Goal: Information Seeking & Learning: Find specific fact

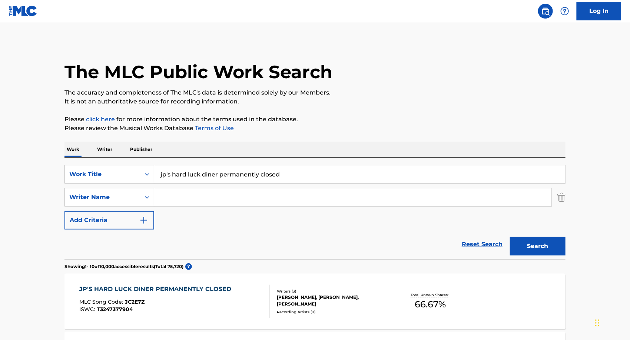
click at [197, 170] on input "jp's hard luck diner permanently closed" at bounding box center [359, 174] width 411 height 18
type input "after all of this and everything"
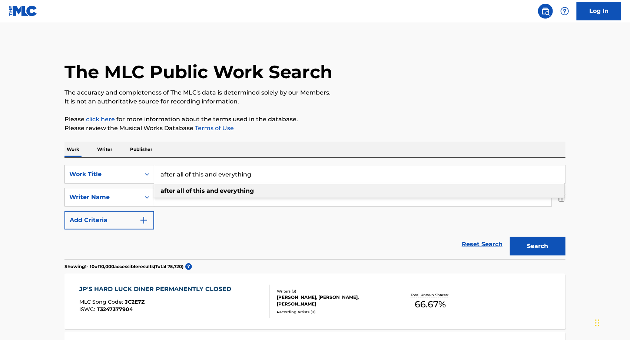
click at [249, 190] on strong "everything" at bounding box center [237, 190] width 34 height 7
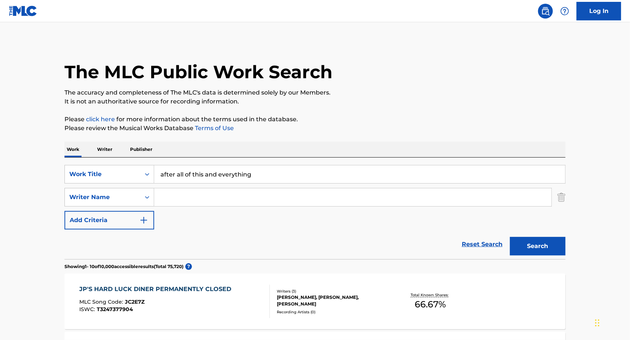
click at [198, 202] on input "Search Form" at bounding box center [352, 197] width 397 height 18
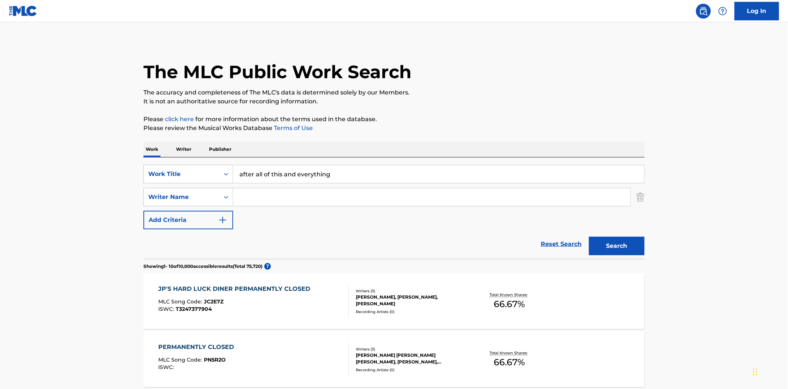
click at [386, 201] on input "Search Form" at bounding box center [431, 197] width 397 height 18
type input "kitt"
click at [589, 237] on button "Search" at bounding box center [617, 246] width 56 height 19
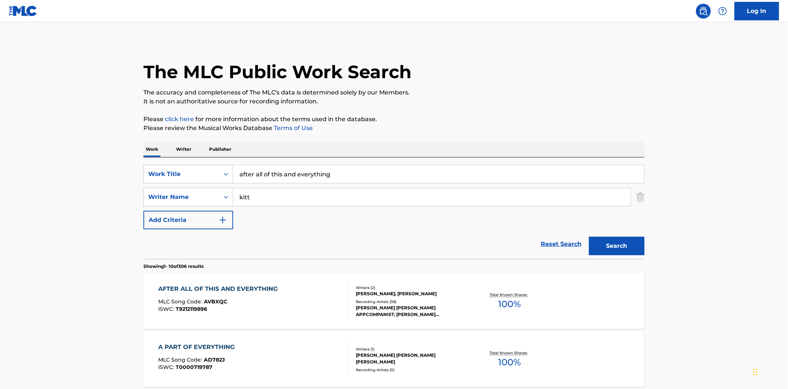
click at [247, 287] on div "AFTER ALL OF THIS AND EVERYTHING" at bounding box center [220, 289] width 123 height 9
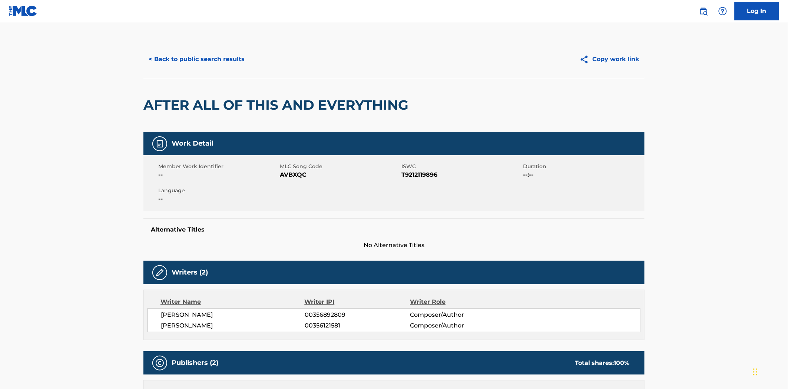
click at [158, 54] on button "< Back to public search results" at bounding box center [196, 59] width 106 height 19
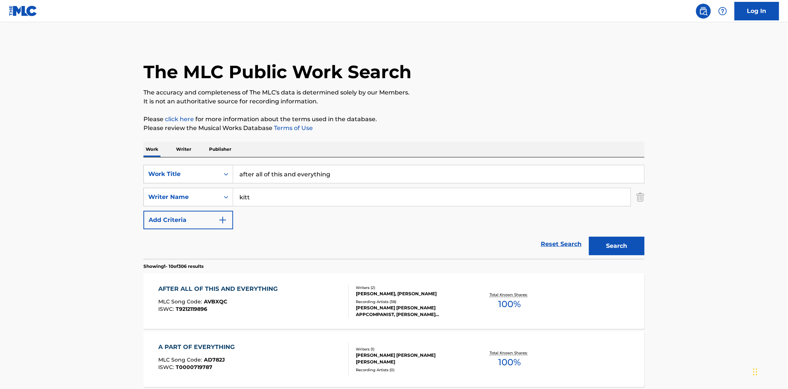
click at [259, 173] on input "after all of this and everything" at bounding box center [438, 174] width 411 height 18
click at [259, 175] on input "after all of this and everything" at bounding box center [438, 174] width 411 height 18
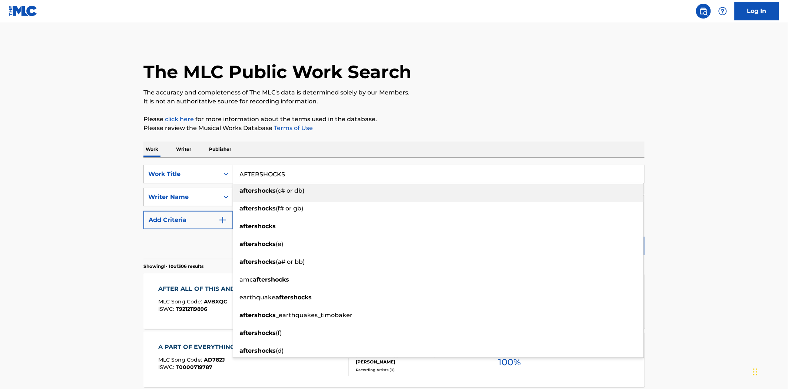
type input "AFTERSHOCKS"
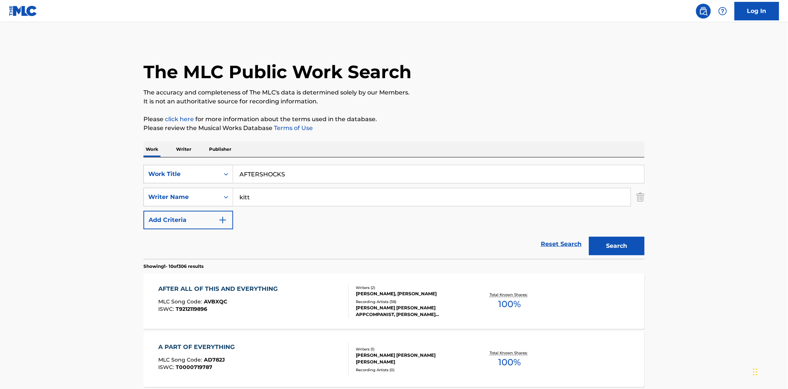
click at [589, 237] on button "Search" at bounding box center [617, 246] width 56 height 19
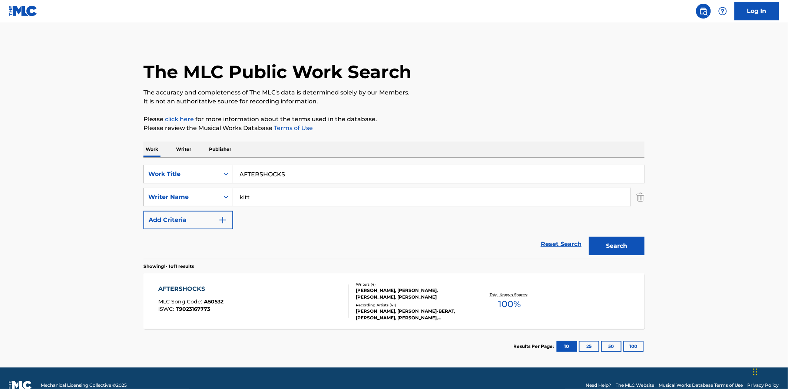
click at [186, 285] on div "AFTERSHOCKS" at bounding box center [191, 289] width 65 height 9
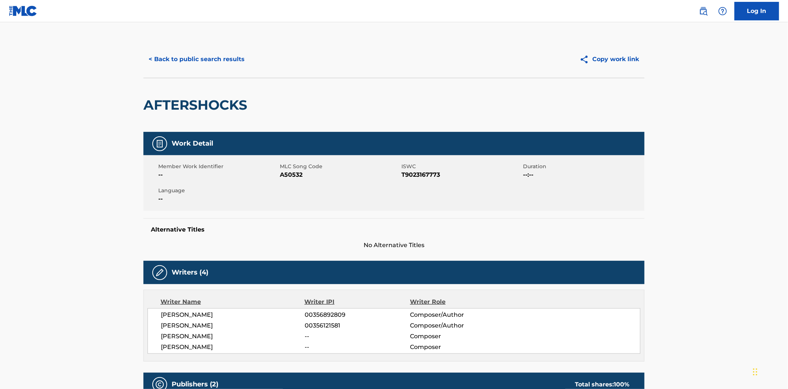
click at [156, 49] on div "< Back to public search results Copy work link" at bounding box center [393, 59] width 501 height 37
click at [156, 56] on button "< Back to public search results" at bounding box center [196, 59] width 106 height 19
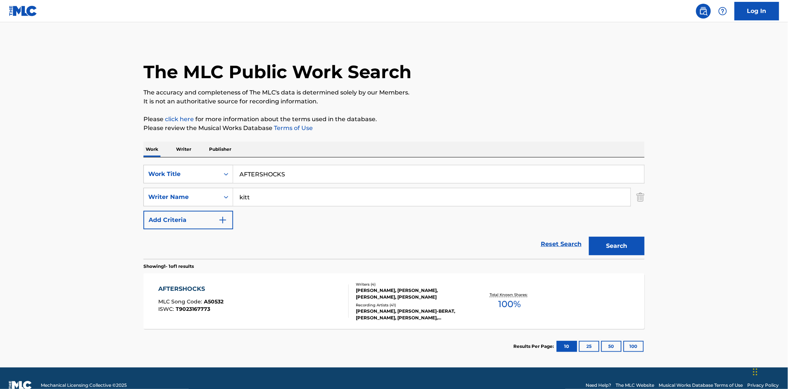
click at [263, 175] on input "AFTERSHOCKS" at bounding box center [438, 174] width 411 height 18
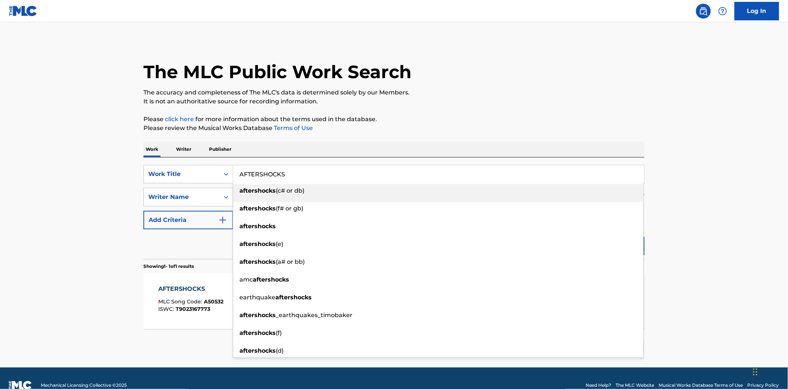
click at [263, 175] on input "AFTERSHOCKS" at bounding box center [438, 174] width 411 height 18
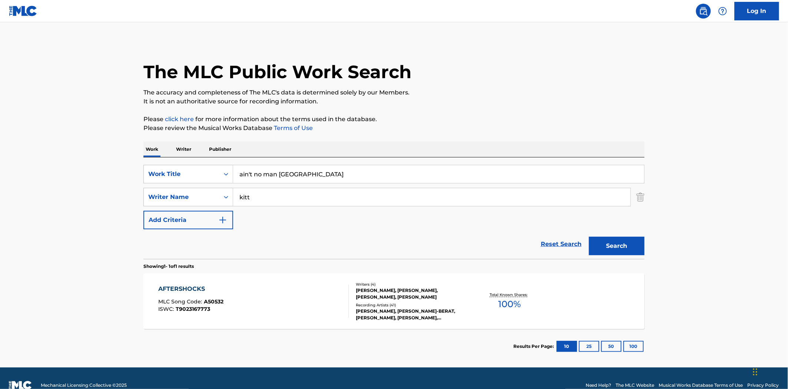
type input "ain't no man [GEOGRAPHIC_DATA]"
click at [589, 237] on button "Search" at bounding box center [617, 246] width 56 height 19
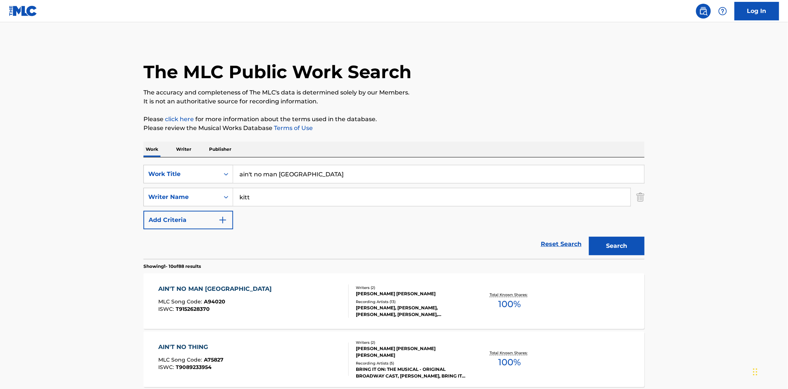
click at [202, 293] on div "AIN'T NO MAN [GEOGRAPHIC_DATA]" at bounding box center [217, 289] width 117 height 9
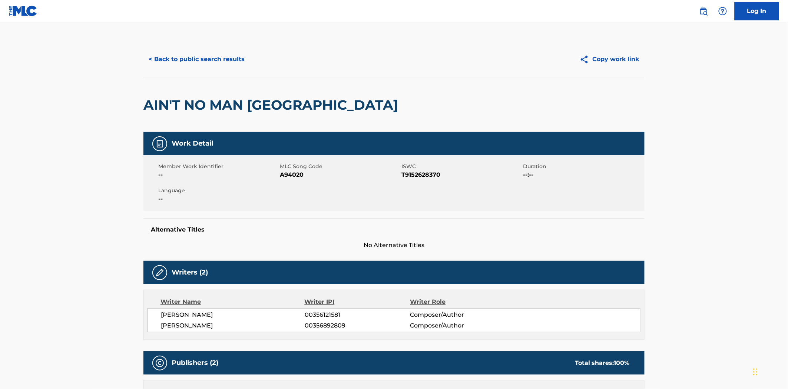
click at [200, 63] on button "< Back to public search results" at bounding box center [196, 59] width 106 height 19
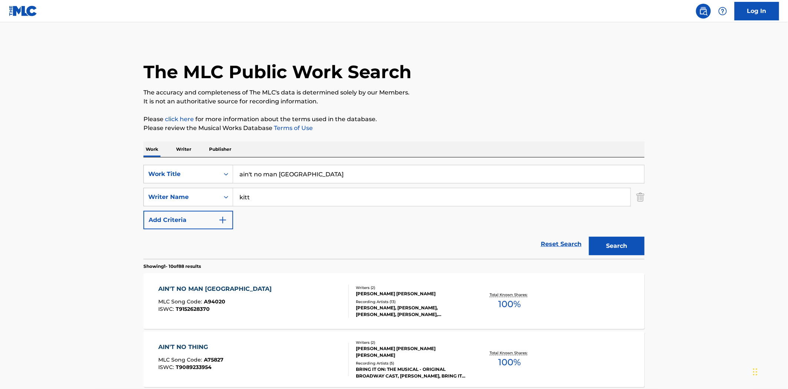
click at [264, 177] on input "ain't no man [GEOGRAPHIC_DATA]" at bounding box center [438, 174] width 411 height 18
type input "all i need is an angel"
click at [589, 237] on button "Search" at bounding box center [617, 246] width 56 height 19
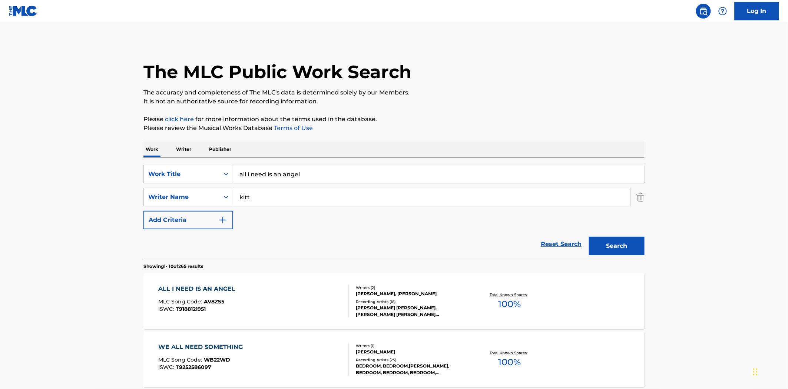
click at [224, 290] on div "ALL I NEED IS AN ANGEL" at bounding box center [199, 289] width 81 height 9
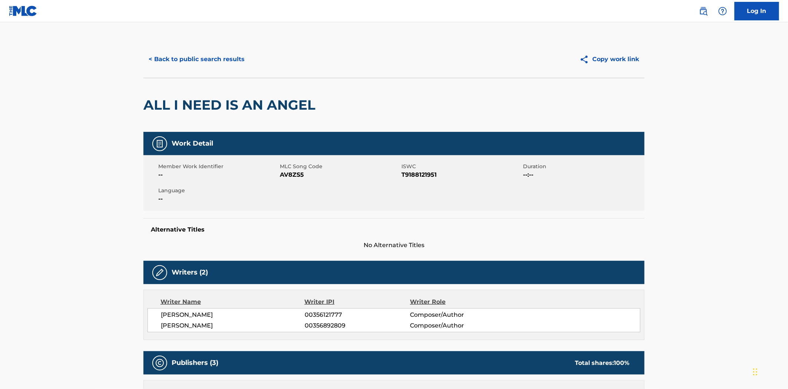
click at [190, 63] on button "< Back to public search results" at bounding box center [196, 59] width 106 height 19
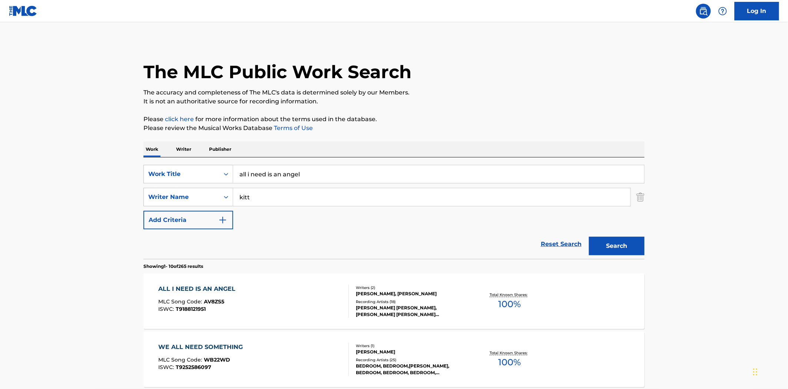
click at [295, 173] on input "all i need is an angel" at bounding box center [438, 174] width 411 height 18
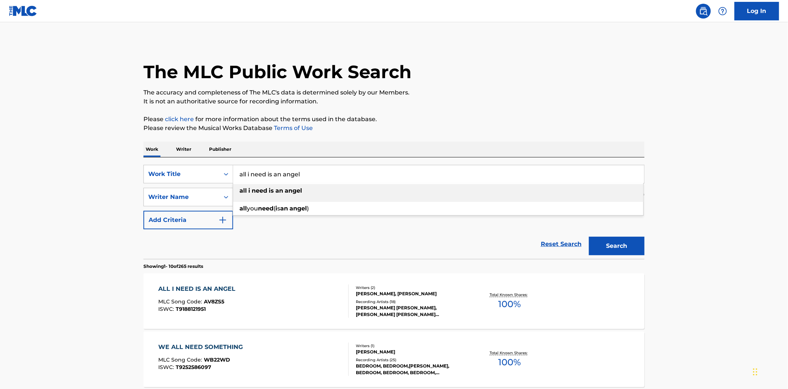
click at [295, 173] on input "all i need is an angel" at bounding box center [438, 174] width 411 height 18
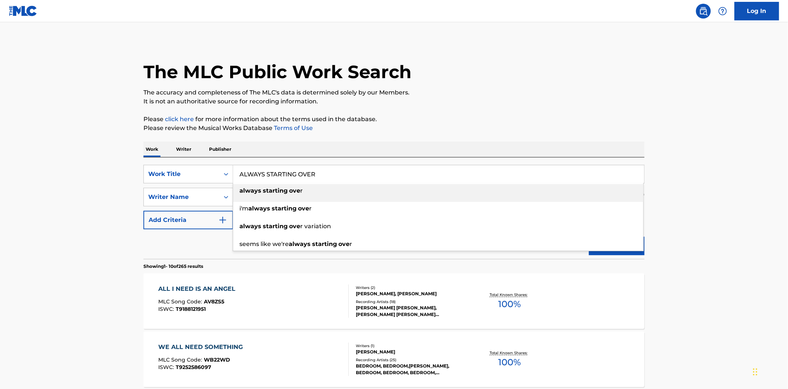
type input "ALWAYS STARTING OVER"
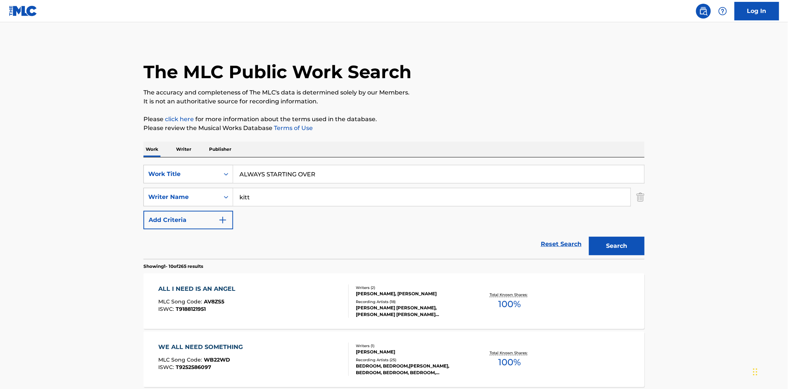
click at [589, 237] on button "Search" at bounding box center [617, 246] width 56 height 19
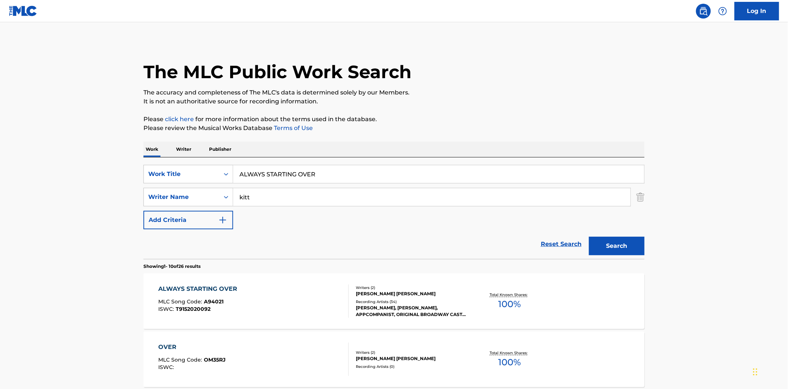
click at [217, 280] on div "ALWAYS STARTING OVER MLC Song Code : A94021 ISWC : T9152020092 Writers ( 2 ) [P…" at bounding box center [393, 301] width 501 height 56
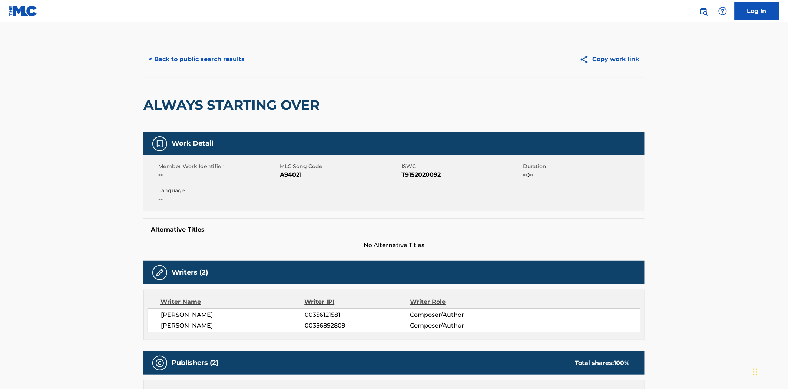
click at [186, 49] on div "< Back to public search results Copy work link" at bounding box center [393, 59] width 501 height 37
click at [213, 76] on div "< Back to public search results Copy work link" at bounding box center [393, 59] width 501 height 37
click at [220, 57] on button "< Back to public search results" at bounding box center [196, 59] width 106 height 19
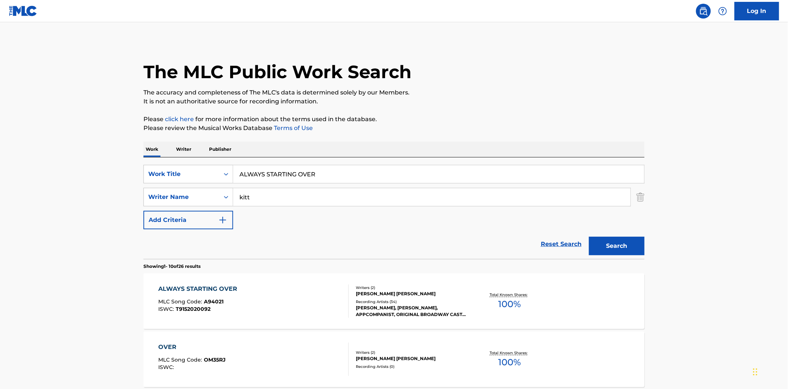
click at [273, 176] on input "ALWAYS STARTING OVER" at bounding box center [438, 174] width 411 height 18
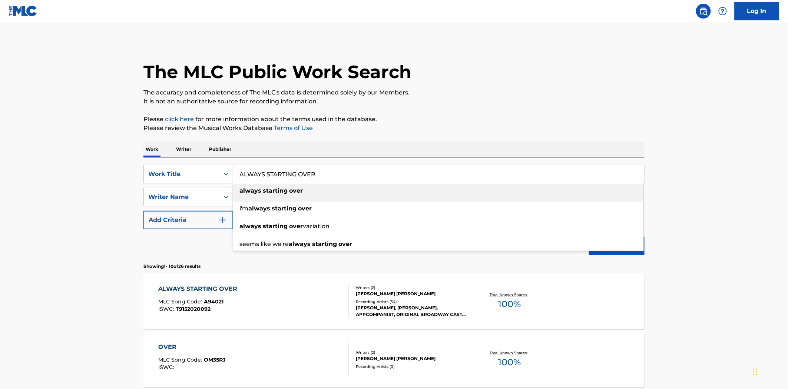
click at [273, 176] on input "ALWAYS STARTING OVER" at bounding box center [438, 174] width 411 height 18
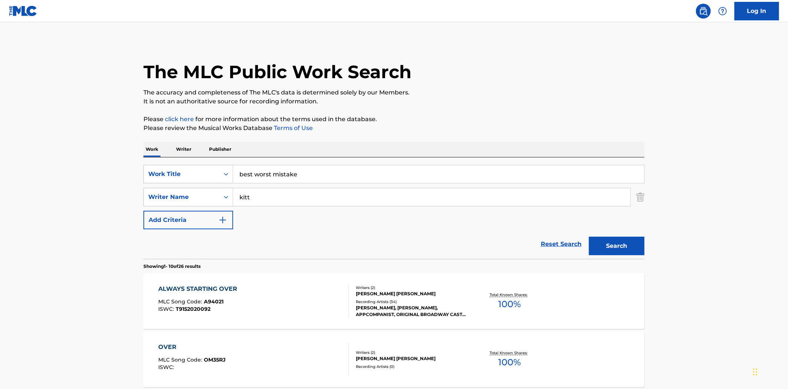
type input "best worst mistake"
click at [589, 237] on button "Search" at bounding box center [617, 246] width 56 height 19
click at [212, 286] on div "BEST WORST MISTAKE" at bounding box center [196, 289] width 75 height 9
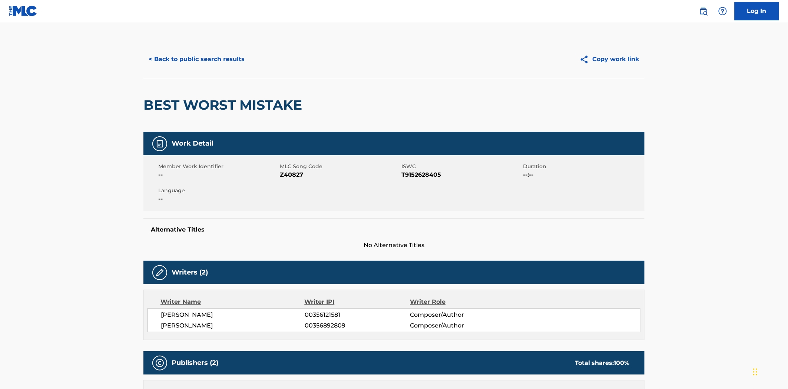
click at [195, 66] on button "< Back to public search results" at bounding box center [196, 59] width 106 height 19
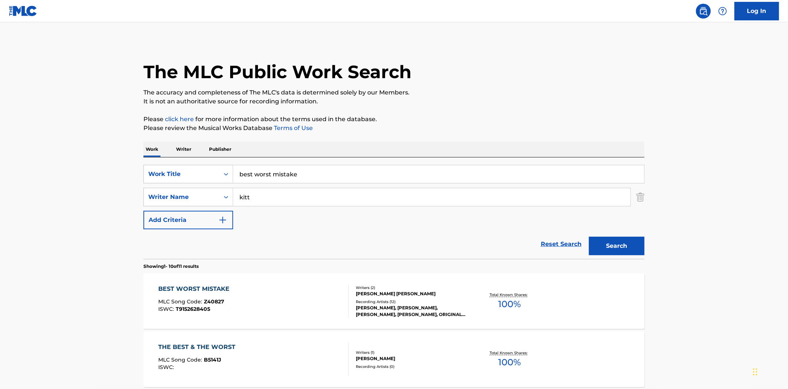
click at [259, 172] on input "best worst mistake" at bounding box center [438, 174] width 411 height 18
type input "better than before"
click at [589, 237] on button "Search" at bounding box center [617, 246] width 56 height 19
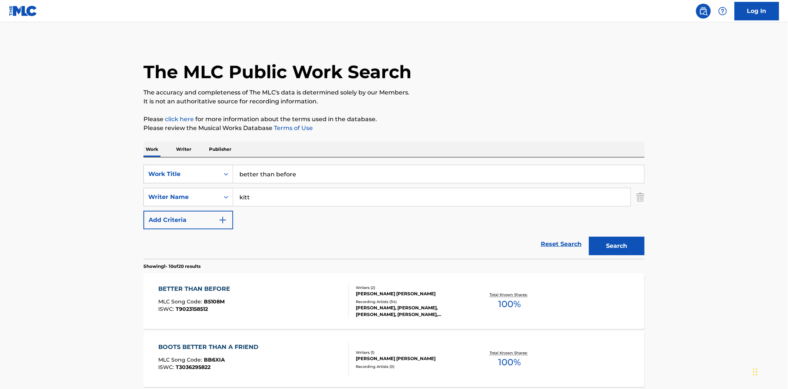
click at [205, 288] on div "BETTER THAN BEFORE" at bounding box center [197, 289] width 76 height 9
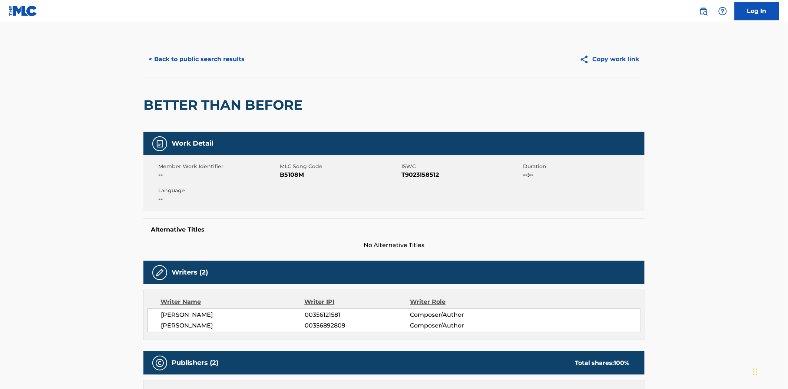
click at [153, 52] on button "< Back to public search results" at bounding box center [196, 59] width 106 height 19
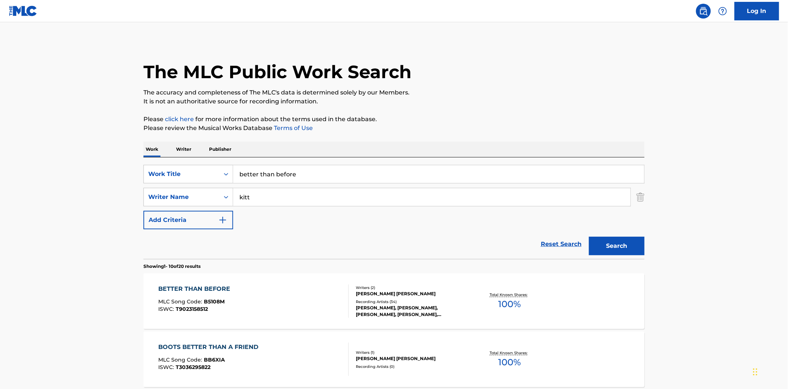
click at [280, 179] on input "better than before" at bounding box center [438, 174] width 411 height 18
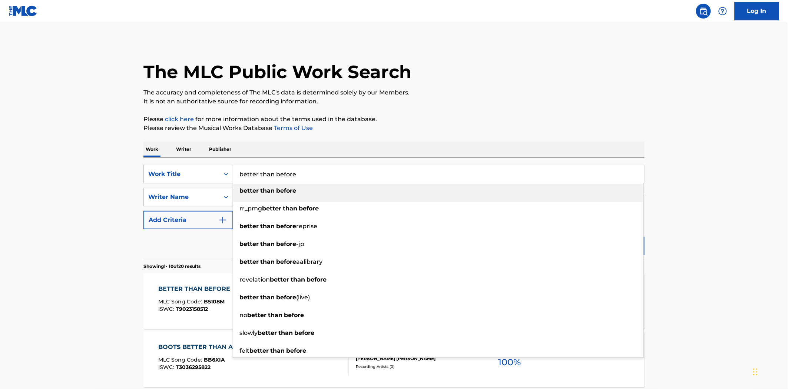
click at [280, 179] on input "better than before" at bounding box center [438, 174] width 411 height 18
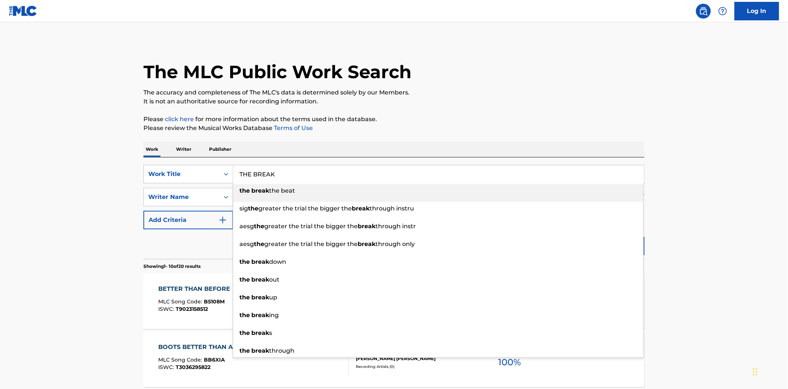
type input "THE BREAK"
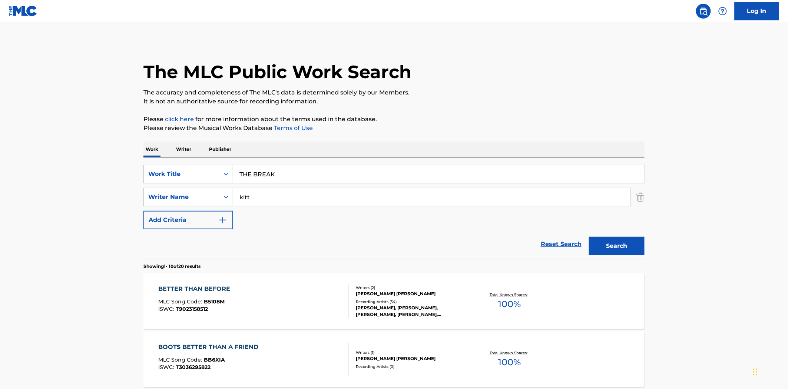
click at [589, 237] on button "Search" at bounding box center [617, 246] width 56 height 19
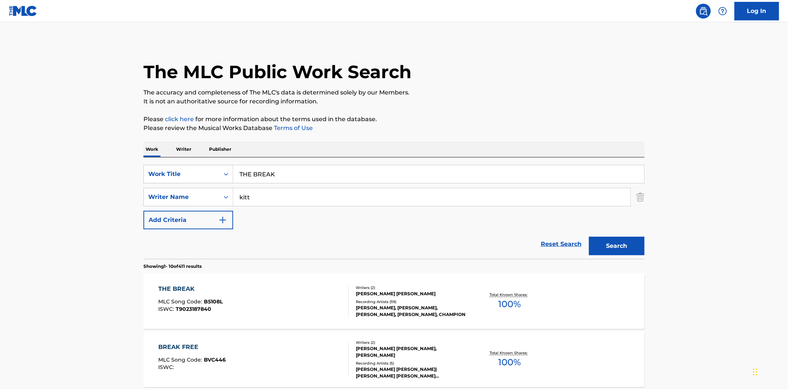
click at [189, 299] on span "MLC Song Code :" at bounding box center [182, 301] width 46 height 7
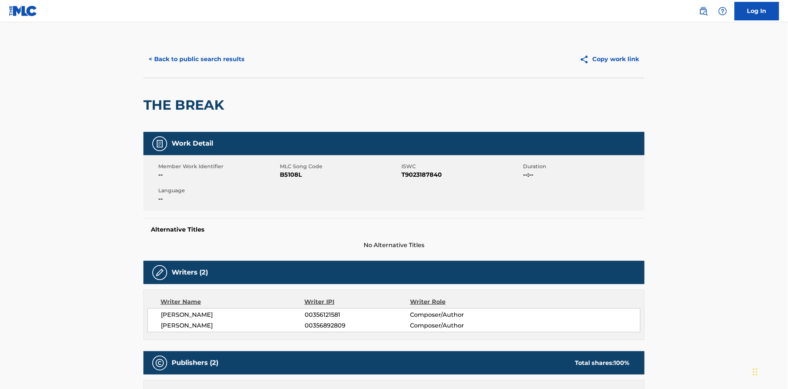
click at [160, 53] on button "< Back to public search results" at bounding box center [196, 59] width 106 height 19
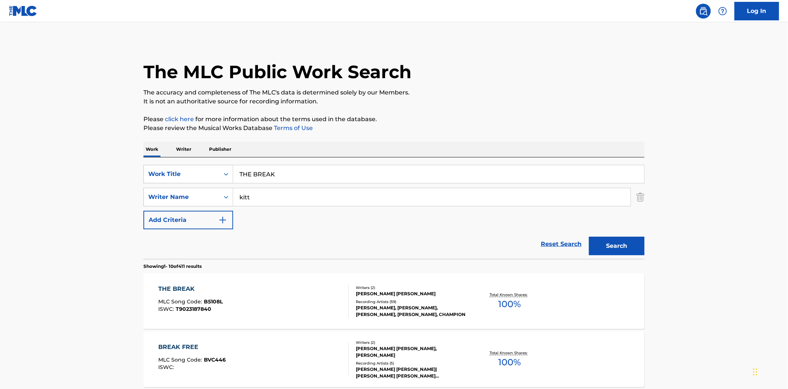
click at [278, 173] on input "THE BREAK" at bounding box center [438, 174] width 411 height 18
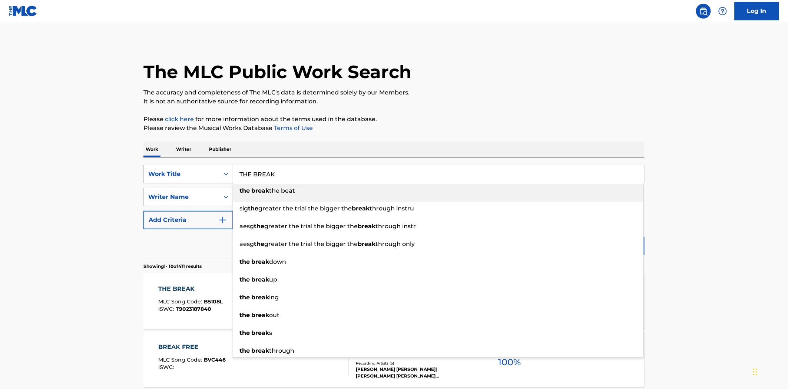
click at [278, 173] on input "THE BREAK" at bounding box center [438, 174] width 411 height 18
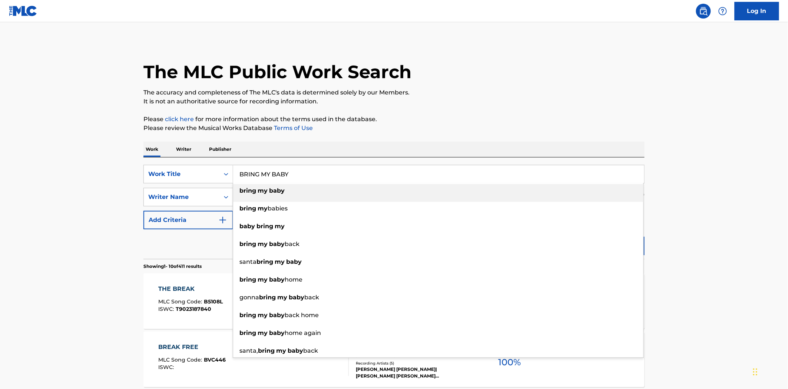
type input "BRING MY BABY"
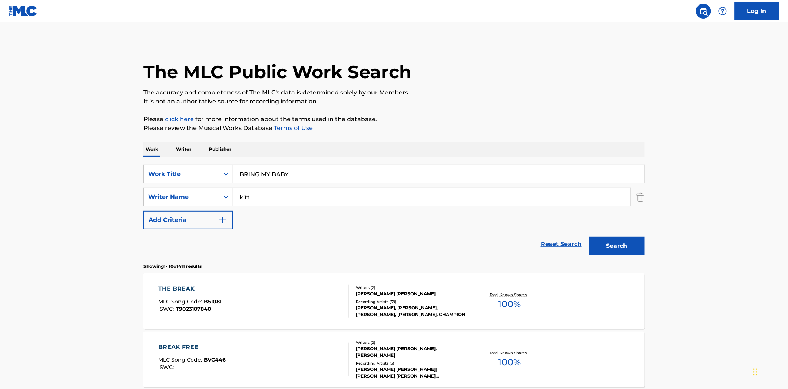
click at [589, 237] on button "Search" at bounding box center [617, 246] width 56 height 19
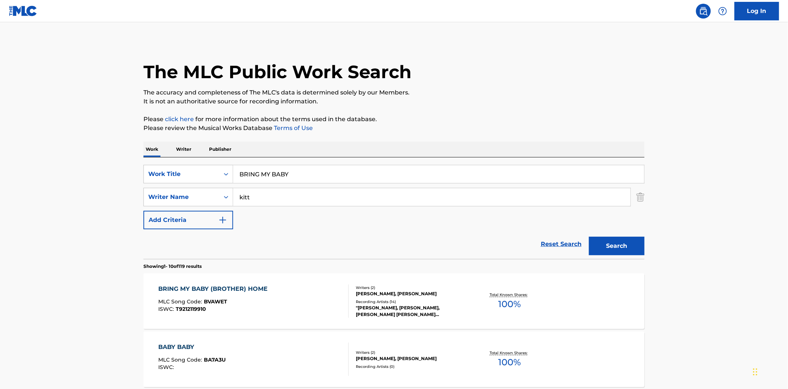
click at [240, 296] on div "BRING MY BABY (BROTHER) HOME MLC Song Code : BVAWET ISWC : T9212119910" at bounding box center [215, 301] width 113 height 33
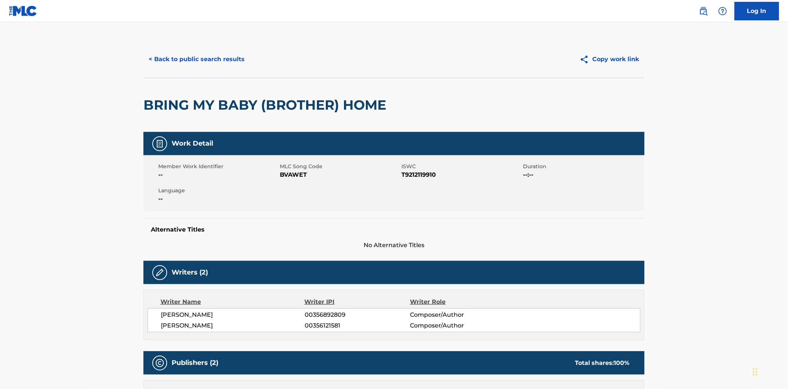
drag, startPoint x: 210, startPoint y: 78, endPoint x: 210, endPoint y: 72, distance: 6.3
click at [210, 78] on div "BRING MY BABY (BROTHER) HOME" at bounding box center [266, 105] width 246 height 54
click at [210, 58] on button "< Back to public search results" at bounding box center [196, 59] width 106 height 19
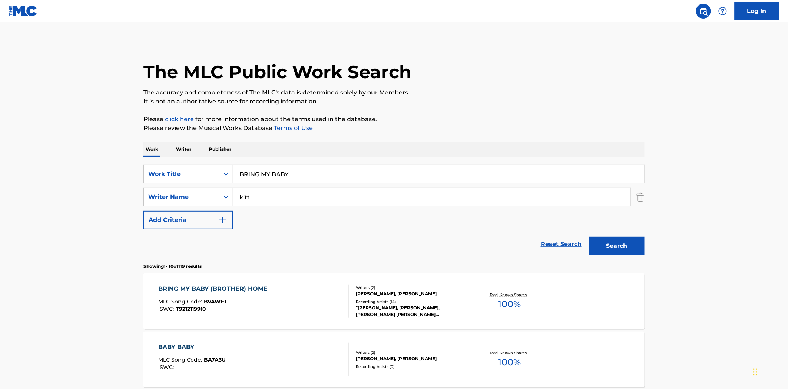
click at [288, 173] on input "BRING MY BABY" at bounding box center [438, 174] width 411 height 18
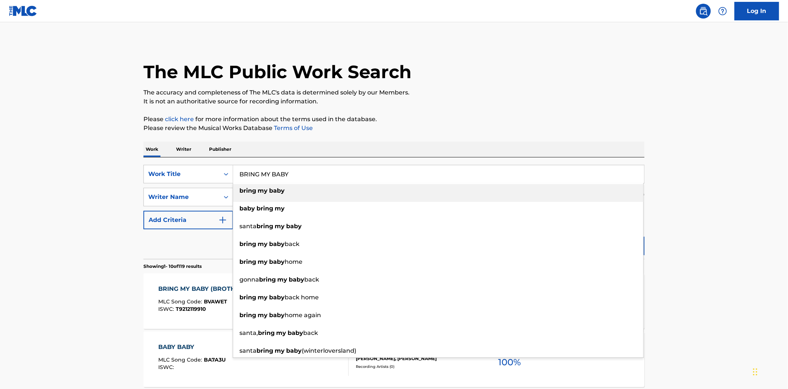
click at [288, 173] on input "BRING MY BABY" at bounding box center [438, 174] width 411 height 18
click at [289, 173] on input "BRING MY BABY" at bounding box center [438, 174] width 411 height 18
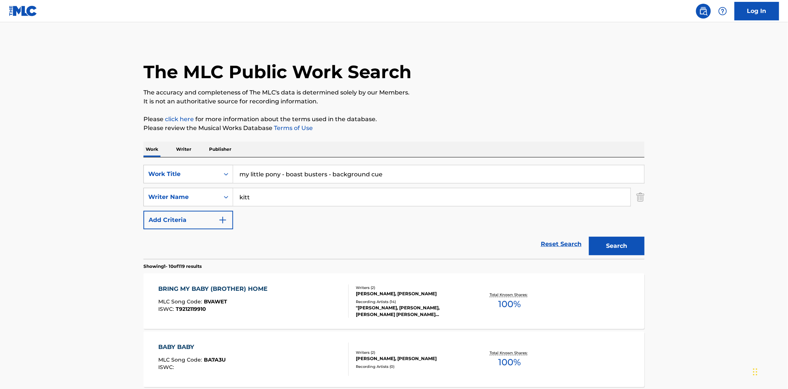
drag, startPoint x: 272, startPoint y: 161, endPoint x: 271, endPoint y: 165, distance: 4.2
click at [272, 162] on div "SearchWithCriteriae5c985e9-4f38-4dd0-af58-e185ff3a7c29 Work Title my little pon…" at bounding box center [393, 208] width 501 height 102
click at [269, 174] on input "my little pony - boast busters - background cue" at bounding box center [438, 174] width 411 height 18
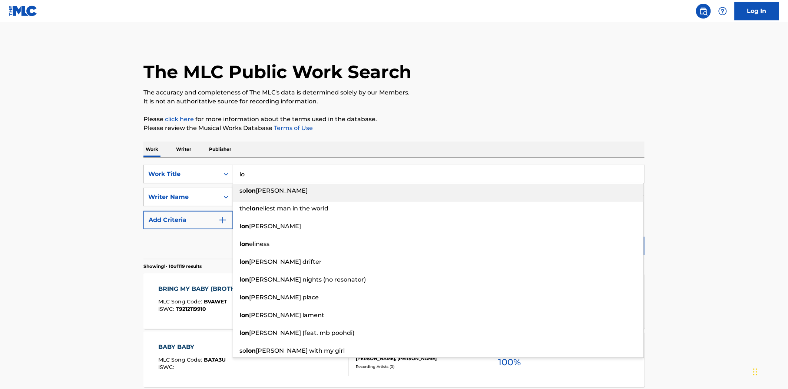
type input "l"
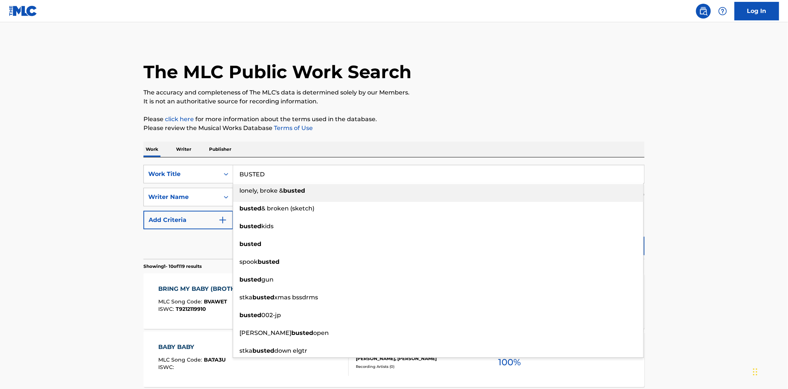
type input "BUSTED"
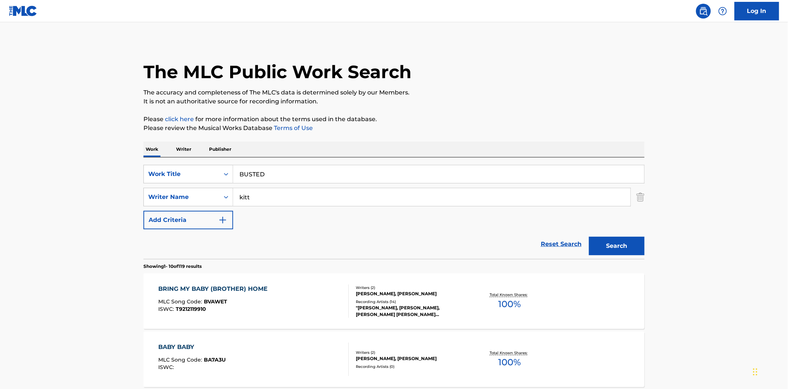
click at [589, 237] on button "Search" at bounding box center [617, 246] width 56 height 19
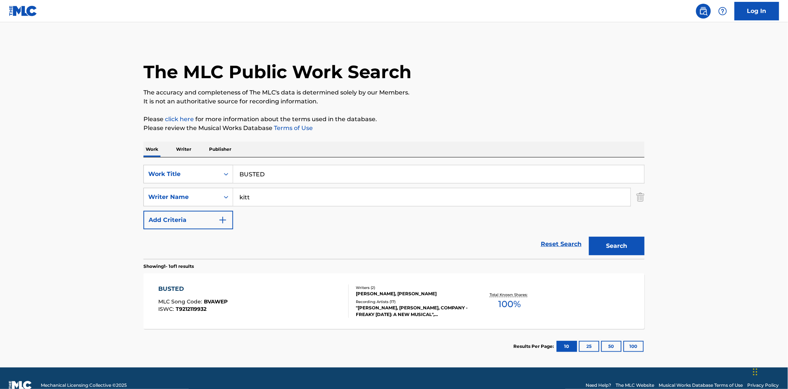
click at [231, 310] on div "BUSTED MLC Song Code : BVAWEP ISWC : T9212119932" at bounding box center [254, 301] width 190 height 33
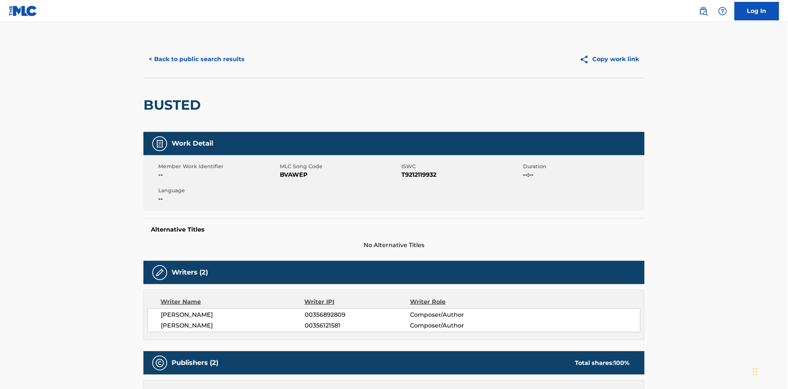
click at [233, 57] on button "< Back to public search results" at bounding box center [196, 59] width 106 height 19
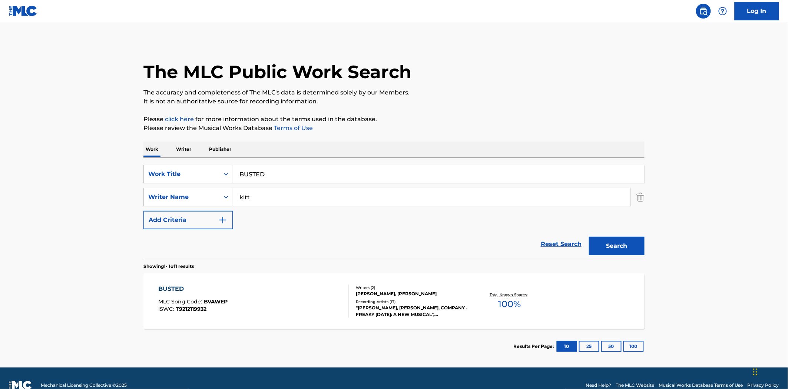
click at [254, 167] on input "BUSTED" at bounding box center [438, 174] width 411 height 18
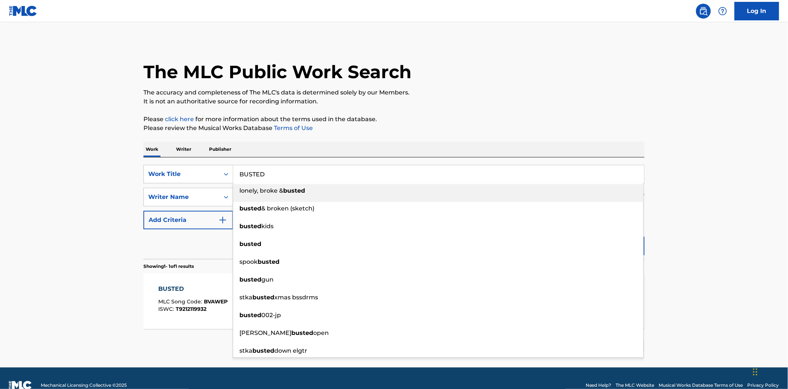
click at [254, 167] on input "BUSTED" at bounding box center [438, 174] width 411 height 18
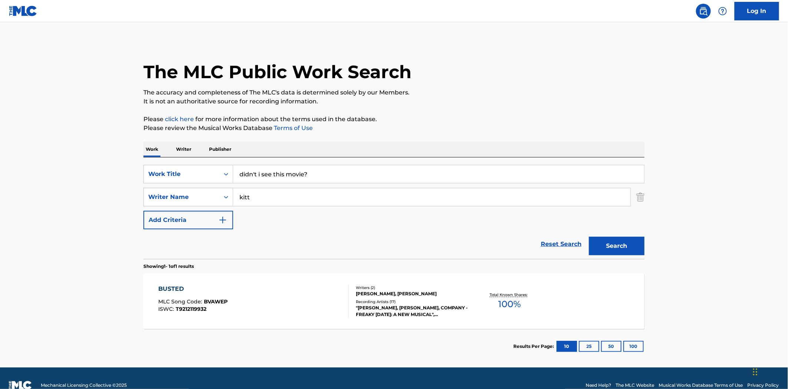
type input "didn't i see this movie?"
click at [589, 237] on button "Search" at bounding box center [617, 246] width 56 height 19
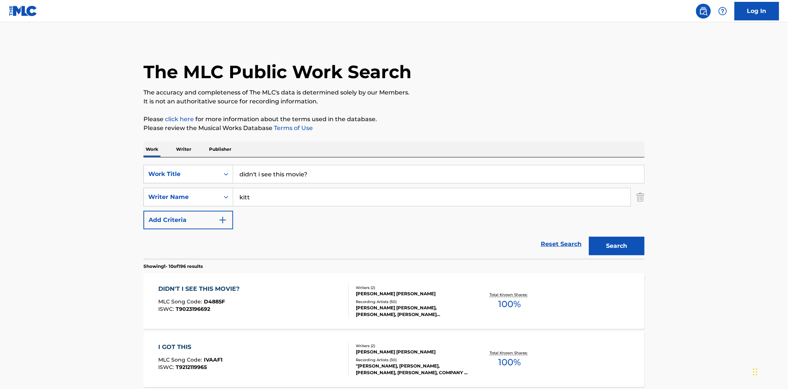
click at [189, 301] on span "MLC Song Code :" at bounding box center [182, 301] width 46 height 7
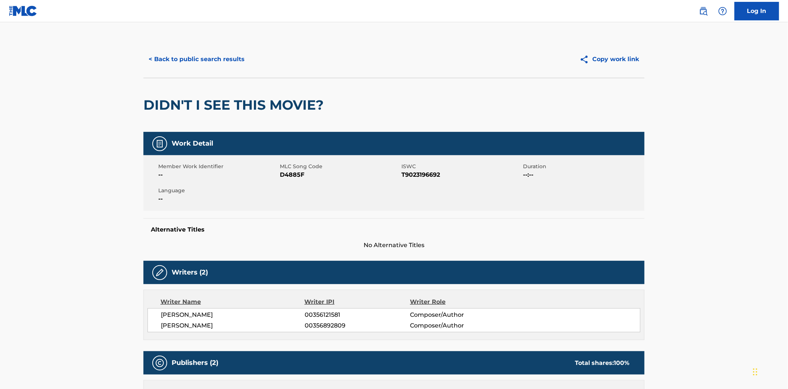
click at [161, 67] on button "< Back to public search results" at bounding box center [196, 59] width 106 height 19
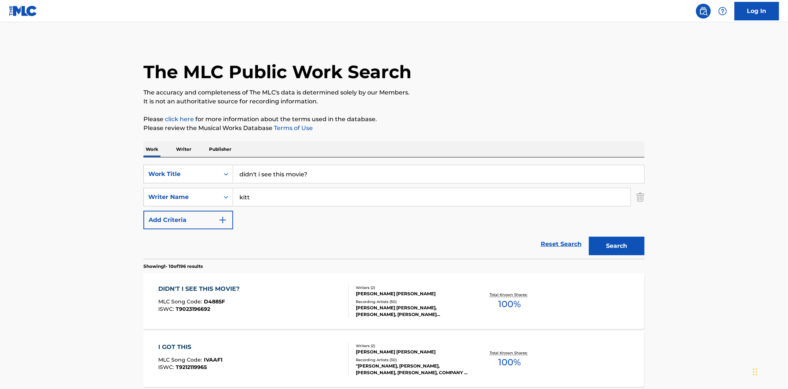
click at [271, 179] on input "didn't i see this movie?" at bounding box center [438, 174] width 411 height 18
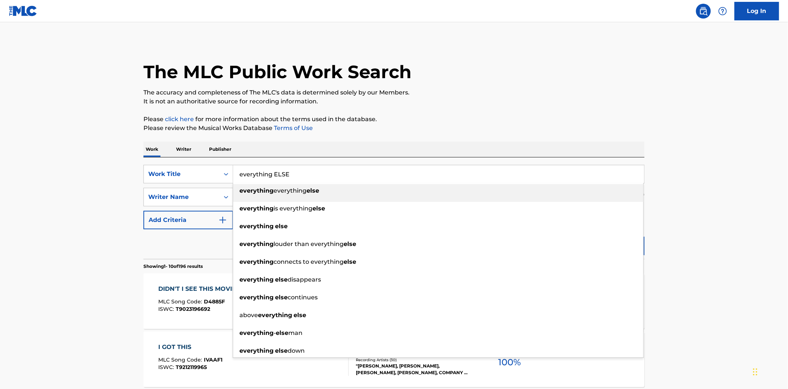
type input "everything ELSE"
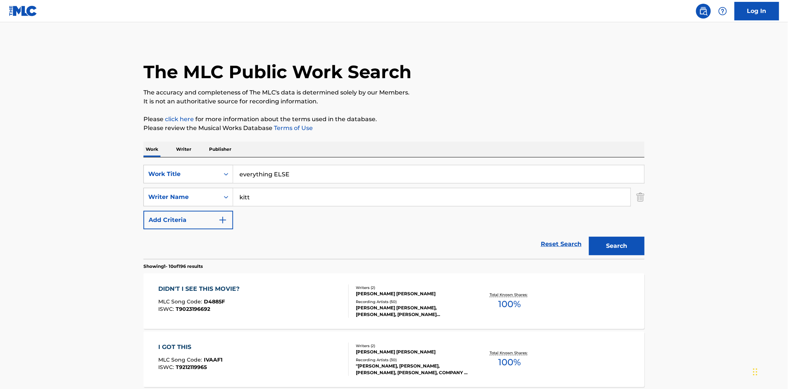
click at [589, 237] on button "Search" at bounding box center [617, 246] width 56 height 19
click at [217, 301] on span "E3378G" at bounding box center [214, 301] width 20 height 7
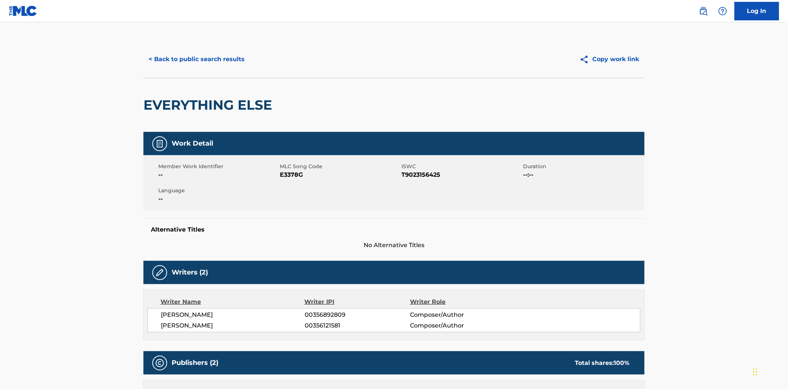
click at [165, 60] on button "< Back to public search results" at bounding box center [196, 59] width 106 height 19
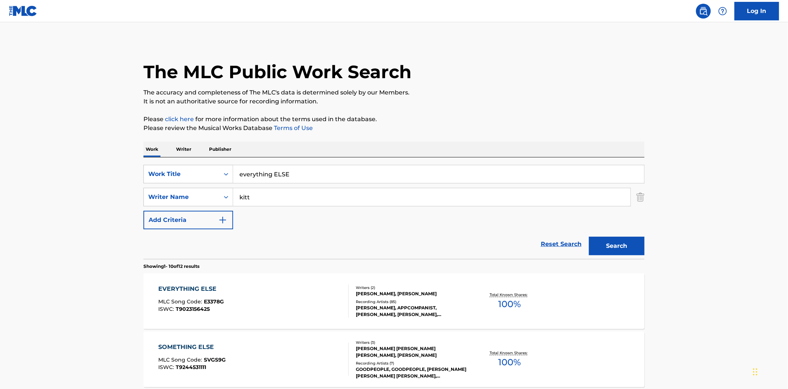
click at [253, 181] on input "everything ELSE" at bounding box center [438, 174] width 411 height 18
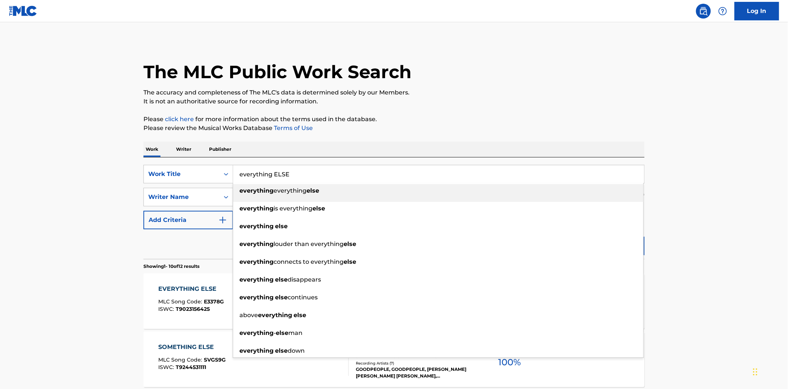
click at [253, 181] on input "everything ELSE" at bounding box center [438, 174] width 411 height 18
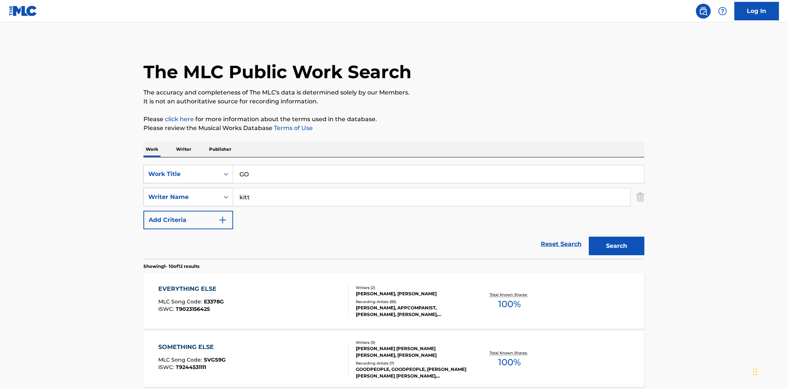
type input "GO"
click at [589, 237] on button "Search" at bounding box center [617, 246] width 56 height 19
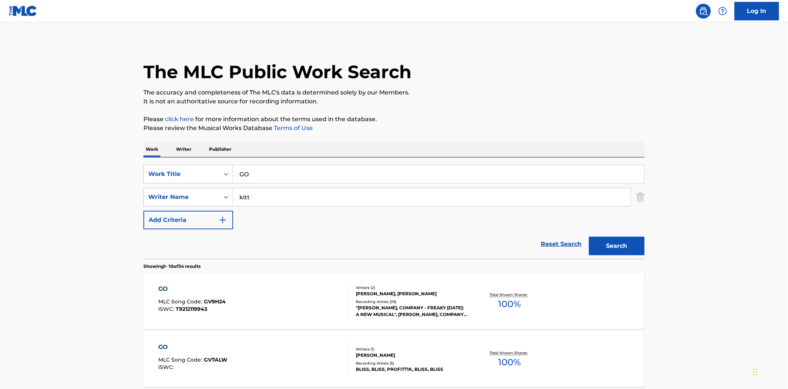
click at [187, 301] on span "MLC Song Code :" at bounding box center [182, 301] width 46 height 7
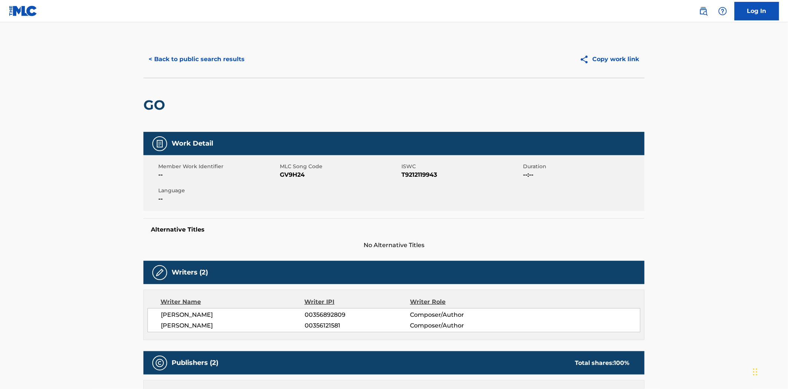
click at [207, 55] on button "< Back to public search results" at bounding box center [196, 59] width 106 height 19
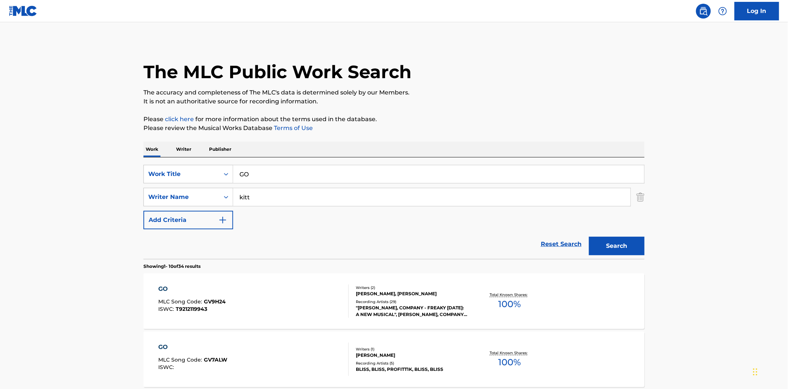
click at [244, 171] on input "GO" at bounding box center [438, 174] width 411 height 18
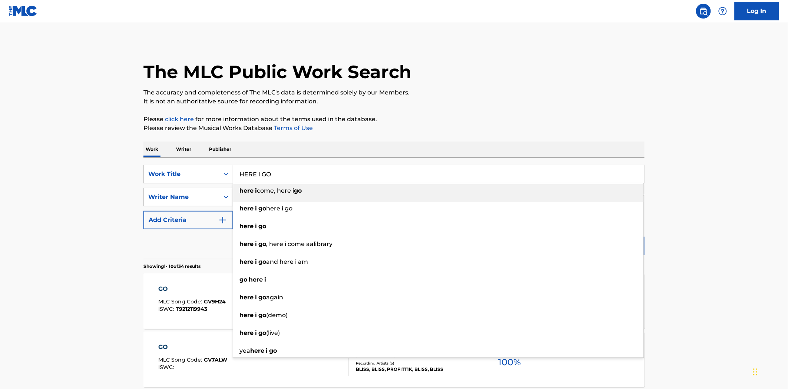
type input "HERE I GO"
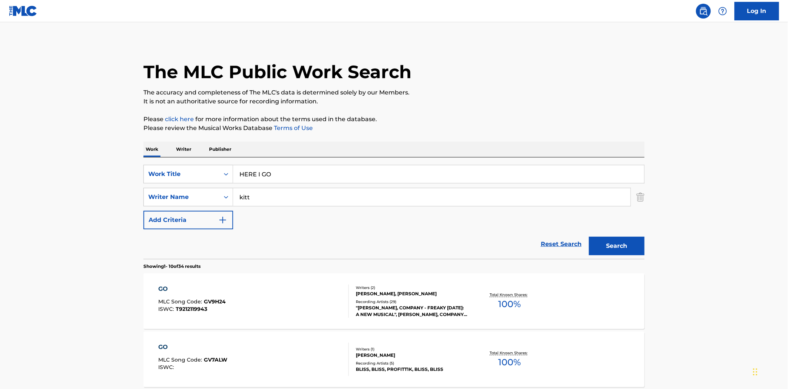
click at [589, 237] on button "Search" at bounding box center [617, 246] width 56 height 19
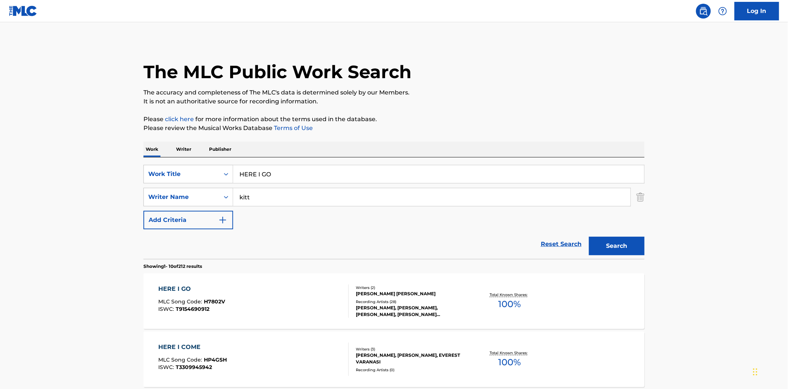
click at [218, 297] on div "HERE I GO MLC Song Code : H7802V ISWC : T9154690912" at bounding box center [192, 301] width 67 height 33
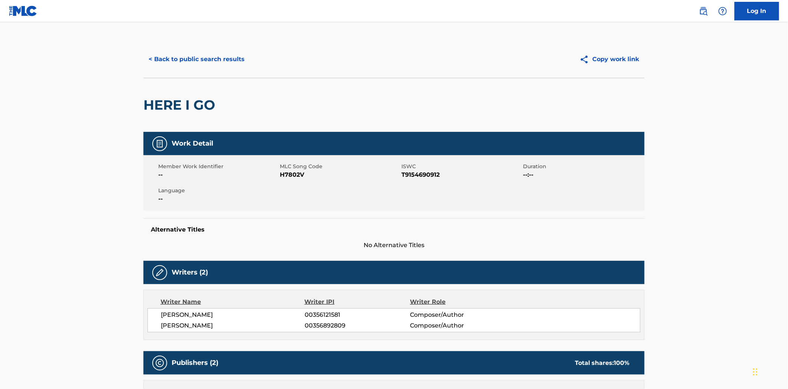
click at [200, 54] on button "< Back to public search results" at bounding box center [196, 59] width 106 height 19
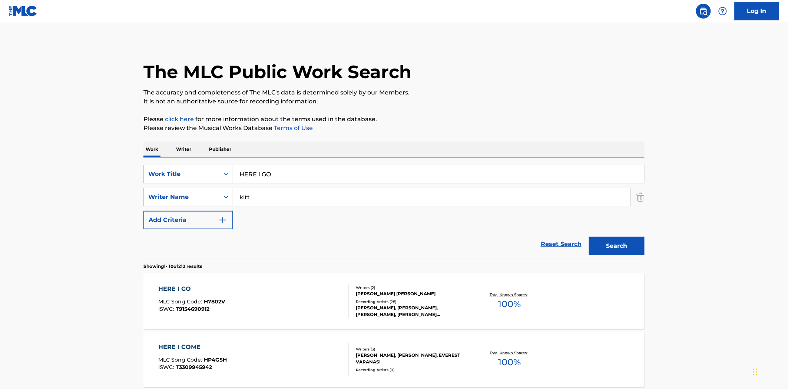
click at [283, 188] on input "kitt" at bounding box center [431, 197] width 397 height 18
click at [283, 180] on input "HERE I GO" at bounding box center [438, 174] width 411 height 18
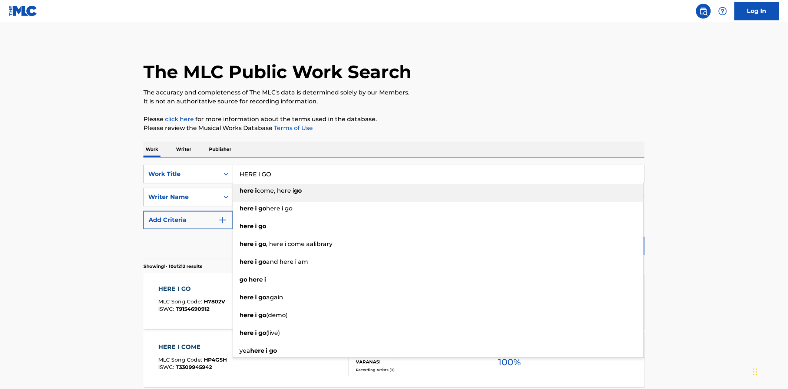
click at [283, 180] on input "HERE I GO" at bounding box center [438, 174] width 411 height 18
type input "HE'S NOT HERE"
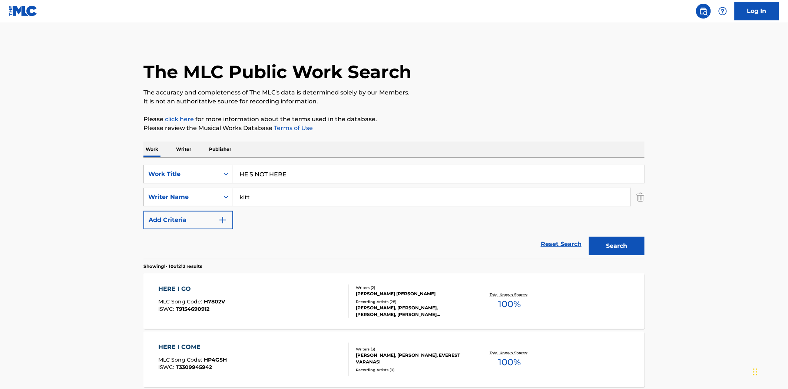
click at [589, 237] on button "Search" at bounding box center [617, 246] width 56 height 19
click at [191, 291] on div "HE'S NOT HERE" at bounding box center [192, 289] width 66 height 9
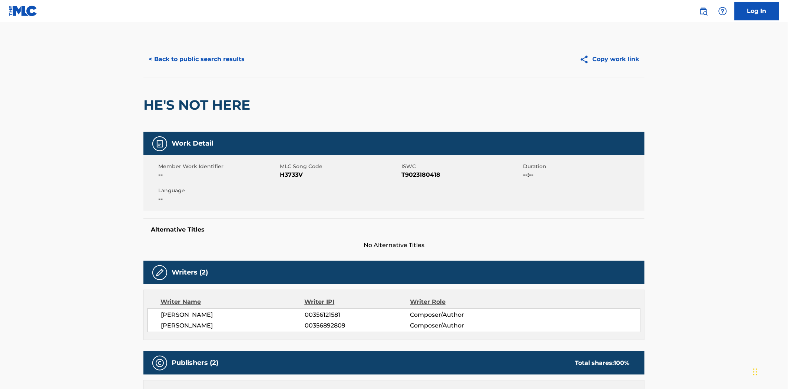
click at [202, 57] on button "< Back to public search results" at bounding box center [196, 59] width 106 height 19
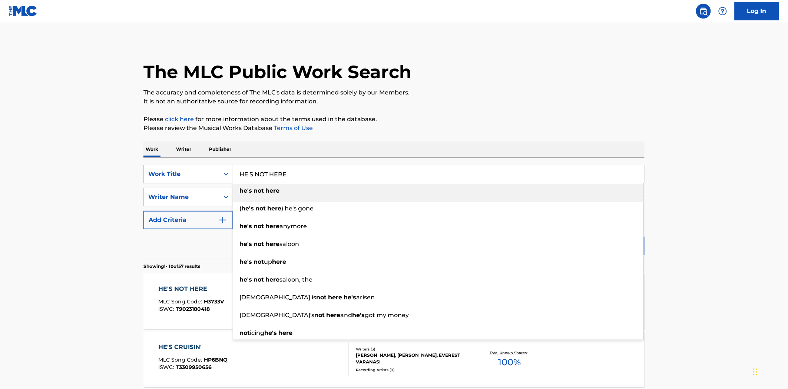
click at [276, 177] on input "HE'S NOT HERE" at bounding box center [438, 174] width 411 height 18
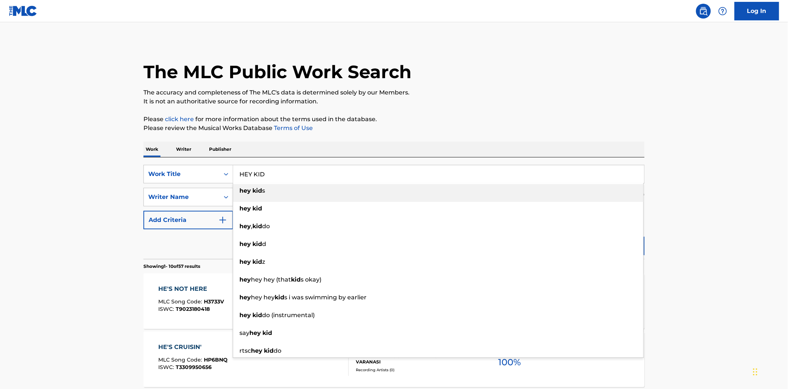
type input "HEY KID"
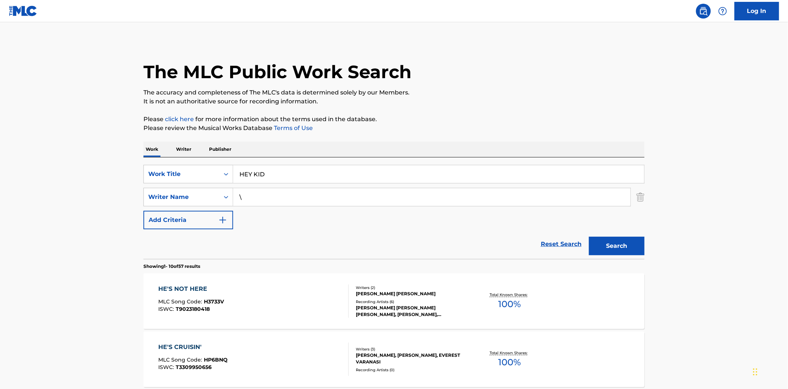
type input "\"
click at [589, 237] on button "Search" at bounding box center [617, 246] width 56 height 19
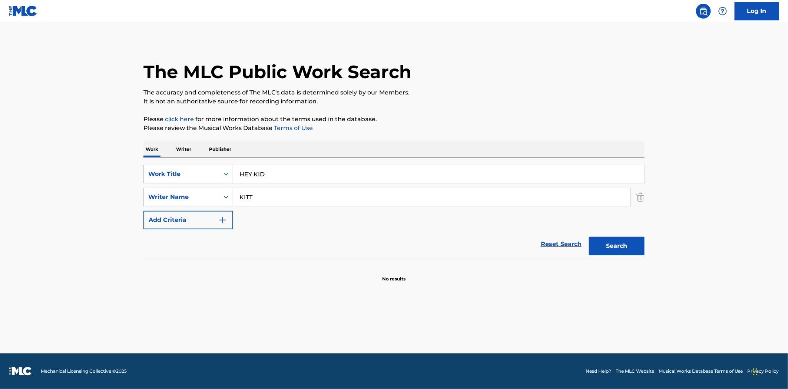
type input "KITT"
click at [589, 237] on button "Search" at bounding box center [617, 246] width 56 height 19
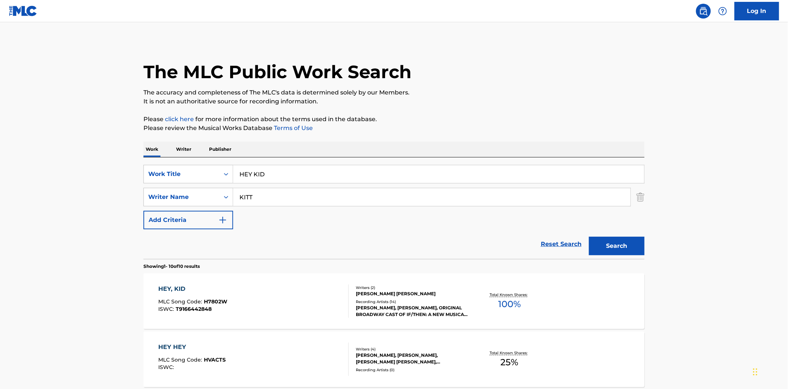
click at [176, 285] on div "HEY, KID" at bounding box center [193, 289] width 69 height 9
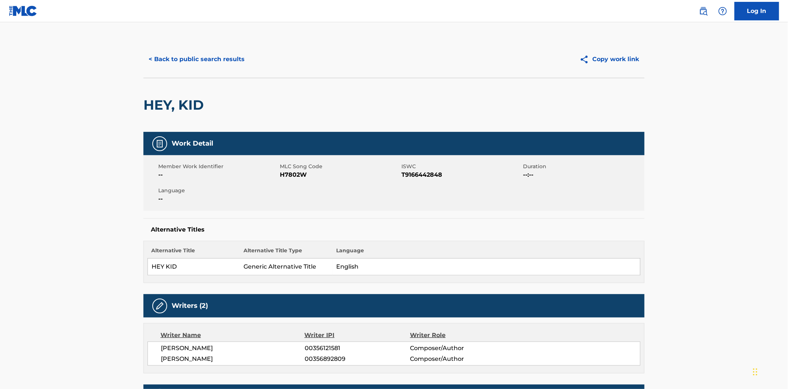
click at [202, 59] on button "< Back to public search results" at bounding box center [196, 59] width 106 height 19
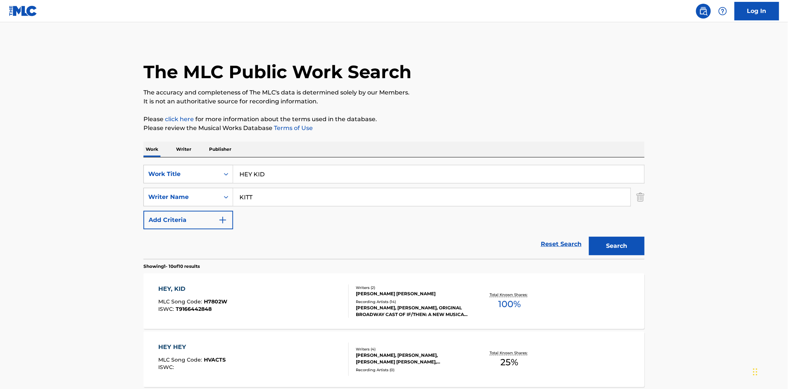
drag, startPoint x: 253, startPoint y: 173, endPoint x: 332, endPoint y: 173, distance: 79.3
click at [332, 173] on input "HEY KID" at bounding box center [438, 174] width 411 height 18
type input "HEY #1"
click at [589, 237] on button "Search" at bounding box center [617, 246] width 56 height 19
click at [239, 309] on div "HEY #1 MLC Song Code : H3741P ISWC :" at bounding box center [254, 301] width 190 height 33
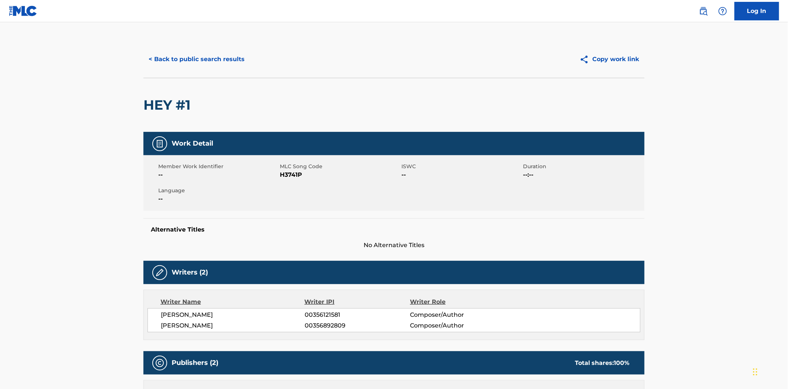
click at [159, 63] on button "< Back to public search results" at bounding box center [196, 59] width 106 height 19
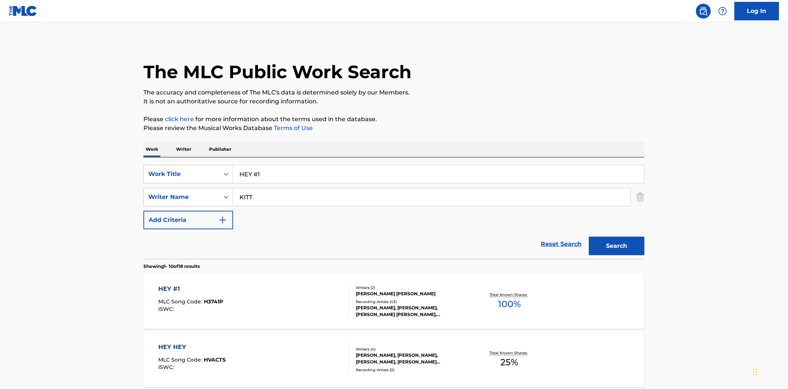
click at [298, 176] on input "HEY #1" at bounding box center [438, 174] width 411 height 18
click at [589, 237] on button "Search" at bounding box center [617, 246] width 56 height 19
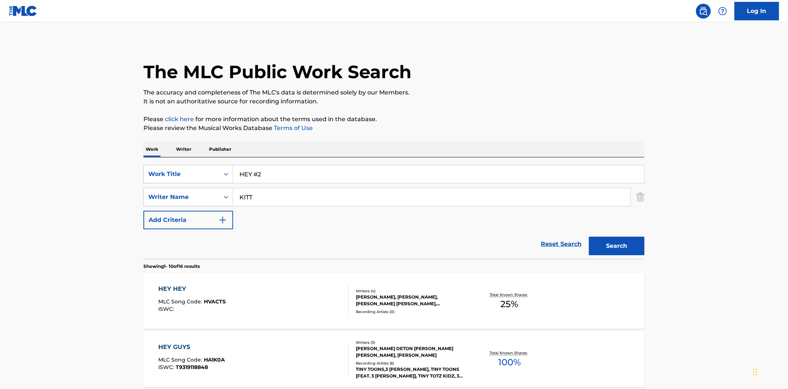
type input "HEY #2"
click at [589, 237] on button "Search" at bounding box center [617, 246] width 56 height 19
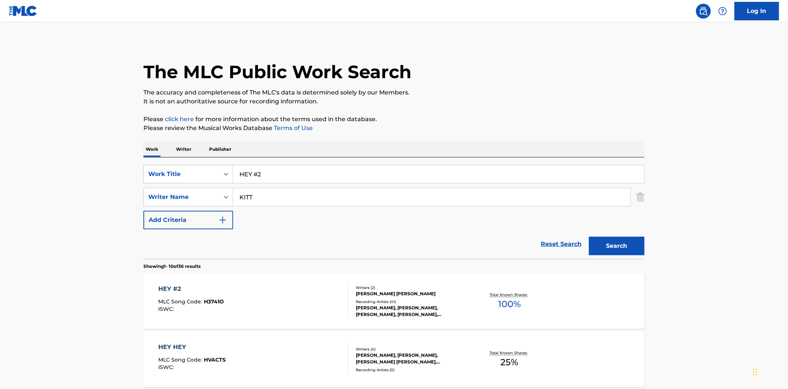
click at [196, 289] on div "HEY #2" at bounding box center [192, 289] width 66 height 9
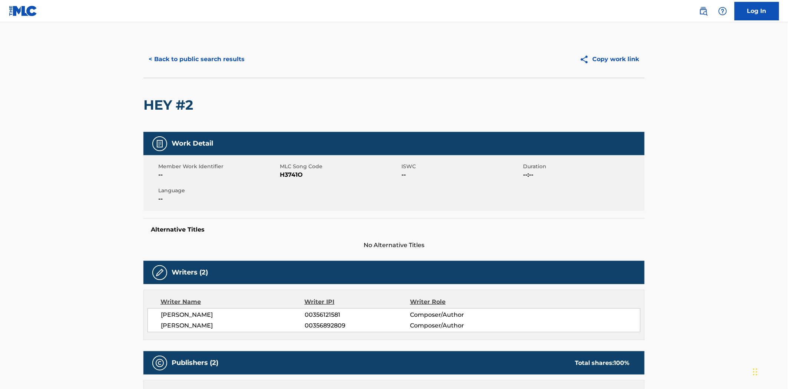
click at [167, 65] on button "< Back to public search results" at bounding box center [196, 59] width 106 height 19
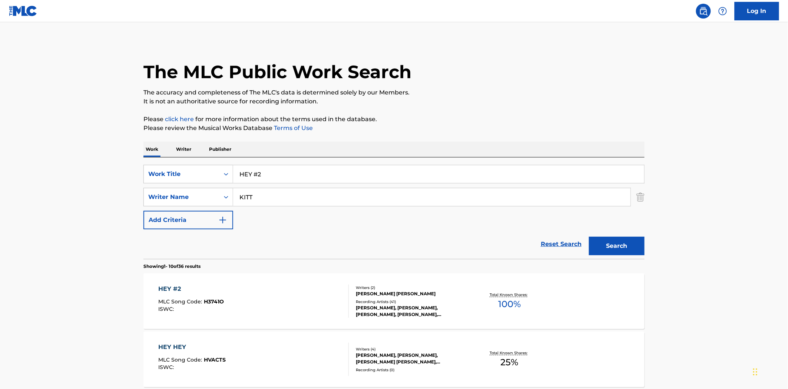
click at [273, 176] on input "HEY #2" at bounding box center [438, 174] width 411 height 18
type input "HEY #3"
click at [589, 237] on button "Search" at bounding box center [617, 246] width 56 height 19
click at [268, 294] on div "HEY #3/PERFECT FOR YOU (REPRISE) MLC Song Code : H3741M ISWC : T9023187566" at bounding box center [220, 301] width 122 height 33
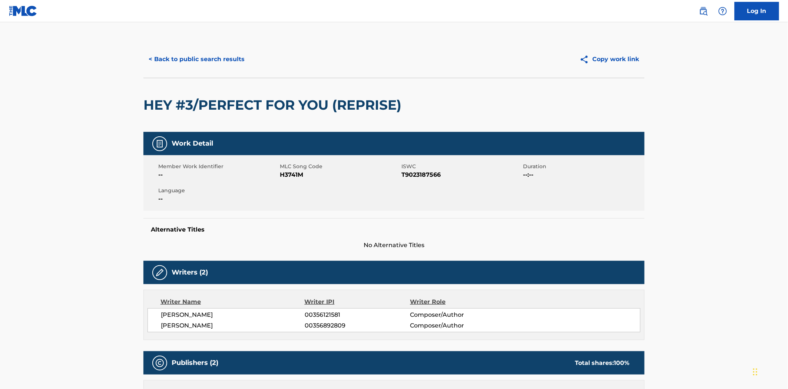
click at [176, 54] on button "< Back to public search results" at bounding box center [196, 59] width 106 height 19
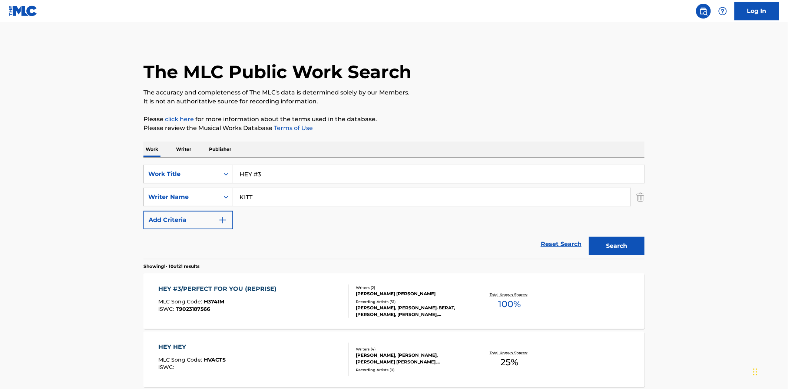
click at [290, 171] on input "HEY #3" at bounding box center [438, 174] width 411 height 18
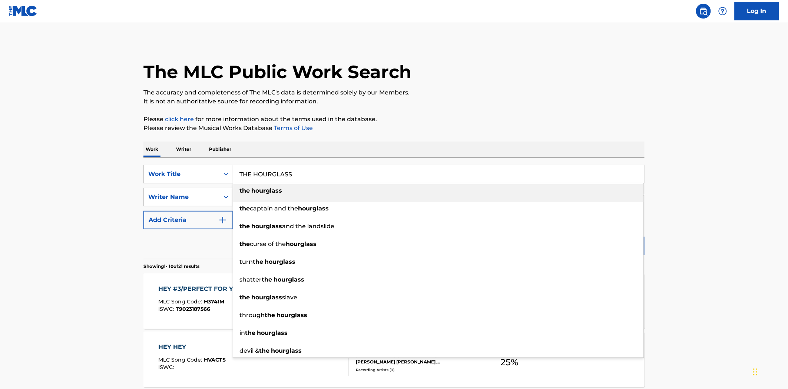
type input "THE HOURGLASS"
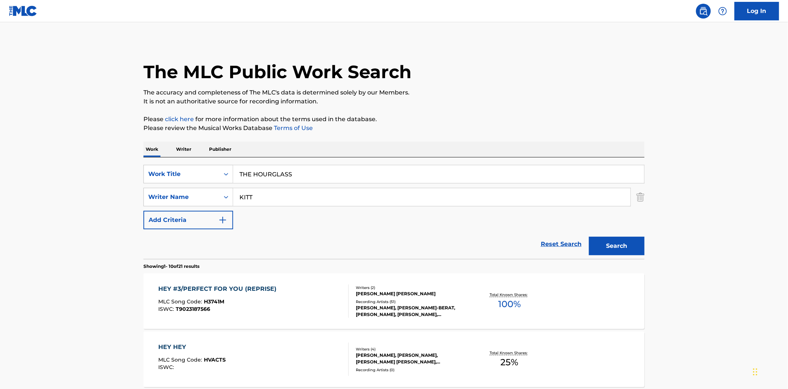
click at [589, 237] on button "Search" at bounding box center [617, 246] width 56 height 19
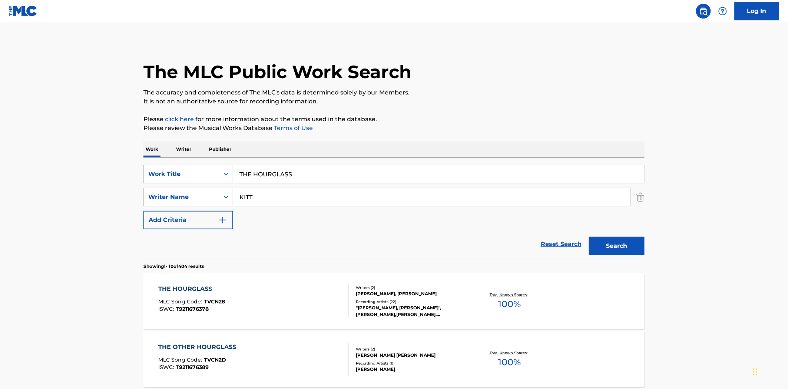
click at [189, 306] on span "T9211676378" at bounding box center [192, 309] width 33 height 7
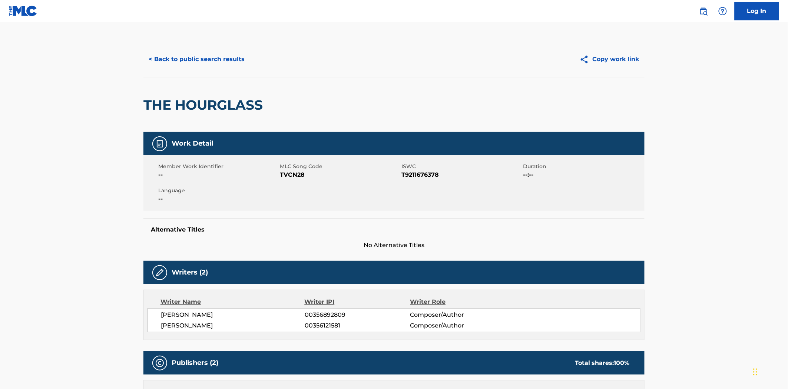
click at [221, 62] on button "< Back to public search results" at bounding box center [196, 59] width 106 height 19
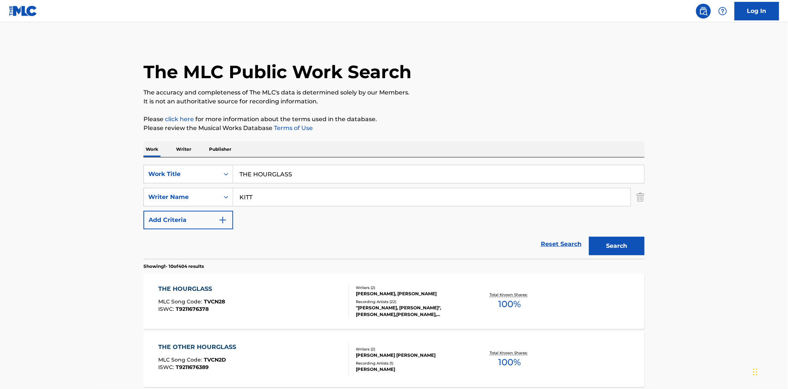
click at [262, 177] on input "THE HOURGLASS" at bounding box center [438, 174] width 411 height 18
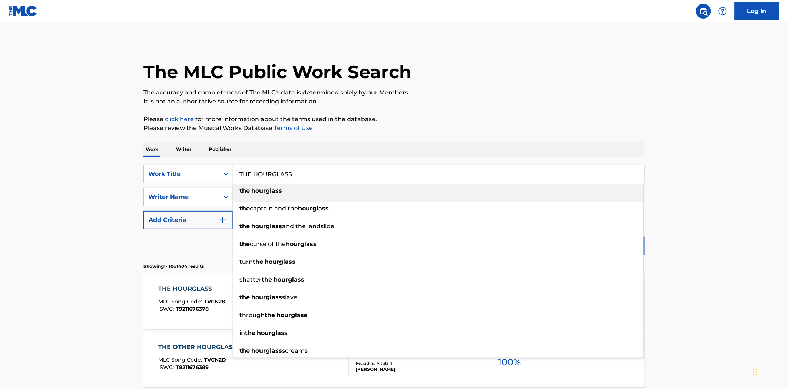
click at [262, 177] on input "THE HOURGLASS" at bounding box center [438, 174] width 411 height 18
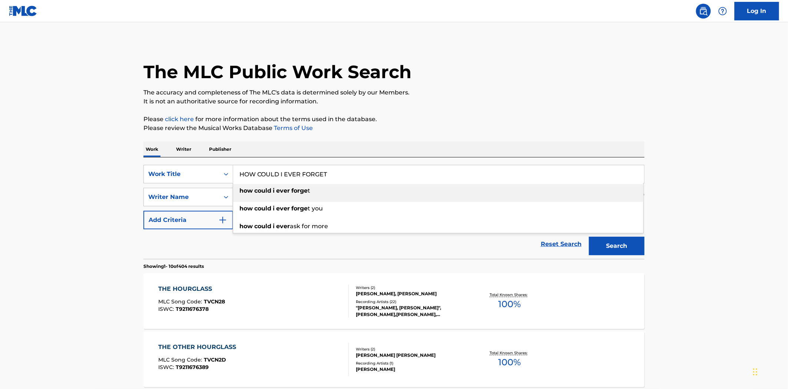
type input "HOW COULD I EVER FORGET"
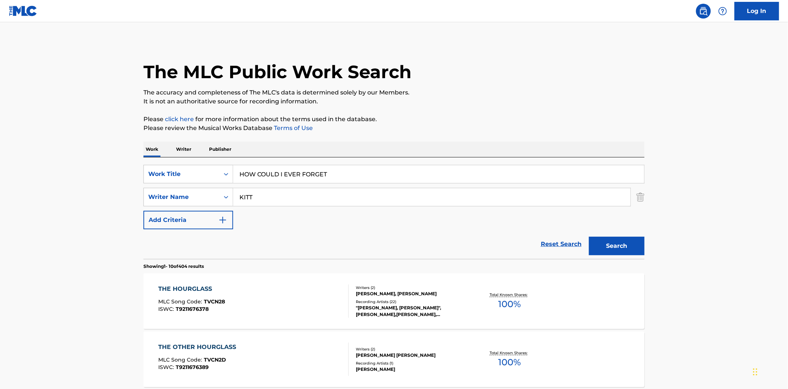
click at [589, 237] on button "Search" at bounding box center [617, 246] width 56 height 19
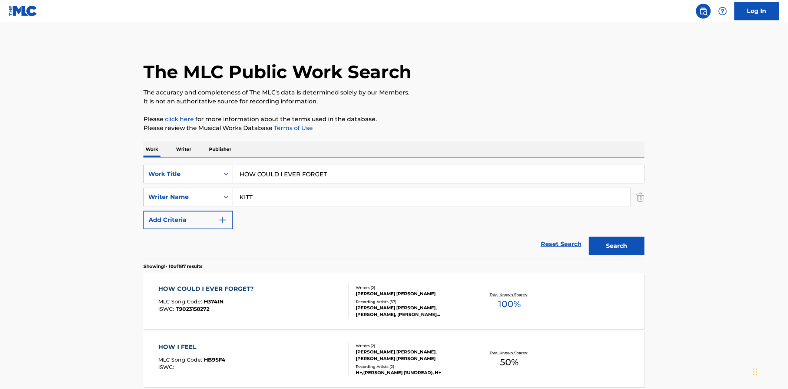
click at [225, 291] on div "HOW COULD I EVER FORGET?" at bounding box center [208, 289] width 99 height 9
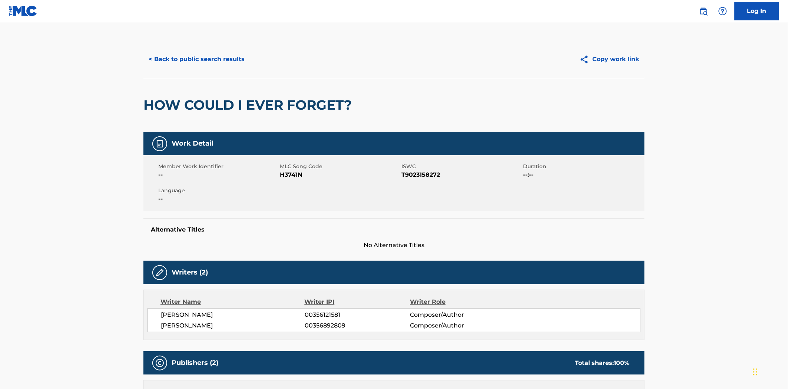
click at [215, 62] on button "< Back to public search results" at bounding box center [196, 59] width 106 height 19
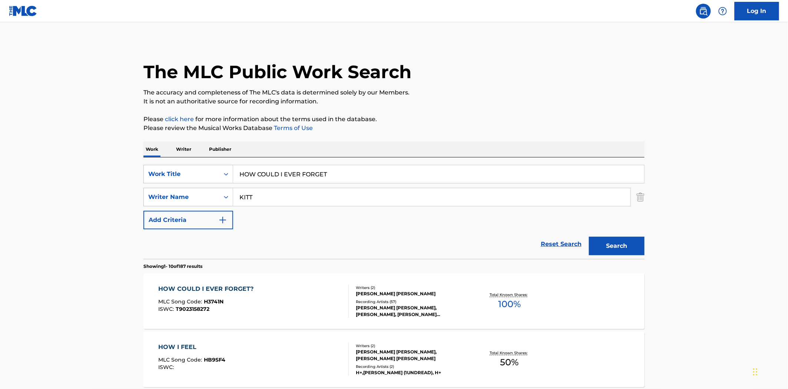
click at [295, 173] on input "HOW COULD I EVER FORGET" at bounding box center [438, 174] width 411 height 18
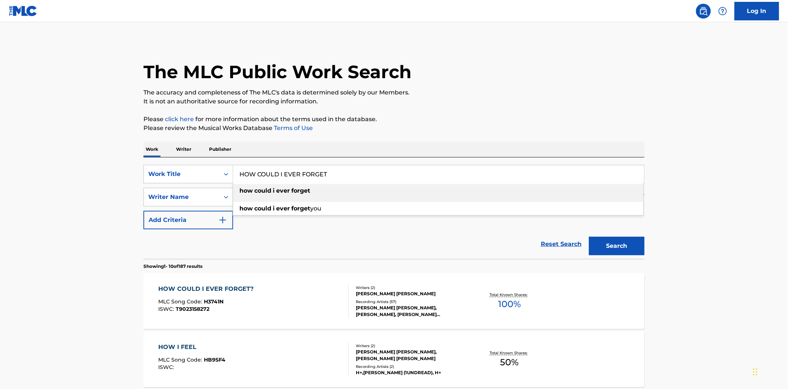
click at [295, 173] on input "HOW COULD I EVER FORGET" at bounding box center [438, 174] width 411 height 18
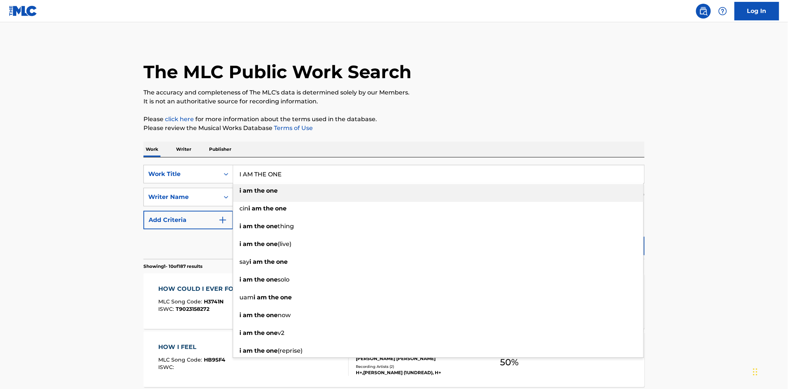
type input "I AM THE ONE"
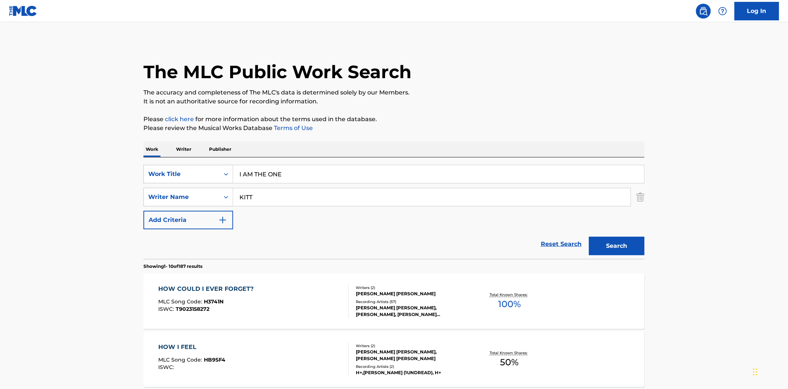
click at [589, 237] on button "Search" at bounding box center [617, 246] width 56 height 19
click at [189, 299] on span "MLC Song Code :" at bounding box center [182, 301] width 46 height 7
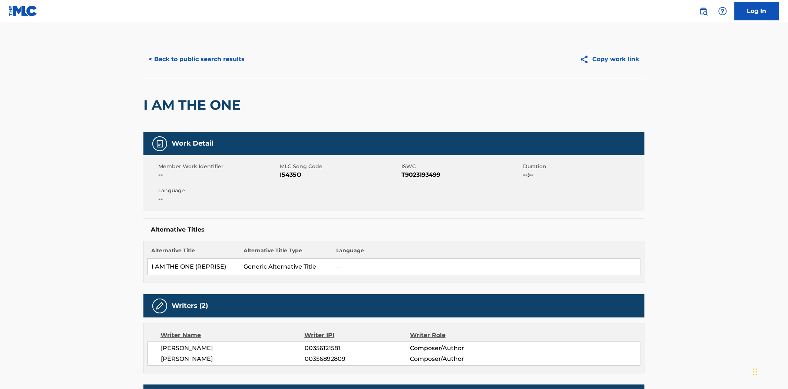
click at [238, 62] on button "< Back to public search results" at bounding box center [196, 59] width 106 height 19
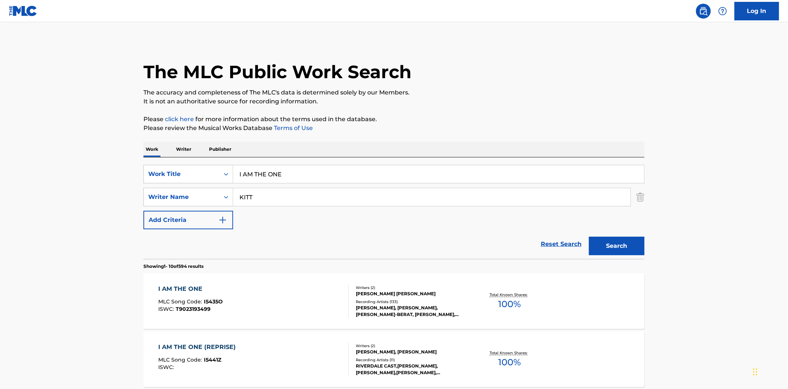
click at [303, 172] on input "I AM THE ONE" at bounding box center [438, 174] width 411 height 18
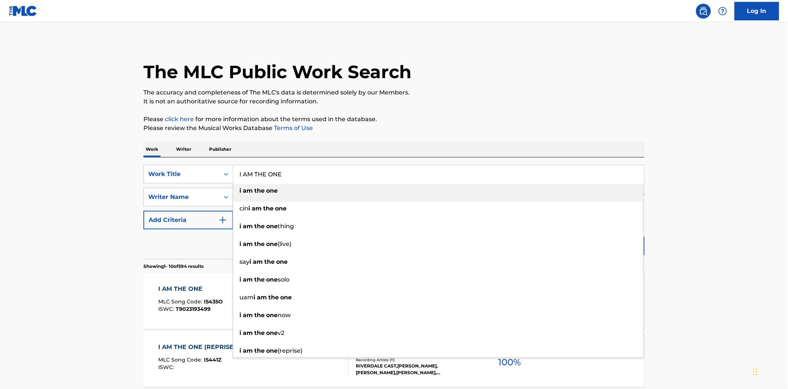
click at [303, 172] on input "I AM THE ONE" at bounding box center [438, 174] width 411 height 18
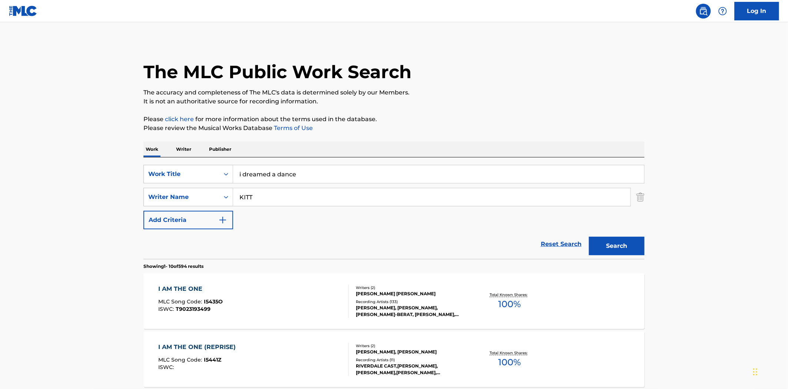
type input "i dreamed a dance"
click at [589, 237] on button "Search" at bounding box center [617, 246] width 56 height 19
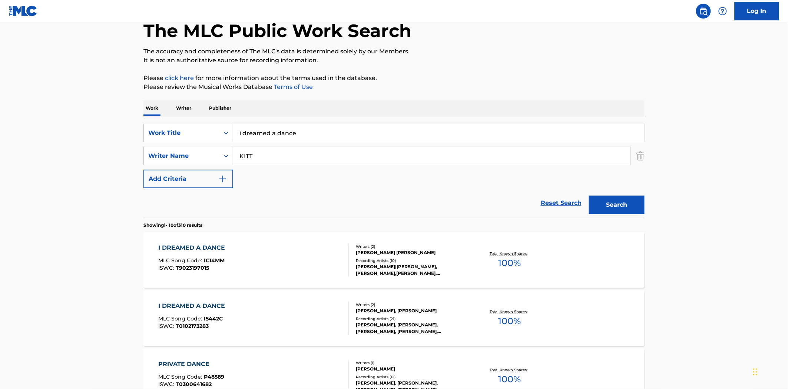
click at [195, 260] on span "MLC Song Code :" at bounding box center [182, 260] width 46 height 7
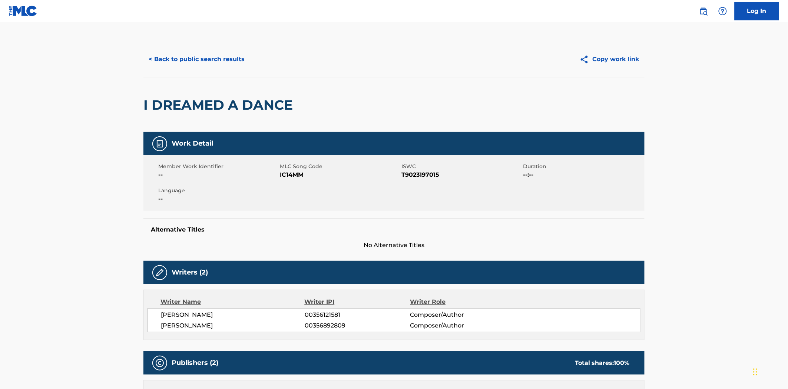
click at [286, 175] on span "IC14MM" at bounding box center [340, 174] width 120 height 9
copy span "IC14MM"
click at [217, 61] on button "< Back to public search results" at bounding box center [196, 59] width 106 height 19
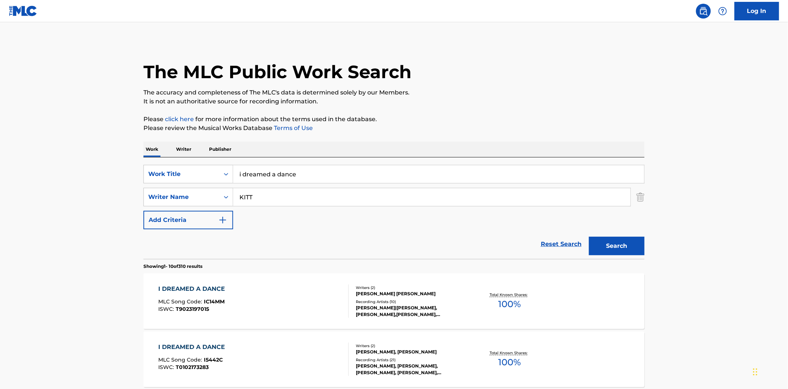
scroll to position [41, 0]
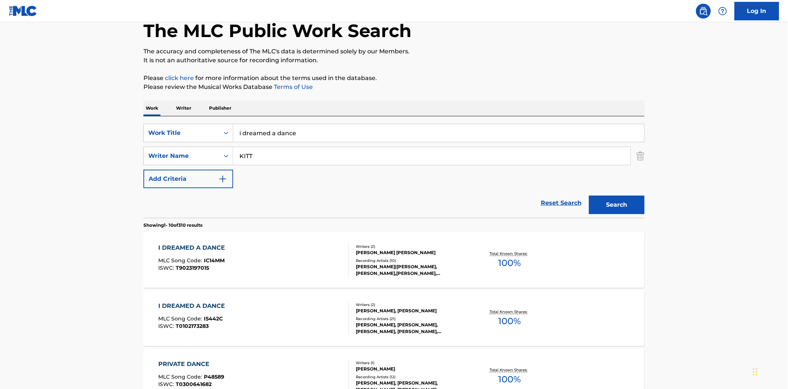
click at [201, 310] on div "I DREAMED A DANCE" at bounding box center [194, 306] width 70 height 9
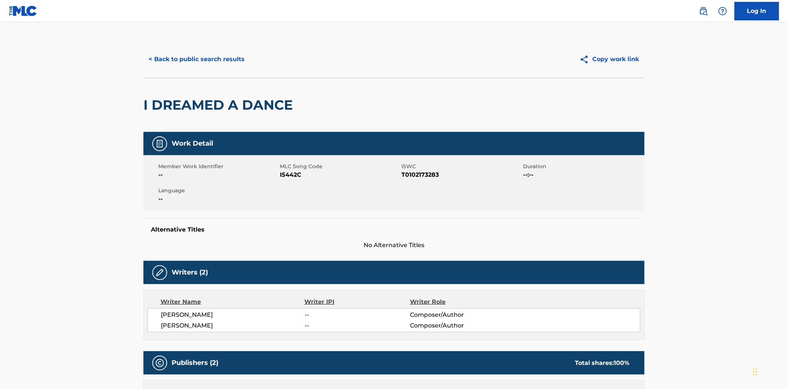
click at [290, 172] on span "I5442C" at bounding box center [340, 174] width 120 height 9
copy span "I5442C"
click at [215, 65] on button "< Back to public search results" at bounding box center [196, 59] width 106 height 19
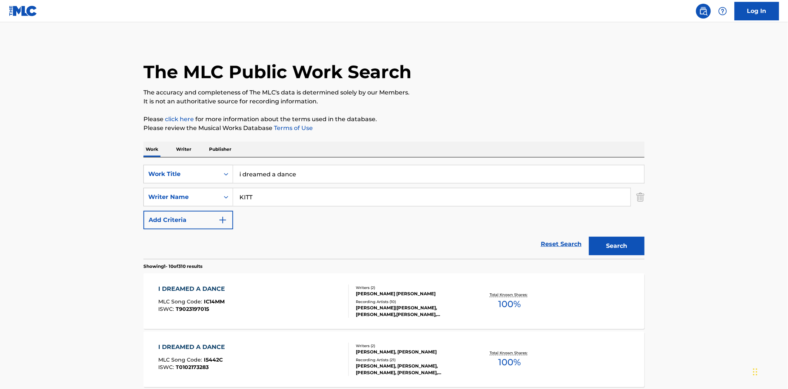
scroll to position [41, 0]
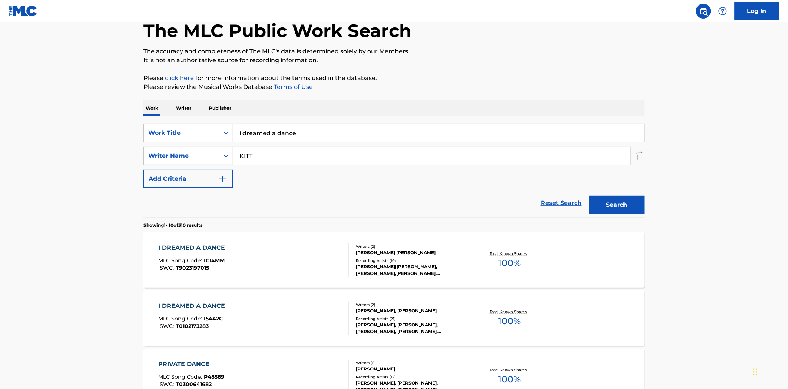
click at [280, 132] on input "i dreamed a dance" at bounding box center [438, 133] width 411 height 18
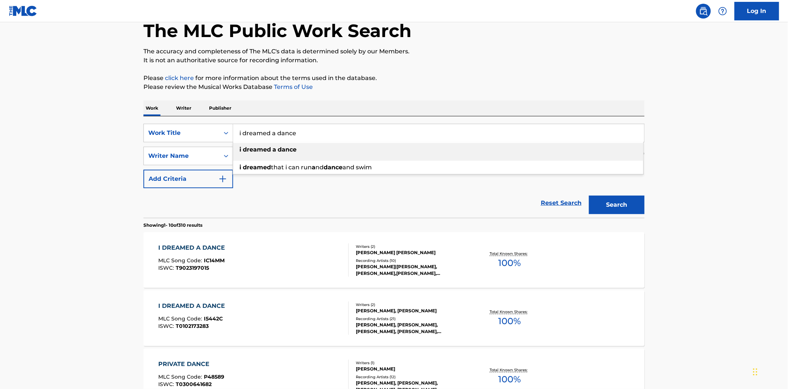
click at [280, 132] on input "i dreamed a dance" at bounding box center [438, 133] width 411 height 18
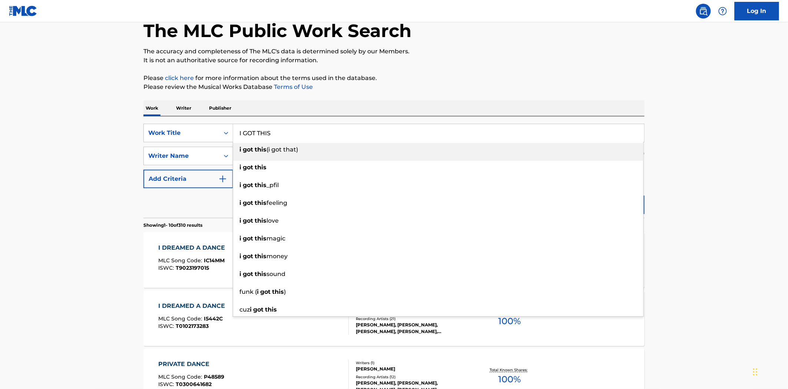
type input "I GOT THIS"
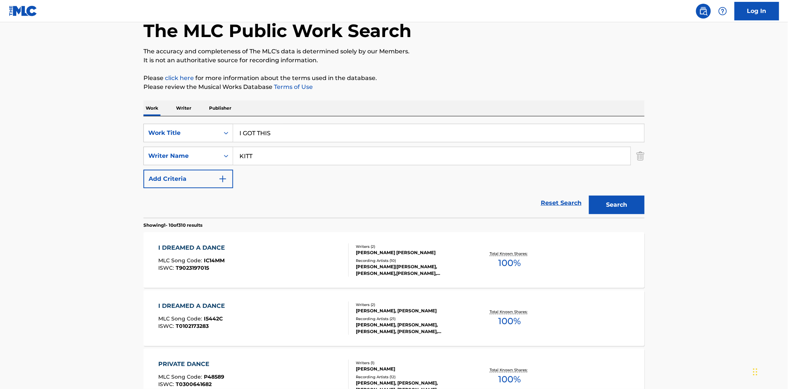
click at [589, 196] on button "Search" at bounding box center [617, 205] width 56 height 19
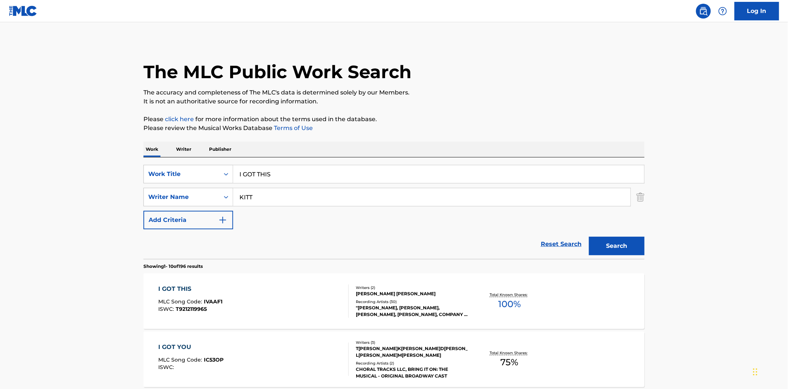
click at [203, 285] on div "I GOT THIS" at bounding box center [191, 289] width 64 height 9
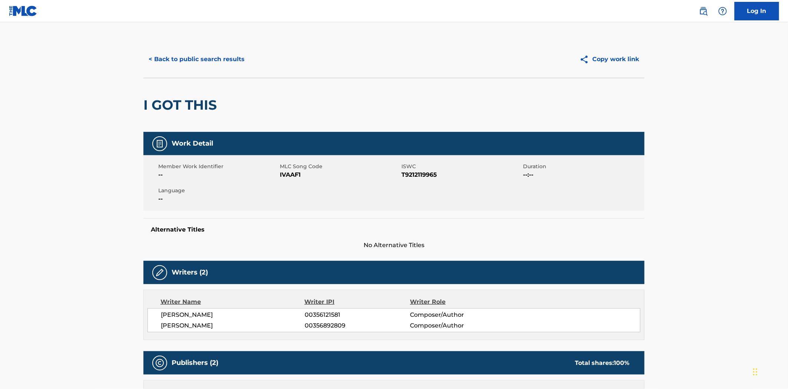
click at [200, 57] on button "< Back to public search results" at bounding box center [196, 59] width 106 height 19
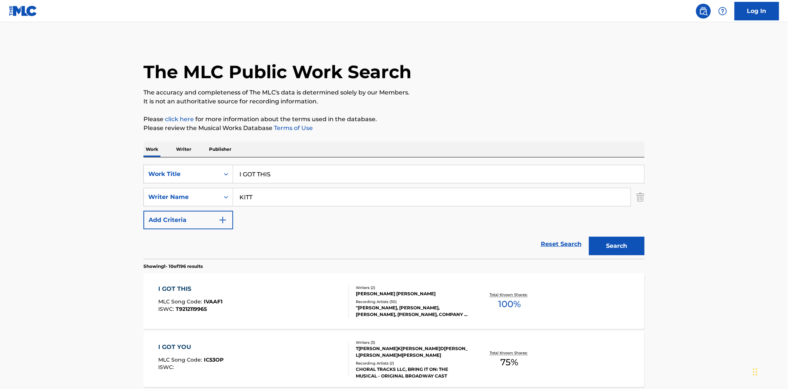
click at [280, 192] on input "KITT" at bounding box center [431, 197] width 397 height 18
click at [282, 175] on input "I GOT THIS" at bounding box center [438, 174] width 411 height 18
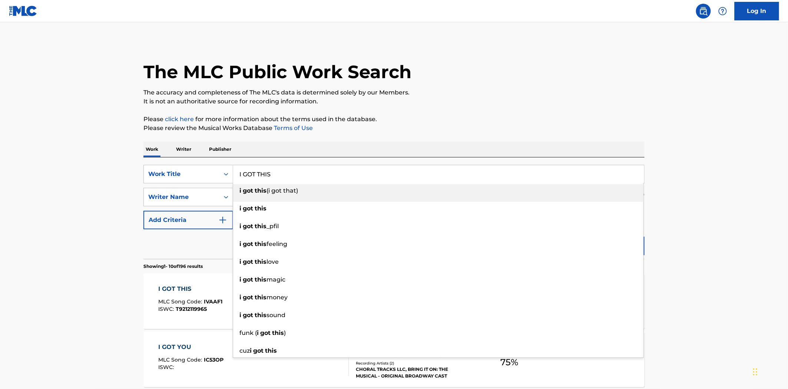
click at [282, 175] on input "I GOT THIS" at bounding box center [438, 174] width 411 height 18
type input "I HATE YOU"
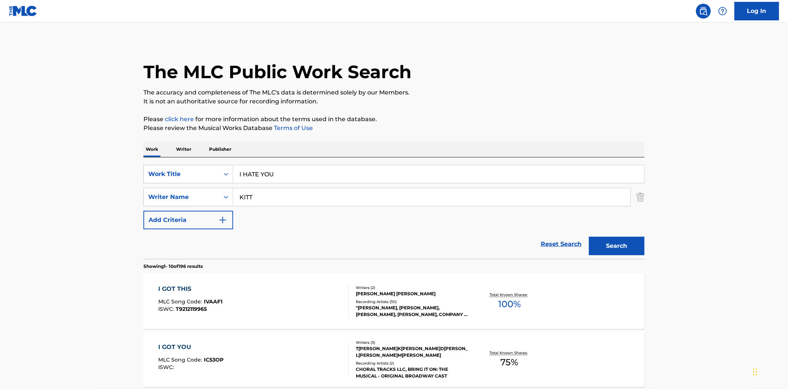
click at [589, 237] on button "Search" at bounding box center [617, 246] width 56 height 19
click at [230, 301] on div "I HATE YOU MLC Song Code : Z40826 ISWC : T9166442859" at bounding box center [254, 301] width 190 height 33
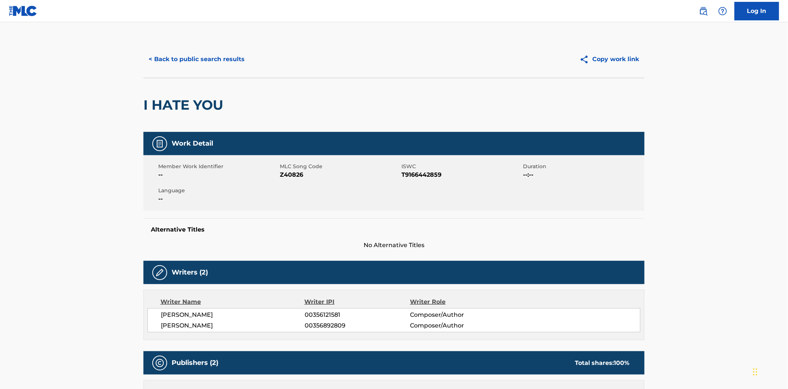
click at [160, 60] on button "< Back to public search results" at bounding box center [196, 59] width 106 height 19
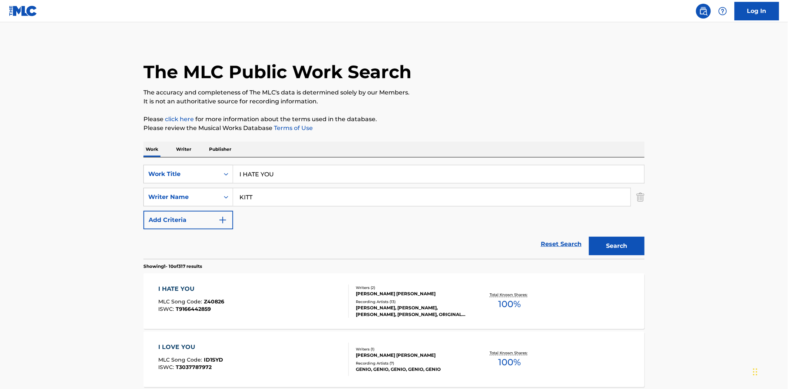
click at [260, 177] on input "I HATE YOU" at bounding box center [438, 174] width 411 height 18
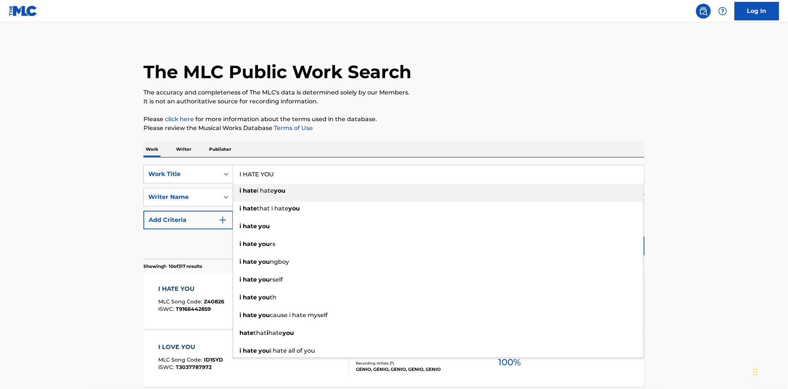
click at [260, 177] on input "I HATE YOU" at bounding box center [438, 174] width 411 height 18
type input "I'M ALIVE"
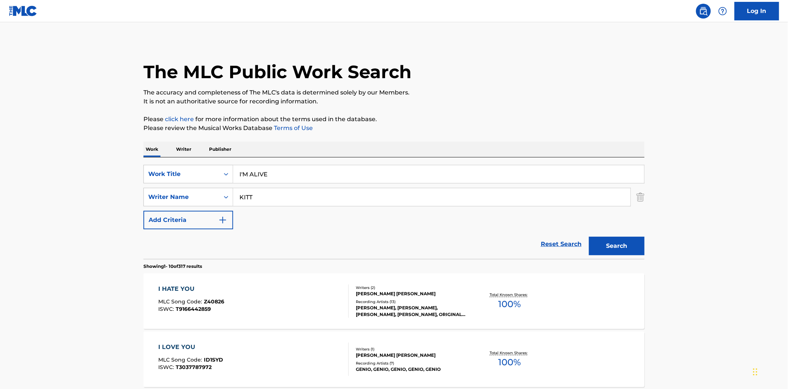
click at [589, 237] on button "Search" at bounding box center [617, 246] width 56 height 19
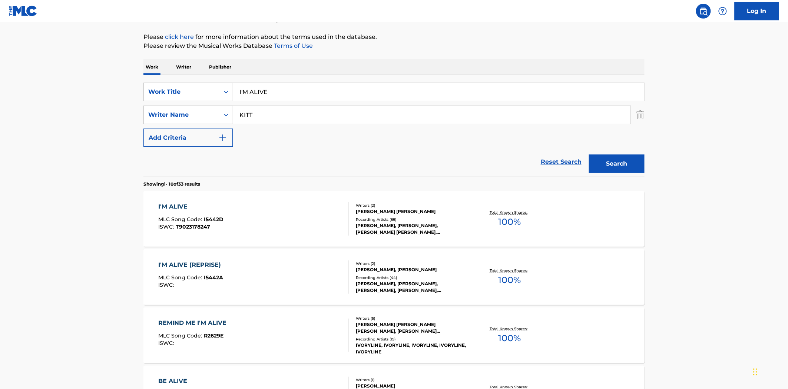
click at [386, 216] on div "Writers ( 2 ) [PERSON_NAME], [PERSON_NAME] Recording Artists ( 89 ) [PERSON_NAM…" at bounding box center [408, 219] width 119 height 33
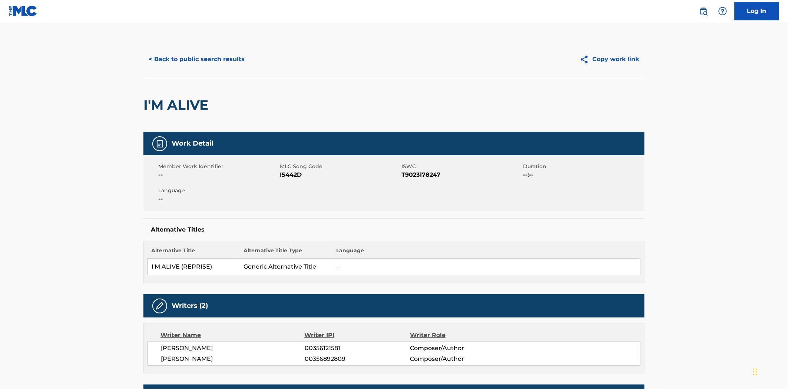
click at [187, 65] on button "< Back to public search results" at bounding box center [196, 59] width 106 height 19
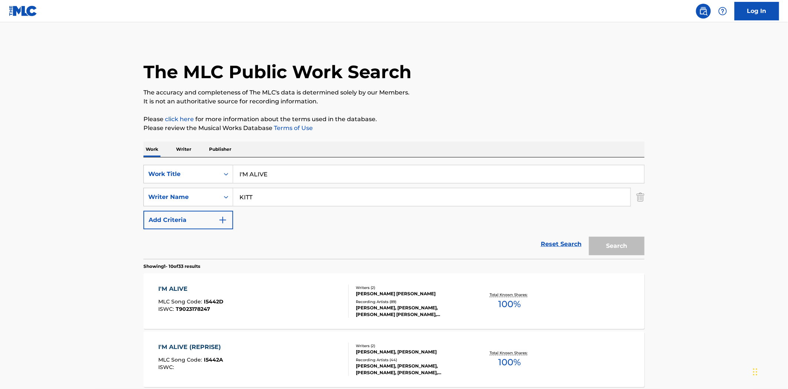
scroll to position [82, 0]
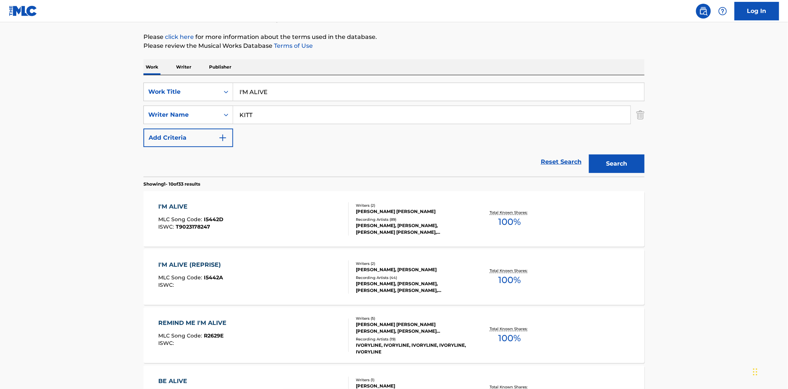
click at [293, 102] on div "SearchWithCriteriae5c985e9-4f38-4dd0-af58-e185ff3a7c29 Work Title I'M ALIVE Sea…" at bounding box center [393, 115] width 501 height 64
click at [288, 93] on input "I'M ALIVE" at bounding box center [438, 92] width 411 height 18
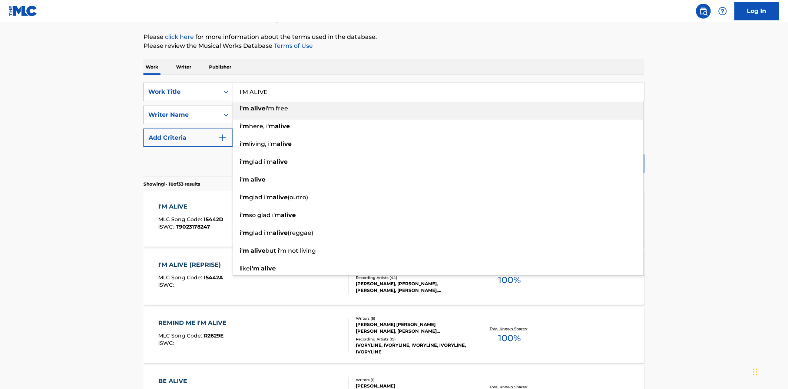
click at [288, 93] on input "I'M ALIVE" at bounding box center [438, 92] width 411 height 18
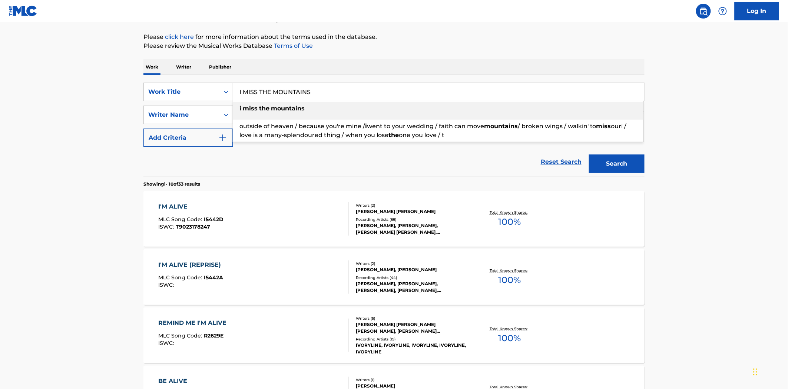
type input "I MISS THE MOUNTAINS"
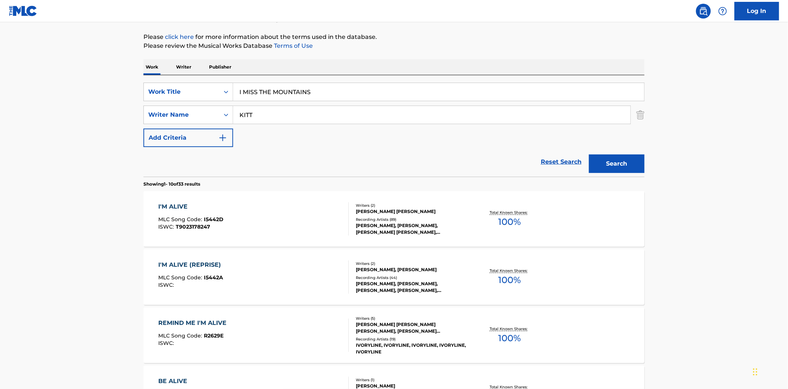
click at [589, 154] on button "Search" at bounding box center [617, 163] width 56 height 19
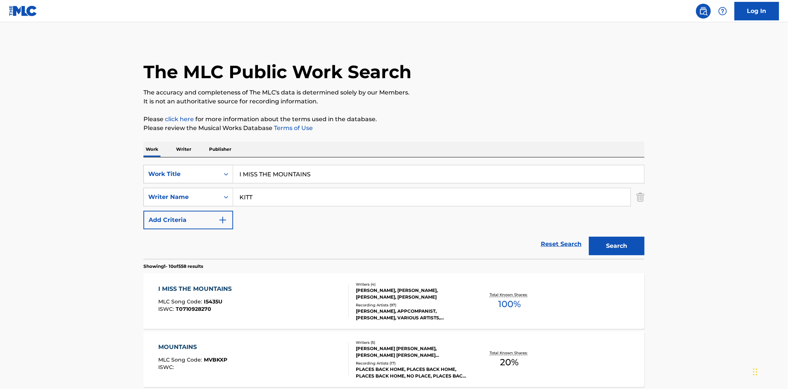
click at [201, 288] on div "I MISS THE MOUNTAINS" at bounding box center [197, 289] width 77 height 9
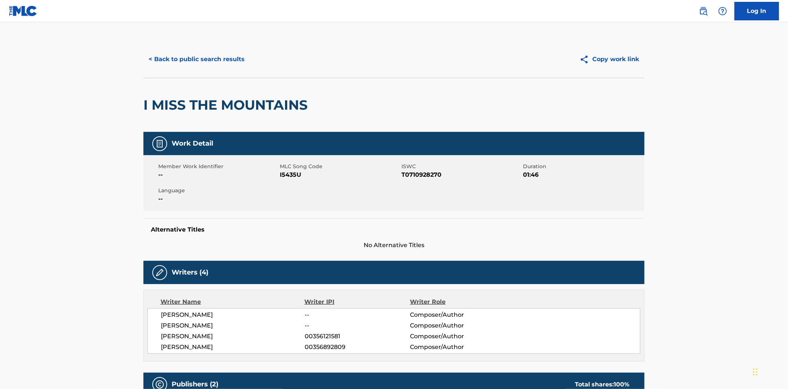
click at [217, 54] on button "< Back to public search results" at bounding box center [196, 59] width 106 height 19
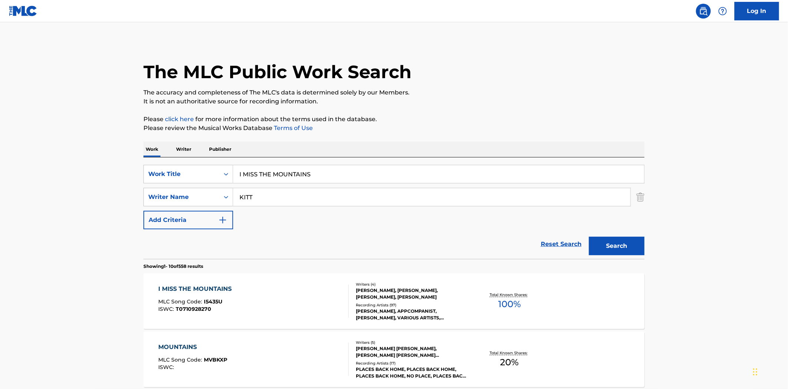
click at [276, 180] on input "I MISS THE MOUNTAINS" at bounding box center [438, 174] width 411 height 18
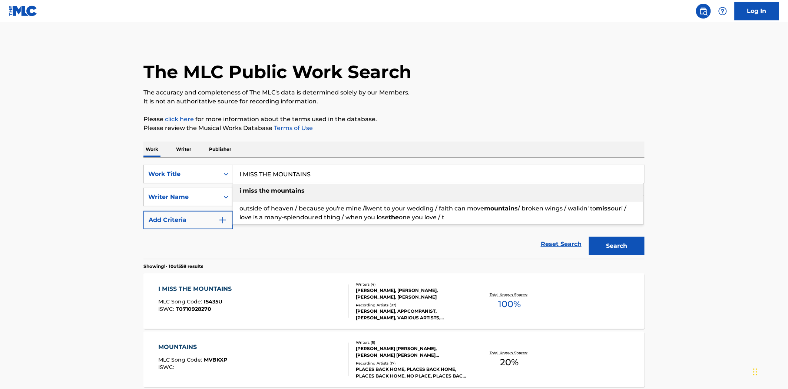
click at [276, 180] on input "I MISS THE MOUNTAINS" at bounding box center [438, 174] width 411 height 18
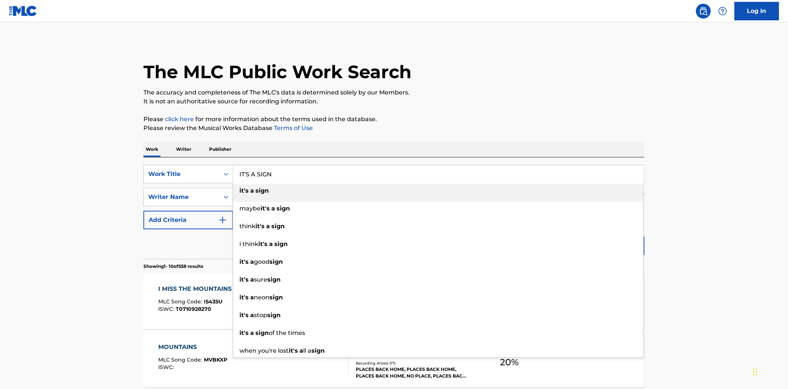
type input "IT'S A SIGN"
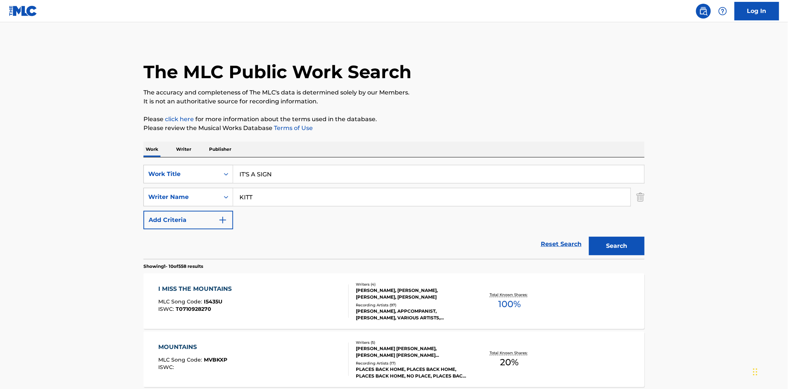
click at [589, 237] on button "Search" at bounding box center [617, 246] width 56 height 19
click at [172, 286] on div "IT'S A SIGN" at bounding box center [192, 289] width 66 height 9
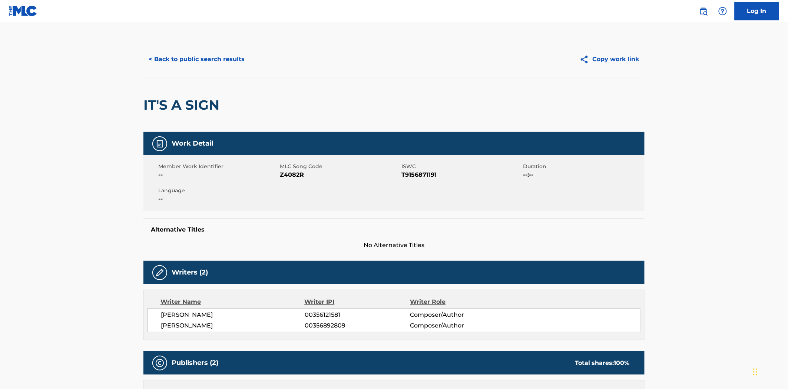
click at [235, 63] on button "< Back to public search results" at bounding box center [196, 59] width 106 height 19
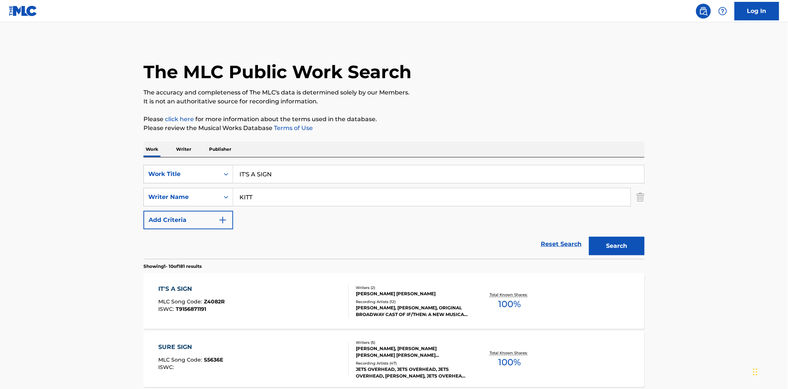
click at [296, 176] on input "IT'S A SIGN" at bounding box center [438, 174] width 411 height 18
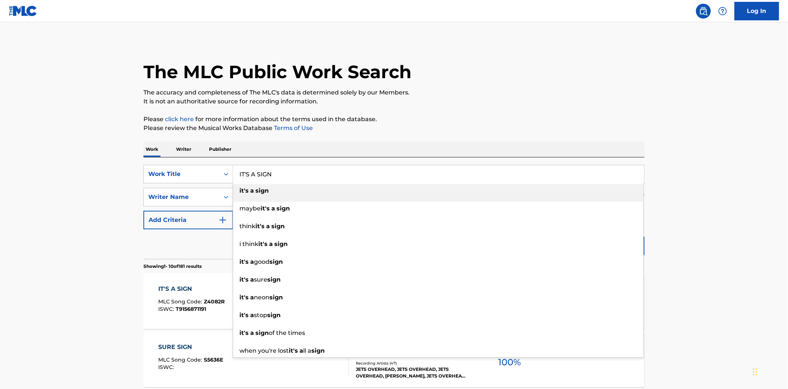
click at [296, 176] on input "IT'S A SIGN" at bounding box center [438, 174] width 411 height 18
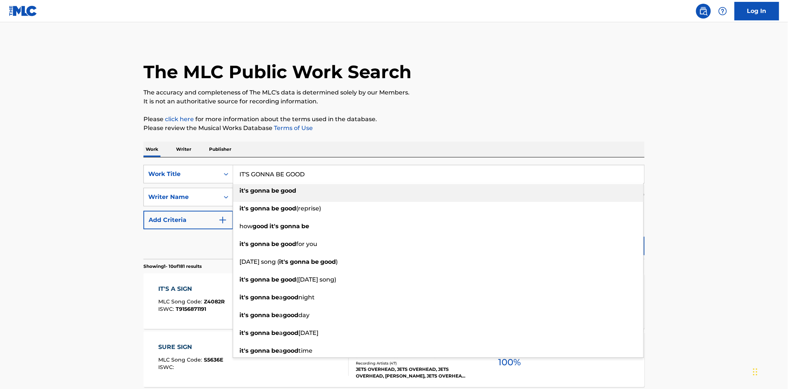
type input "IT'S GONNA BE GOOD"
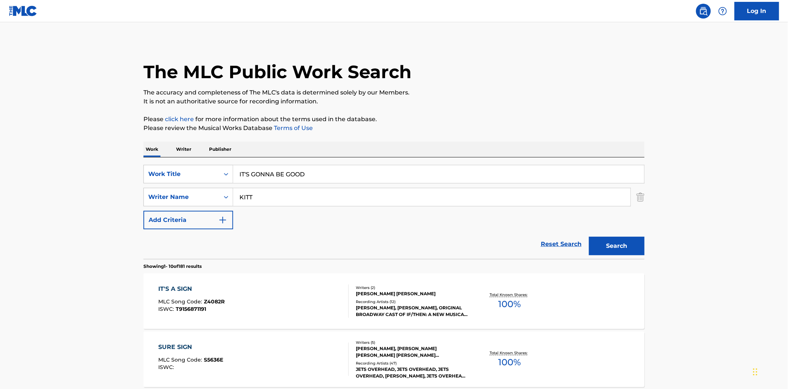
click at [589, 237] on button "Search" at bounding box center [617, 246] width 56 height 19
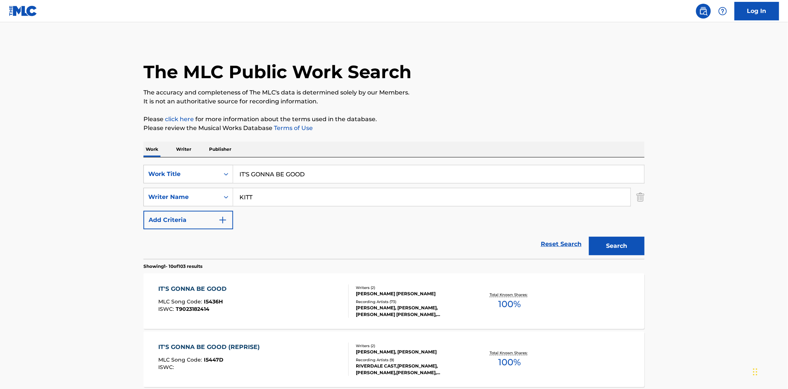
click at [224, 293] on div "IT'S GONNA BE GOOD" at bounding box center [195, 289] width 72 height 9
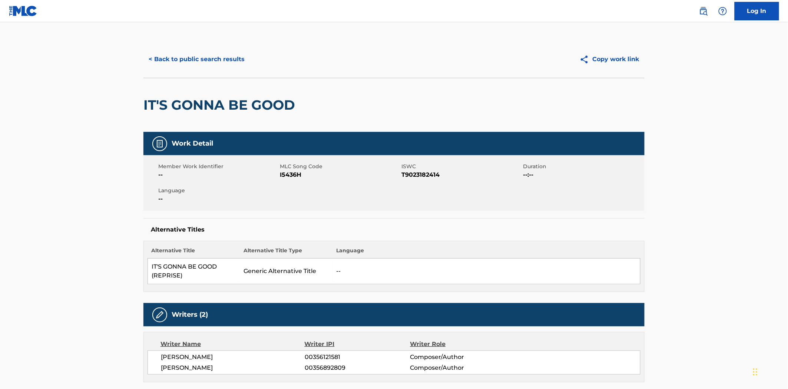
click at [175, 59] on button "< Back to public search results" at bounding box center [196, 59] width 106 height 19
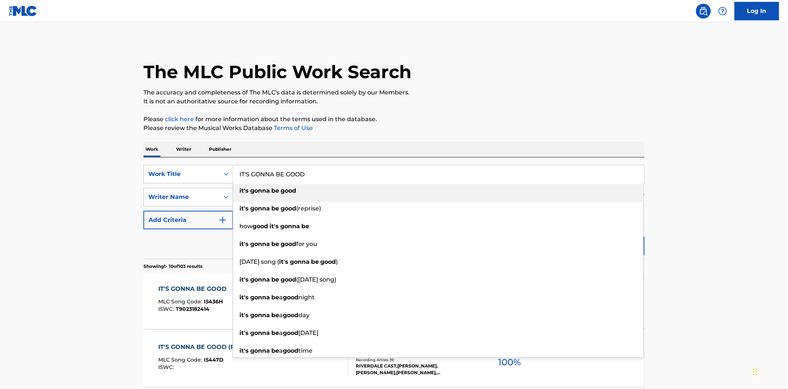
drag, startPoint x: 243, startPoint y: 173, endPoint x: 409, endPoint y: 172, distance: 166.4
click at [409, 172] on input "IT'S GONNA BE GOOD" at bounding box center [438, 174] width 411 height 18
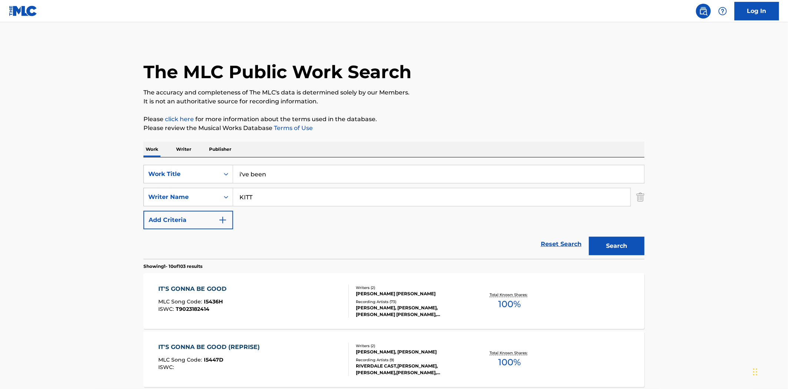
type input "i've been"
click at [589, 237] on button "Search" at bounding box center [617, 246] width 56 height 19
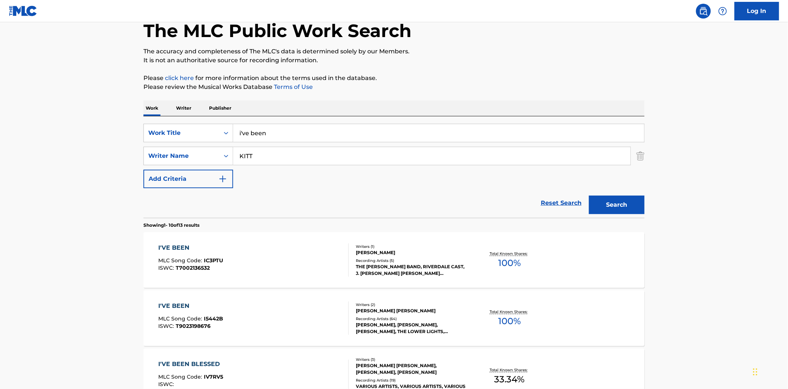
scroll to position [82, 0]
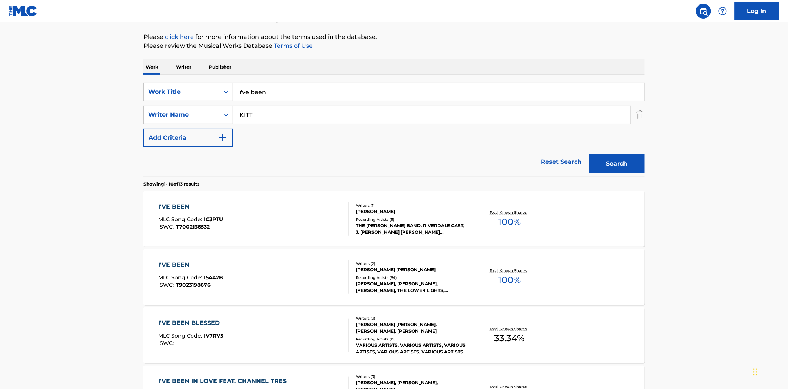
click at [388, 273] on div "Writers ( 2 ) [PERSON_NAME], [PERSON_NAME] Recording Artists ( 64 ) [PERSON_NAM…" at bounding box center [408, 277] width 119 height 33
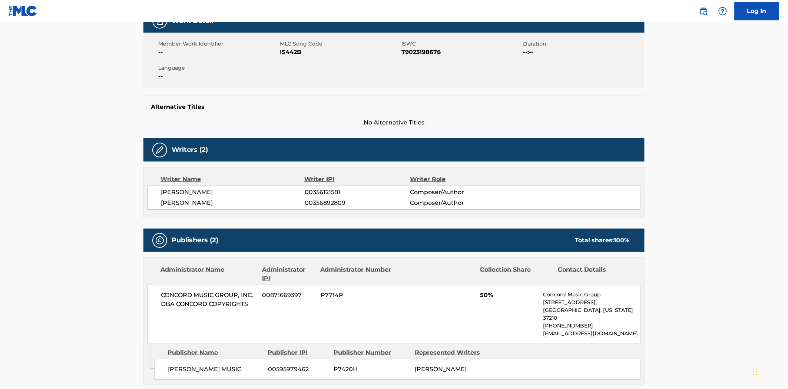
scroll to position [41, 0]
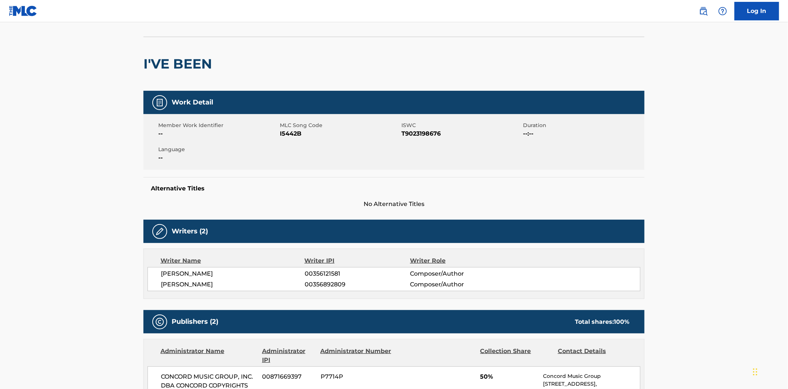
click at [283, 132] on span "I5442B" at bounding box center [340, 133] width 120 height 9
copy span "I5442B"
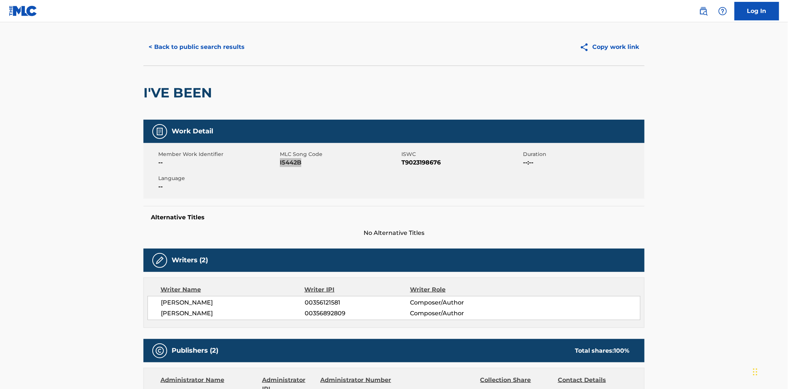
scroll to position [0, 0]
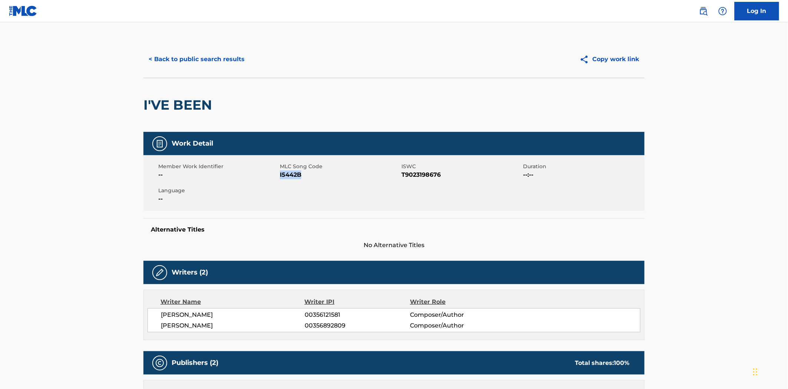
click at [167, 50] on button "< Back to public search results" at bounding box center [196, 59] width 106 height 19
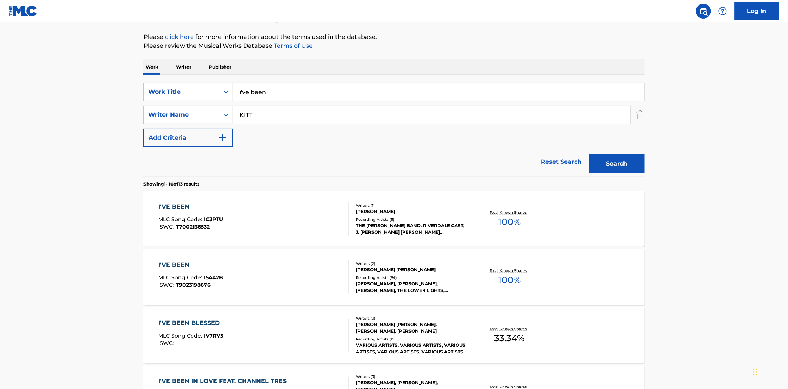
click at [369, 203] on div "Writers ( 1 )" at bounding box center [412, 206] width 112 height 6
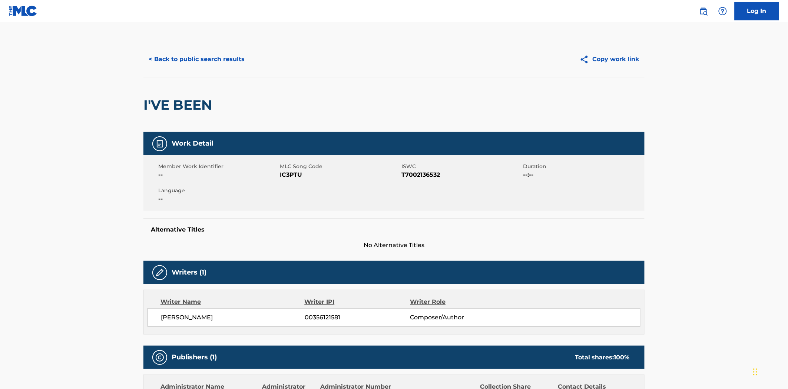
drag, startPoint x: 299, startPoint y: 179, endPoint x: 298, endPoint y: 175, distance: 4.2
click at [298, 176] on span "IC3PTU" at bounding box center [340, 174] width 120 height 9
click at [298, 175] on span "IC3PTU" at bounding box center [340, 174] width 120 height 9
copy span "IC3PTU"
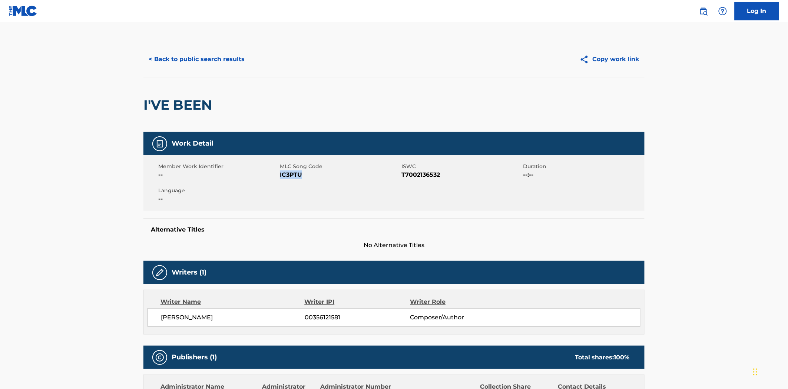
click at [216, 66] on button "< Back to public search results" at bounding box center [196, 59] width 106 height 19
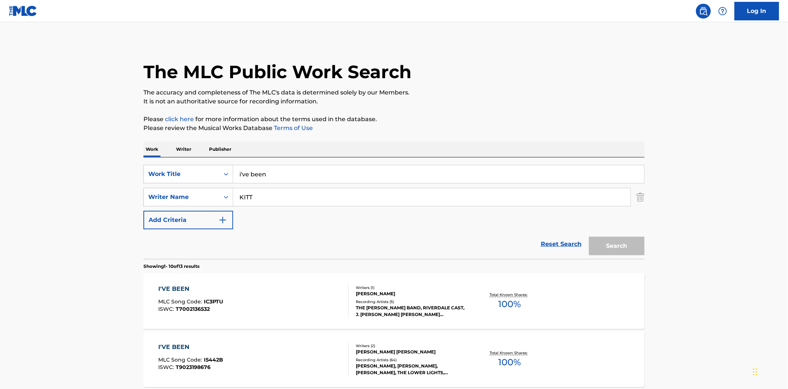
scroll to position [82, 0]
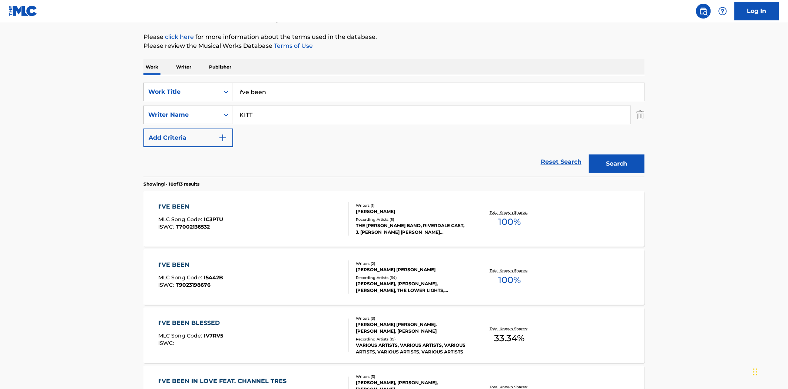
click at [291, 91] on input "i've been" at bounding box center [438, 92] width 411 height 18
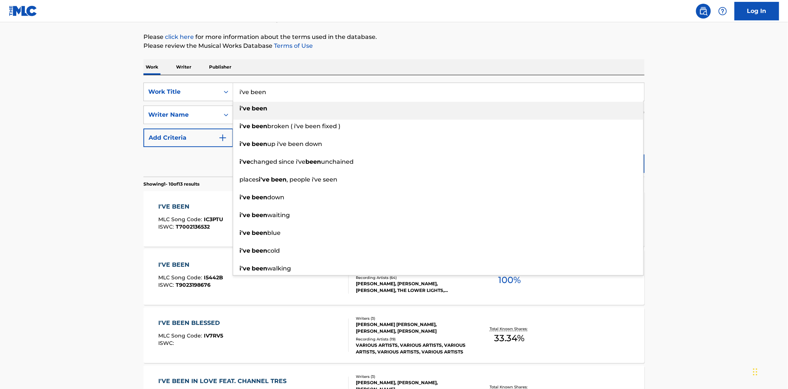
click at [291, 91] on input "i've been" at bounding box center [438, 92] width 411 height 18
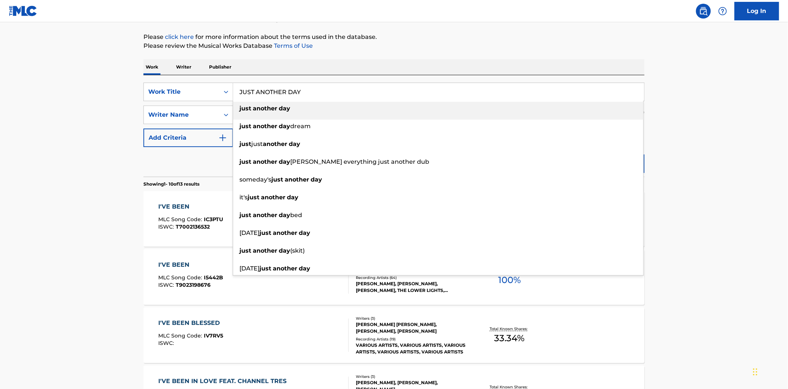
type input "JUST ANOTHER DAY"
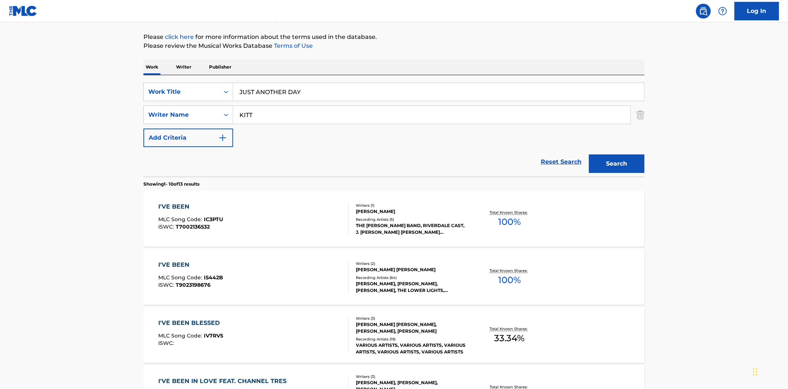
click at [589, 154] on button "Search" at bounding box center [617, 163] width 56 height 19
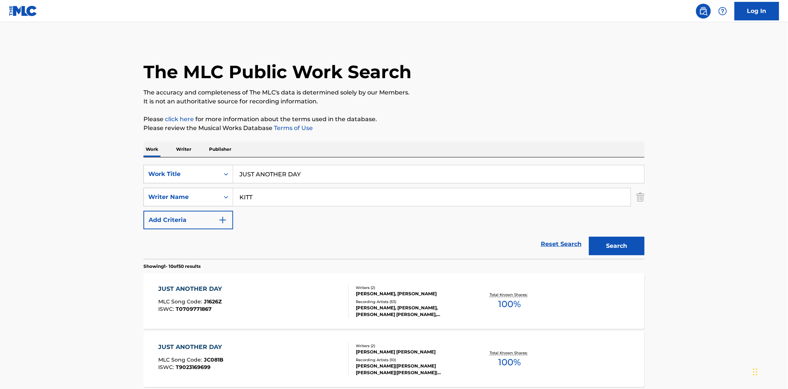
scroll to position [41, 0]
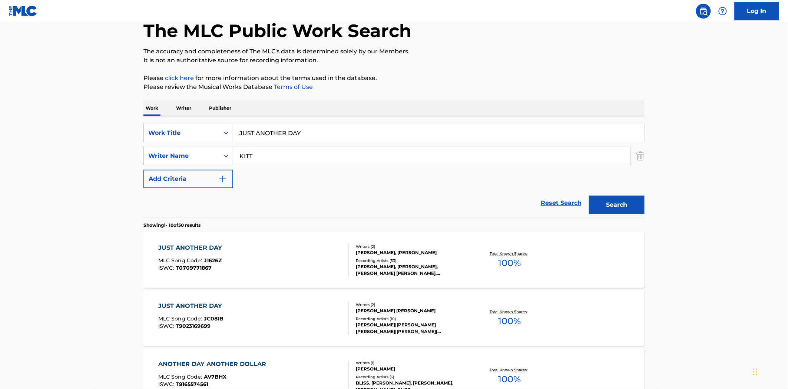
click at [376, 312] on div "[PERSON_NAME] [PERSON_NAME]" at bounding box center [412, 311] width 112 height 7
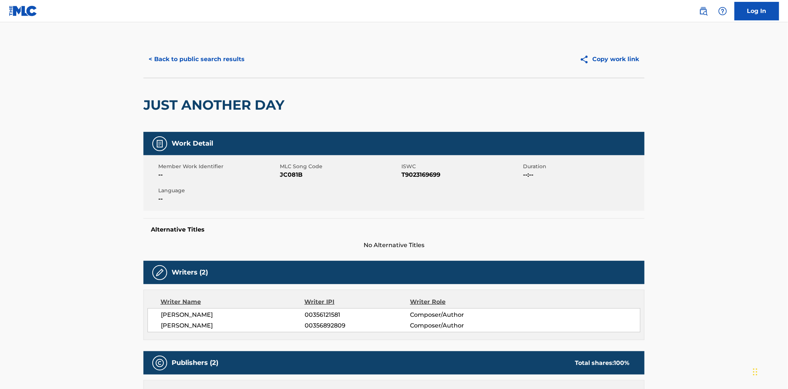
click at [290, 187] on div "Member Work Identifier -- MLC Song Code JC081B ISWC T9023169699 Duration --:-- …" at bounding box center [393, 183] width 501 height 56
click at [290, 172] on span "JC081B" at bounding box center [340, 174] width 120 height 9
copy span "JC081B"
click at [172, 62] on button "< Back to public search results" at bounding box center [196, 59] width 106 height 19
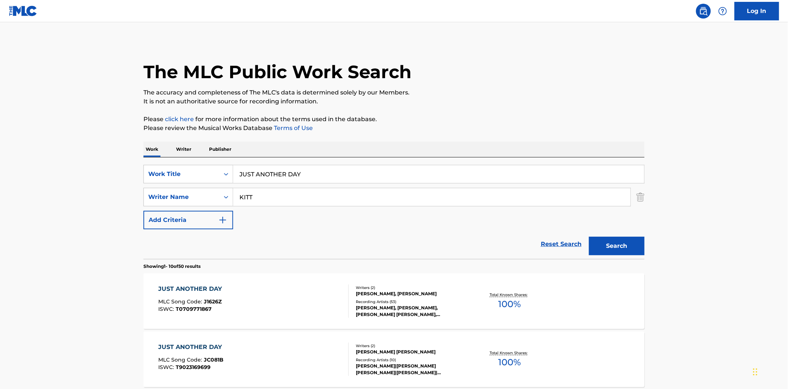
scroll to position [41, 0]
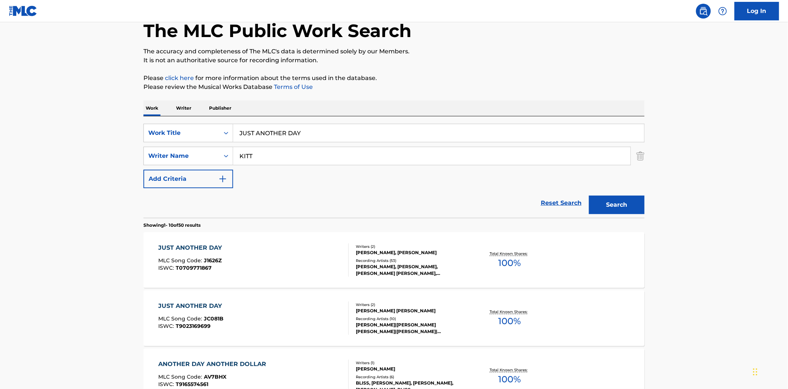
click at [345, 254] on div at bounding box center [345, 259] width 6 height 33
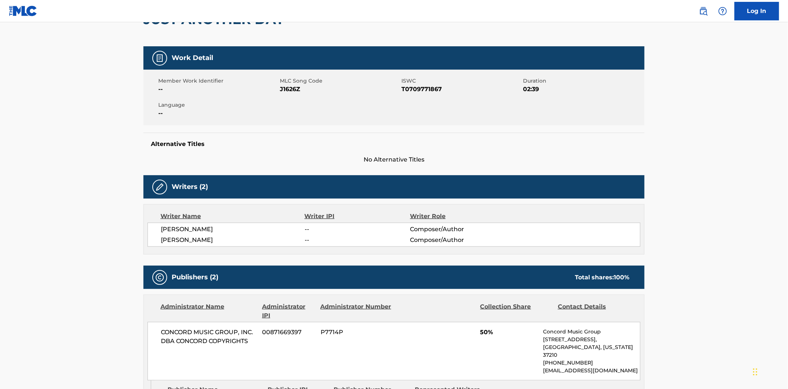
scroll to position [82, 0]
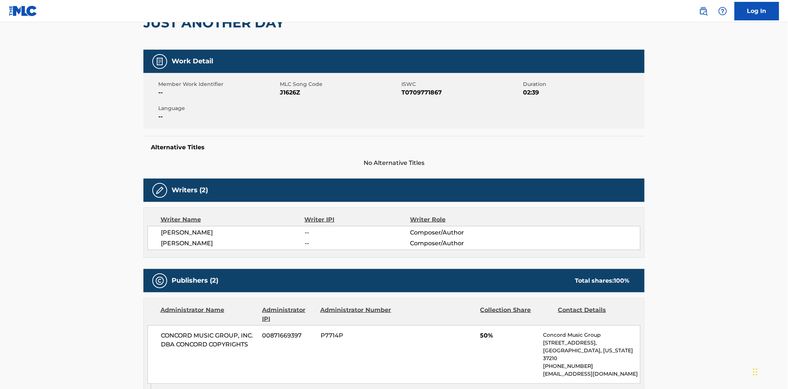
click at [296, 93] on span "J1626Z" at bounding box center [340, 92] width 120 height 9
copy span "J1626Z"
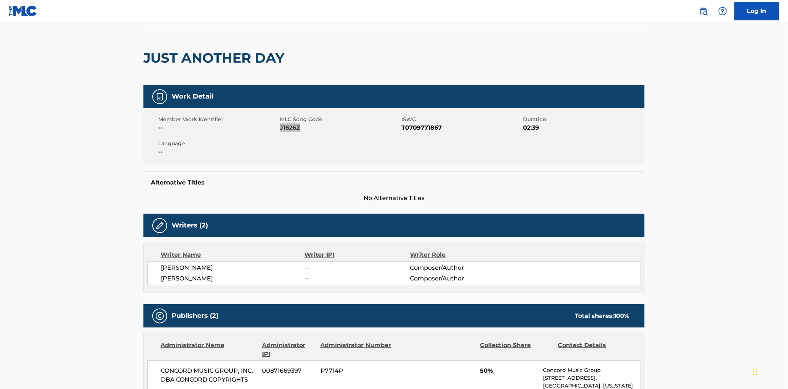
scroll to position [0, 0]
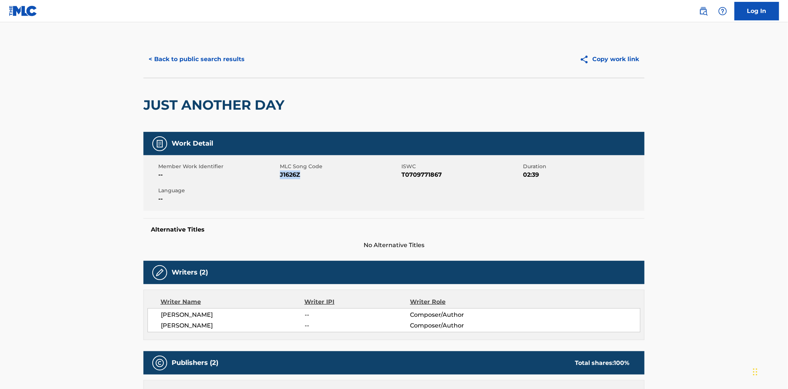
click at [229, 64] on button "< Back to public search results" at bounding box center [196, 59] width 106 height 19
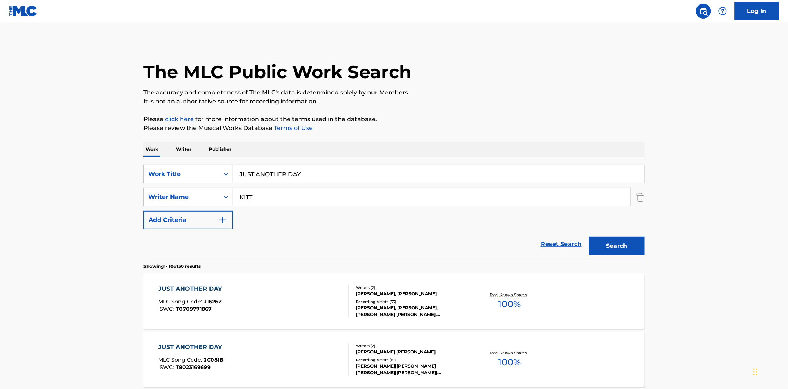
scroll to position [41, 0]
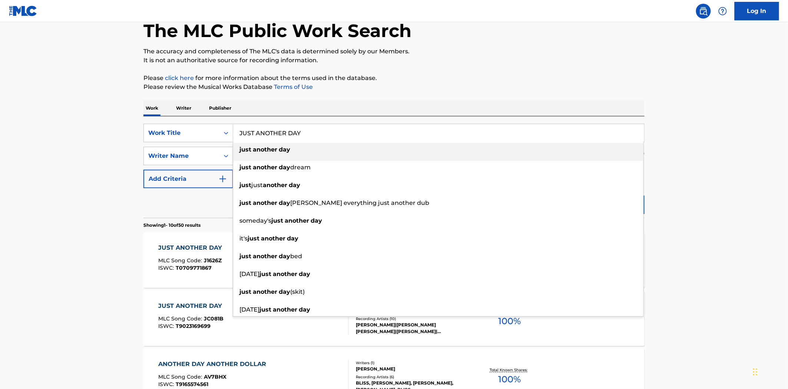
drag, startPoint x: 260, startPoint y: 131, endPoint x: 285, endPoint y: 136, distance: 26.0
click at [285, 136] on input "JUST ANOTHER DAY" at bounding box center [438, 133] width 411 height 18
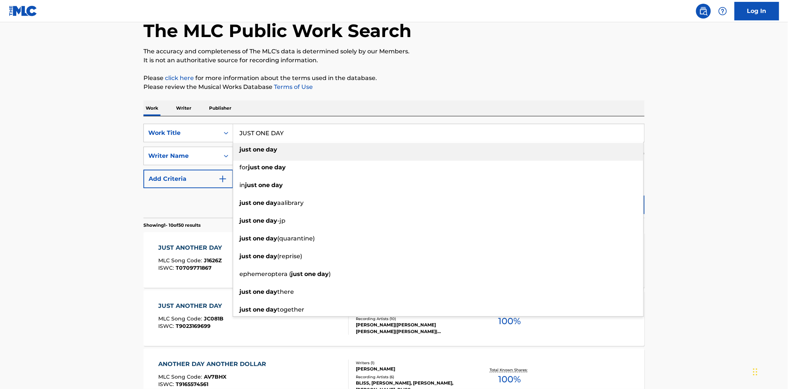
type input "JUST ONE DAY"
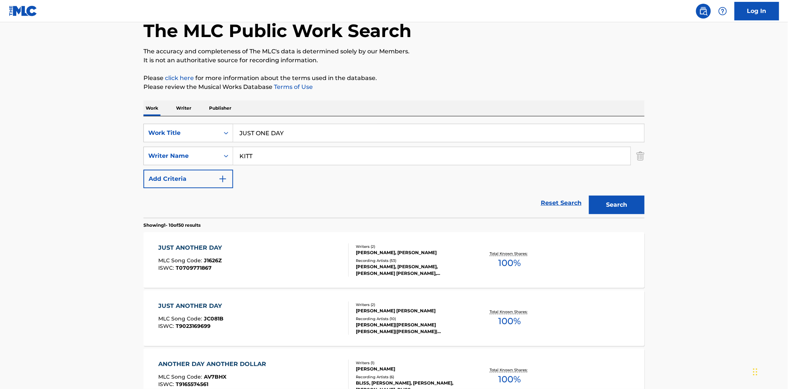
click at [589, 196] on button "Search" at bounding box center [617, 205] width 56 height 19
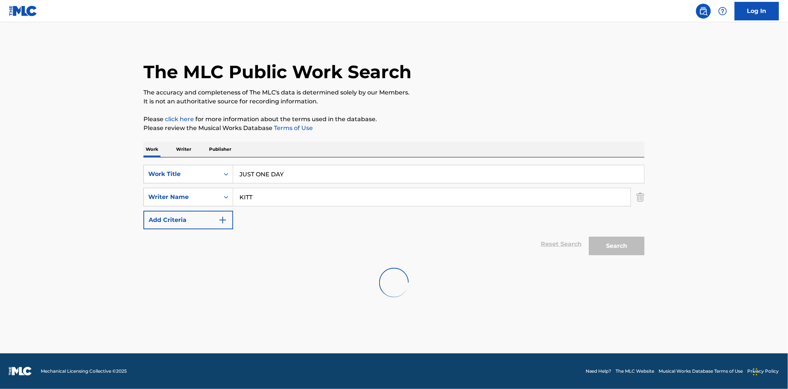
scroll to position [0, 0]
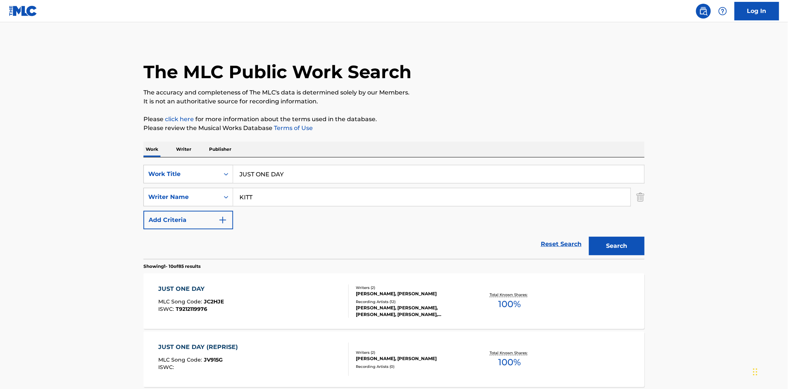
click at [378, 286] on div "Writers ( 2 )" at bounding box center [412, 288] width 112 height 6
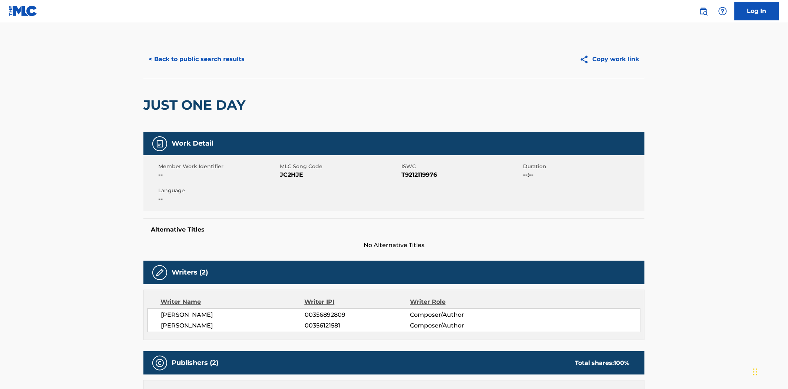
click at [225, 53] on button "< Back to public search results" at bounding box center [196, 59] width 106 height 19
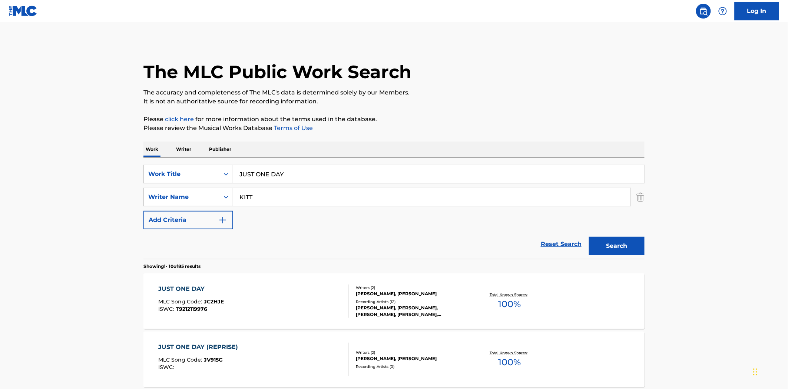
click at [269, 173] on input "JUST ONE DAY" at bounding box center [438, 174] width 411 height 18
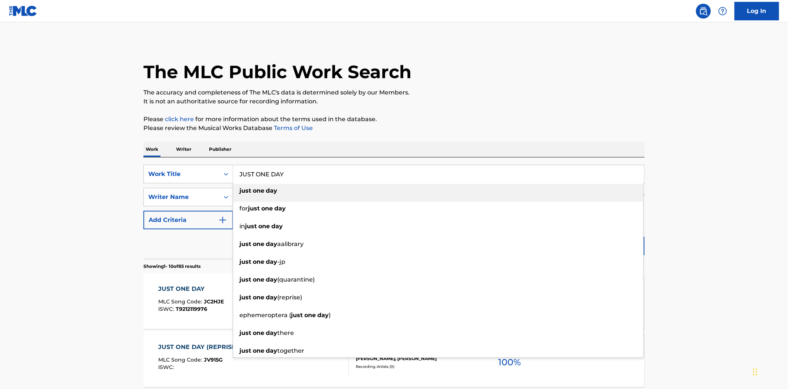
click at [269, 173] on input "JUST ONE DAY" at bounding box center [438, 174] width 411 height 18
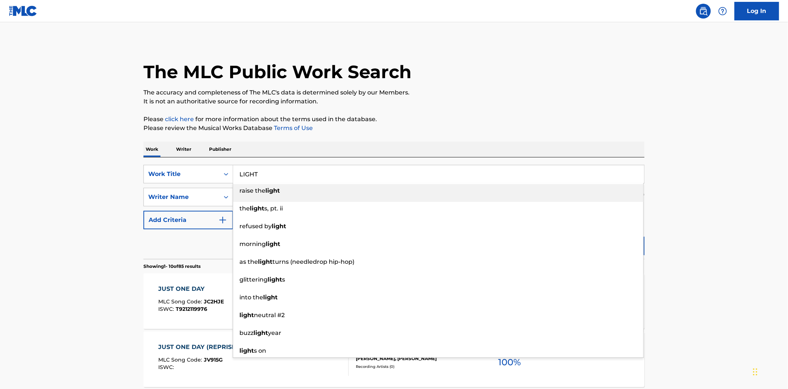
type input "LIGHT"
click at [228, 142] on p "Publisher" at bounding box center [220, 150] width 27 height 16
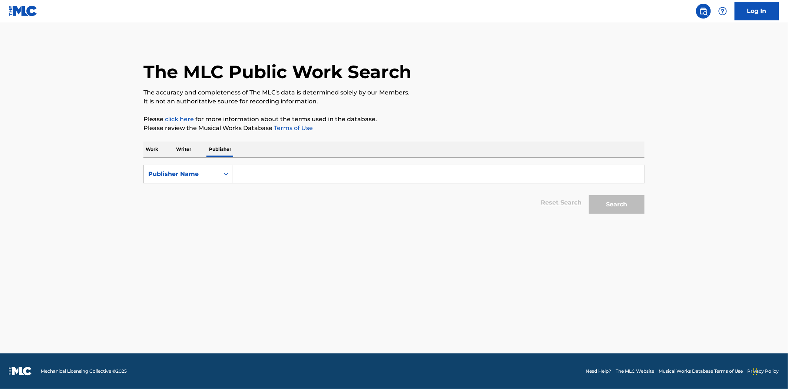
click at [144, 143] on p "Work" at bounding box center [151, 150] width 17 height 16
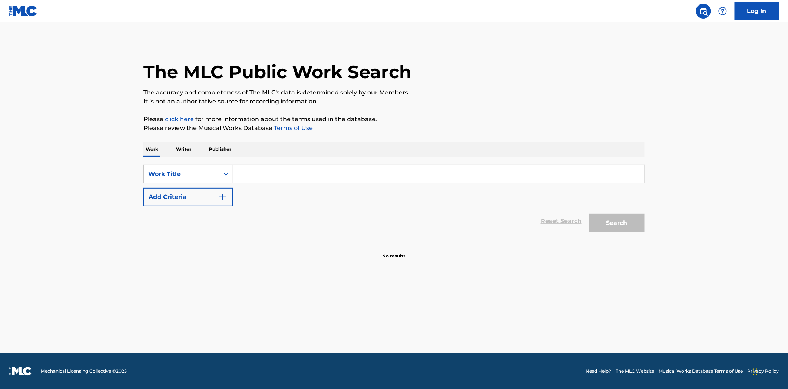
click at [246, 177] on input "Search Form" at bounding box center [438, 174] width 411 height 18
click at [221, 189] on button "Add Criteria" at bounding box center [188, 197] width 90 height 19
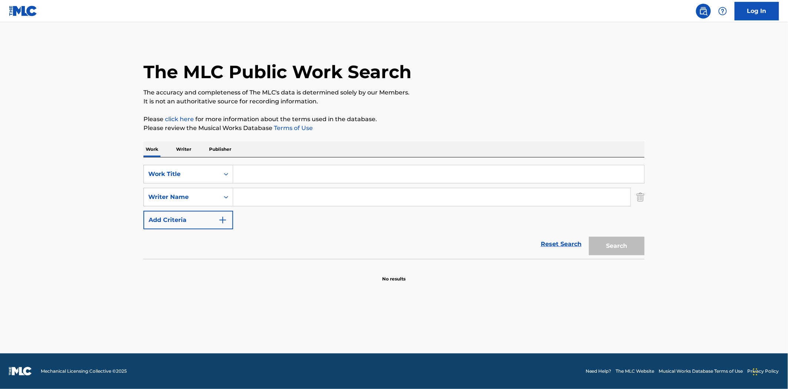
click at [260, 179] on input "Search Form" at bounding box center [438, 174] width 411 height 18
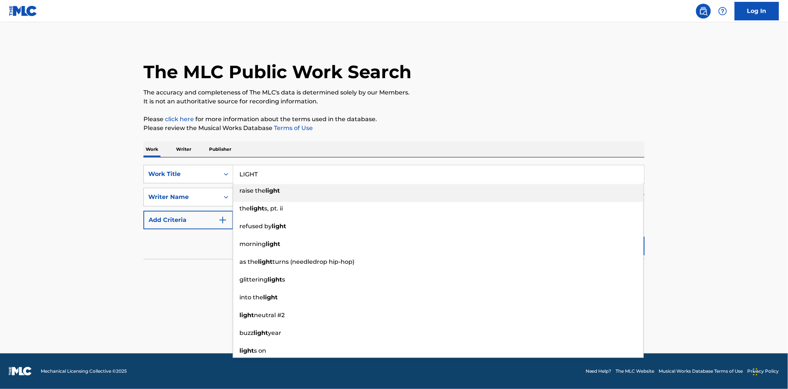
type input "LIGHT"
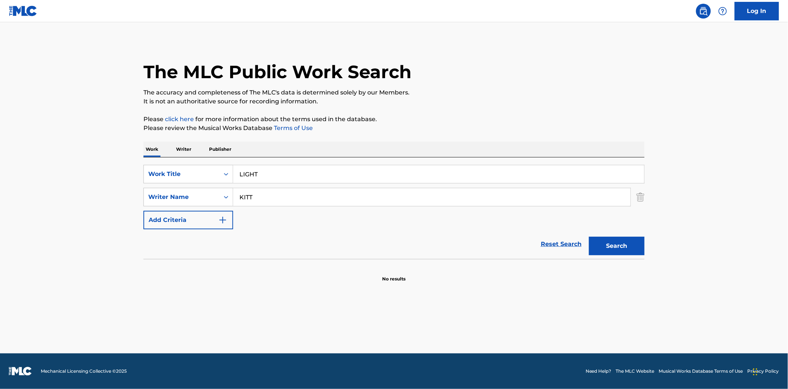
type input "KITT"
click at [589, 237] on button "Search" at bounding box center [617, 246] width 56 height 19
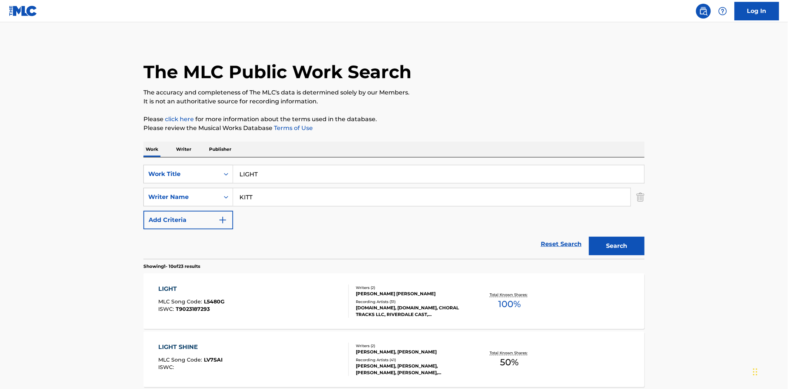
click at [304, 288] on div "LIGHT MLC Song Code : L5480G ISWC : T9023187293" at bounding box center [254, 301] width 190 height 33
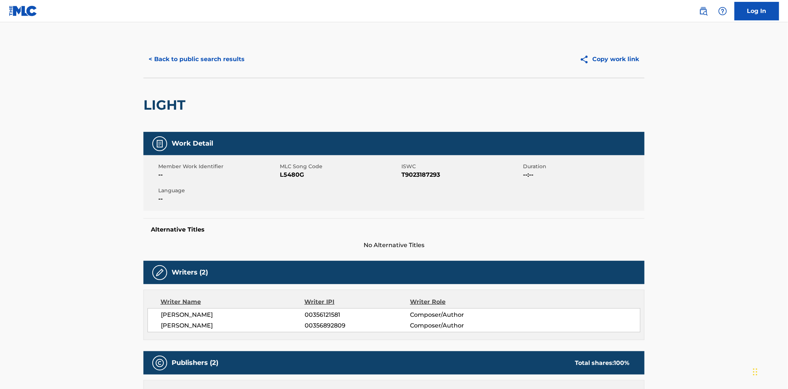
click at [187, 53] on button "< Back to public search results" at bounding box center [196, 59] width 106 height 19
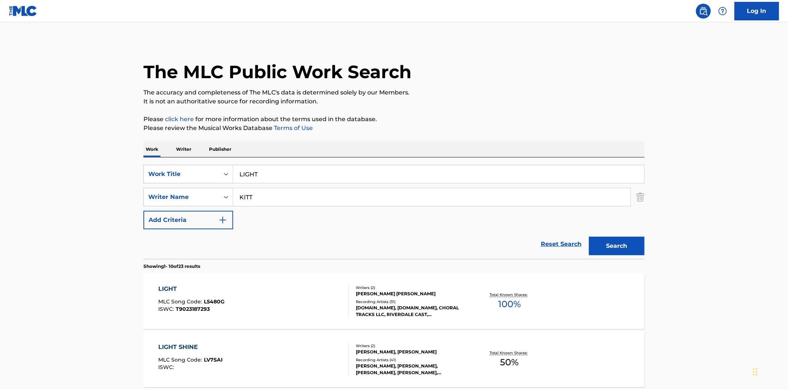
click at [266, 173] on input "LIGHT" at bounding box center [438, 174] width 411 height 18
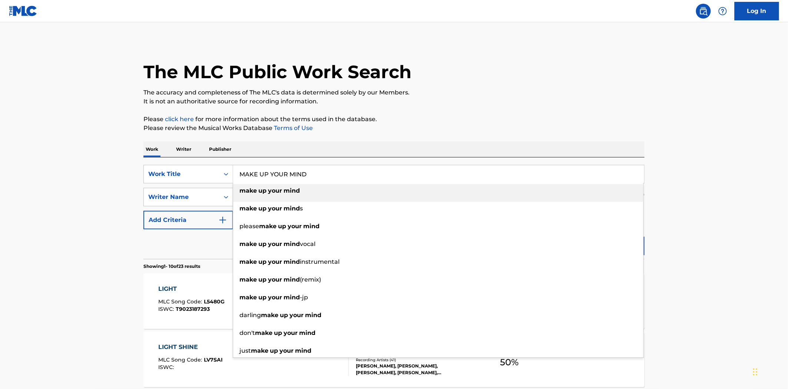
type input "MAKE UP YOUR MIND"
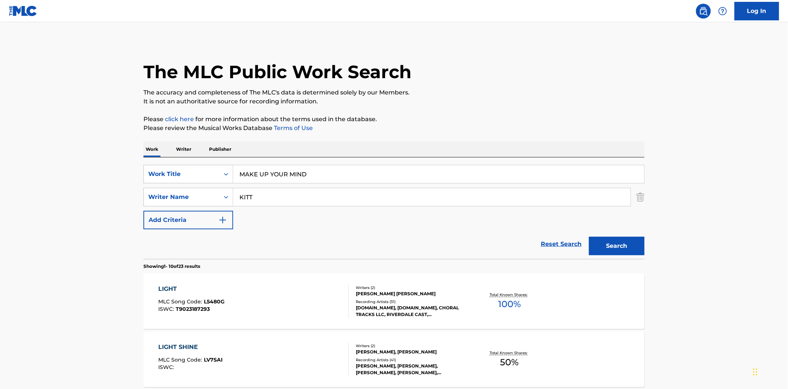
click at [589, 237] on button "Search" at bounding box center [617, 246] width 56 height 19
click at [253, 289] on div "MAKE UP YOUR MIND/CATCH ME I'M FALLING" at bounding box center [232, 289] width 147 height 9
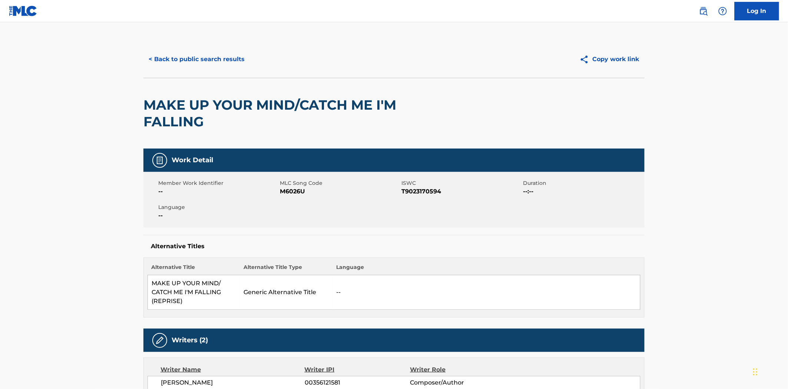
click at [207, 57] on button "< Back to public search results" at bounding box center [196, 59] width 106 height 19
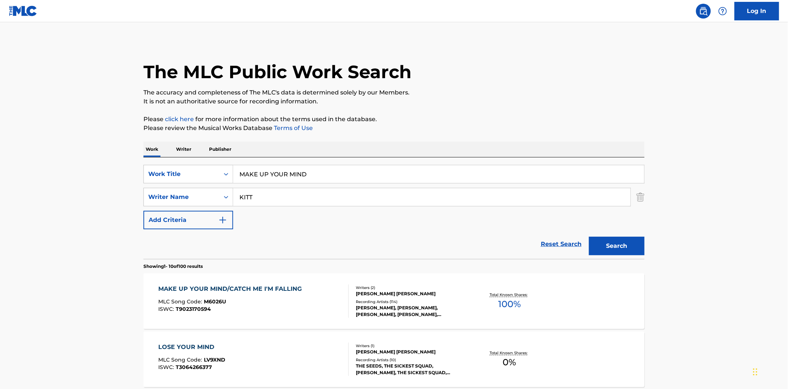
click at [284, 178] on input "MAKE UP YOUR MIND" at bounding box center [438, 174] width 411 height 18
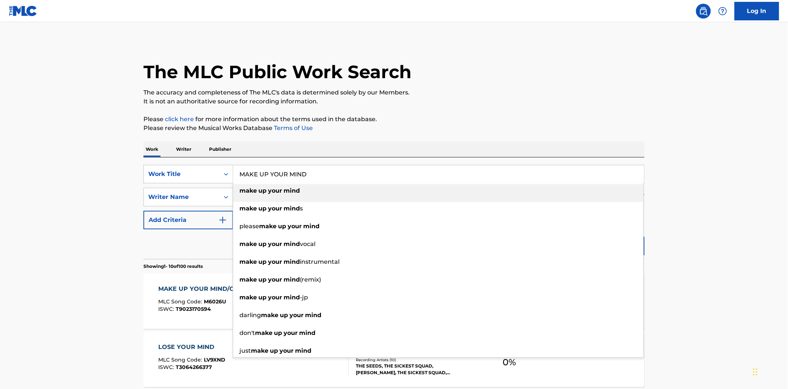
click at [284, 178] on input "MAKE UP YOUR MIND" at bounding box center [438, 174] width 411 height 18
type input "LOVE WHILE YOU CAN"
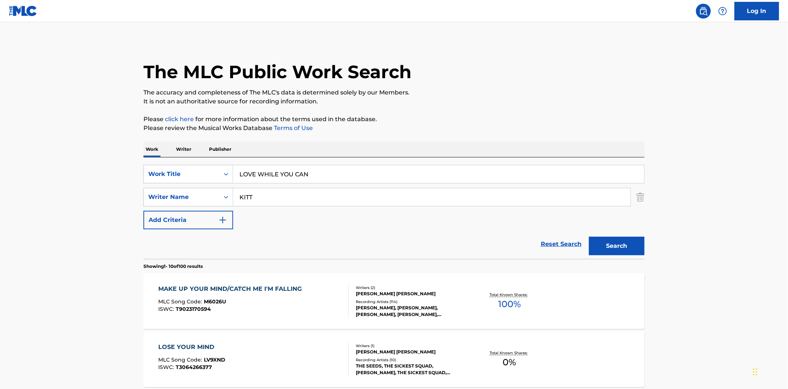
click at [589, 237] on button "Search" at bounding box center [617, 246] width 56 height 19
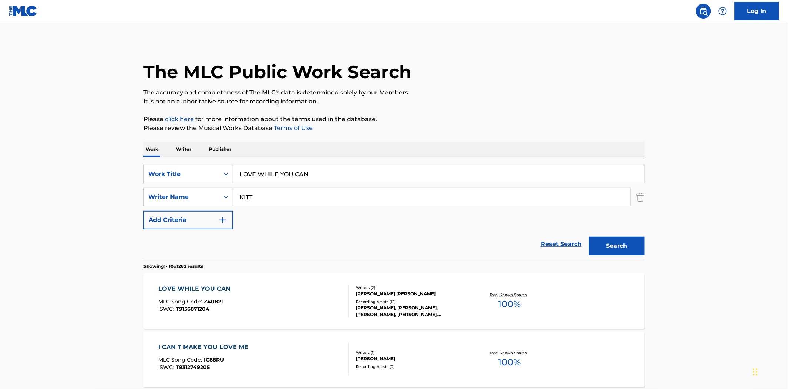
click at [247, 280] on div "LOVE WHILE YOU CAN MLC Song Code : Z40821 ISWC : T9156871204 Writers ( 2 ) [PER…" at bounding box center [393, 301] width 501 height 56
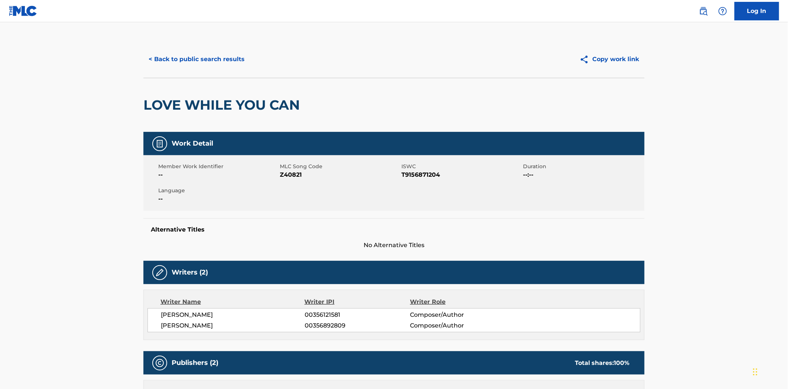
click at [185, 65] on button "< Back to public search results" at bounding box center [196, 59] width 106 height 19
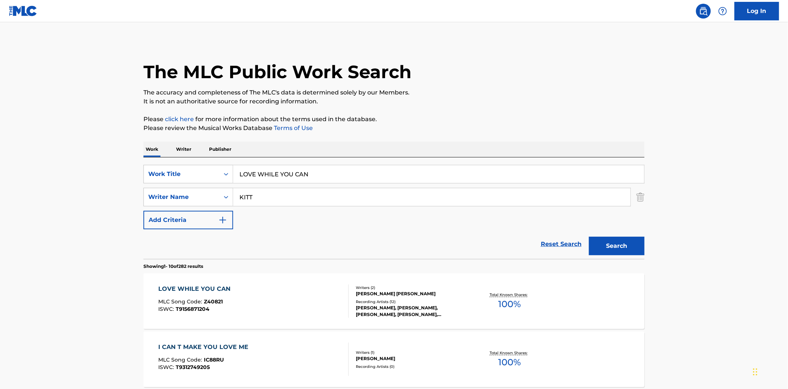
click at [272, 169] on input "LOVE WHILE YOU CAN" at bounding box center [438, 174] width 411 height 18
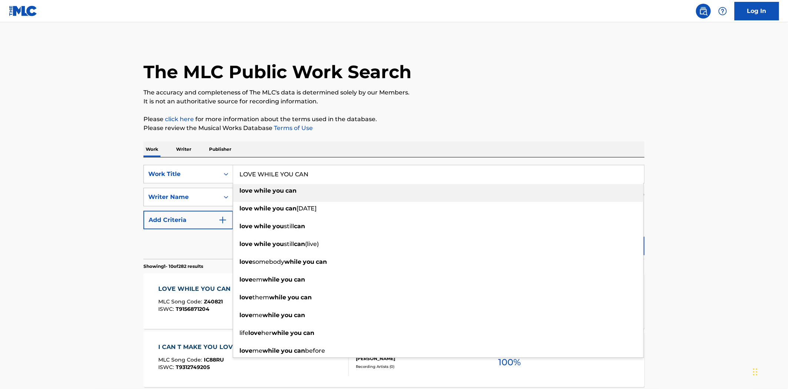
click at [272, 169] on input "LOVE WHILE YOU CAN" at bounding box center [438, 174] width 411 height 18
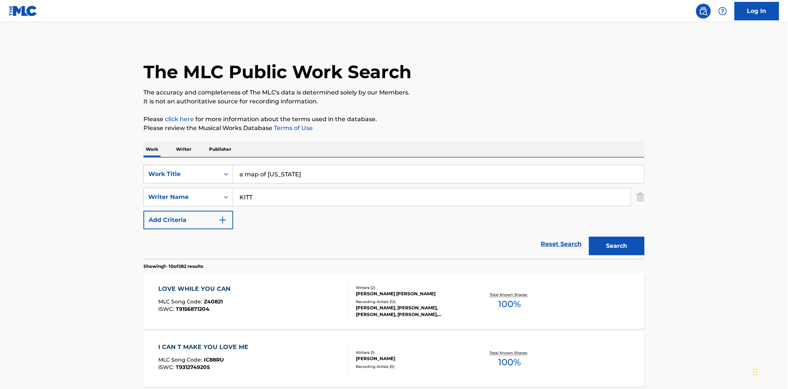
type input "a map of [US_STATE]"
click at [589, 237] on button "Search" at bounding box center [617, 246] width 56 height 19
click at [188, 286] on div "A MAP OF [US_STATE]" at bounding box center [195, 289] width 72 height 9
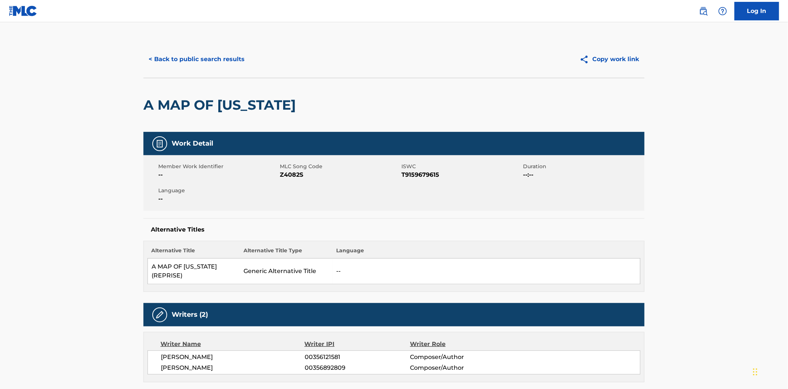
click at [202, 62] on button "< Back to public search results" at bounding box center [196, 59] width 106 height 19
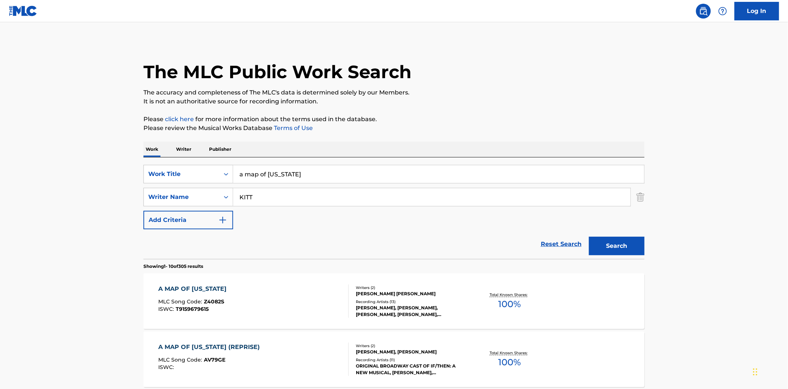
click at [278, 176] on input "a map of [US_STATE]" at bounding box center [438, 174] width 411 height 18
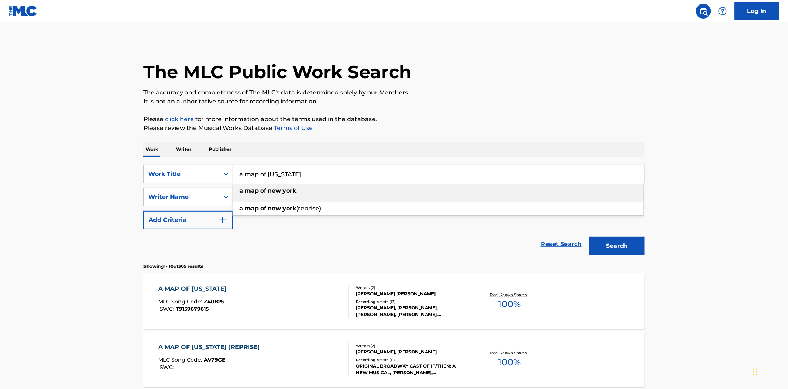
click at [278, 176] on input "a map of [US_STATE]" at bounding box center [438, 174] width 411 height 18
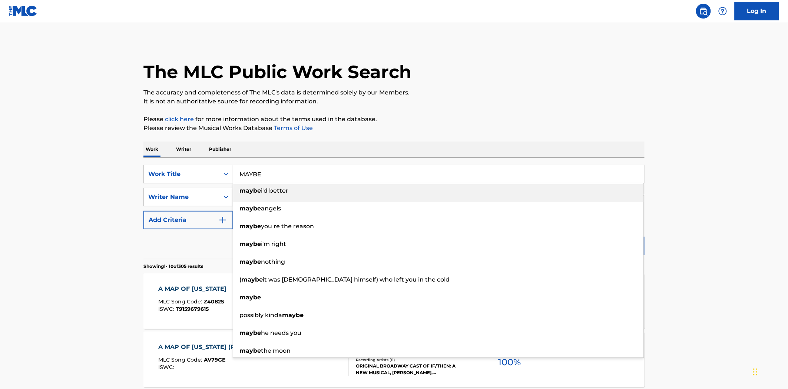
type input "MAYBE"
click at [589, 237] on button "Search" at bounding box center [617, 246] width 56 height 19
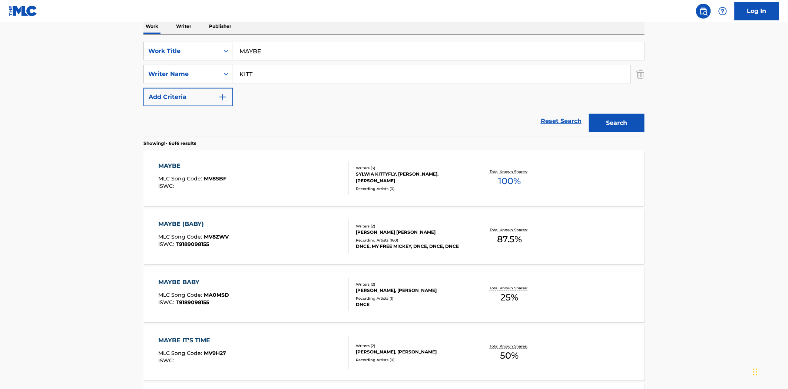
scroll to position [123, 0]
click at [366, 286] on div "Writers ( 2 )" at bounding box center [412, 284] width 112 height 6
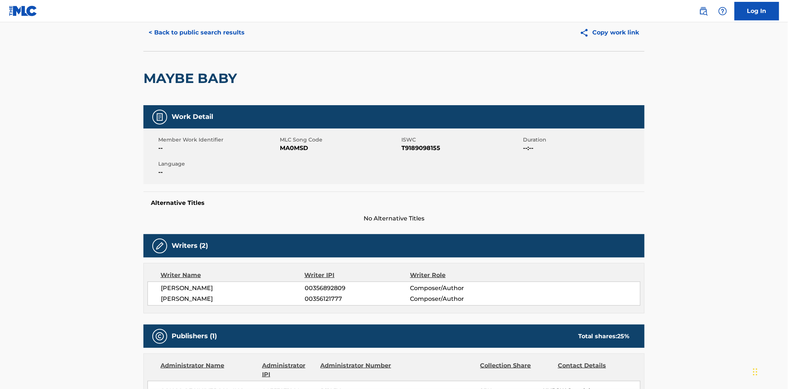
scroll to position [41, 0]
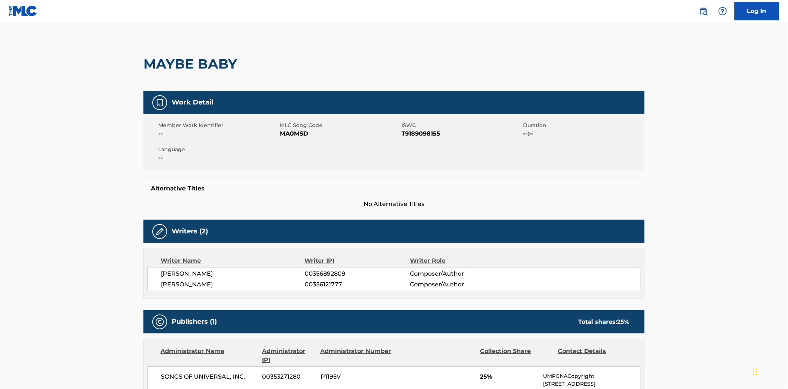
click at [290, 133] on span "MA0MSD" at bounding box center [340, 133] width 120 height 9
copy span "MA0MSD"
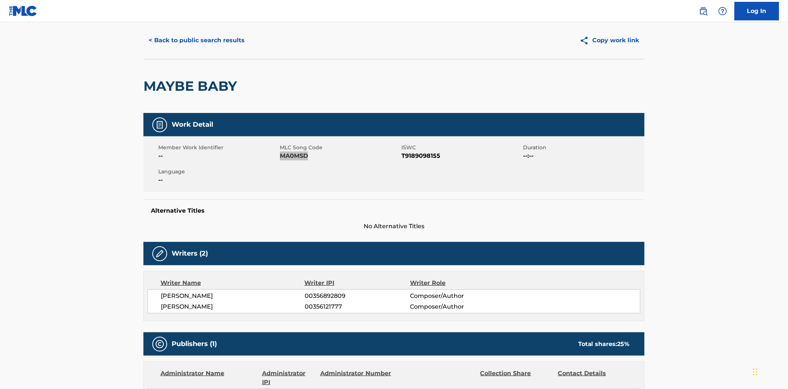
scroll to position [0, 0]
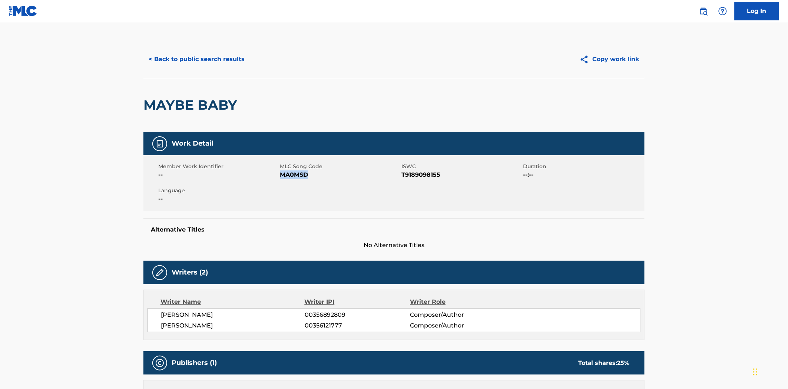
click at [200, 60] on button "< Back to public search results" at bounding box center [196, 59] width 106 height 19
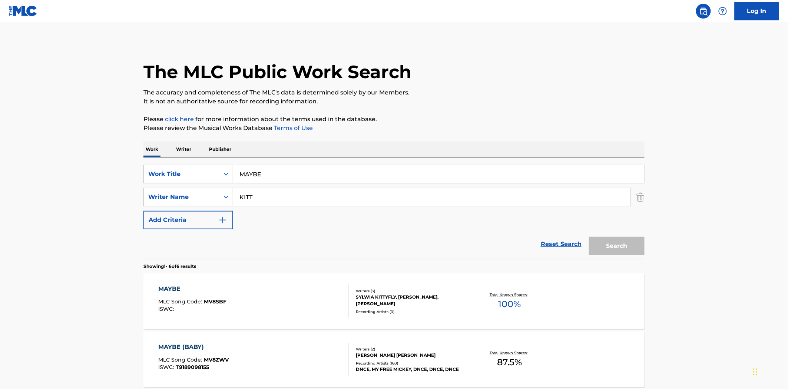
scroll to position [123, 0]
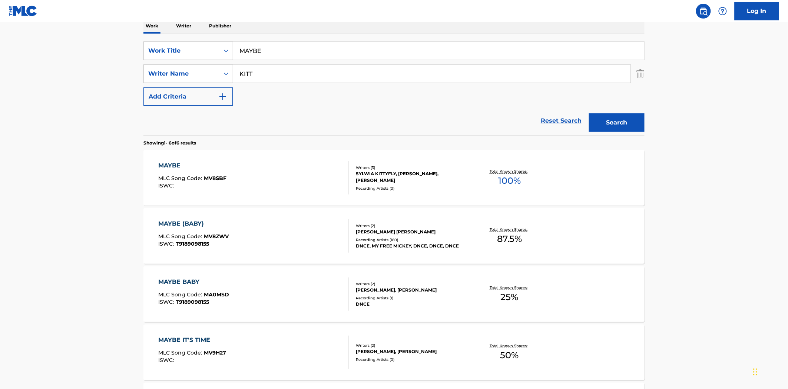
click at [372, 221] on div "MAYBE (BABY) MLC Song Code : MV8ZWV ISWC : T9189098155 Writers ( 2 ) [PERSON_NA…" at bounding box center [393, 236] width 501 height 56
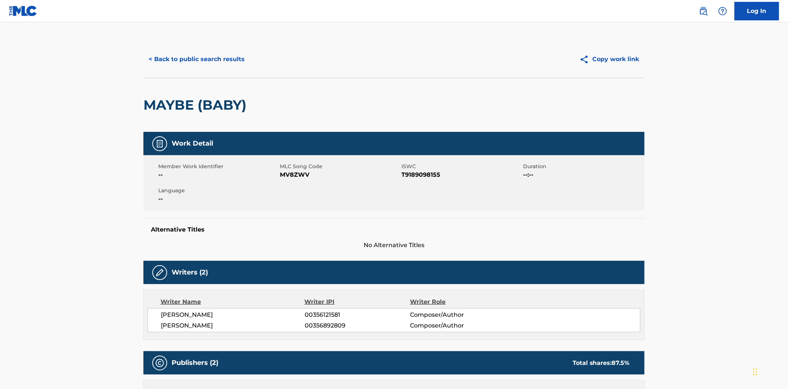
click at [288, 173] on span "MV8ZWV" at bounding box center [340, 174] width 120 height 9
copy span "MV8ZWV"
click at [224, 62] on button "< Back to public search results" at bounding box center [196, 59] width 106 height 19
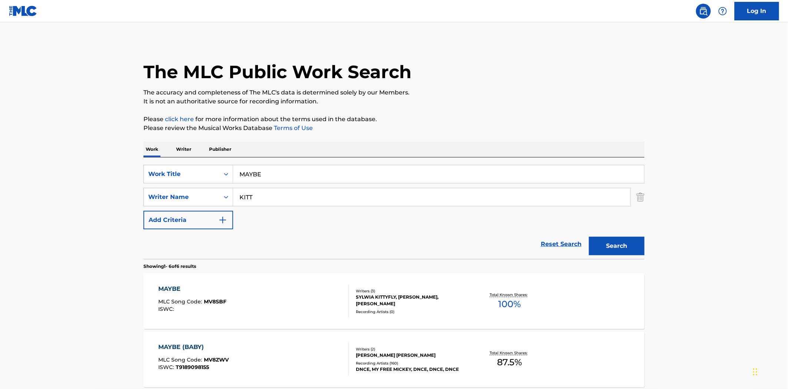
scroll to position [123, 0]
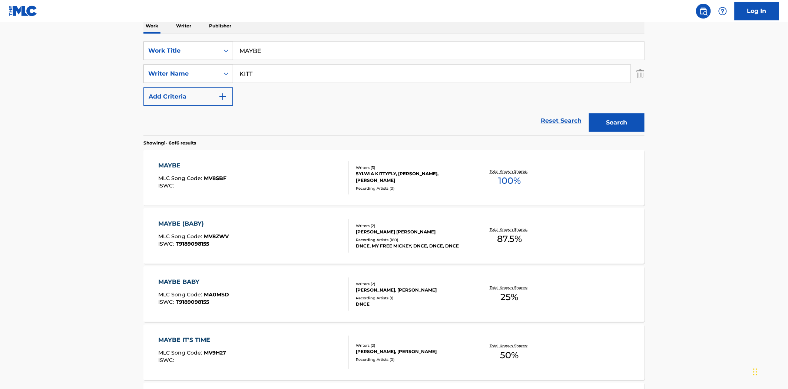
click at [196, 290] on div "MAYBE BABY MLC Song Code : MA0MSD ISWC : T9189098155" at bounding box center [194, 294] width 71 height 33
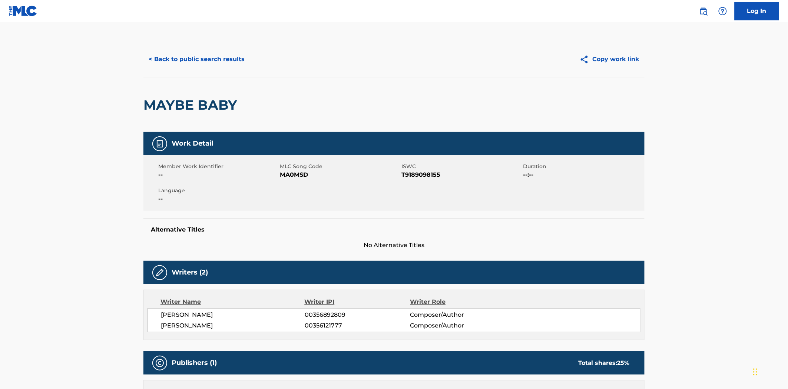
click at [209, 63] on button "< Back to public search results" at bounding box center [196, 59] width 106 height 19
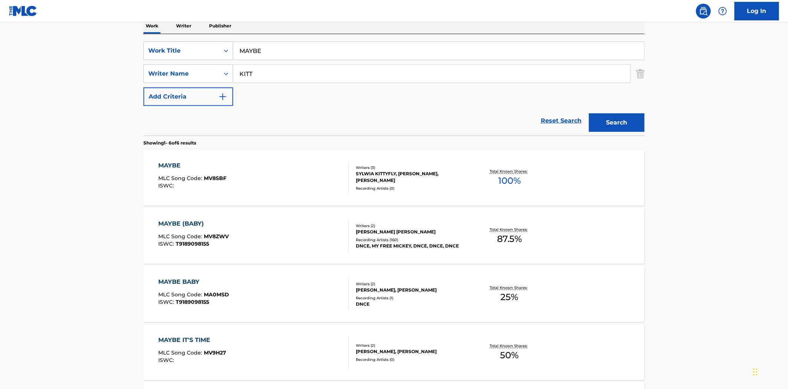
click at [304, 48] on input "MAYBE" at bounding box center [438, 51] width 411 height 18
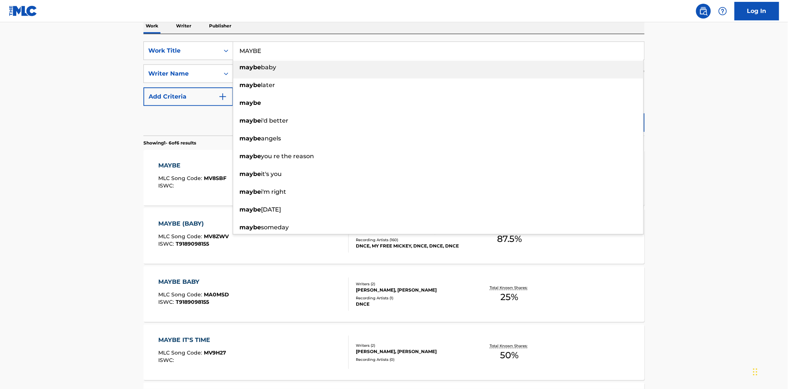
click at [304, 48] on input "MAYBE" at bounding box center [438, 51] width 411 height 18
type input "MAYBE"
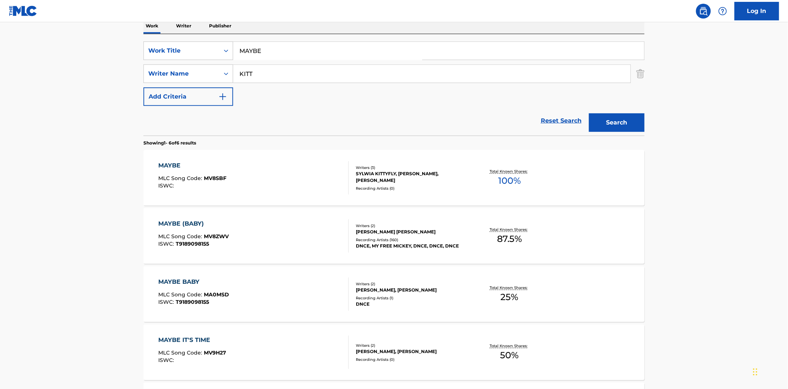
click at [589, 113] on button "Search" at bounding box center [617, 122] width 56 height 19
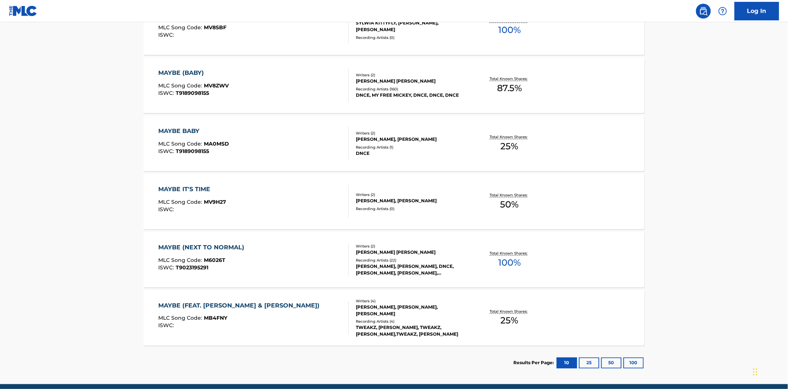
scroll to position [288, 0]
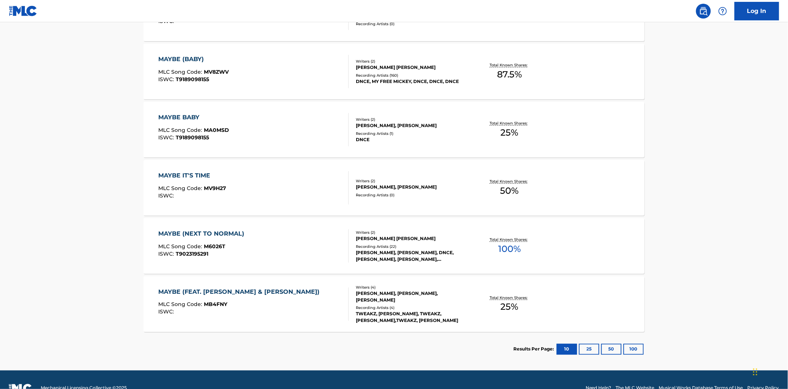
click at [235, 236] on div "MAYBE (NEXT TO NORMAL)" at bounding box center [204, 233] width 90 height 9
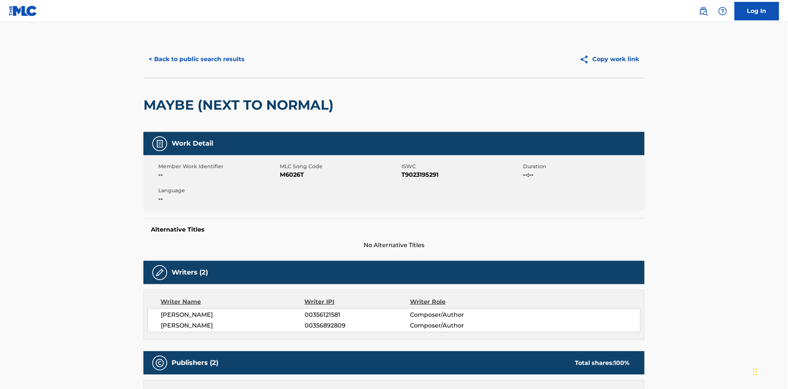
click at [171, 49] on div "< Back to public search results Copy work link" at bounding box center [393, 59] width 501 height 37
click at [172, 57] on button "< Back to public search results" at bounding box center [196, 59] width 106 height 19
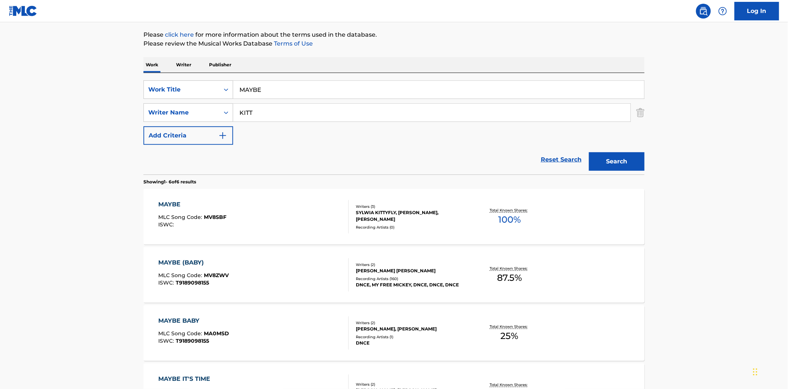
scroll to position [58, 0]
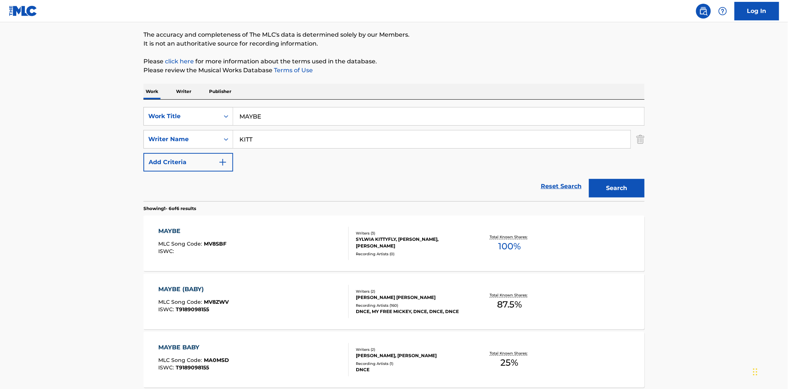
click at [295, 127] on div "SearchWithCriteriae5c985e9-4f38-4dd0-af58-e185ff3a7c29 Work Title MAYBE SearchW…" at bounding box center [393, 139] width 501 height 64
click at [292, 119] on input "MAYBE" at bounding box center [438, 116] width 411 height 18
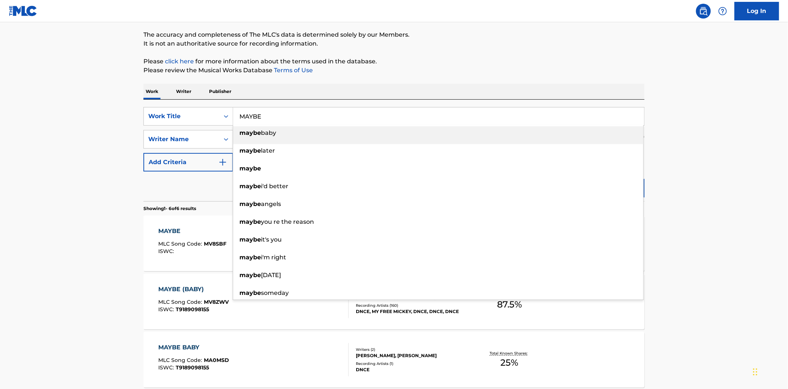
click at [292, 119] on input "MAYBE" at bounding box center [438, 116] width 411 height 18
type input "M"
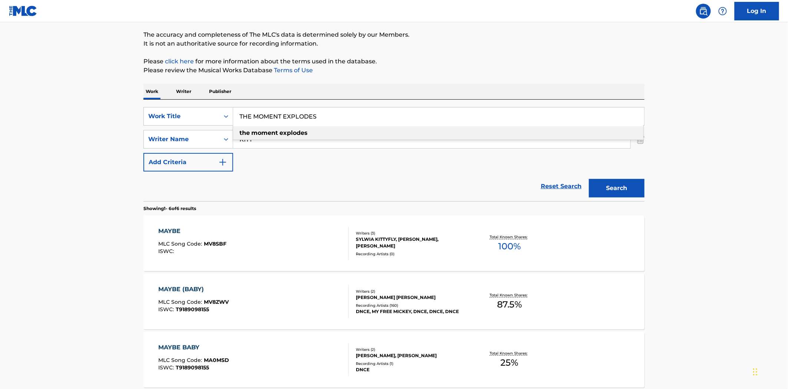
type input "THE MOMENT EXPLODES"
click at [589, 179] on button "Search" at bounding box center [617, 188] width 56 height 19
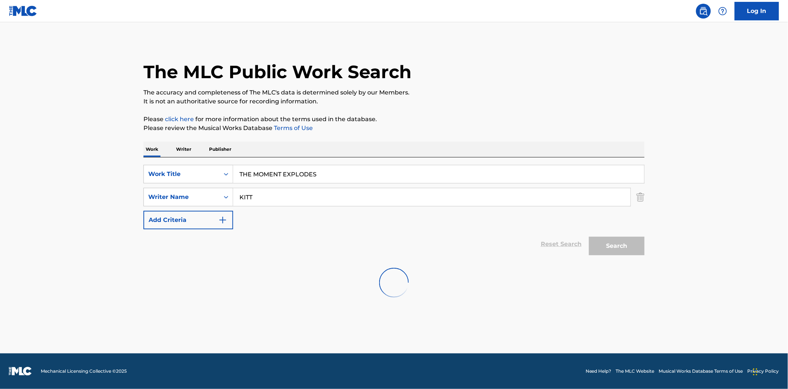
scroll to position [0, 0]
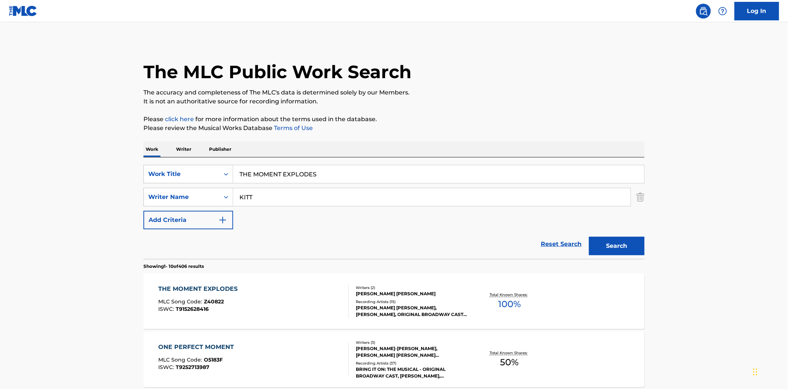
click at [220, 289] on div "THE MOMENT EXPLODES" at bounding box center [200, 289] width 83 height 9
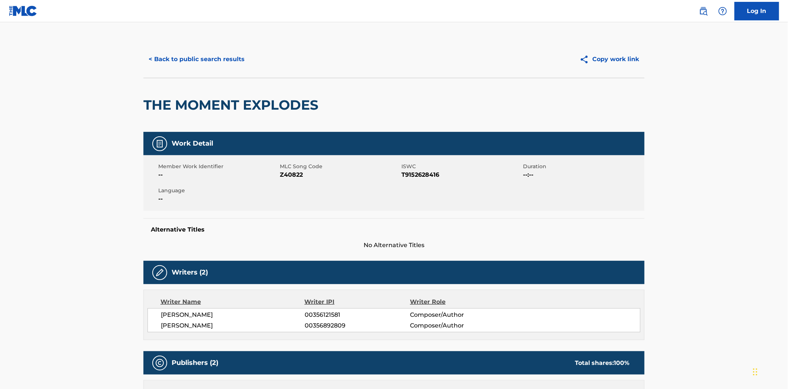
click at [209, 54] on button "< Back to public search results" at bounding box center [196, 59] width 106 height 19
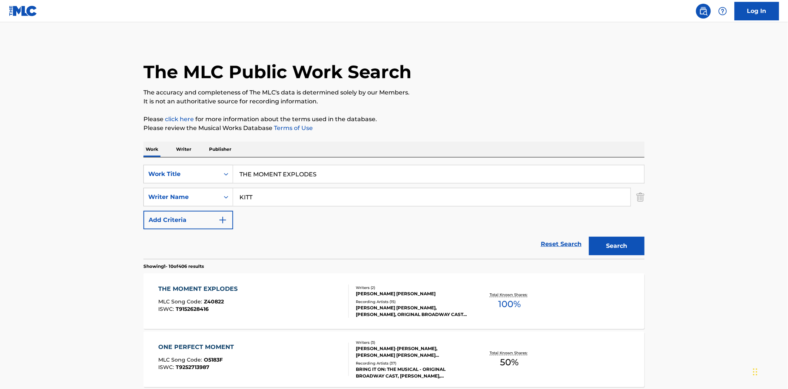
click at [271, 167] on input "THE MOMENT EXPLODES" at bounding box center [438, 174] width 411 height 18
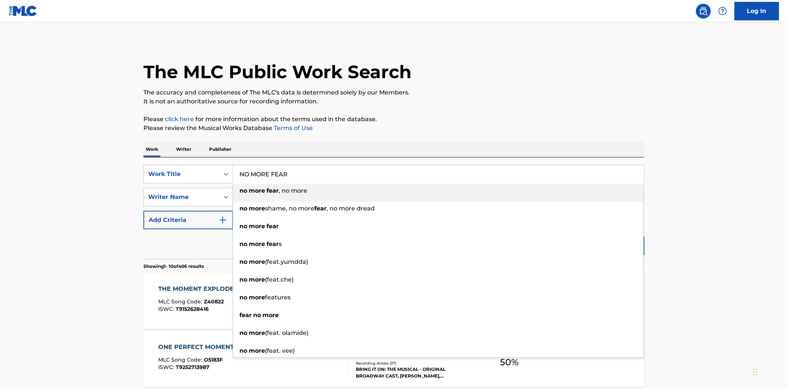
type input "NO MORE FEAR"
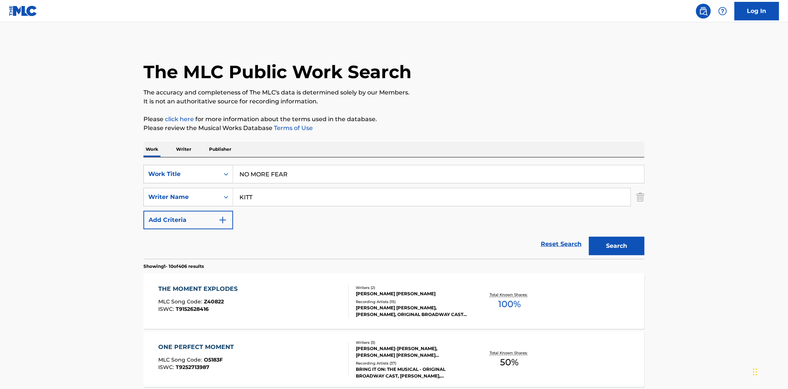
click at [589, 237] on button "Search" at bounding box center [617, 246] width 56 height 19
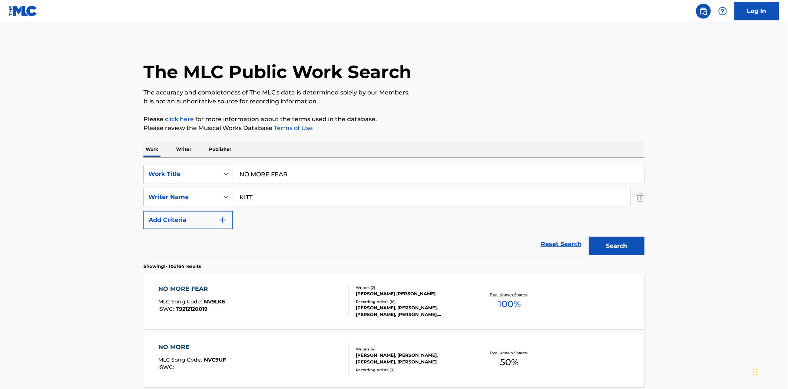
click at [170, 295] on div "NO MORE FEAR MLC Song Code : NV9LK6 ISWC : T9212120019" at bounding box center [192, 301] width 67 height 33
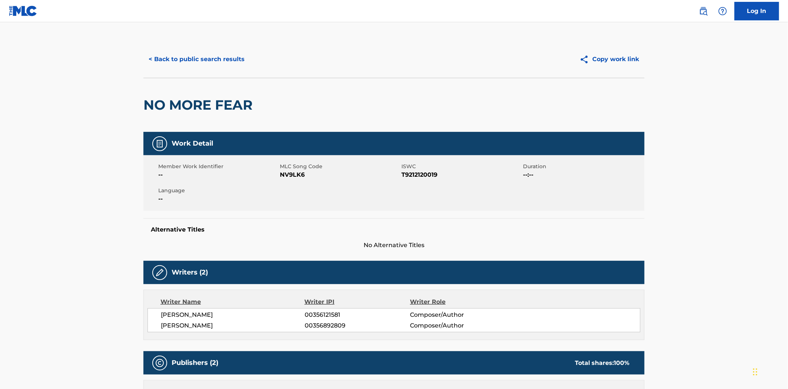
click at [213, 61] on button "< Back to public search results" at bounding box center [196, 59] width 106 height 19
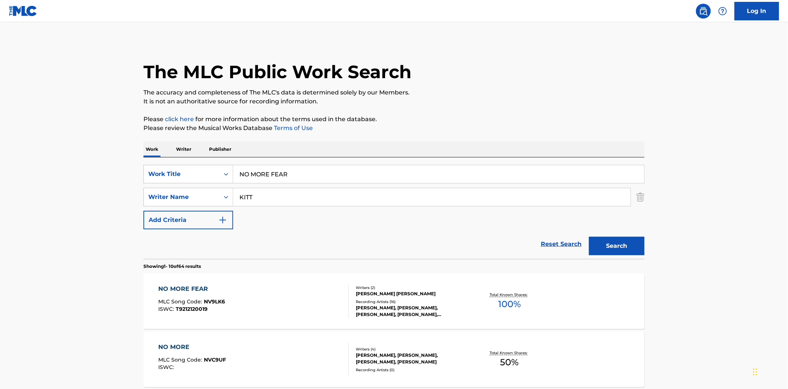
drag, startPoint x: 272, startPoint y: 174, endPoint x: 355, endPoint y: 176, distance: 83.4
click at [355, 176] on input "NO MORE FEAR" at bounding box center [438, 174] width 411 height 18
type input "NO MORE WASTED TIME"
click at [589, 237] on button "Search" at bounding box center [617, 246] width 56 height 19
click at [210, 294] on div "NO MORE WASTED TIME MLC Song Code : N6697T ISWC : T9153382435" at bounding box center [199, 301] width 81 height 33
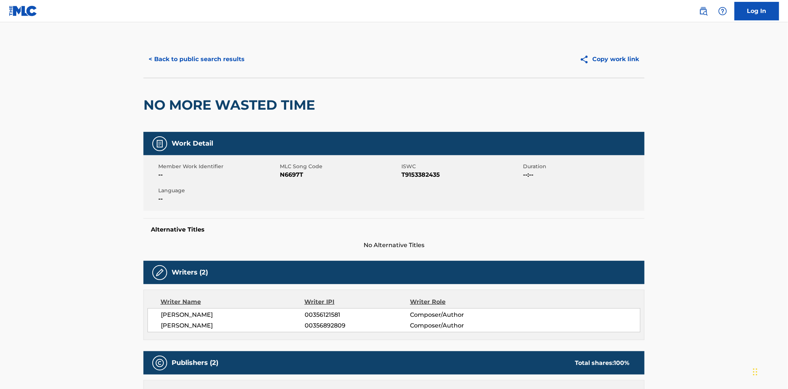
click at [205, 64] on button "< Back to public search results" at bounding box center [196, 59] width 106 height 19
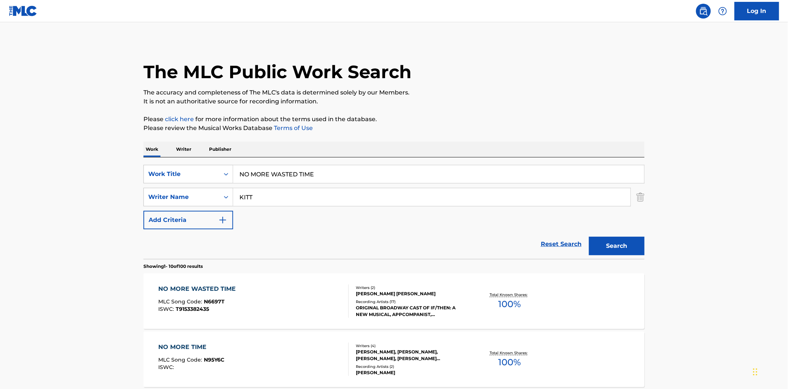
click at [280, 177] on input "NO MORE WASTED TIME" at bounding box center [438, 174] width 411 height 18
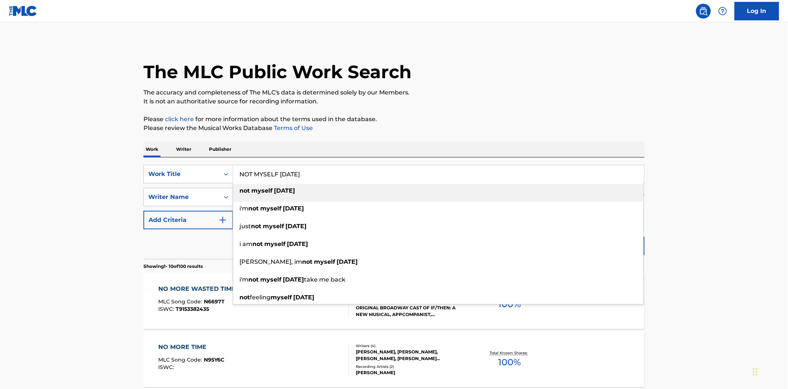
type input "NOT MYSELF [DATE]"
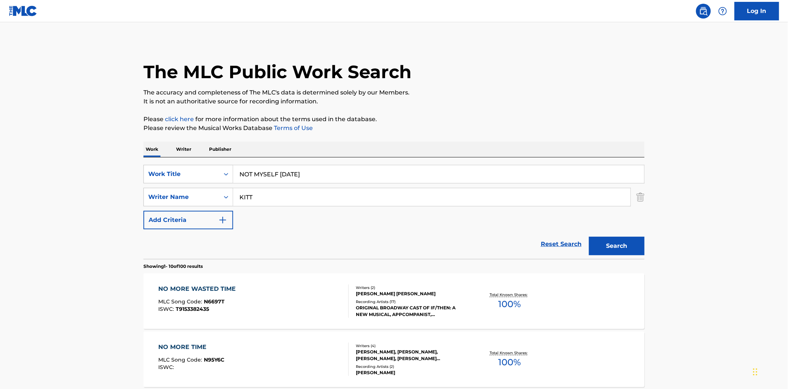
click at [589, 237] on button "Search" at bounding box center [617, 246] width 56 height 19
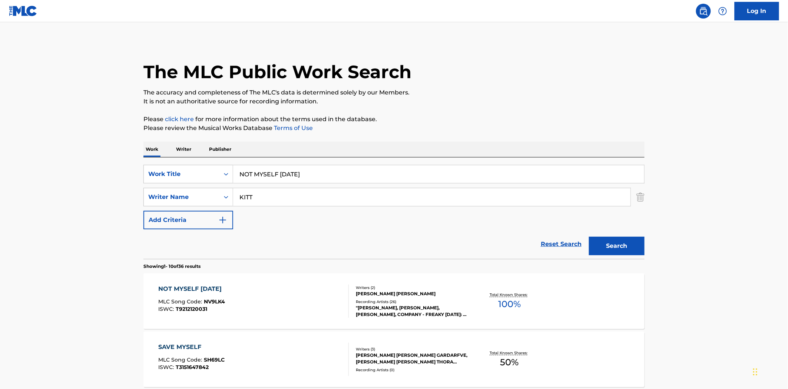
click at [208, 294] on div "NOT MYSELF [DATE] MLC Song Code : NV9LK4 ISWC : T9212120031" at bounding box center [192, 301] width 67 height 33
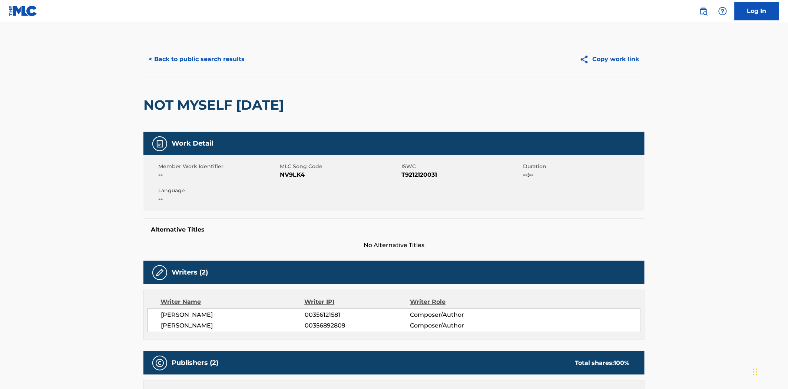
click at [223, 54] on button "< Back to public search results" at bounding box center [196, 59] width 106 height 19
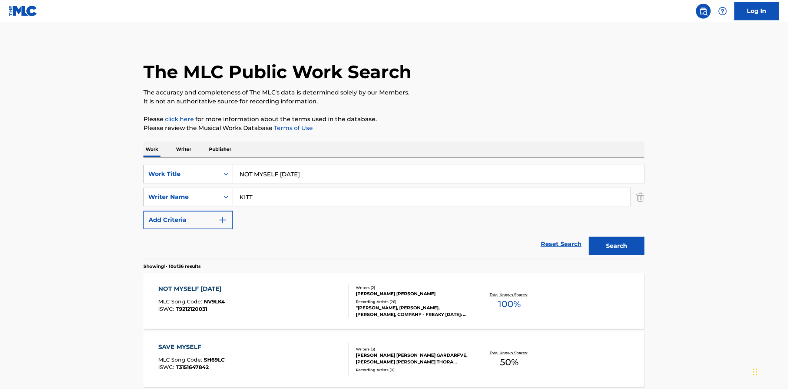
click at [300, 174] on input "NOT MYSELF [DATE]" at bounding box center [438, 174] width 411 height 18
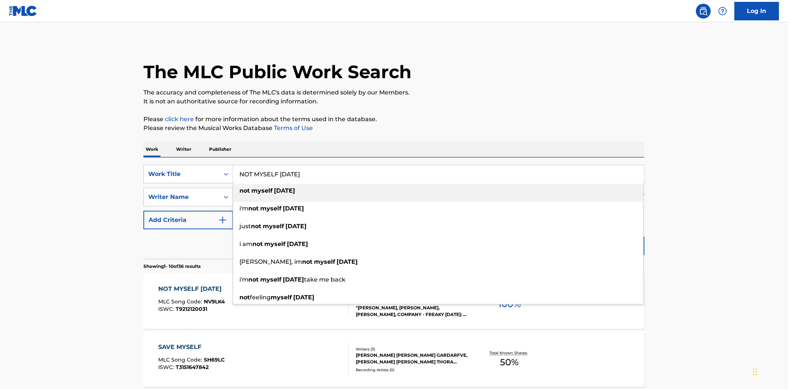
click at [300, 174] on input "NOT MYSELF [DATE]" at bounding box center [438, 174] width 411 height 18
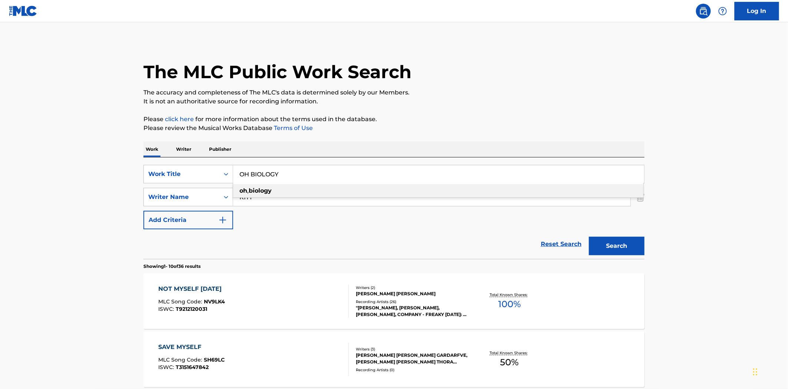
type input "OH BIOLOGY"
click at [589, 237] on button "Search" at bounding box center [617, 246] width 56 height 19
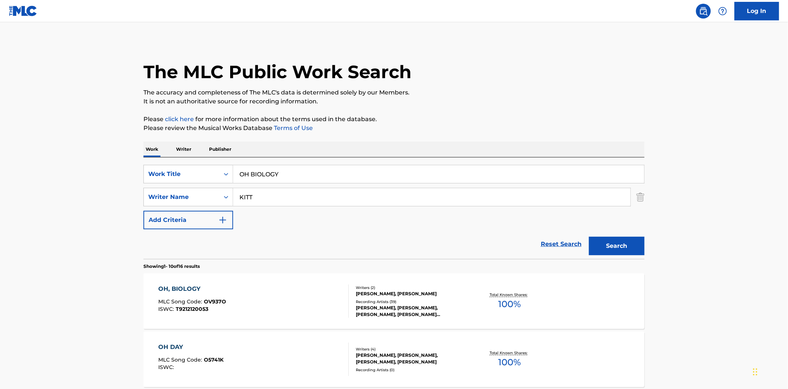
click at [190, 296] on div "OH, BIOLOGY MLC Song Code : OV937O ISWC : T9212120053" at bounding box center [193, 301] width 68 height 33
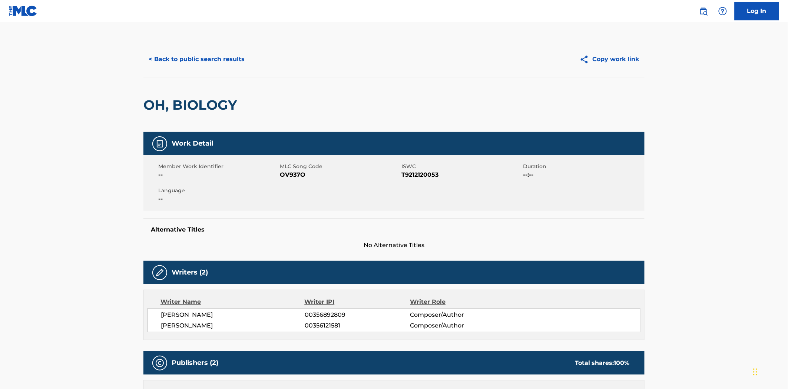
drag, startPoint x: 222, startPoint y: 50, endPoint x: 225, endPoint y: 59, distance: 9.0
click at [221, 52] on button "< Back to public search results" at bounding box center [196, 59] width 106 height 19
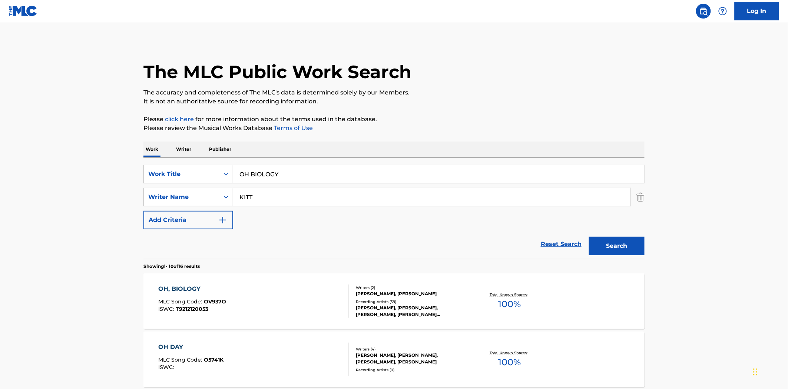
click at [268, 178] on input "OH BIOLOGY" at bounding box center [438, 174] width 411 height 18
type input "the other hourglass"
click at [589, 237] on button "Search" at bounding box center [617, 246] width 56 height 19
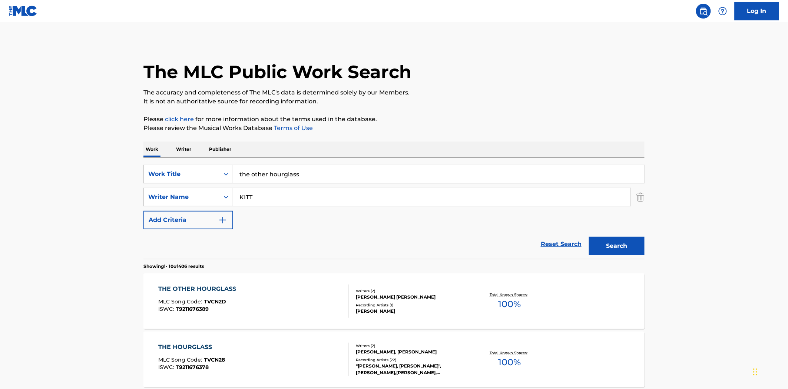
click at [238, 288] on div "THE OTHER HOURGLASS" at bounding box center [200, 289] width 82 height 9
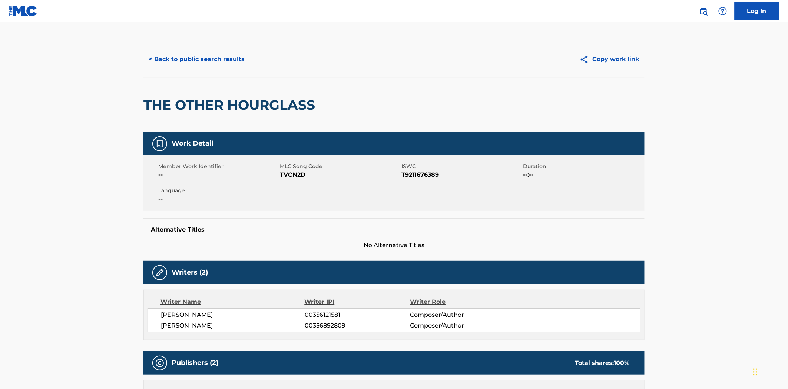
click at [221, 54] on button "< Back to public search results" at bounding box center [196, 59] width 106 height 19
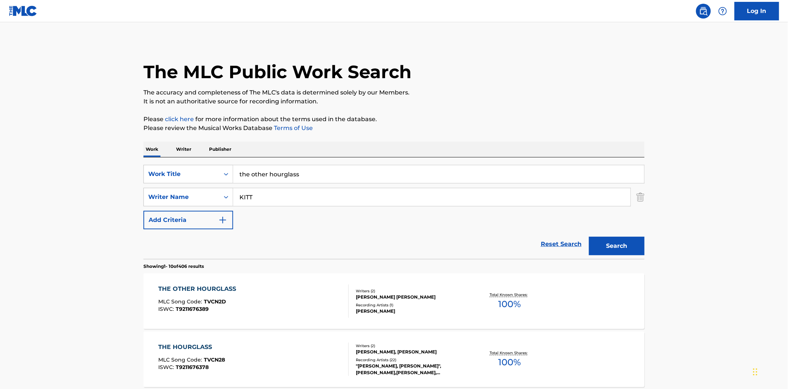
click at [316, 175] on input "the other hourglass" at bounding box center [438, 174] width 411 height 18
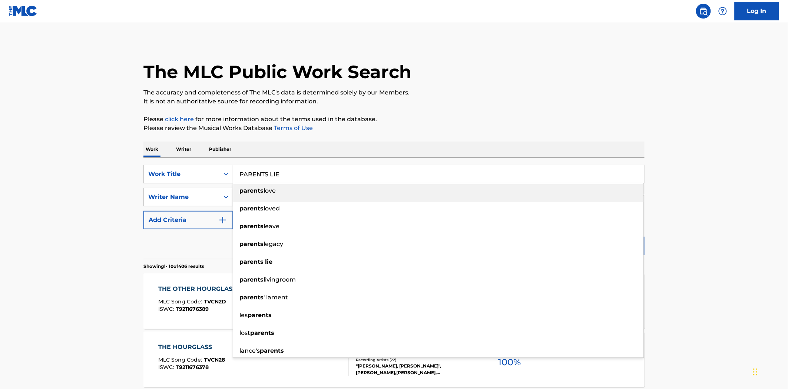
type input "PARENTS LIE"
click at [589, 237] on button "Search" at bounding box center [617, 246] width 56 height 19
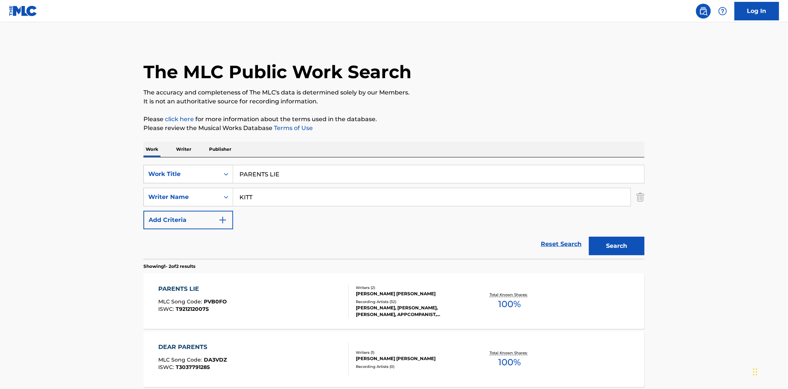
click at [327, 283] on div "PARENTS LIE MLC Song Code : PVB0FO ISWC : T9212120075 Writers ( 2 ) [PERSON_NAM…" at bounding box center [393, 301] width 501 height 56
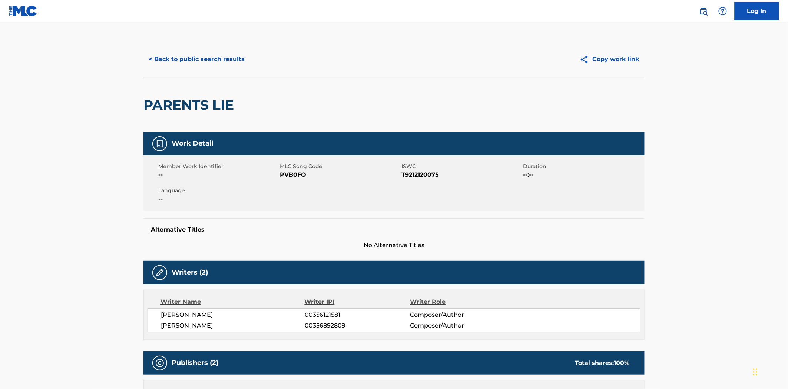
click at [217, 59] on button "< Back to public search results" at bounding box center [196, 59] width 106 height 19
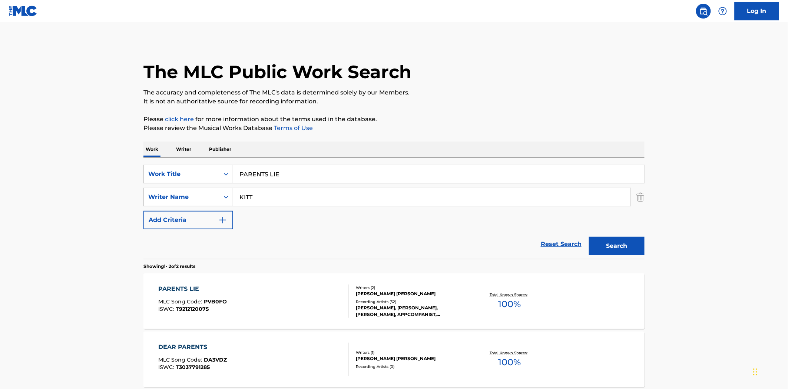
click at [309, 170] on input "PARENTS LIE" at bounding box center [438, 174] width 411 height 18
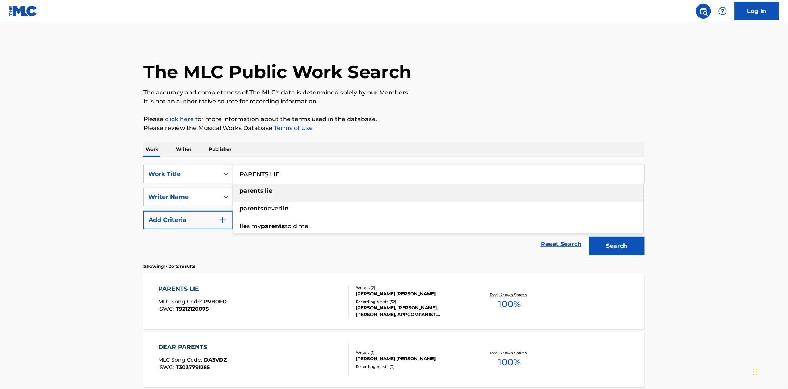
click at [309, 170] on input "PARENTS LIE" at bounding box center [438, 174] width 411 height 18
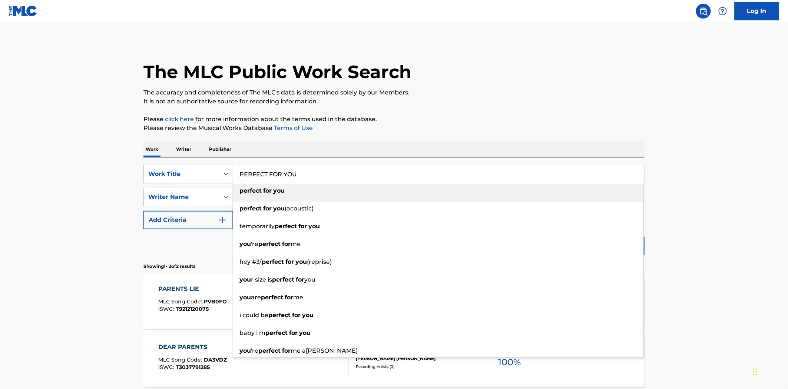
type input "PERFECT FOR YOU"
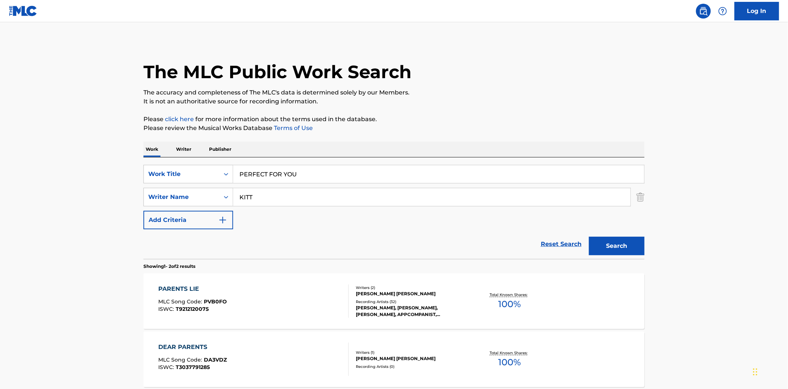
click at [589, 237] on button "Search" at bounding box center [617, 246] width 56 height 19
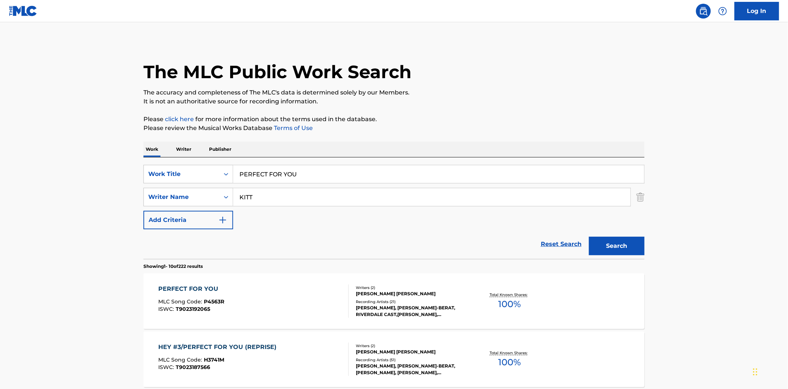
click at [180, 280] on div "PERFECT FOR YOU MLC Song Code : P4563R ISWC : T9023192065 Writers ( 2 ) [PERSON…" at bounding box center [393, 301] width 501 height 56
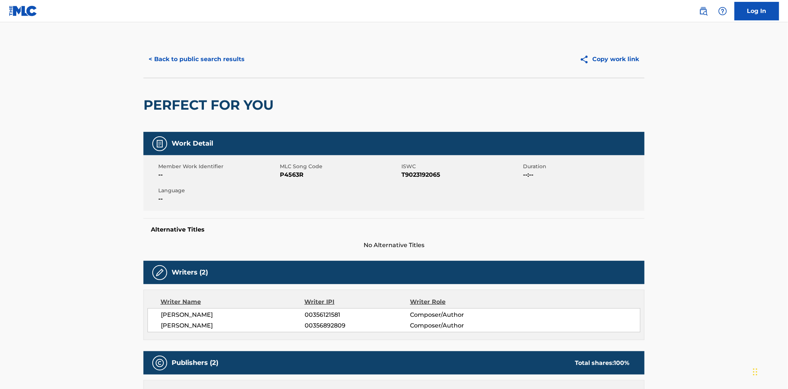
click at [233, 58] on button "< Back to public search results" at bounding box center [196, 59] width 106 height 19
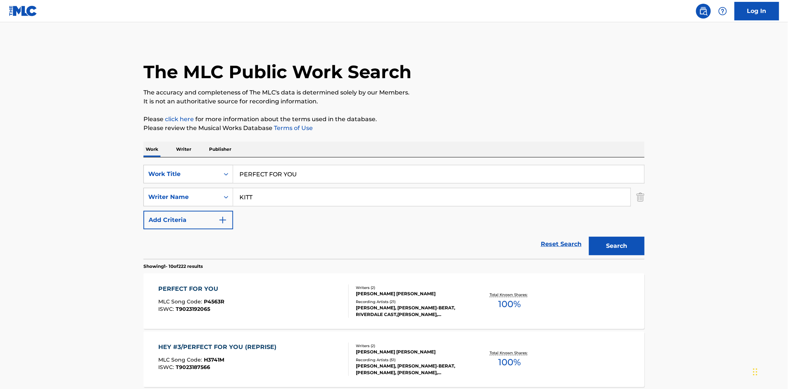
click at [269, 179] on input "PERFECT FOR YOU" at bounding box center [438, 174] width 411 height 18
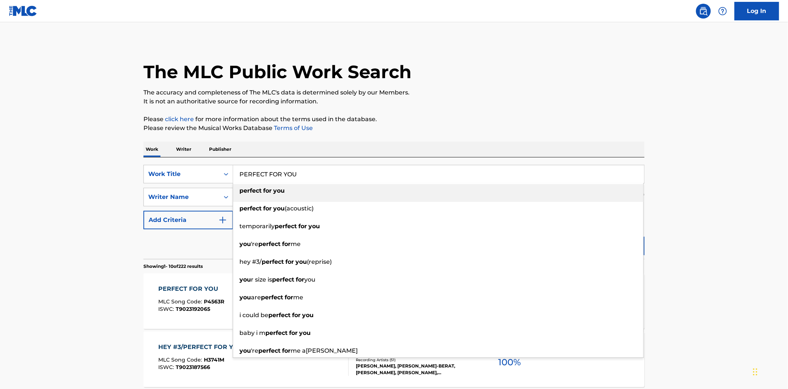
click at [269, 179] on input "PERFECT FOR YOU" at bounding box center [438, 174] width 411 height 18
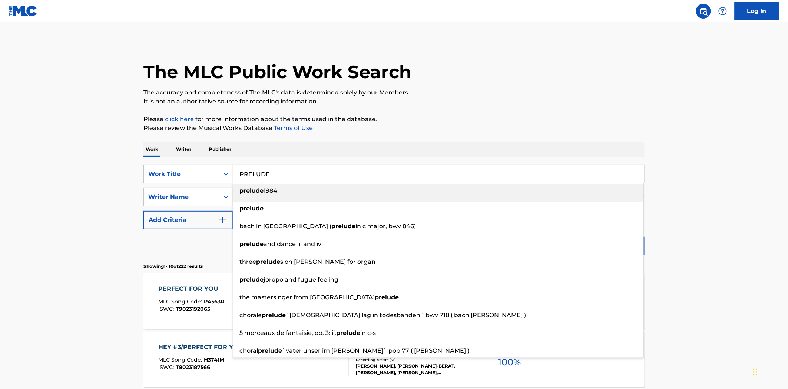
type input "PRELUDE"
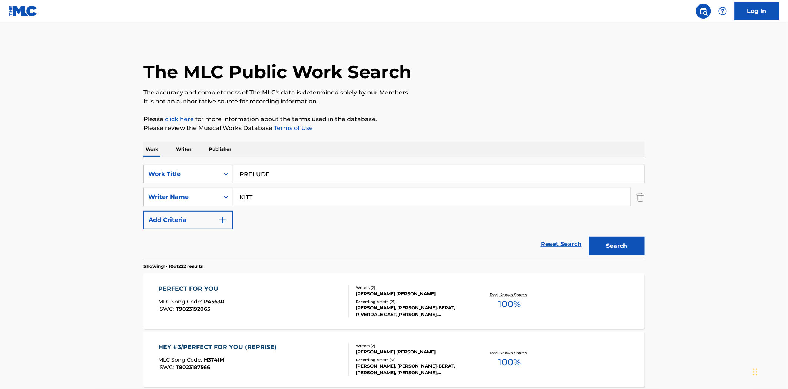
click at [589, 237] on button "Search" at bounding box center [617, 246] width 56 height 19
click at [358, 286] on div "Writers ( 2 )" at bounding box center [412, 288] width 112 height 6
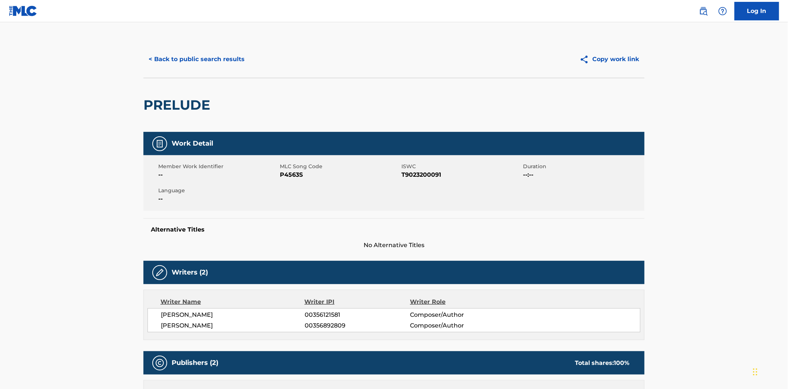
click at [216, 58] on button "< Back to public search results" at bounding box center [196, 59] width 106 height 19
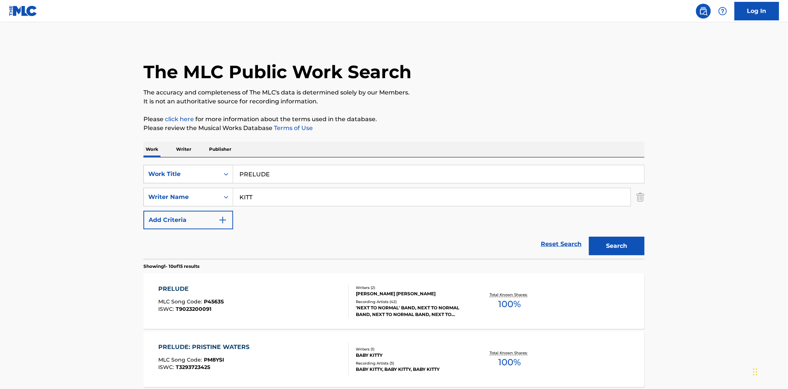
click at [262, 172] on div "PRELUDE" at bounding box center [438, 174] width 411 height 19
click at [262, 172] on input "PRELUDE" at bounding box center [438, 174] width 411 height 18
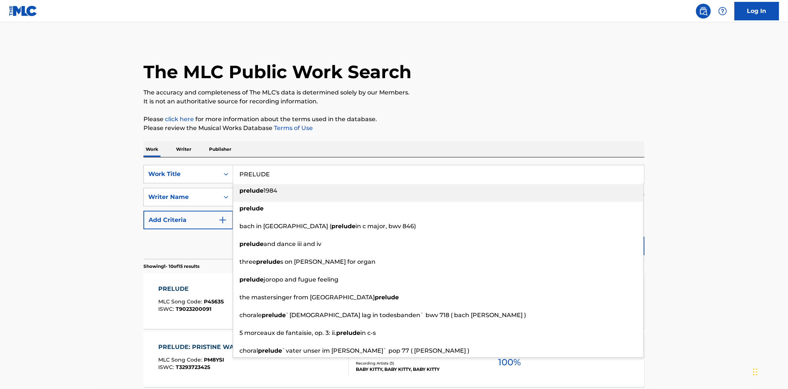
click at [262, 172] on input "PRELUDE" at bounding box center [438, 174] width 411 height 18
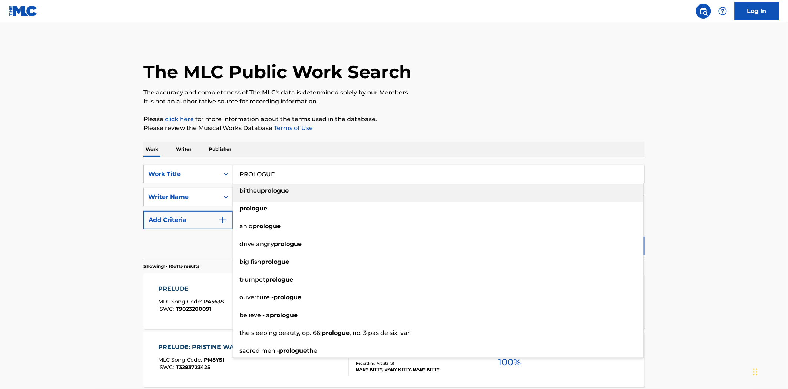
type input "PROLOGUE"
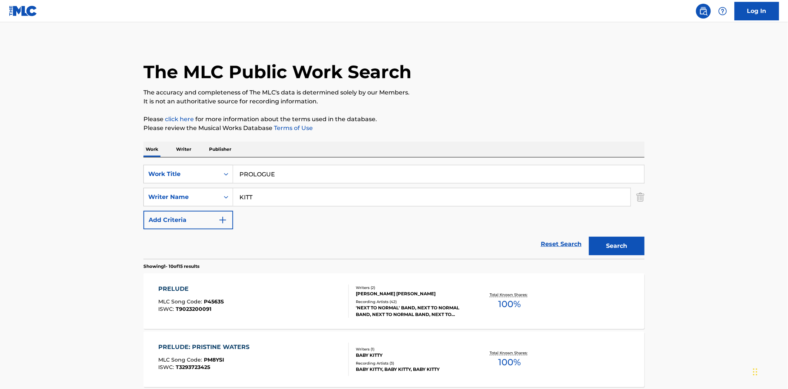
click at [589, 237] on button "Search" at bounding box center [617, 246] width 56 height 19
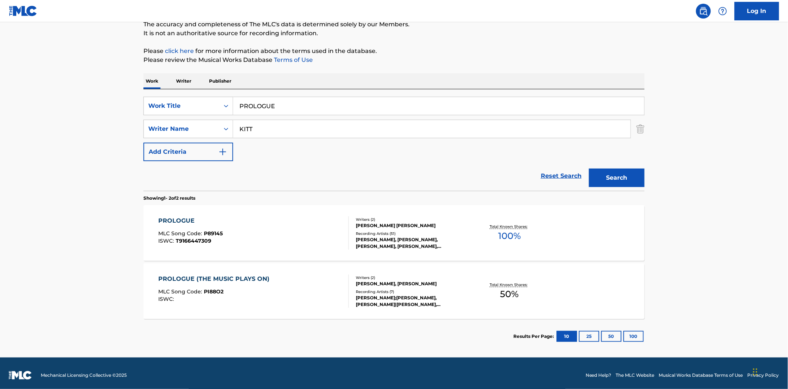
scroll to position [72, 0]
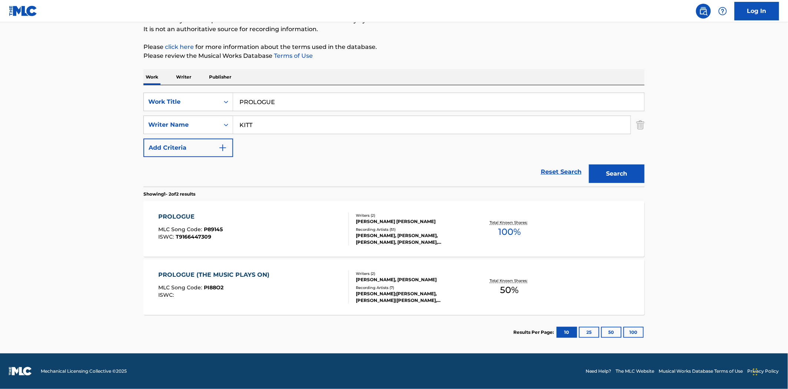
click at [382, 222] on div "[PERSON_NAME] [PERSON_NAME]" at bounding box center [412, 221] width 112 height 7
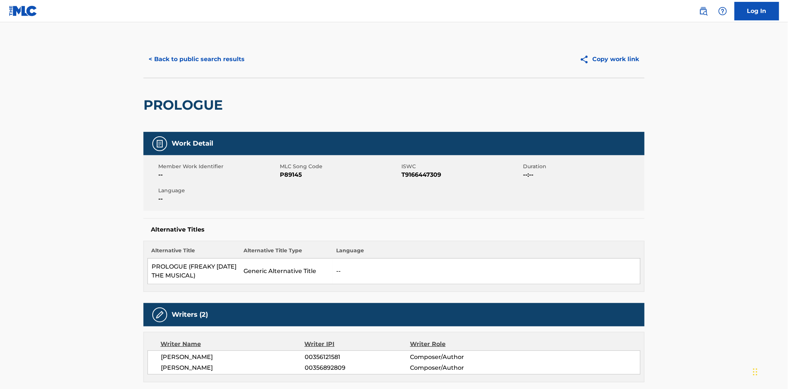
click at [231, 49] on div "< Back to public search results Copy work link" at bounding box center [393, 59] width 501 height 37
click at [227, 57] on button "< Back to public search results" at bounding box center [196, 59] width 106 height 19
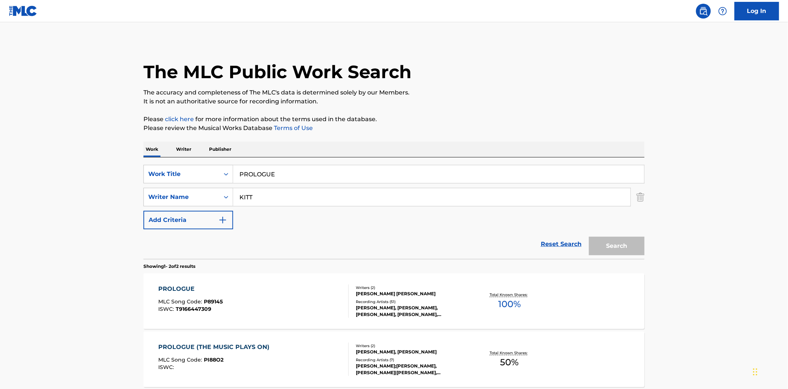
scroll to position [30, 0]
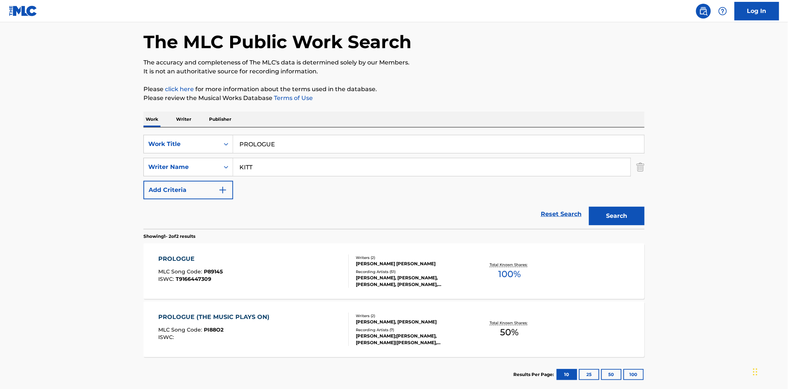
click at [211, 313] on div "PROLOGUE (THE MUSIC PLAYS ON)" at bounding box center [216, 317] width 115 height 9
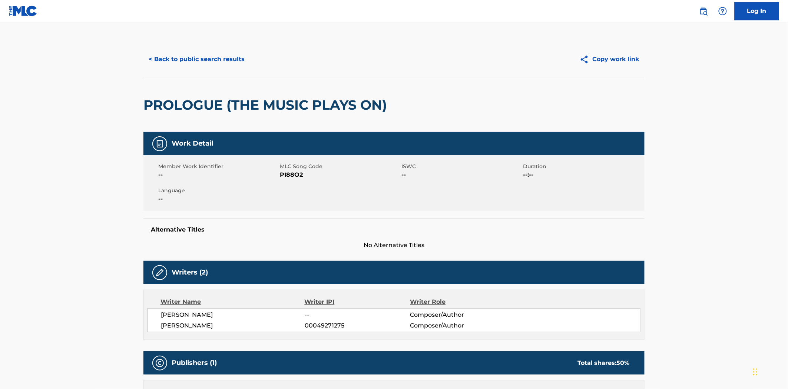
click at [160, 59] on button "< Back to public search results" at bounding box center [196, 59] width 106 height 19
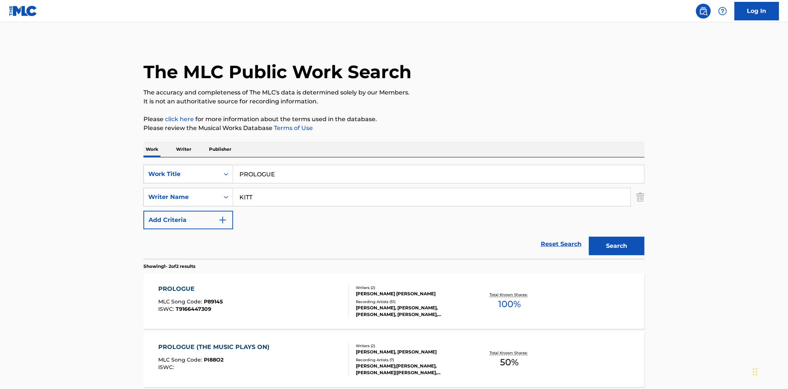
click at [273, 170] on input "PROLOGUE" at bounding box center [438, 174] width 411 height 18
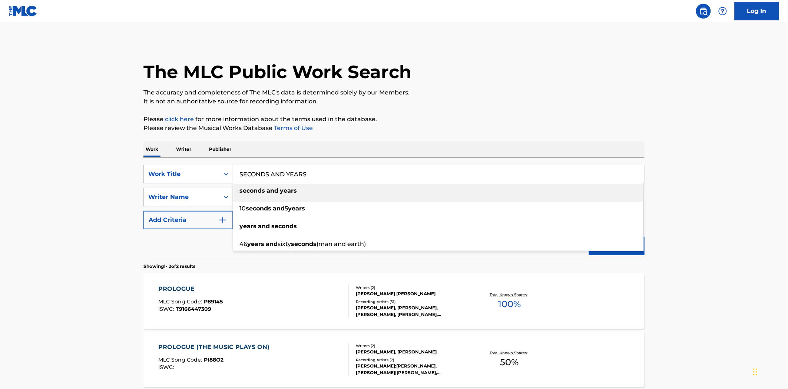
type input "SECONDS AND YEARS"
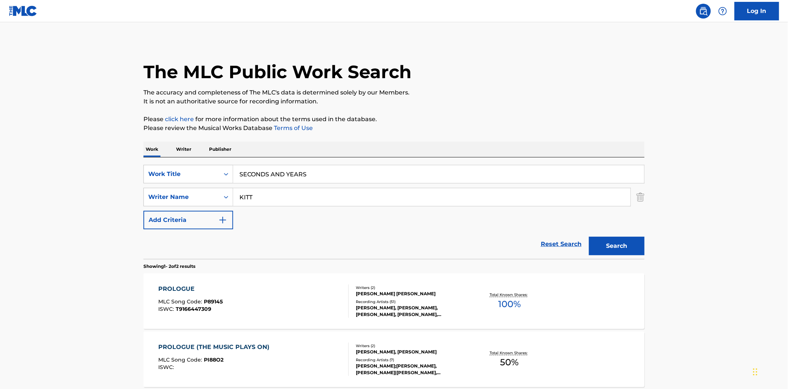
click at [589, 237] on button "Search" at bounding box center [617, 246] width 56 height 19
click at [215, 288] on div "SECONDS AND YEARS" at bounding box center [195, 289] width 73 height 9
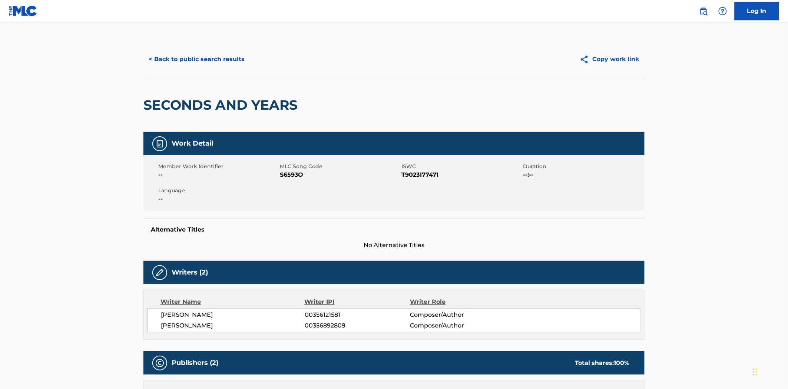
click at [213, 57] on button "< Back to public search results" at bounding box center [196, 59] width 106 height 19
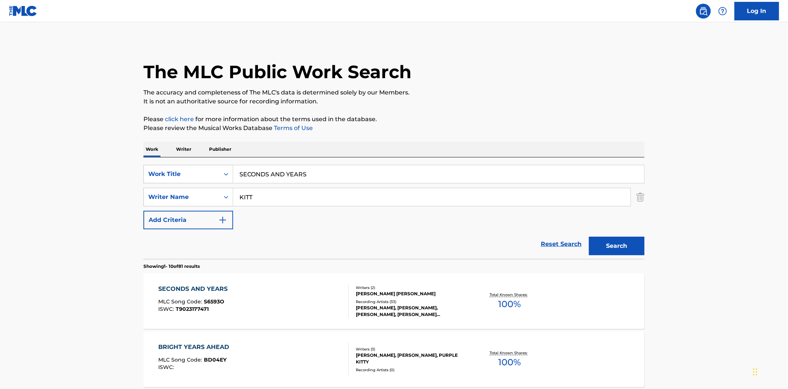
click at [278, 186] on div "SearchWithCriteriae5c985e9-4f38-4dd0-af58-e185ff3a7c29 Work Title SECONDS AND Y…" at bounding box center [393, 197] width 501 height 64
click at [278, 179] on input "SECONDS AND YEARS" at bounding box center [438, 174] width 411 height 18
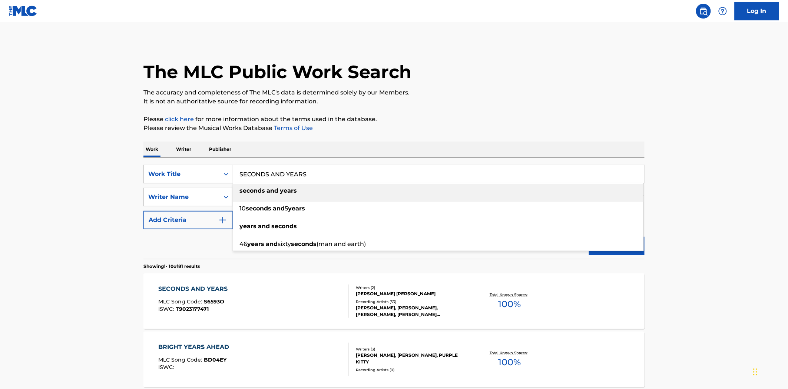
click at [278, 179] on input "SECONDS AND YEARS" at bounding box center [438, 174] width 411 height 18
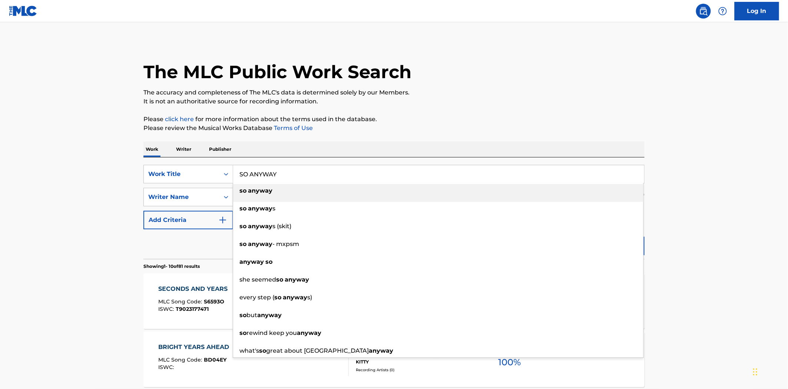
type input "SO ANYWAY"
click at [589, 237] on button "Search" at bounding box center [617, 246] width 56 height 19
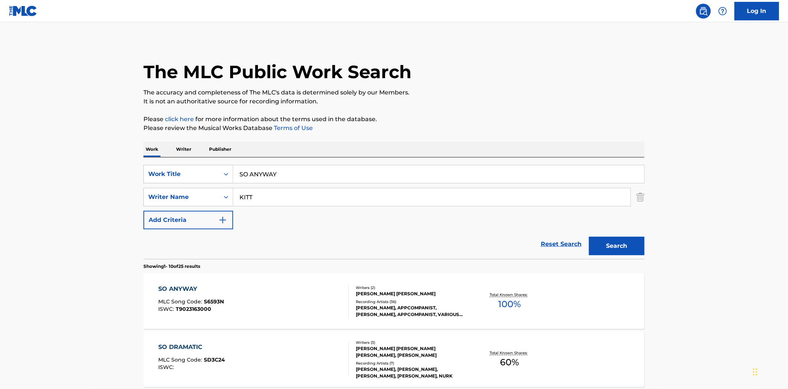
click at [216, 295] on div "SO ANYWAY MLC Song Code : S6593N ISWC : T9023163000" at bounding box center [192, 301] width 66 height 33
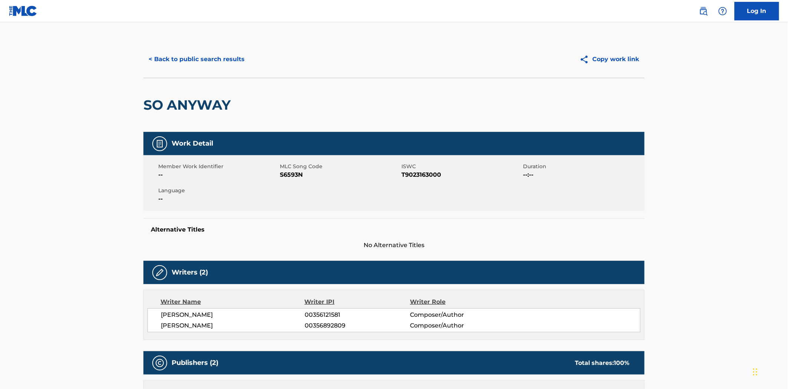
drag, startPoint x: 194, startPoint y: 58, endPoint x: 201, endPoint y: 66, distance: 10.2
click at [194, 58] on button "< Back to public search results" at bounding box center [196, 59] width 106 height 19
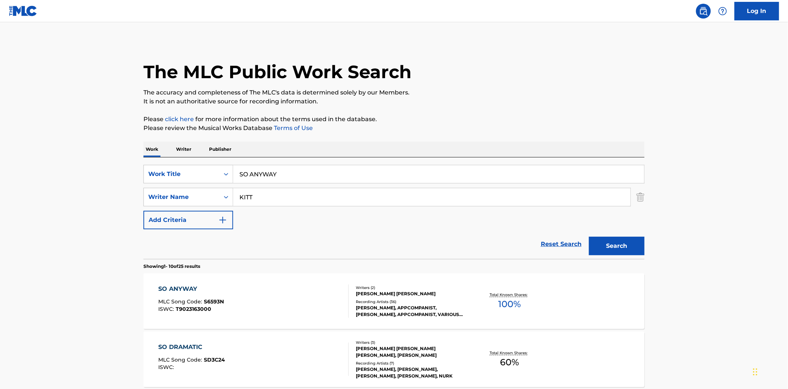
click at [318, 173] on input "SO ANYWAY" at bounding box center [438, 174] width 411 height 18
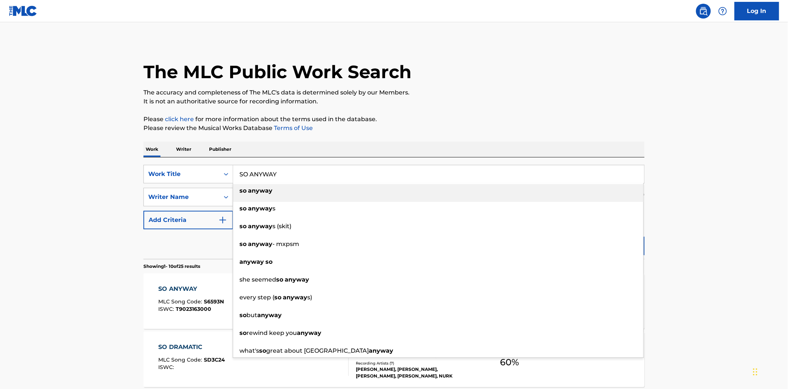
click at [318, 173] on input "SO ANYWAY" at bounding box center [438, 174] width 411 height 18
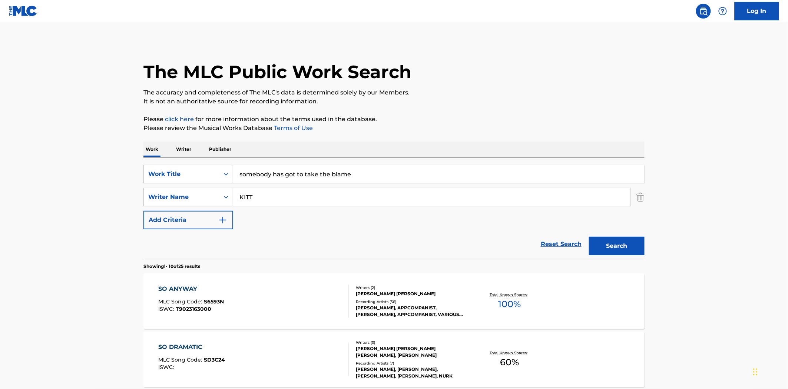
type input "somebody has got to take the blame"
click at [589, 237] on button "Search" at bounding box center [617, 246] width 56 height 19
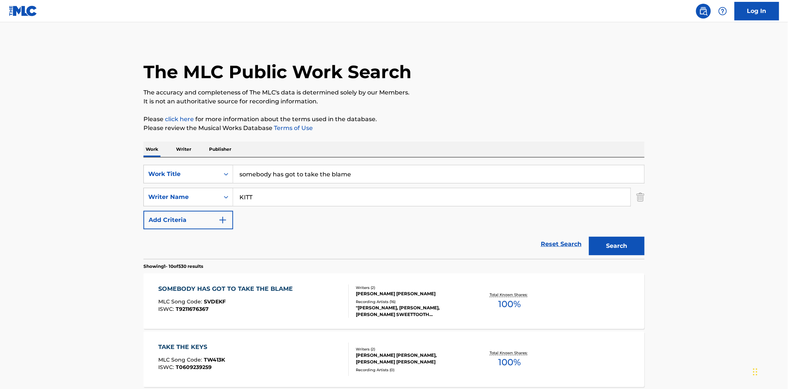
click at [282, 286] on div "SOMEBODY HAS GOT TO TAKE THE BLAME" at bounding box center [228, 289] width 138 height 9
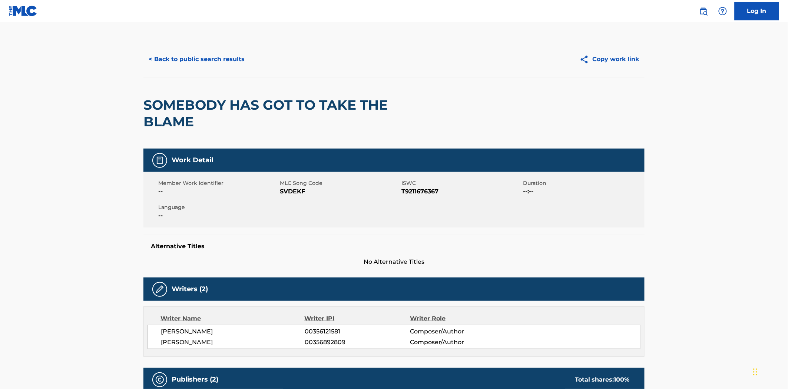
click at [208, 63] on button "< Back to public search results" at bounding box center [196, 59] width 106 height 19
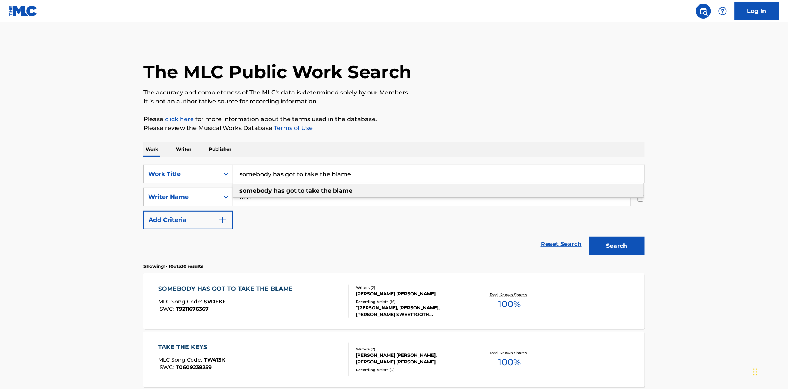
drag, startPoint x: 255, startPoint y: 175, endPoint x: 611, endPoint y: 216, distance: 359.1
click at [611, 219] on div "SearchWithCriteriae5c985e9-4f38-4dd0-af58-e185ff3a7c29 Work Title somebody has …" at bounding box center [393, 197] width 501 height 64
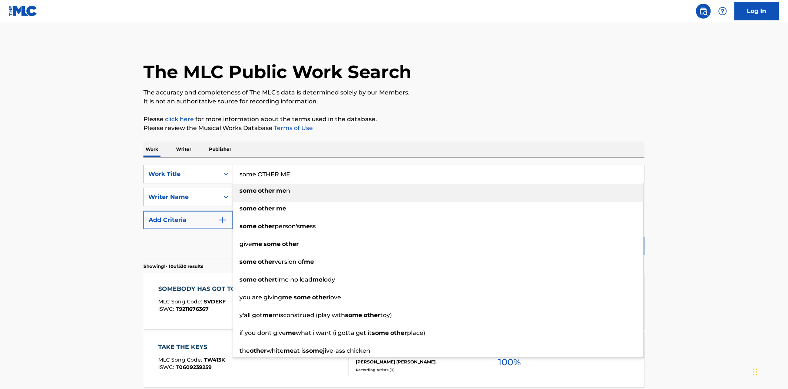
type input "some OTHER ME"
click at [589, 237] on button "Search" at bounding box center [617, 246] width 56 height 19
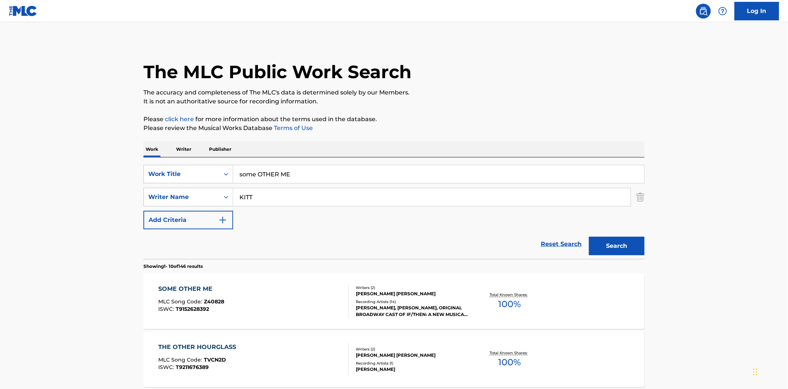
click at [236, 307] on div "SOME OTHER ME MLC Song Code : Z40828 ISWC : T9152628392" at bounding box center [254, 301] width 190 height 33
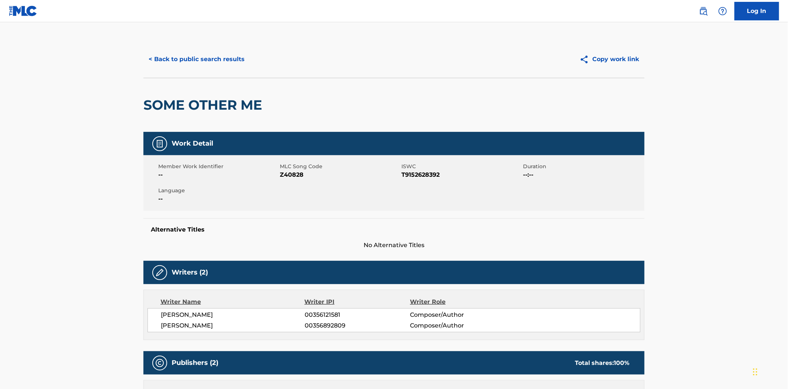
click at [219, 53] on button "< Back to public search results" at bounding box center [196, 59] width 106 height 19
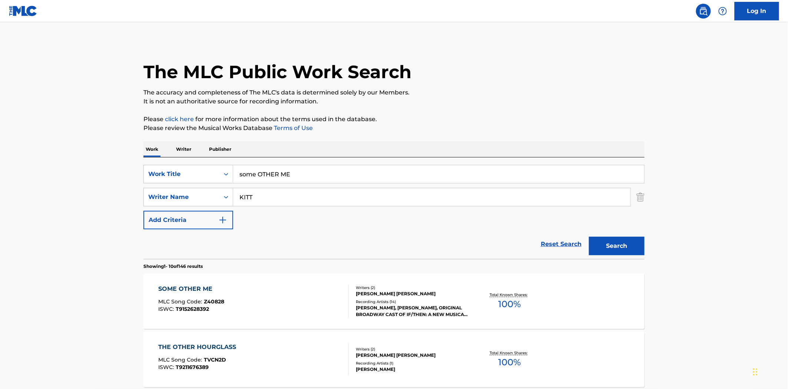
click at [282, 183] on input "some OTHER ME" at bounding box center [438, 174] width 411 height 18
click at [282, 183] on div "Search Form" at bounding box center [438, 183] width 411 height 0
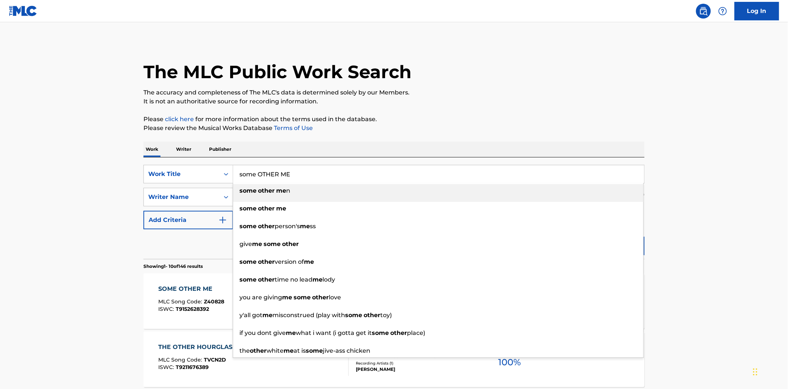
click at [282, 183] on div "some other me n some other me some other person's me ss give me some other some…" at bounding box center [438, 270] width 411 height 175
click at [286, 178] on input "some OTHER ME" at bounding box center [438, 174] width 411 height 18
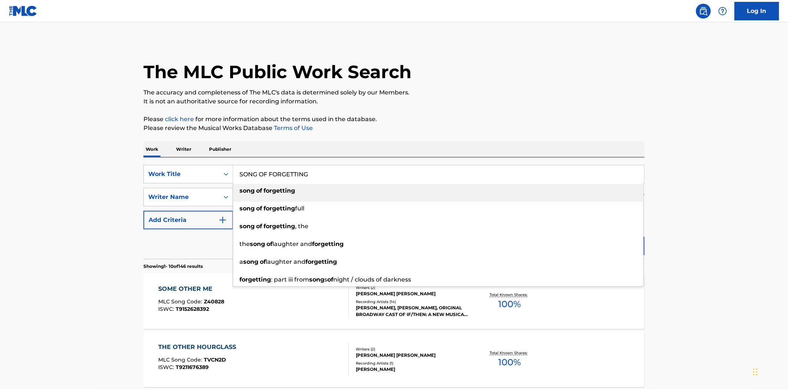
type input "SONG OF FORGETTING"
click at [589, 237] on button "Search" at bounding box center [617, 246] width 56 height 19
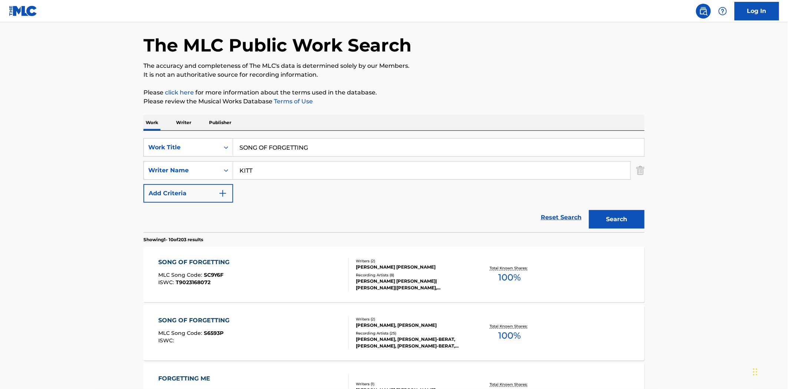
scroll to position [41, 0]
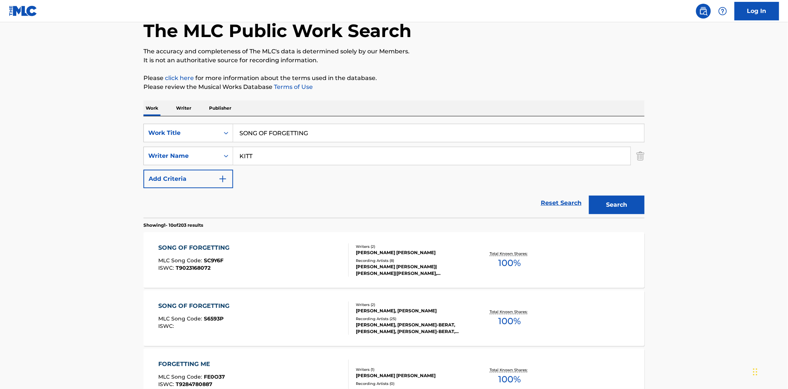
click at [391, 305] on div "Writers ( 2 )" at bounding box center [412, 305] width 112 height 6
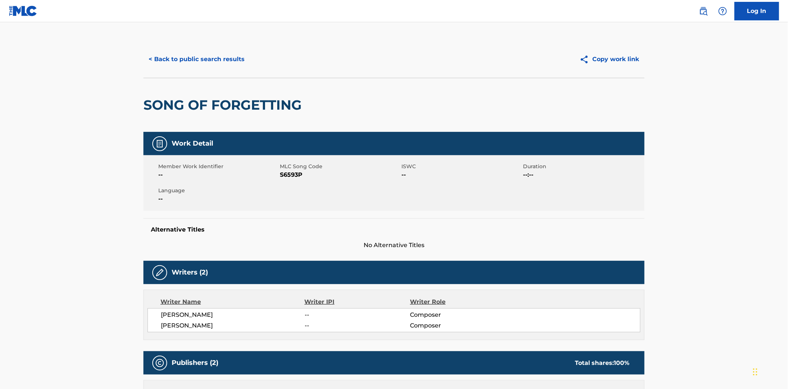
click at [298, 175] on span "S6593P" at bounding box center [340, 174] width 120 height 9
copy span "S6593P"
click at [199, 67] on button "< Back to public search results" at bounding box center [196, 59] width 106 height 19
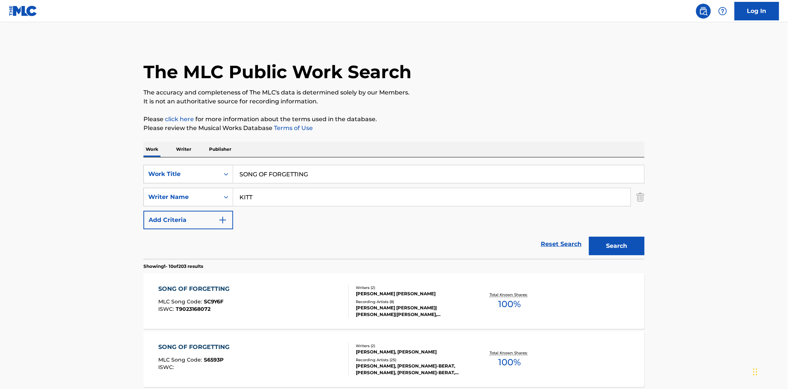
scroll to position [41, 0]
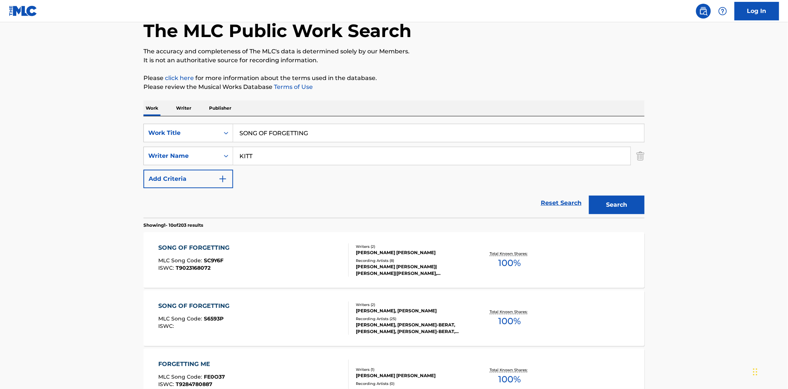
click at [198, 250] on div "SONG OF FORGETTING" at bounding box center [196, 247] width 75 height 9
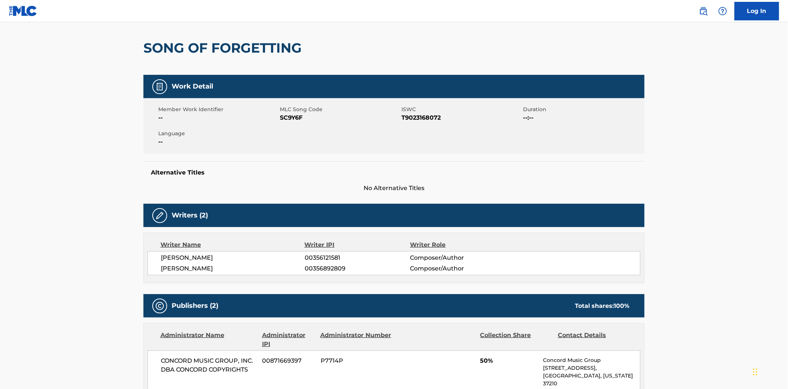
scroll to position [41, 0]
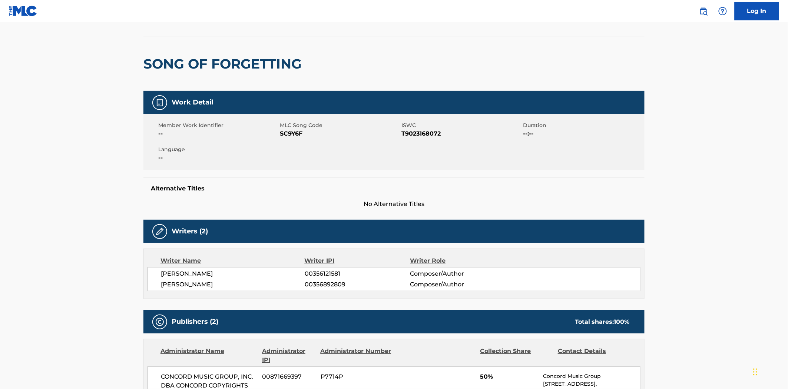
click at [293, 134] on span "SC9Y6F" at bounding box center [340, 133] width 120 height 9
copy span "SC9Y6F"
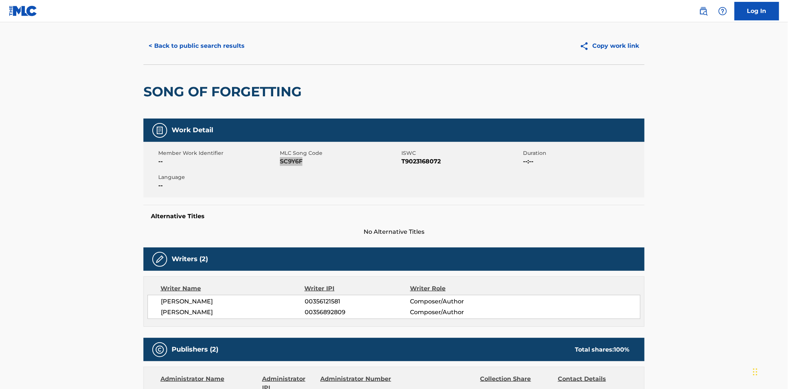
scroll to position [0, 0]
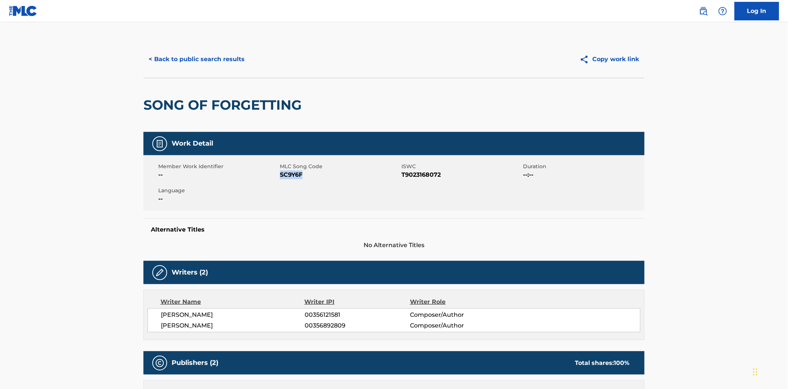
click at [205, 64] on button "< Back to public search results" at bounding box center [196, 59] width 106 height 19
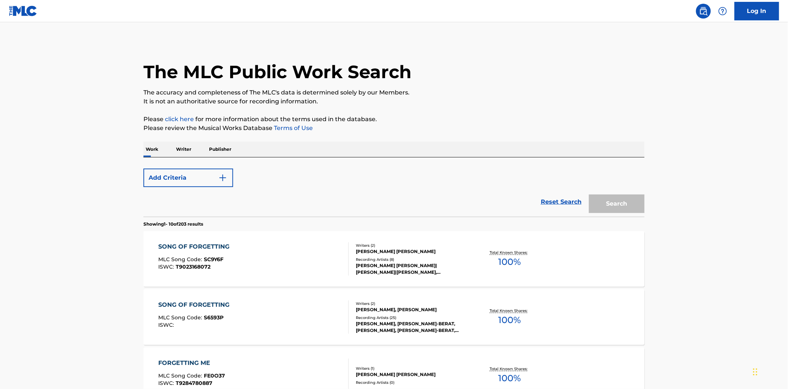
scroll to position [41, 0]
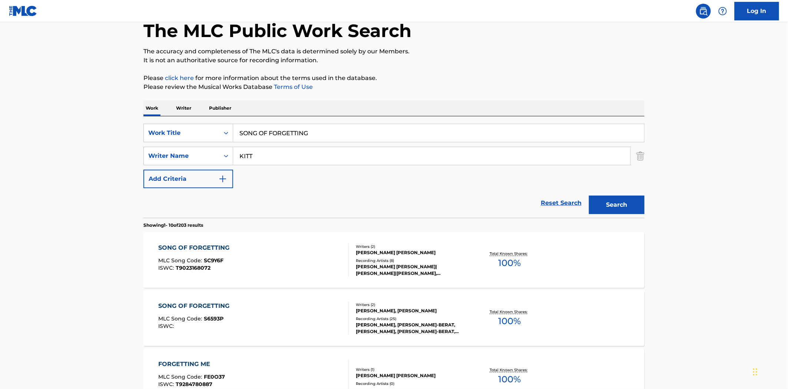
click at [293, 129] on input "SONG OF FORGETTING" at bounding box center [438, 133] width 411 height 18
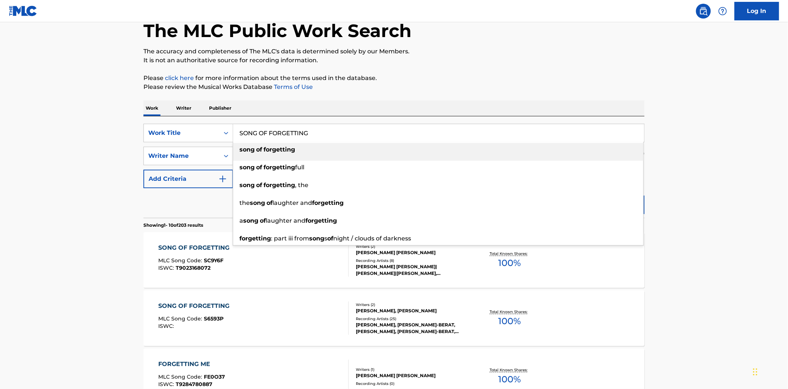
click at [293, 129] on input "SONG OF FORGETTING" at bounding box center [438, 133] width 411 height 18
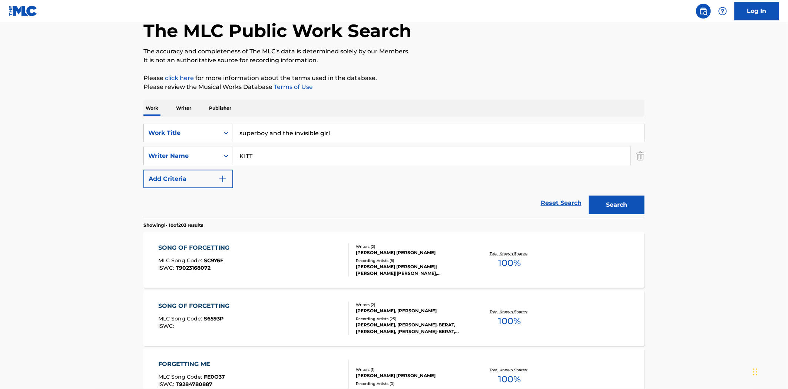
type input "superboy and the invisible girl"
click at [589, 196] on button "Search" at bounding box center [617, 205] width 56 height 19
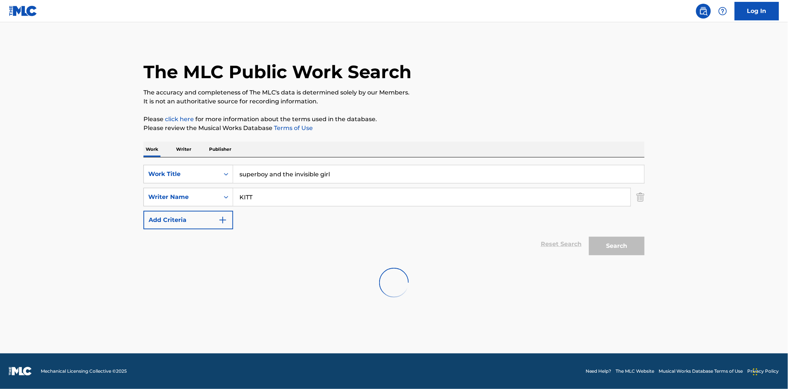
scroll to position [0, 0]
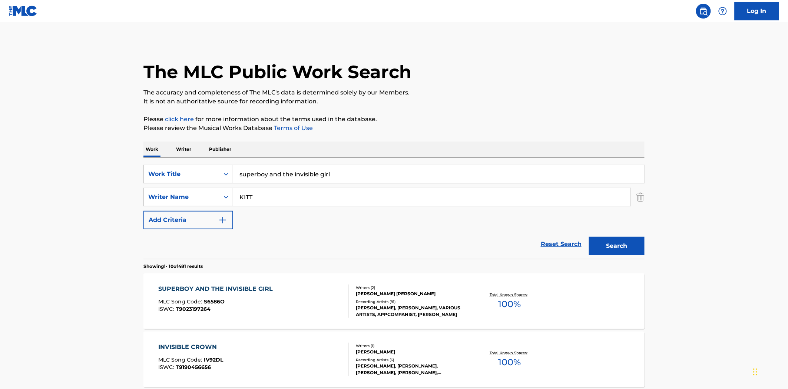
click at [373, 295] on div "[PERSON_NAME] [PERSON_NAME]" at bounding box center [412, 293] width 112 height 7
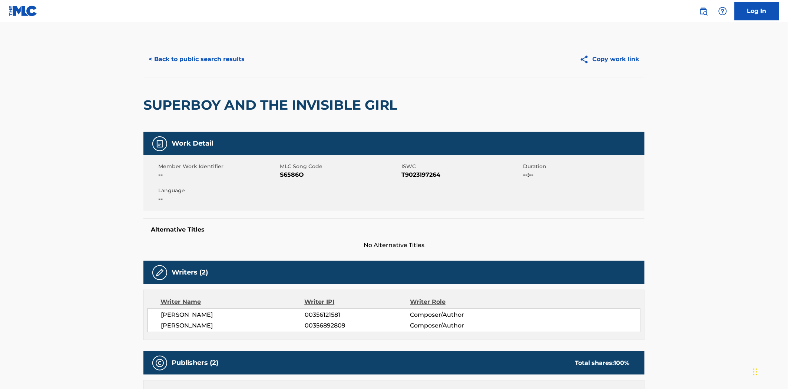
click at [224, 61] on button "< Back to public search results" at bounding box center [196, 59] width 106 height 19
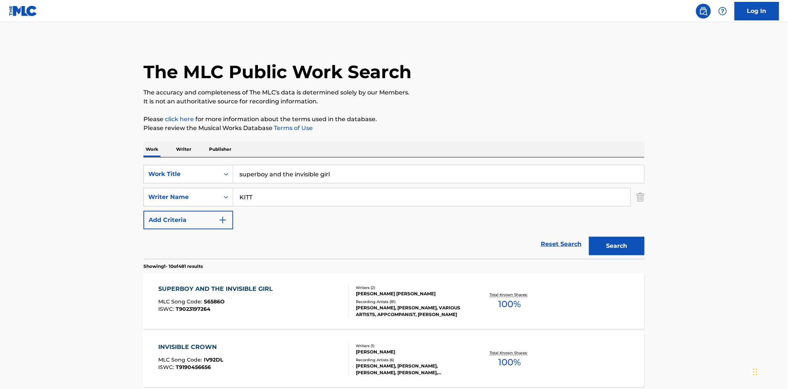
click at [308, 175] on input "superboy and the invisible girl" at bounding box center [438, 174] width 411 height 18
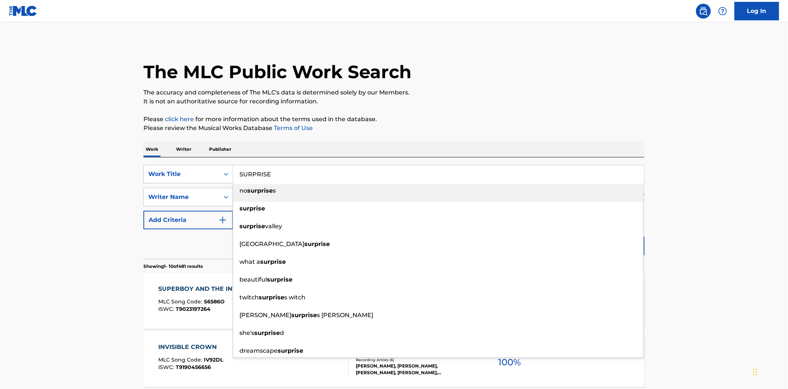
type input "SURPRISE"
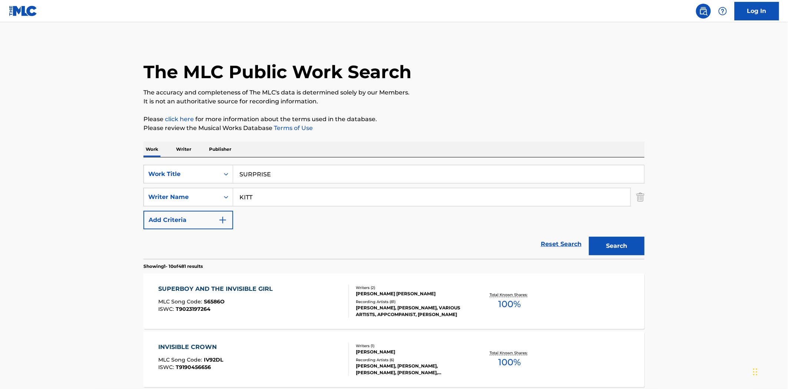
click at [589, 237] on button "Search" at bounding box center [617, 246] width 56 height 19
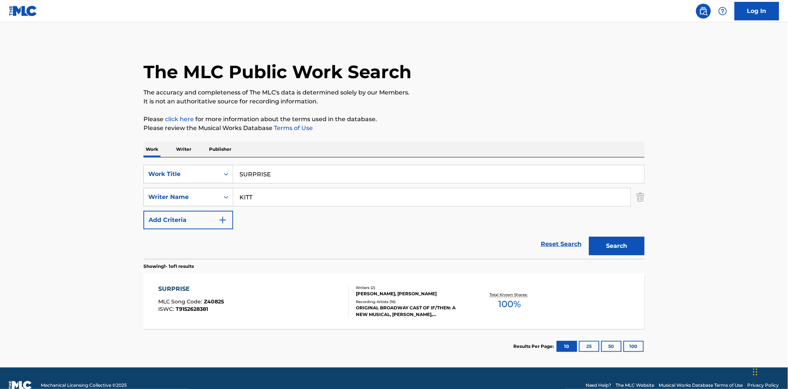
click at [358, 309] on div "ORIGINAL BROADWAY CAST OF IF/THEN: A NEW MUSICAL, [PERSON_NAME], [PERSON_NAME],…" at bounding box center [412, 311] width 112 height 13
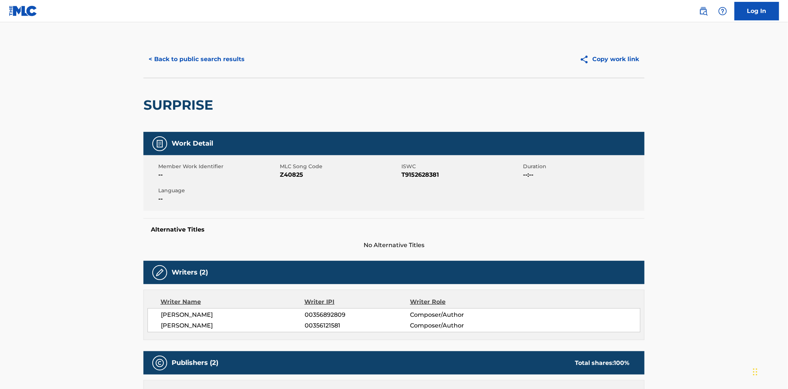
drag, startPoint x: 190, startPoint y: 60, endPoint x: 190, endPoint y: 66, distance: 5.6
click at [190, 62] on button "< Back to public search results" at bounding box center [196, 59] width 106 height 19
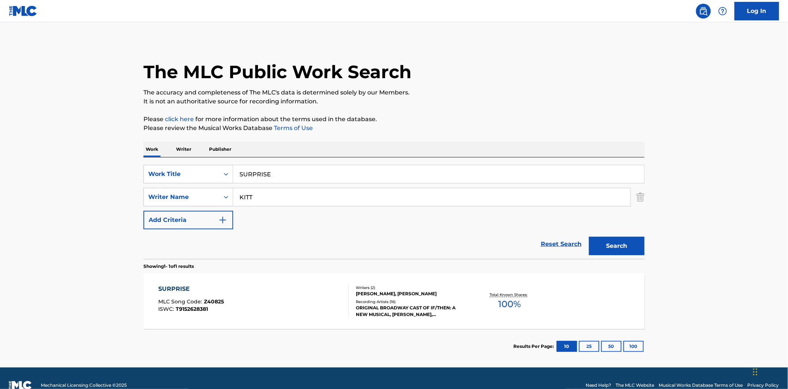
click at [283, 173] on input "SURPRISE" at bounding box center [438, 174] width 411 height 18
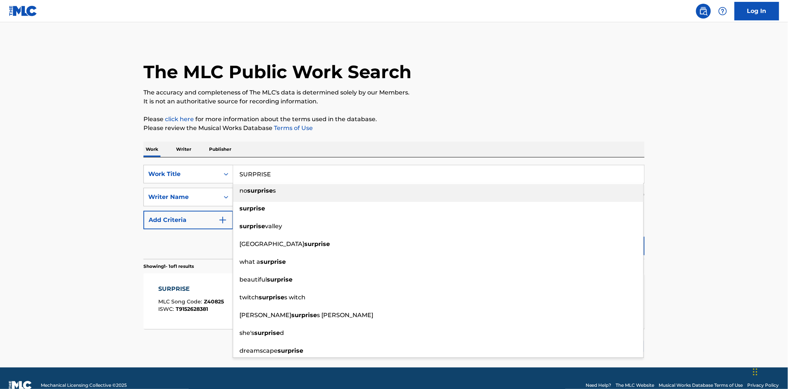
click at [283, 173] on input "SURPRISE" at bounding box center [438, 174] width 411 height 18
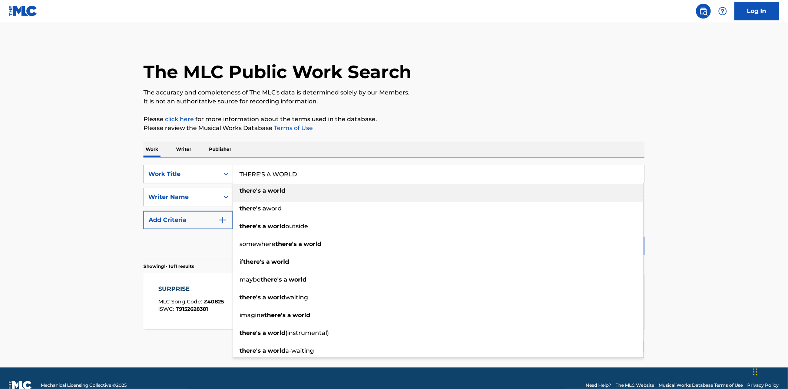
type input "THERE'S A WORLD"
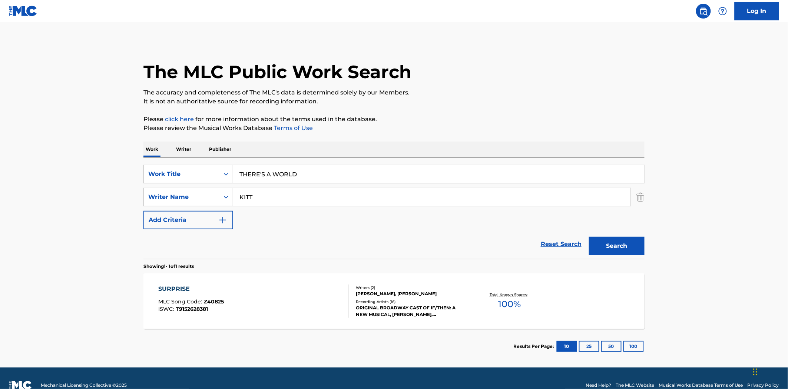
click at [589, 237] on button "Search" at bounding box center [617, 246] width 56 height 19
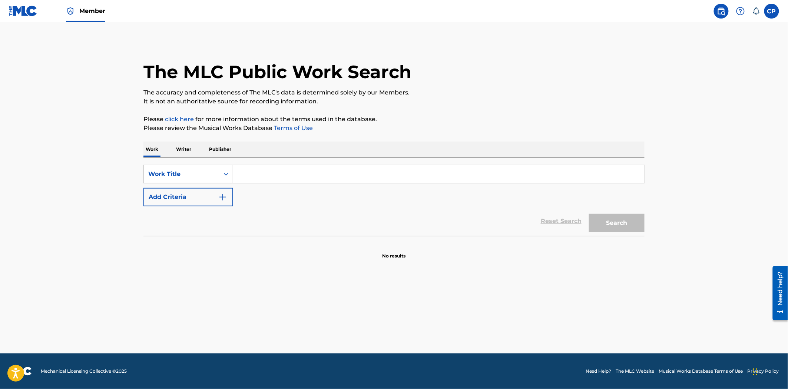
click at [216, 193] on button "Add Criteria" at bounding box center [188, 197] width 90 height 19
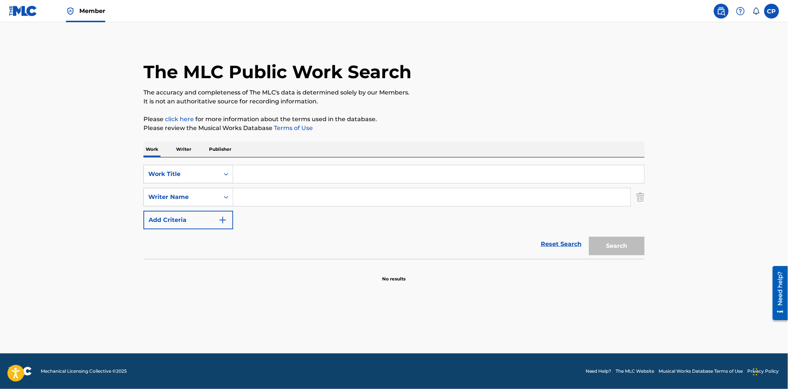
click at [245, 165] on input "Search Form" at bounding box center [438, 174] width 411 height 18
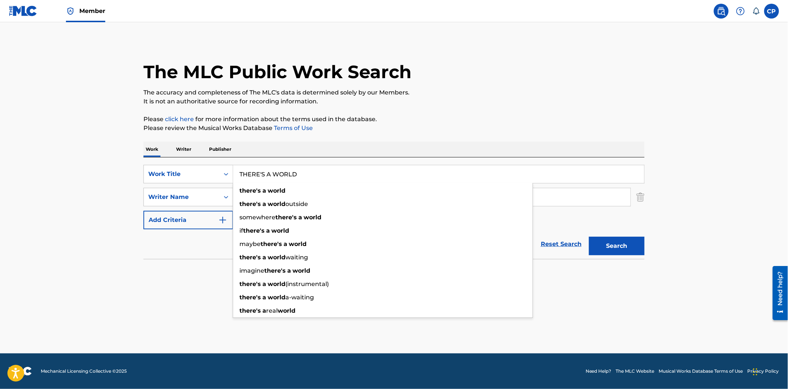
type input "THERE'S A WORLD"
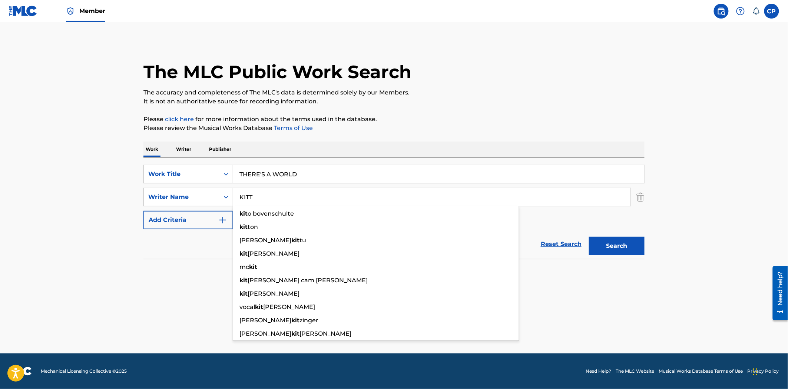
type input "KITT"
click at [589, 237] on button "Search" at bounding box center [617, 246] width 56 height 19
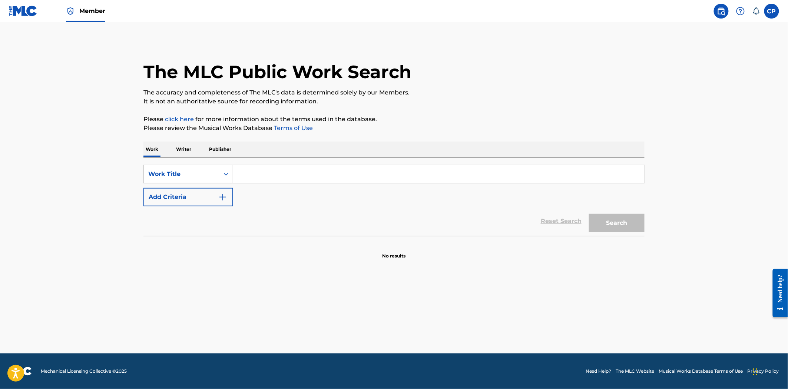
click at [249, 175] on input "Search Form" at bounding box center [438, 174] width 411 height 18
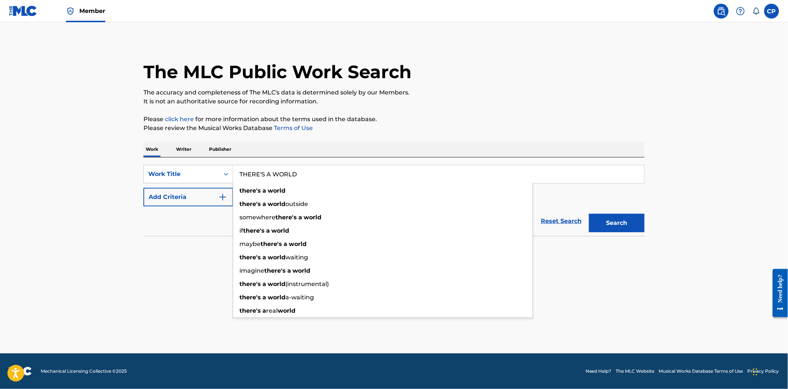
type input "THERE'S A WORLD"
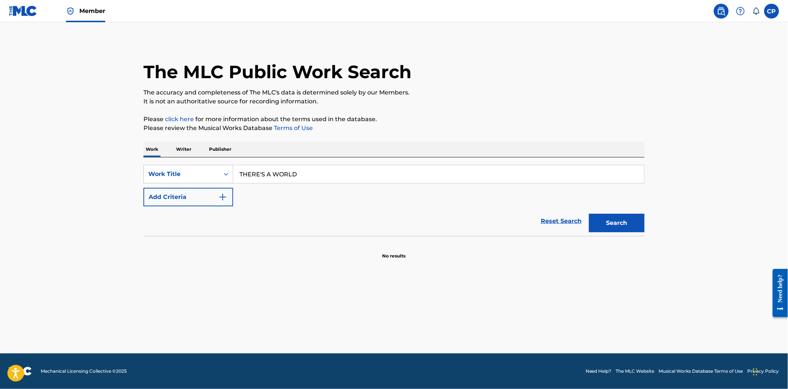
click at [143, 188] on button "Add Criteria" at bounding box center [188, 197] width 90 height 19
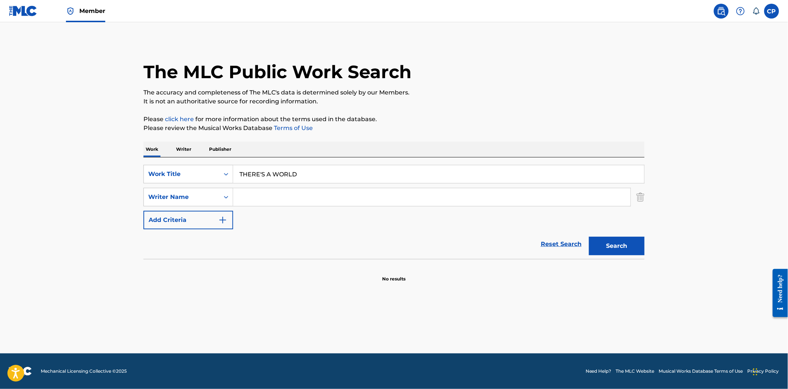
click at [465, 191] on input "Search Form" at bounding box center [431, 197] width 397 height 18
type input "YORKEY"
click at [589, 237] on button "Search" at bounding box center [617, 246] width 56 height 19
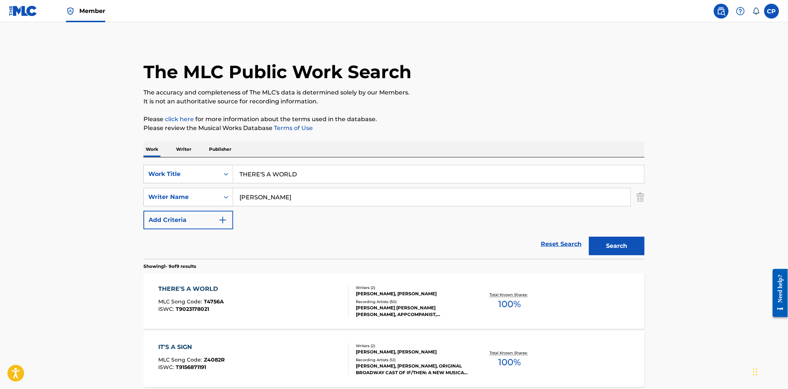
click at [365, 296] on div "[PERSON_NAME] [PERSON_NAME]" at bounding box center [412, 293] width 112 height 7
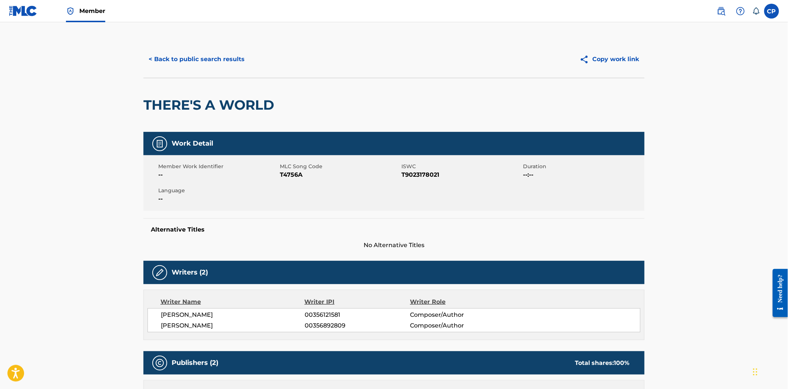
click at [180, 64] on button "< Back to public search results" at bounding box center [196, 59] width 106 height 19
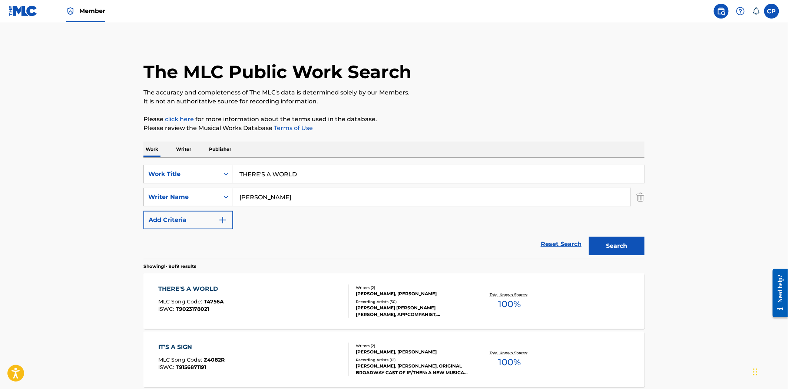
click at [264, 176] on input "THERE'S A WORLD" at bounding box center [438, 174] width 411 height 18
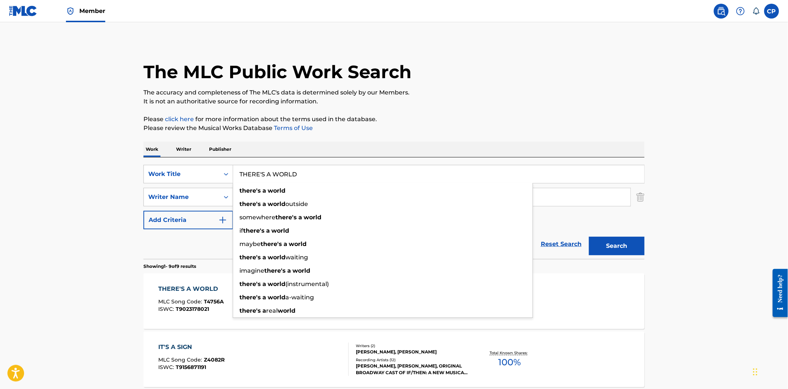
click at [264, 176] on input "THERE'S A WORLD" at bounding box center [438, 174] width 411 height 18
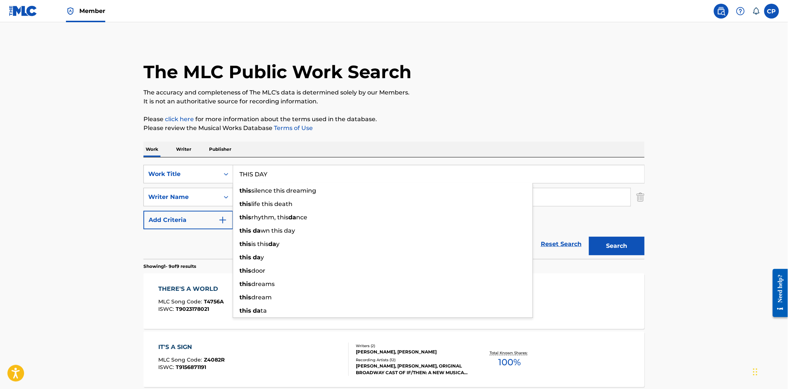
type input "THIS DAY"
click at [589, 237] on button "Search" at bounding box center [617, 246] width 56 height 19
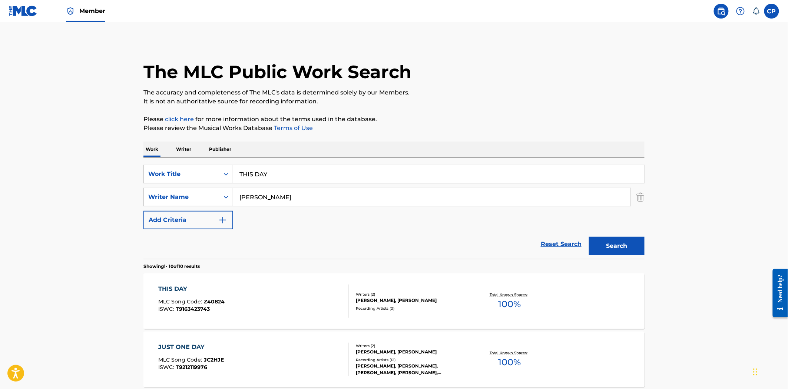
click at [455, 307] on div "Recording Artists ( 0 )" at bounding box center [412, 309] width 112 height 6
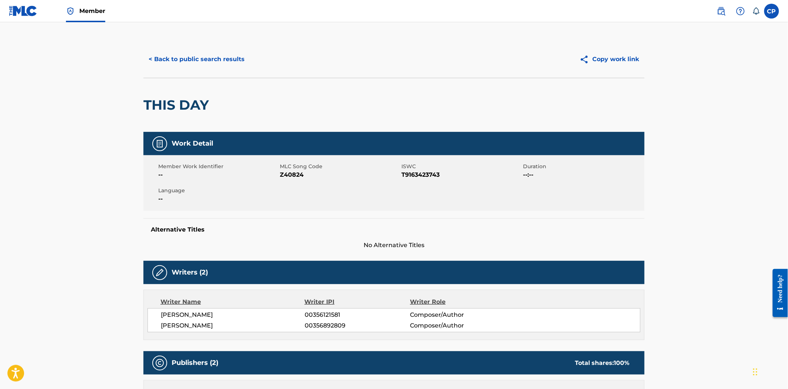
click at [186, 64] on button "< Back to public search results" at bounding box center [196, 59] width 106 height 19
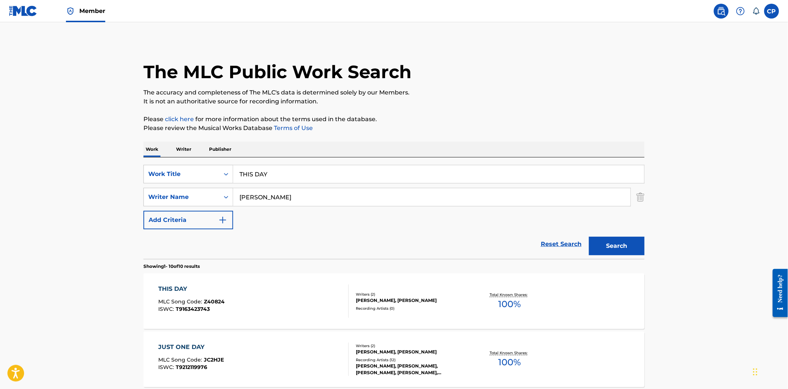
click at [262, 169] on input "THIS DAY" at bounding box center [438, 174] width 411 height 18
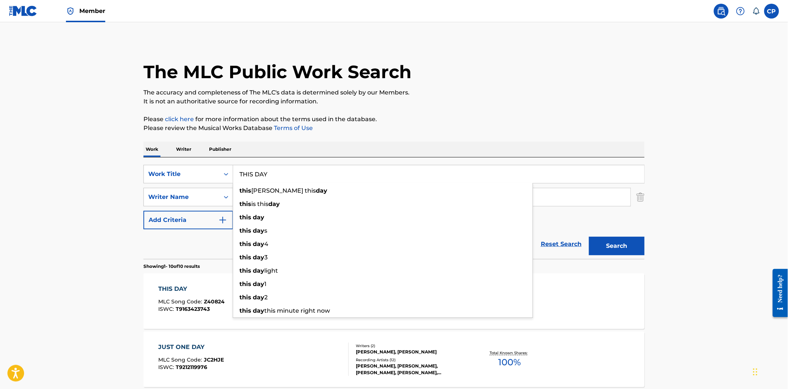
click at [263, 169] on input "THIS DAY" at bounding box center [438, 174] width 411 height 18
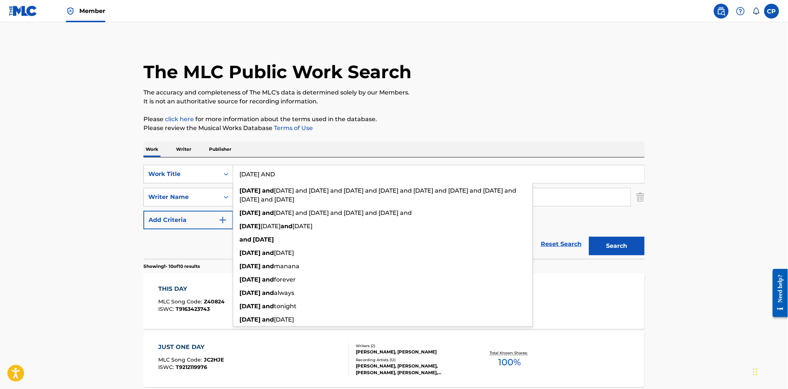
type input "TODAY AND"
click at [589, 237] on button "Search" at bounding box center [617, 246] width 56 height 19
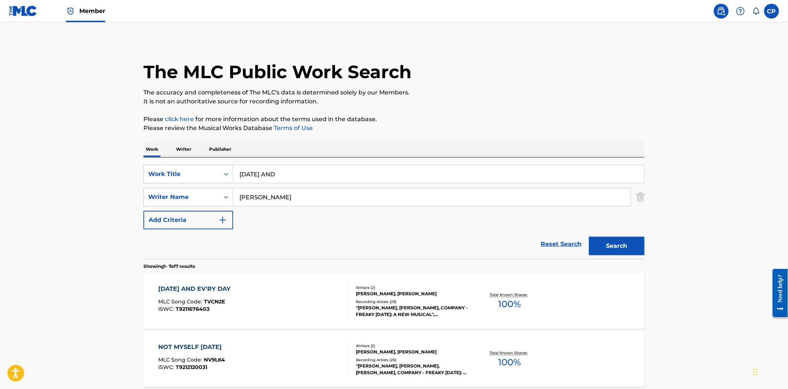
click at [246, 294] on div "TODAY AND EV'RY DAY MLC Song Code : TVCN2E ISWC : T9211676403" at bounding box center [254, 301] width 190 height 33
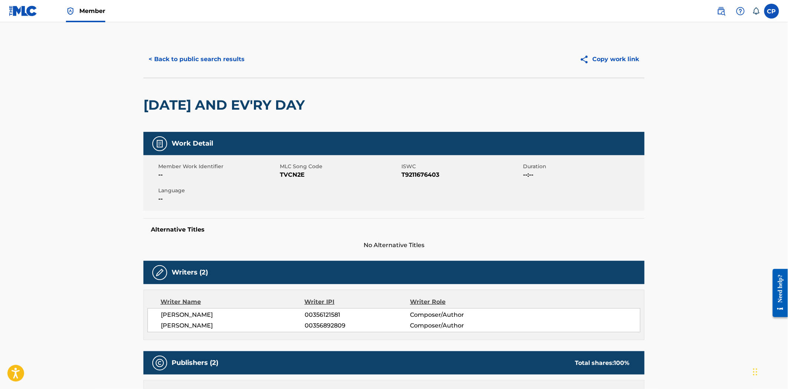
click at [227, 60] on button "< Back to public search results" at bounding box center [196, 59] width 106 height 19
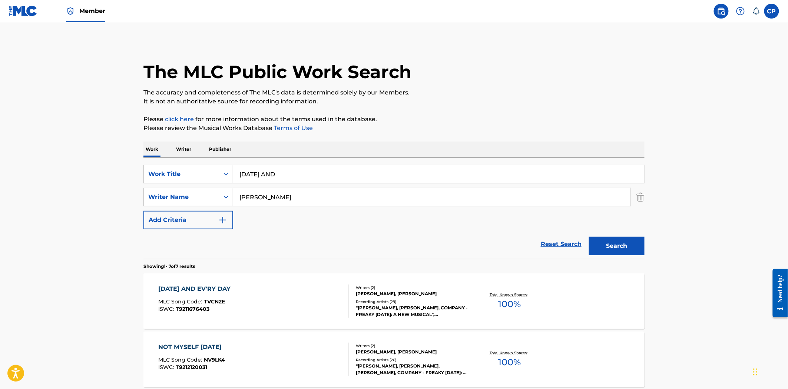
click at [263, 177] on input "TODAY AND" at bounding box center [438, 174] width 411 height 18
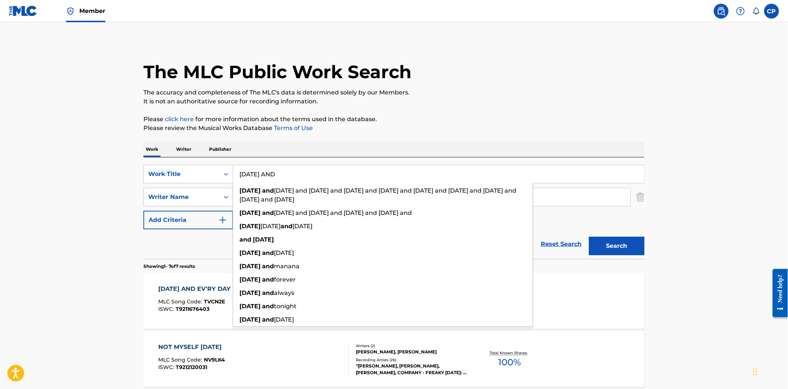
click at [263, 177] on input "TODAY AND" at bounding box center [438, 174] width 411 height 18
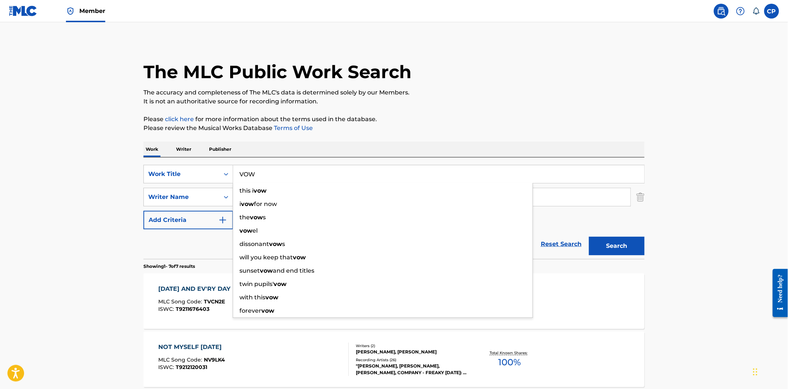
type input "VOW"
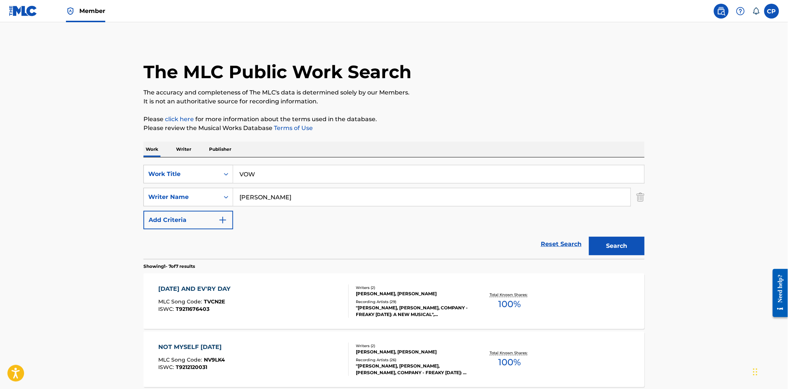
click at [589, 237] on button "Search" at bounding box center [617, 246] width 56 height 19
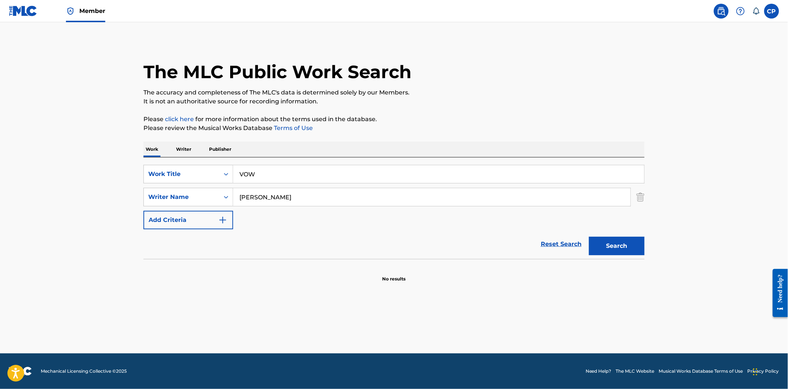
click at [269, 191] on input "YORKEY" at bounding box center [431, 197] width 397 height 18
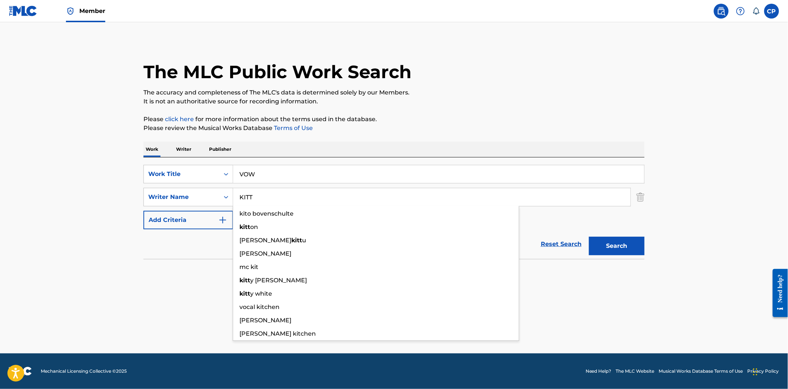
type input "KITT"
click at [589, 237] on button "Search" at bounding box center [617, 246] width 56 height 19
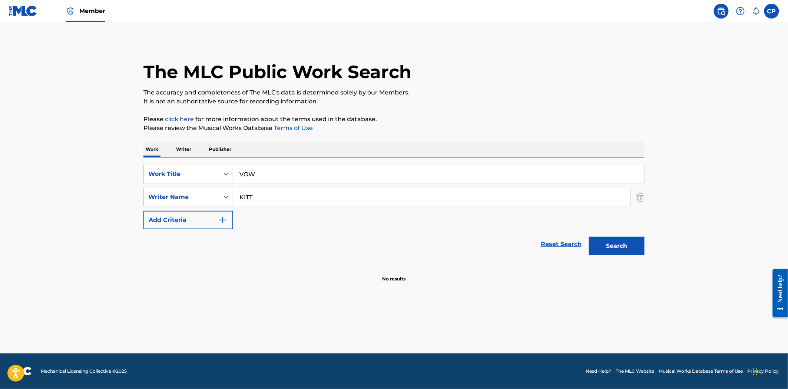
click at [279, 176] on input "VOW" at bounding box center [438, 174] width 411 height 18
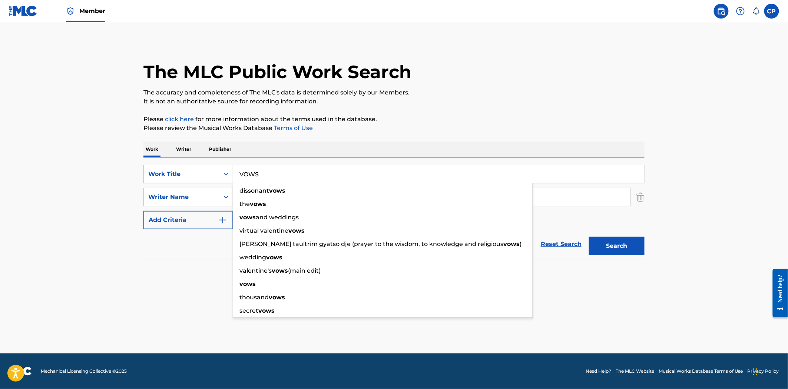
type input "VOWS"
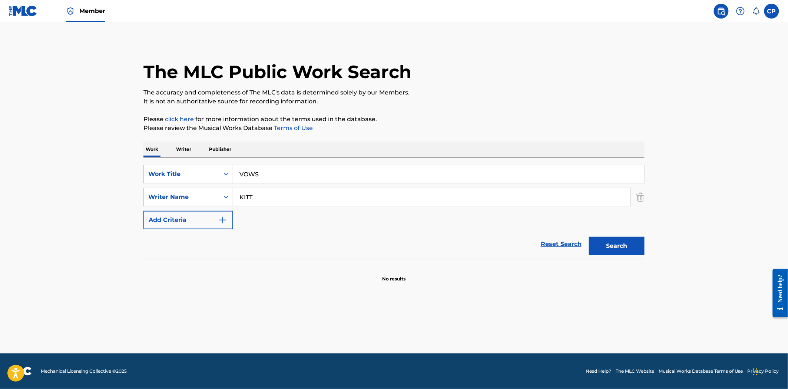
click at [608, 240] on button "Search" at bounding box center [617, 246] width 56 height 19
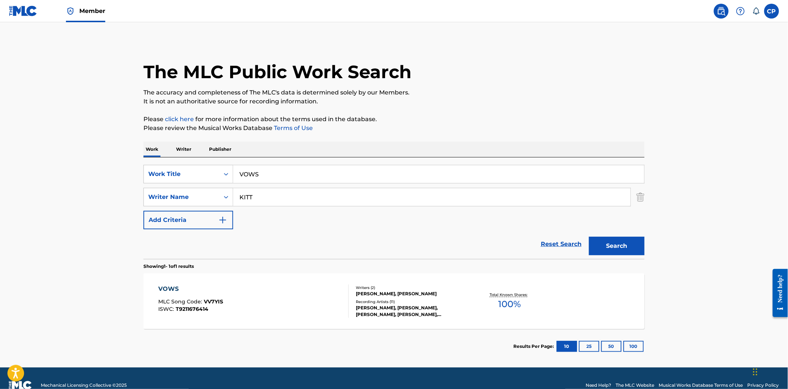
click at [210, 287] on div "VOWS" at bounding box center [191, 289] width 65 height 9
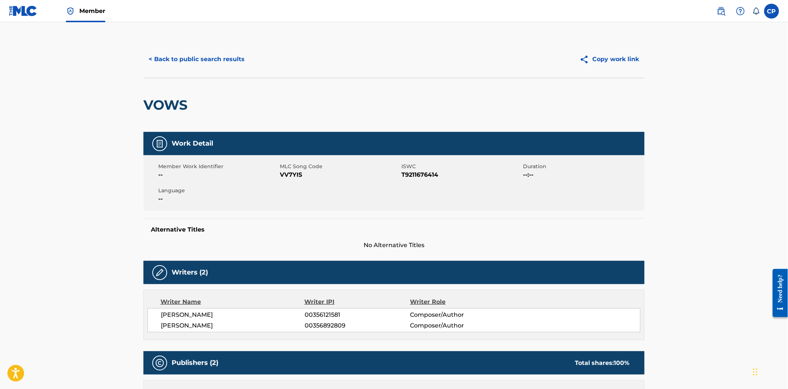
click at [169, 57] on button "< Back to public search results" at bounding box center [196, 59] width 106 height 19
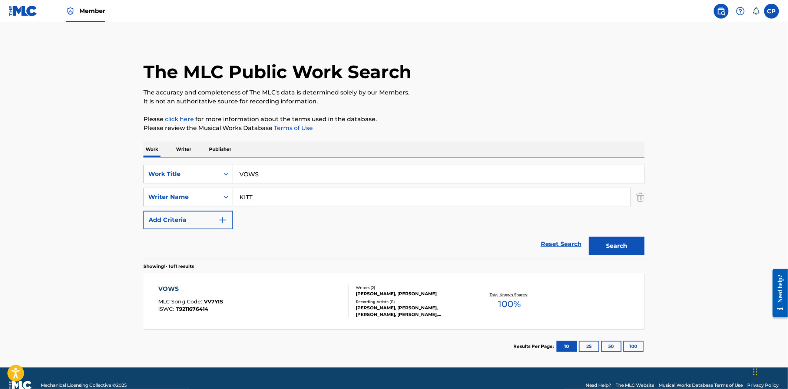
click at [270, 166] on input "VOWS" at bounding box center [438, 174] width 411 height 18
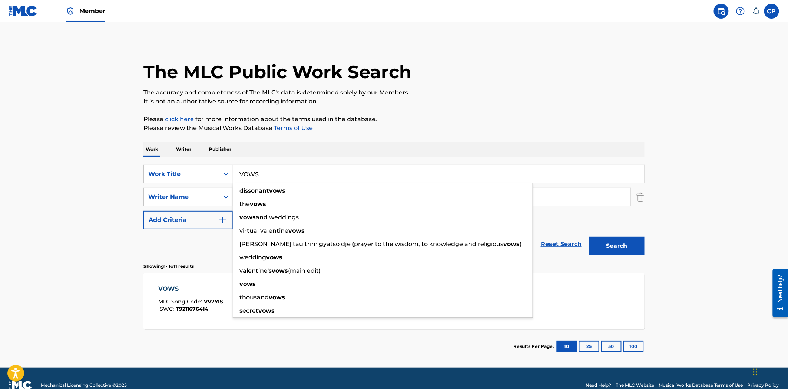
click at [270, 166] on input "VOWS" at bounding box center [438, 174] width 411 height 18
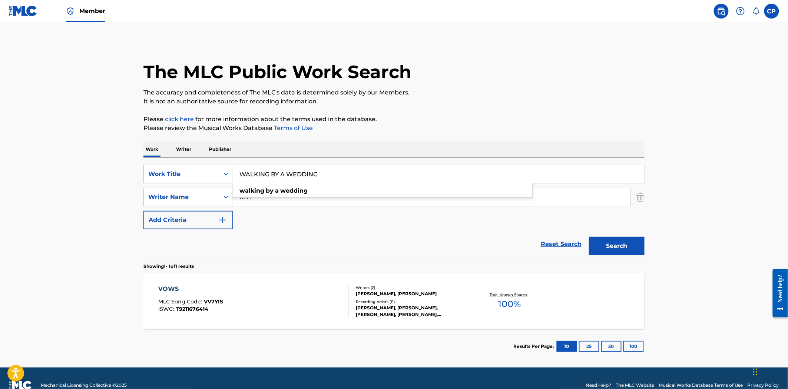
type input "WALKING BY A WEDDING"
click at [589, 237] on button "Search" at bounding box center [617, 246] width 56 height 19
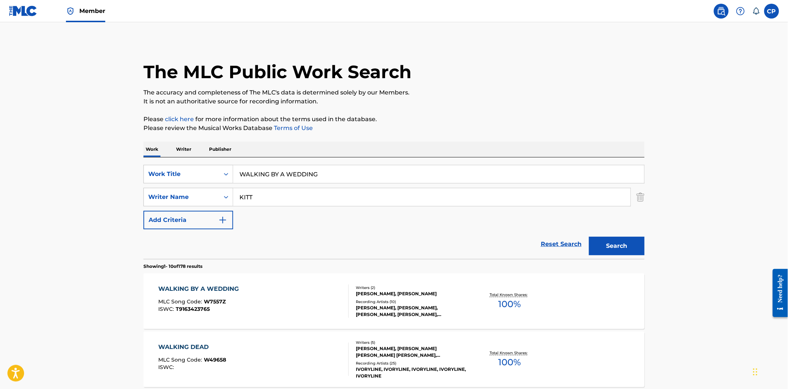
click at [202, 291] on div "WALKING BY A WEDDING" at bounding box center [201, 289] width 84 height 9
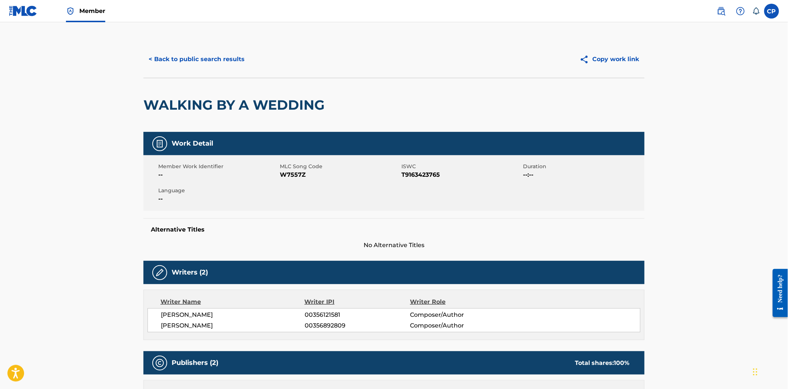
click at [198, 50] on button "< Back to public search results" at bounding box center [196, 59] width 106 height 19
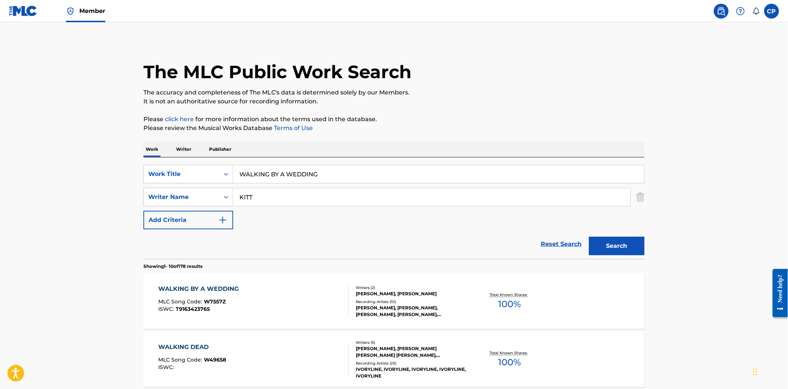
click at [270, 178] on input "WALKING BY A WEDDING" at bounding box center [438, 174] width 411 height 18
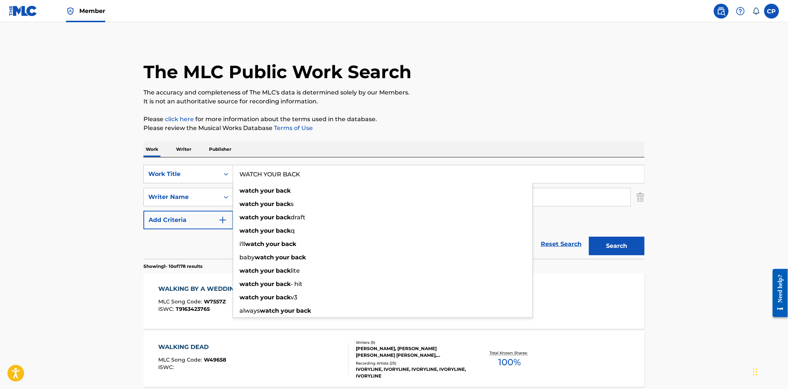
type input "WATCH YOUR BACK"
click at [589, 237] on button "Search" at bounding box center [617, 246] width 56 height 19
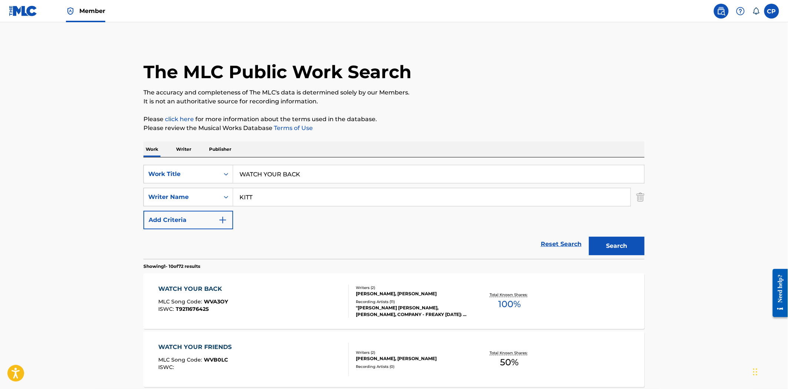
click at [215, 299] on span "WVA3OY" at bounding box center [216, 301] width 24 height 7
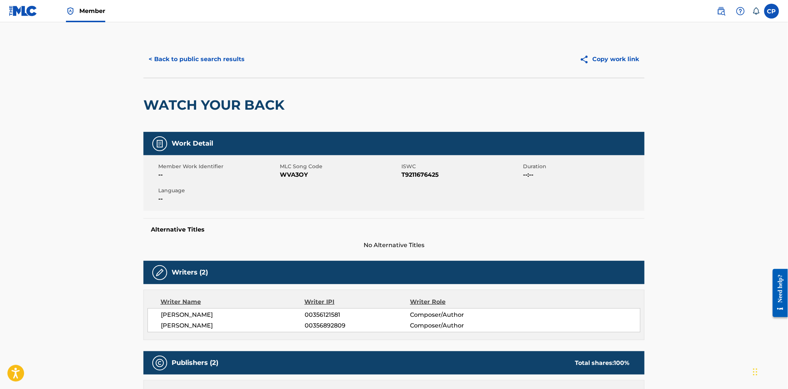
click at [200, 51] on button "< Back to public search results" at bounding box center [196, 59] width 106 height 19
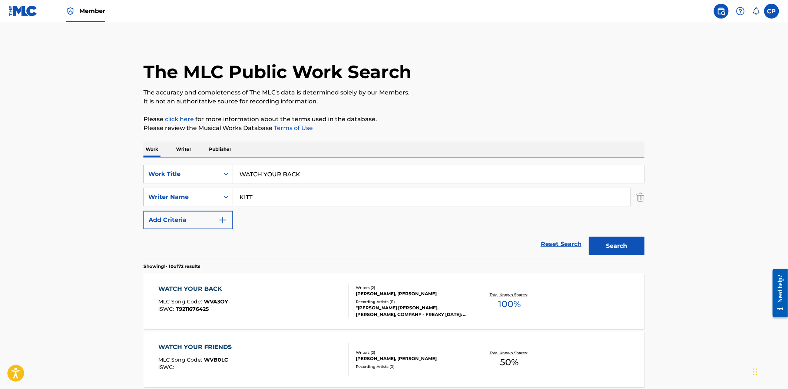
click at [309, 177] on input "WATCH YOUR BACK" at bounding box center [438, 174] width 411 height 18
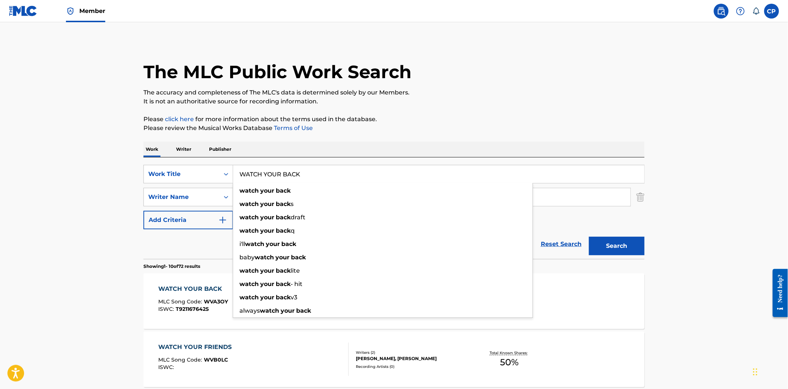
click at [309, 177] on input "WATCH YOUR BACK" at bounding box center [438, 174] width 411 height 18
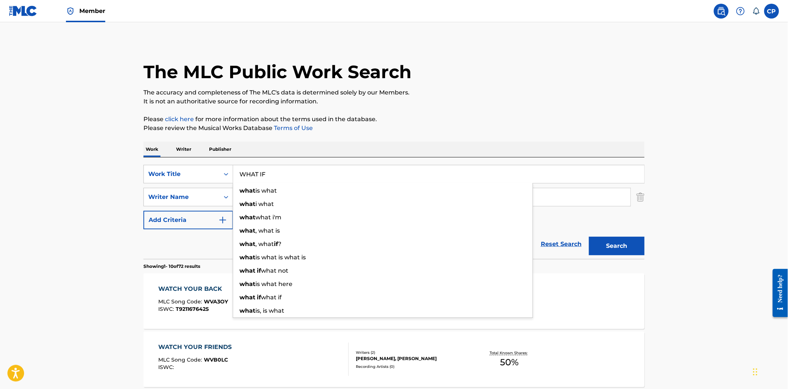
type input "WHAT IF"
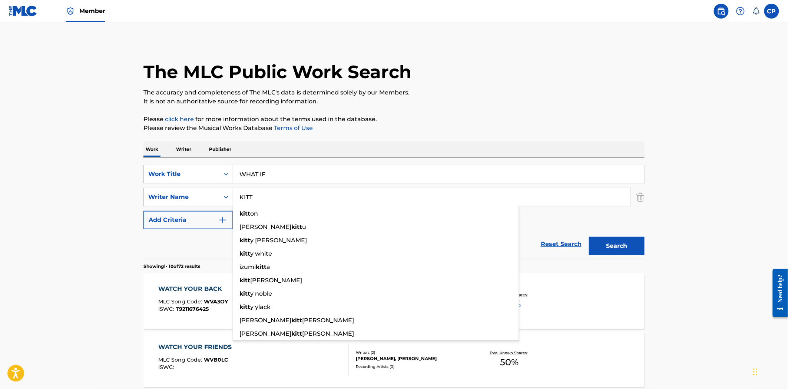
click at [589, 237] on button "Search" at bounding box center [617, 246] width 56 height 19
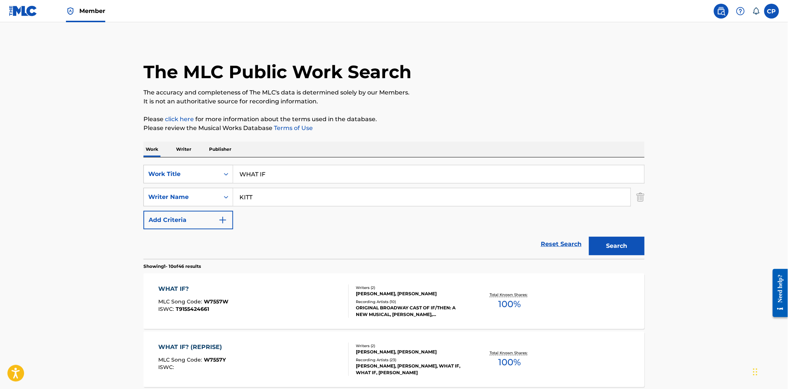
click at [239, 301] on div "WHAT IF? MLC Song Code : W7557W ISWC : T9155424661" at bounding box center [254, 301] width 190 height 33
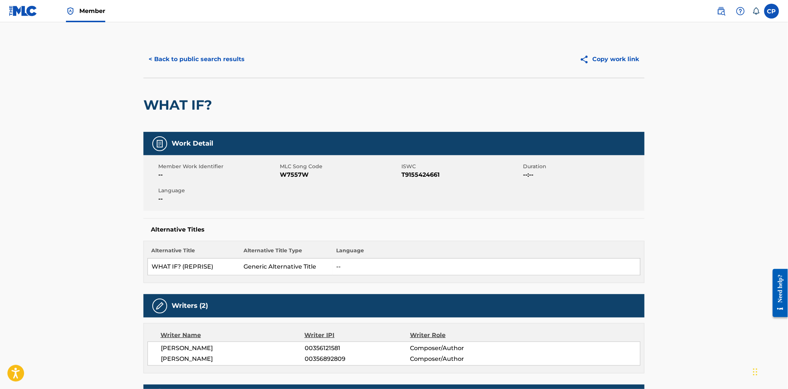
click at [184, 47] on div "< Back to public search results Copy work link" at bounding box center [393, 59] width 501 height 37
click at [184, 58] on button "< Back to public search results" at bounding box center [196, 59] width 106 height 19
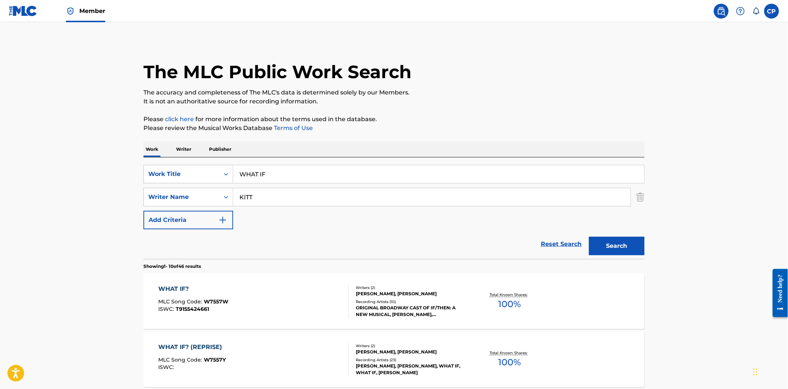
click at [318, 171] on input "WHAT IF" at bounding box center [438, 174] width 411 height 18
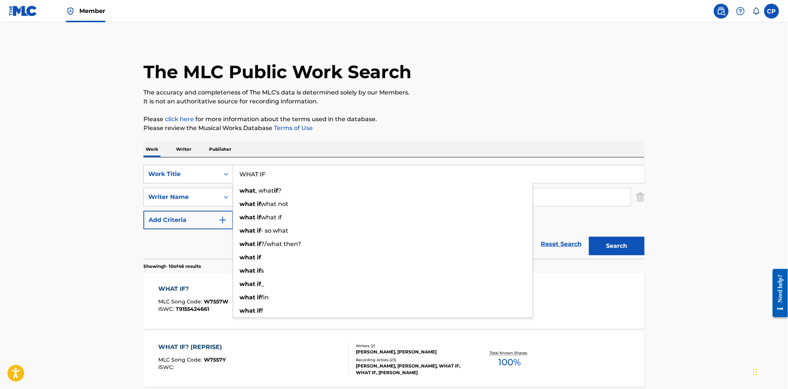
click at [317, 171] on input "WHAT IF" at bounding box center [438, 174] width 411 height 18
drag, startPoint x: 317, startPoint y: 171, endPoint x: 313, endPoint y: 162, distance: 10.0
click at [314, 164] on div "SearchWithCriteriad0bdfe41-33f7-4b1f-96e9-ccc0fbccdcb5 Work Title WHAT IF what …" at bounding box center [393, 208] width 501 height 102
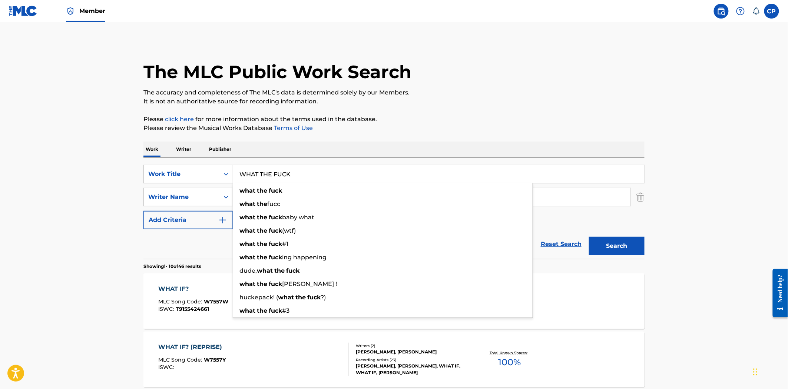
type input "WHAT THE FUCK"
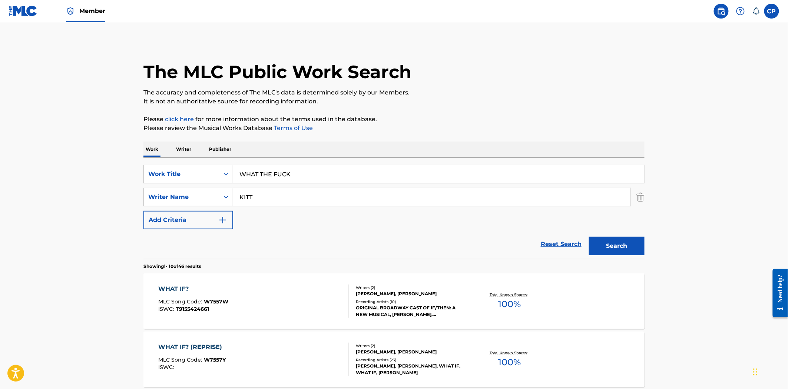
click at [589, 237] on button "Search" at bounding box center [617, 246] width 56 height 19
click at [346, 297] on div at bounding box center [345, 301] width 6 height 33
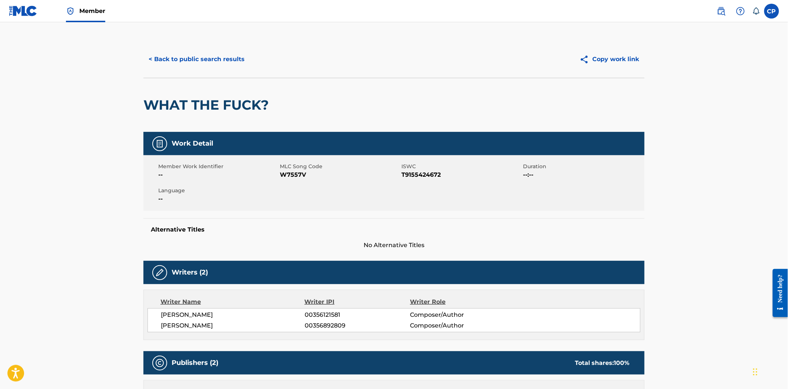
click at [174, 60] on button "< Back to public search results" at bounding box center [196, 59] width 106 height 19
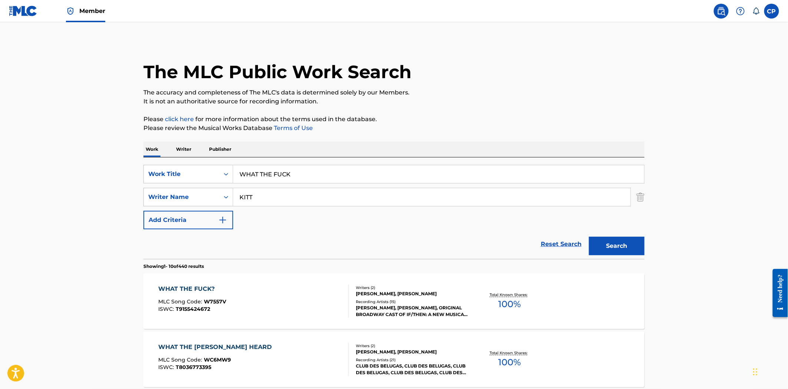
click at [287, 181] on input "WHAT THE FUCK" at bounding box center [438, 174] width 411 height 18
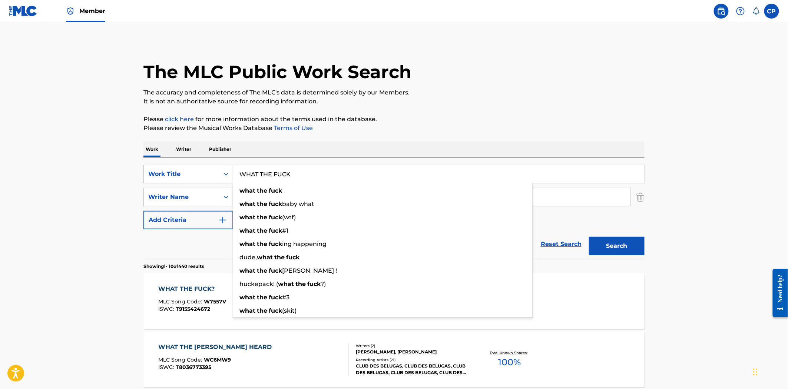
click at [287, 181] on input "WHAT THE FUCK" at bounding box center [438, 174] width 411 height 18
type input "WHAT WOULD YOU DO"
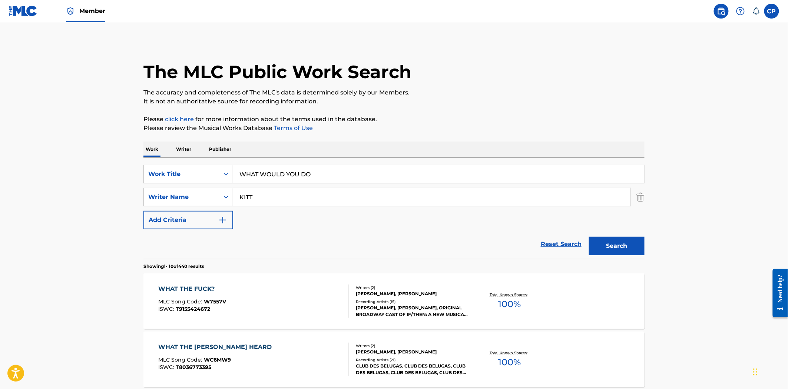
click at [589, 237] on button "Search" at bounding box center [617, 246] width 56 height 19
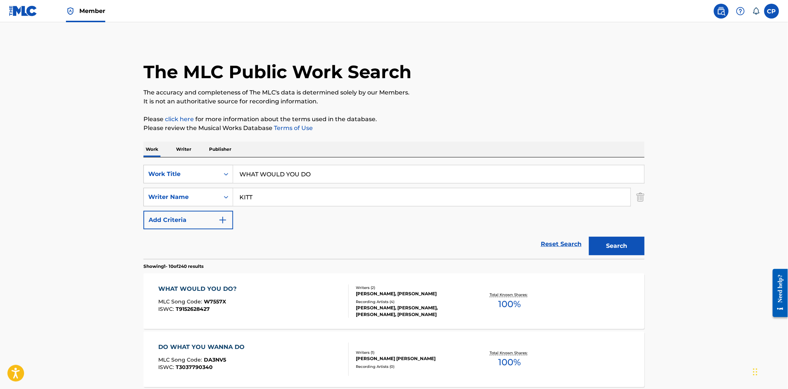
click at [231, 285] on div "WHAT WOULD YOU DO?" at bounding box center [200, 289] width 82 height 9
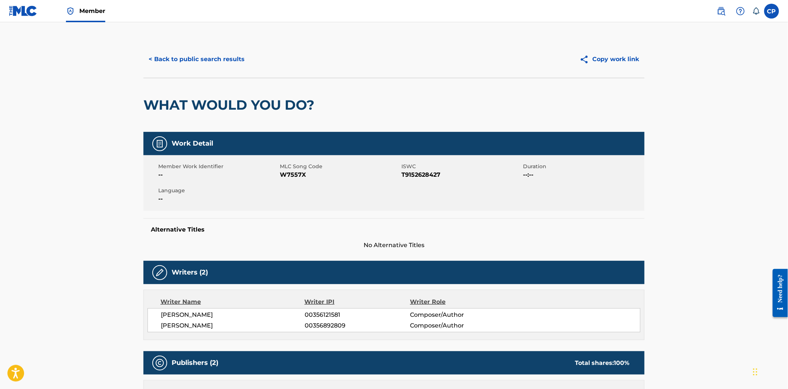
click at [211, 66] on button "< Back to public search results" at bounding box center [196, 59] width 106 height 19
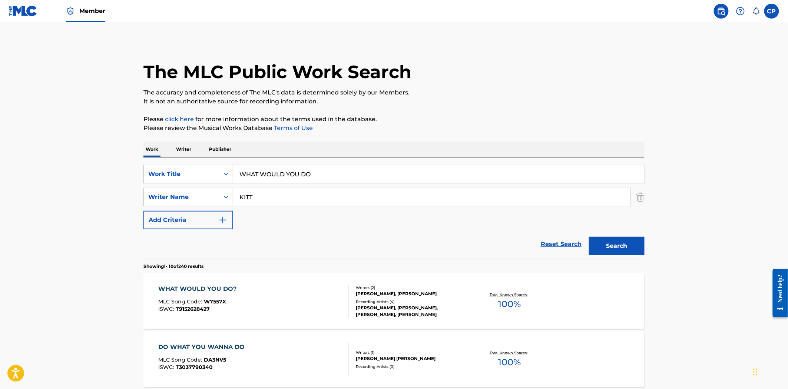
click at [289, 175] on input "WHAT WOULD YOU DO" at bounding box center [438, 174] width 411 height 18
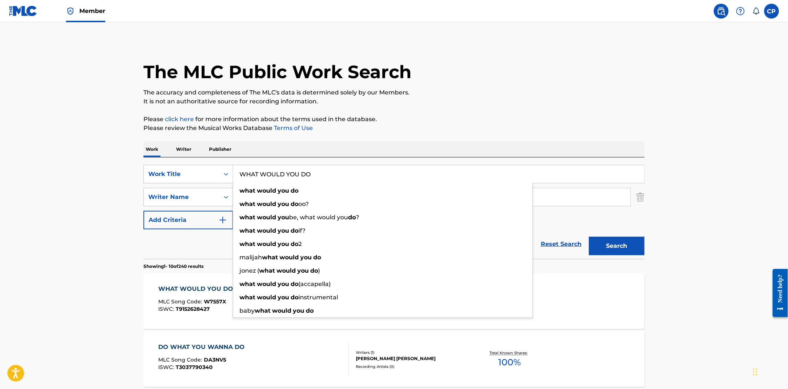
click at [289, 175] on input "WHAT WOULD YOU DO" at bounding box center [438, 174] width 411 height 18
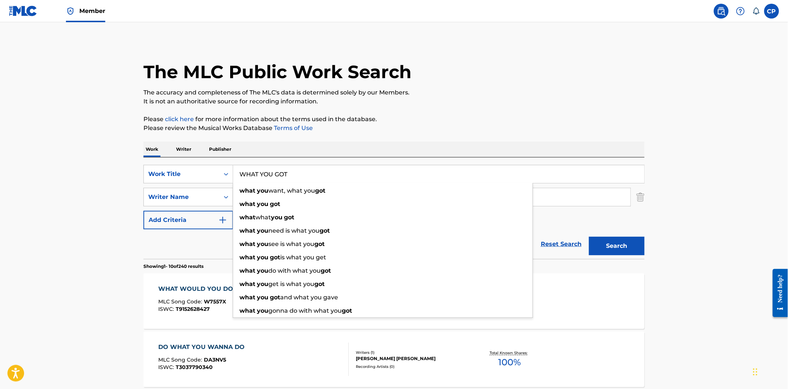
type input "WHAT YOU GOT"
click at [589, 237] on button "Search" at bounding box center [617, 246] width 56 height 19
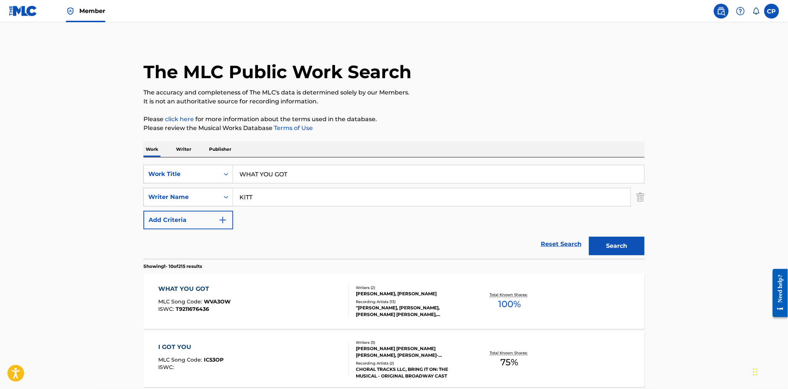
click at [352, 284] on div "WHAT YOU GOT MLC Song Code : WVA3OW ISWC : T9211676436 Writers ( 2 ) THOMAS ROB…" at bounding box center [393, 301] width 501 height 56
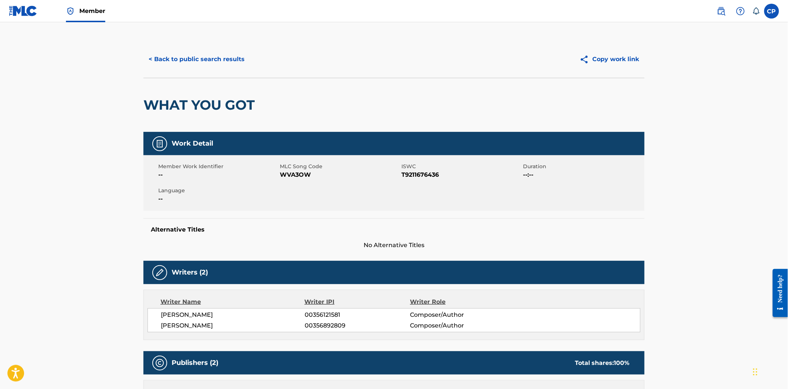
click at [204, 67] on button "< Back to public search results" at bounding box center [196, 59] width 106 height 19
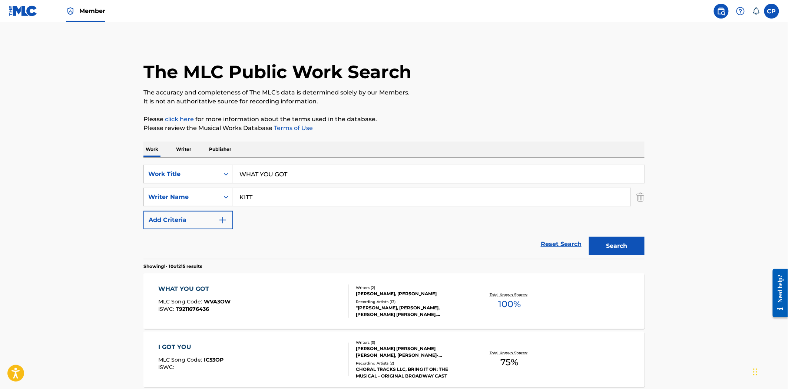
click at [270, 173] on input "WHAT YOU GOT" at bounding box center [438, 174] width 411 height 18
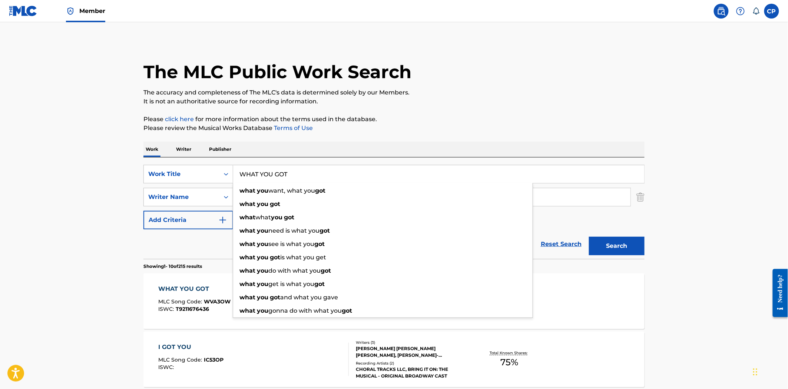
click at [270, 173] on input "WHAT YOU GOT" at bounding box center [438, 174] width 411 height 18
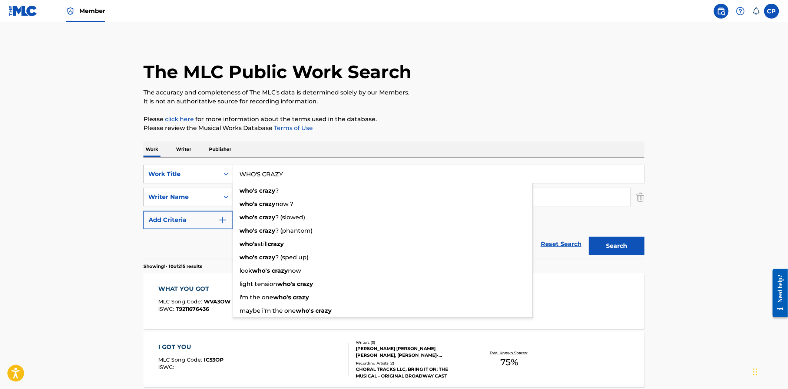
type input "WHO'S CRAZY"
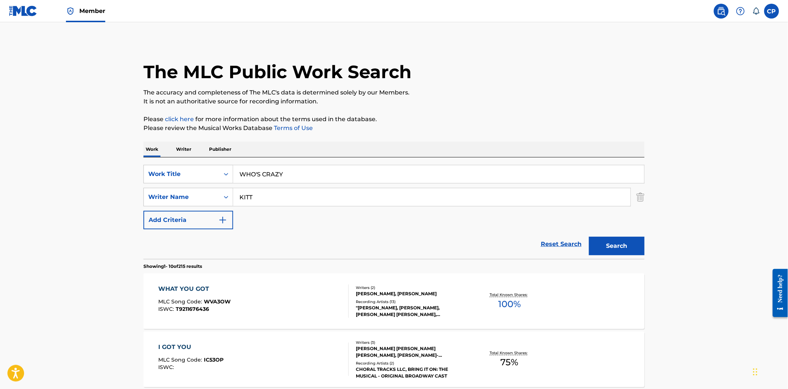
click at [589, 237] on button "Search" at bounding box center [617, 246] width 56 height 19
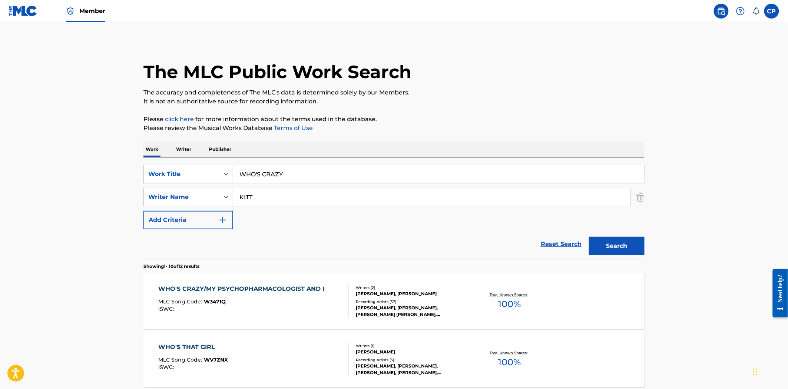
click at [266, 286] on div "WHO'S CRAZY/MY PSYCHOPHARMACOLOGIST AND I" at bounding box center [244, 289] width 170 height 9
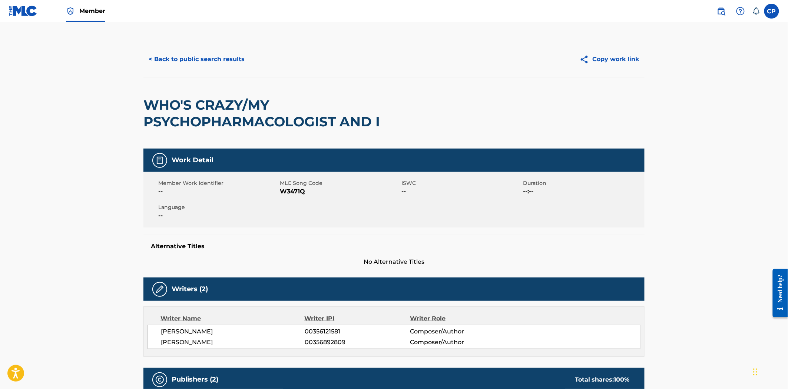
click at [180, 64] on button "< Back to public search results" at bounding box center [196, 59] width 106 height 19
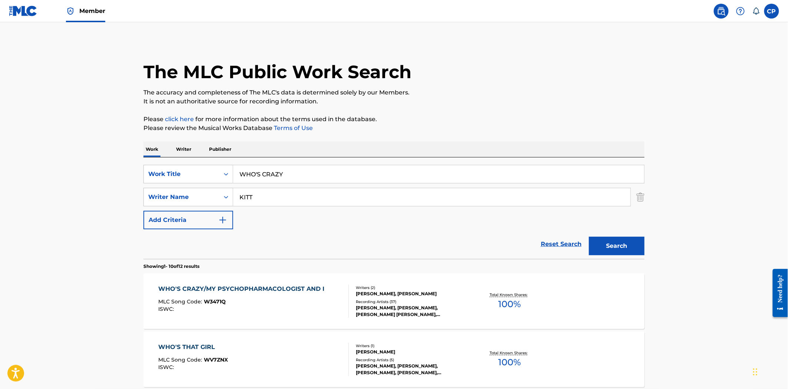
click at [255, 172] on input "WHO'S CRAZY" at bounding box center [438, 174] width 411 height 18
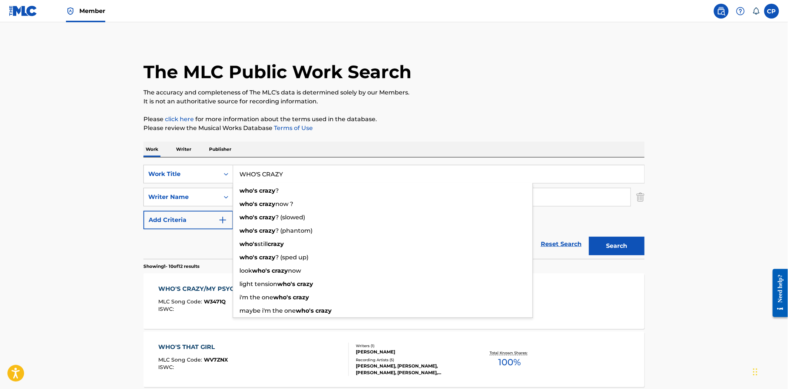
click at [255, 172] on input "WHO'S CRAZY" at bounding box center [438, 174] width 411 height 18
type input "WHY STAY"
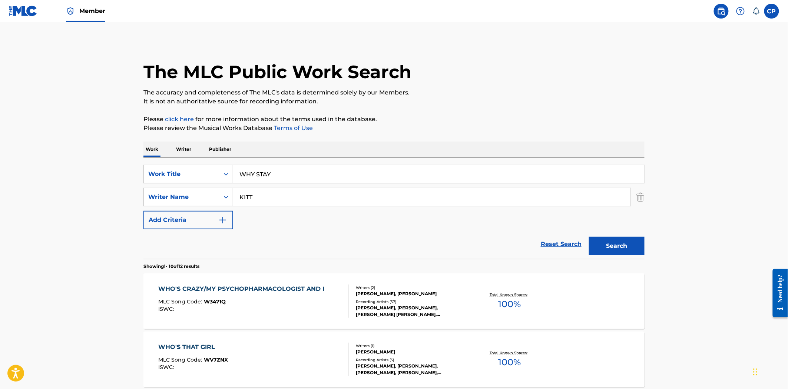
click at [589, 237] on button "Search" at bounding box center [617, 246] width 56 height 19
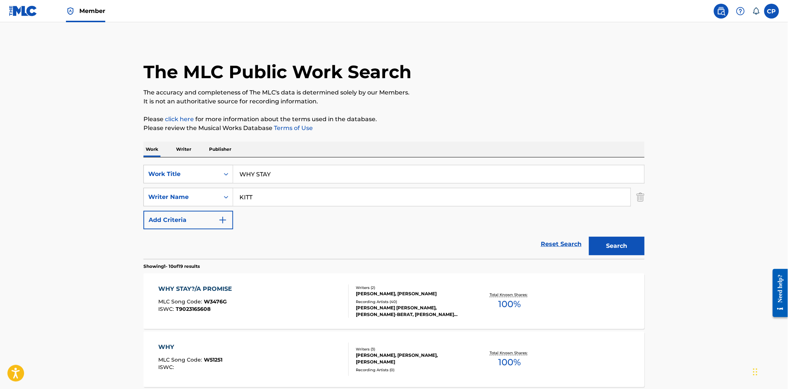
click at [336, 287] on div "WHY STAY?/A PROMISE MLC Song Code : W3476G ISWC : T9023165608" at bounding box center [254, 301] width 190 height 33
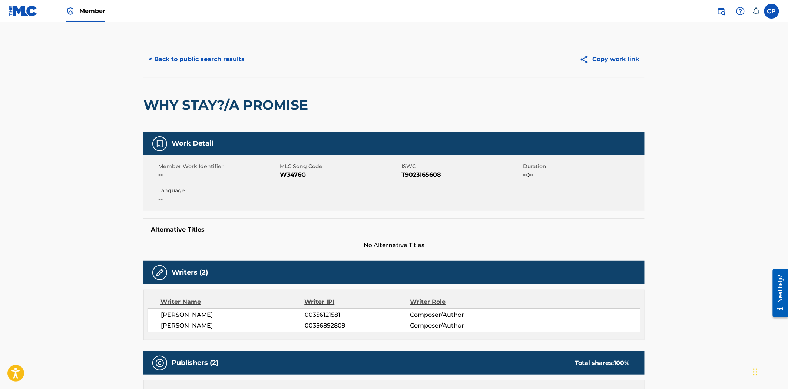
click at [217, 55] on button "< Back to public search results" at bounding box center [196, 59] width 106 height 19
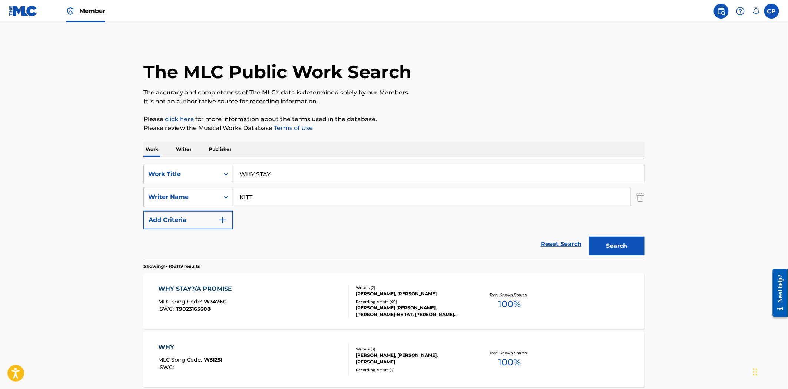
drag, startPoint x: 265, startPoint y: 142, endPoint x: 265, endPoint y: 165, distance: 23.0
click at [265, 147] on div "Work Writer Publisher" at bounding box center [393, 150] width 501 height 16
click at [265, 190] on input "KITT" at bounding box center [431, 197] width 397 height 18
click at [265, 171] on input "WHY STAY" at bounding box center [438, 174] width 411 height 18
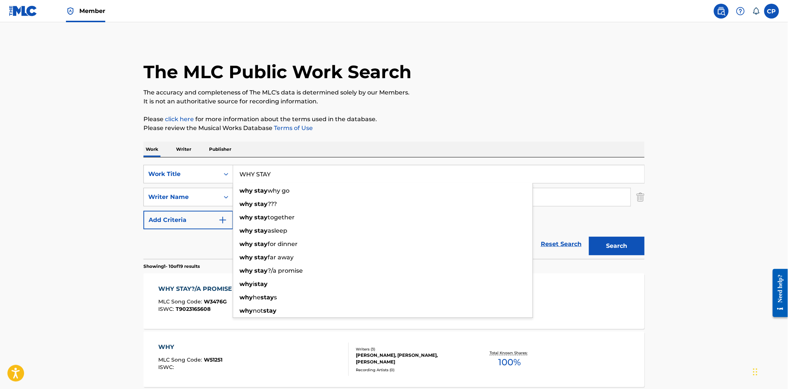
click at [265, 171] on input "WHY STAY" at bounding box center [438, 174] width 411 height 18
type input "WISH I WERE HERE"
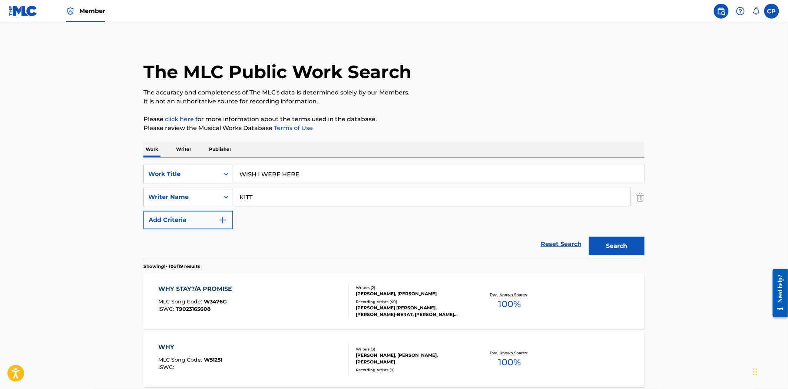
click at [589, 237] on button "Search" at bounding box center [617, 246] width 56 height 19
click at [232, 297] on div "WISH I WERE HERE MLC Song Code : W3476H ISWC : T9023158761" at bounding box center [254, 301] width 190 height 33
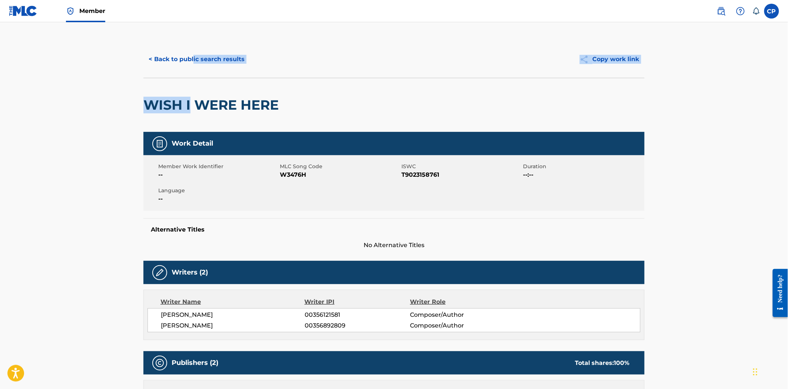
drag, startPoint x: 192, startPoint y: 82, endPoint x: 197, endPoint y: 63, distance: 20.1
click at [196, 68] on div "< Back to public search results Copy work link WISH I WERE HERE" at bounding box center [393, 86] width 501 height 91
click at [198, 62] on button "< Back to public search results" at bounding box center [196, 59] width 106 height 19
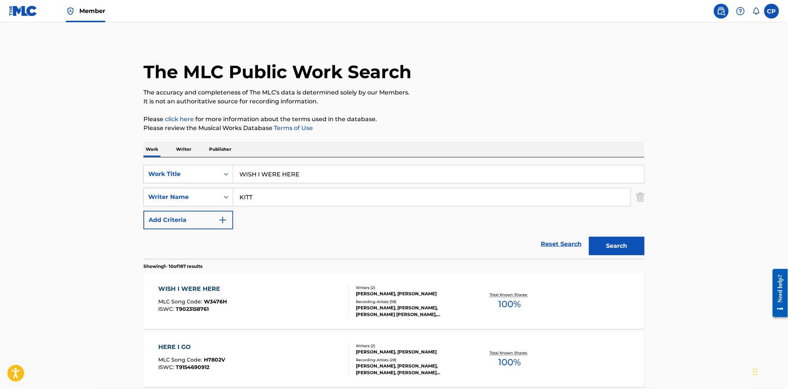
click at [280, 182] on input "WISH I WERE HERE" at bounding box center [438, 174] width 411 height 18
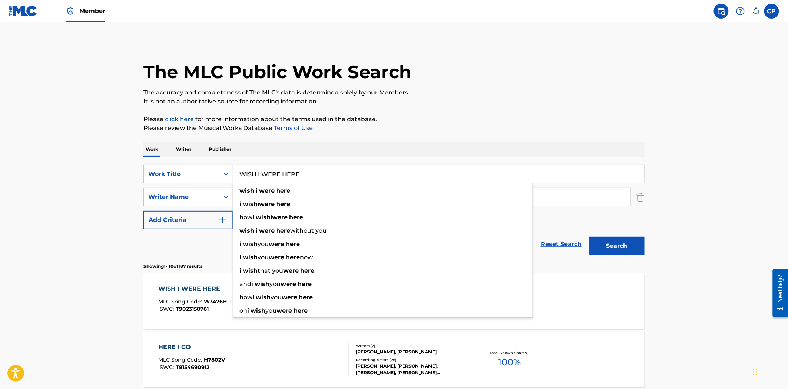
click at [280, 182] on input "WISH I WERE HERE" at bounding box center [438, 174] width 411 height 18
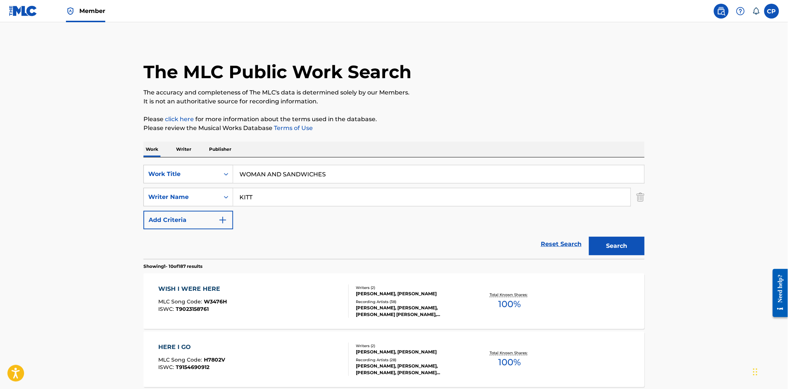
type input "WOMAN AND SANDWICHES"
click at [589, 237] on button "Search" at bounding box center [617, 246] width 56 height 19
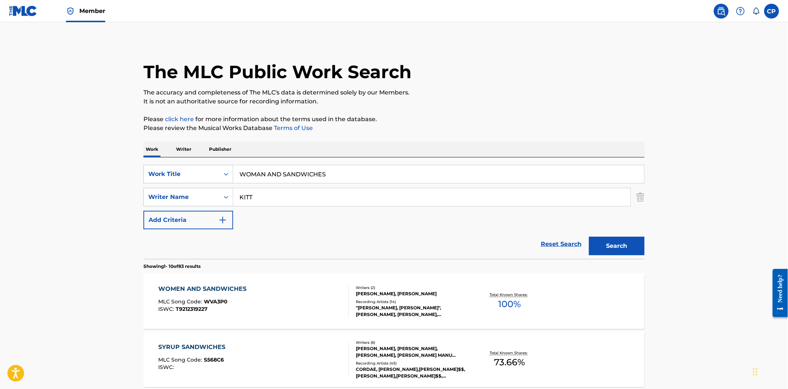
click at [231, 285] on div "WOMEN AND SANDWICHES" at bounding box center [205, 289] width 92 height 9
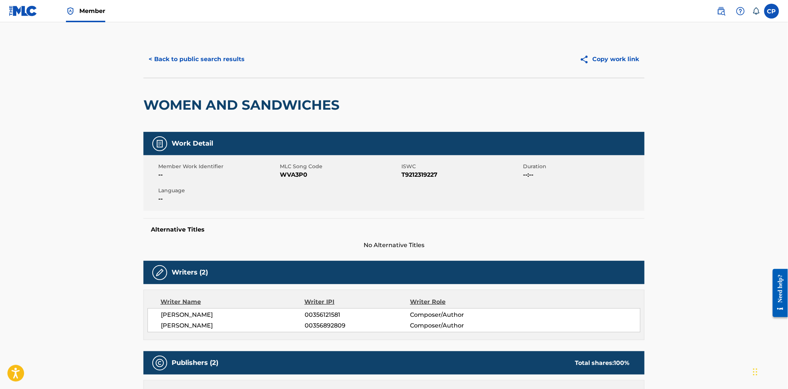
click at [218, 68] on button "< Back to public search results" at bounding box center [196, 59] width 106 height 19
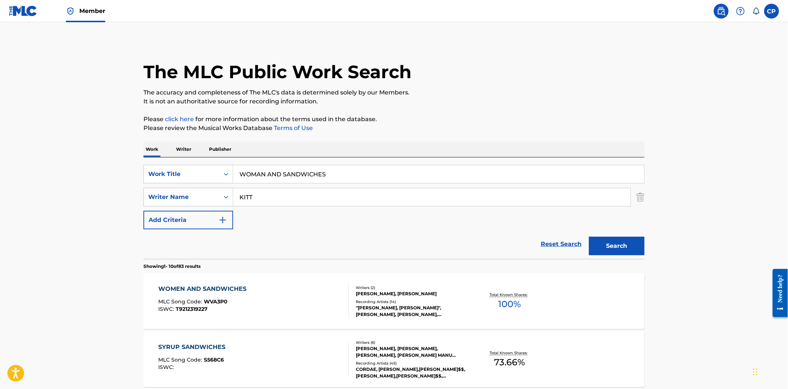
click at [310, 169] on input "WOMAN AND SANDWICHES" at bounding box center [438, 174] width 411 height 18
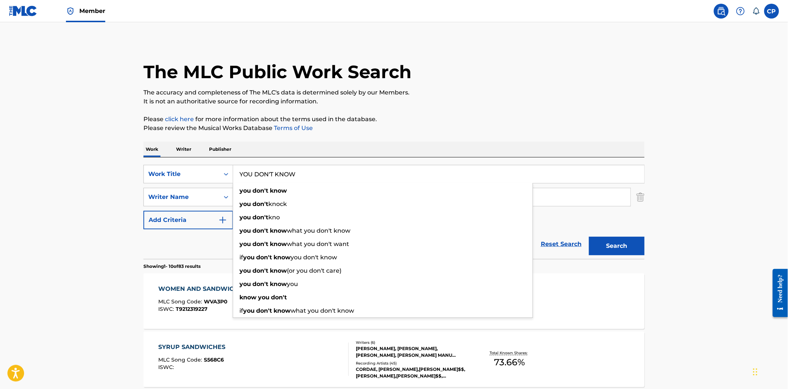
type input "YOU DON'T KNOW"
click at [589, 237] on button "Search" at bounding box center [617, 246] width 56 height 19
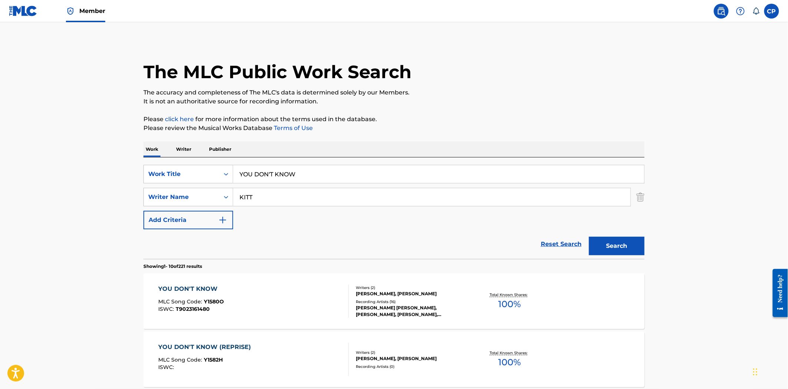
click at [210, 290] on div "YOU DON'T KNOW" at bounding box center [192, 289] width 66 height 9
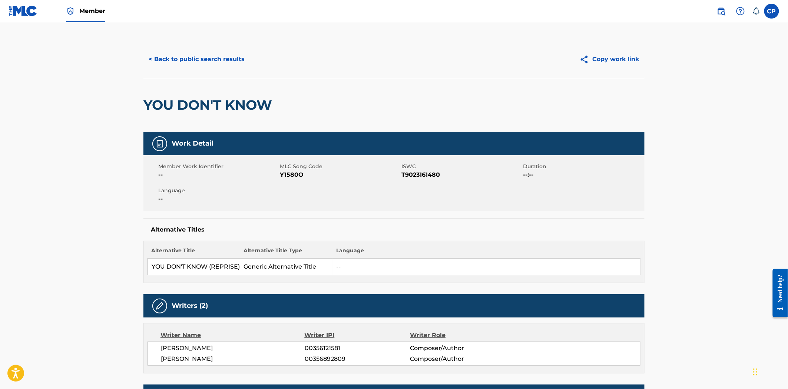
click at [209, 51] on button "< Back to public search results" at bounding box center [196, 59] width 106 height 19
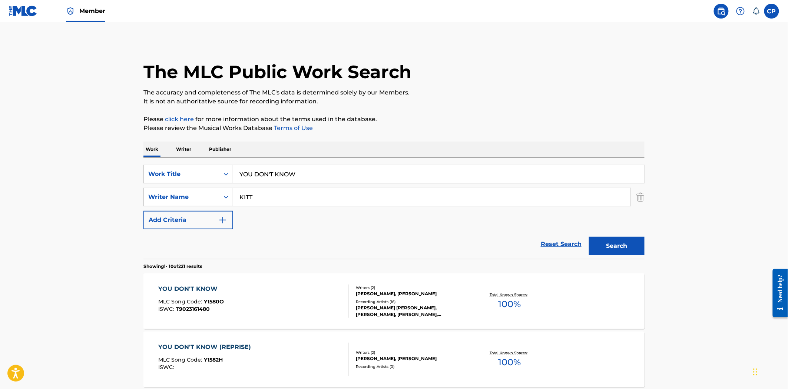
click at [343, 177] on input "YOU DON'T KNOW" at bounding box center [438, 174] width 411 height 18
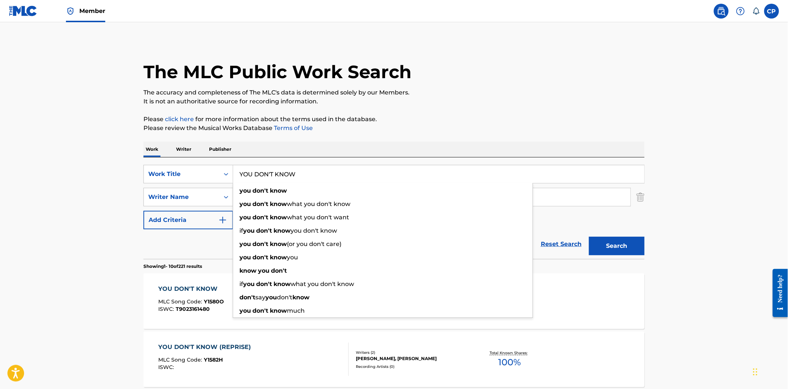
click at [343, 177] on input "YOU DON'T KNOW" at bounding box center [438, 174] width 411 height 18
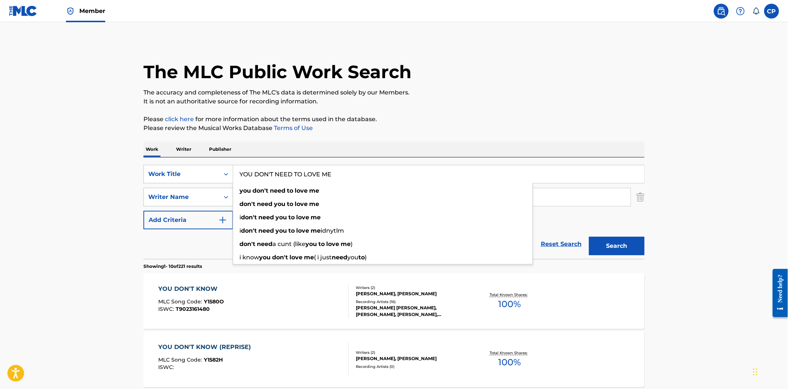
type input "YOU DON'T NEED TO LOVE ME"
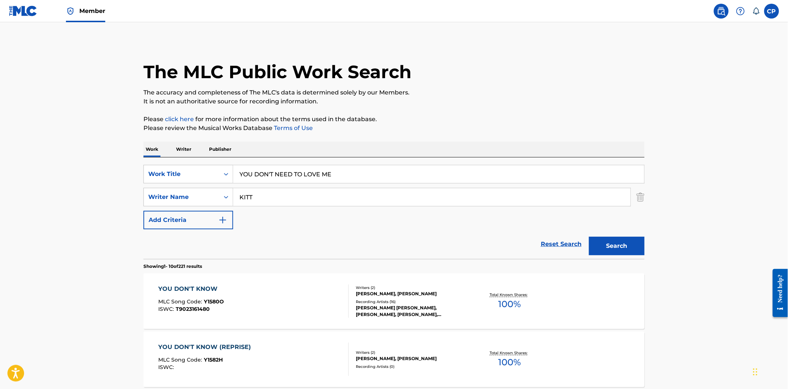
click at [589, 237] on button "Search" at bounding box center [617, 246] width 56 height 19
click at [258, 291] on div "YOU DON'T NEED TO LOVE ME MLC Song Code : Y33459 ISWC : T9163423732" at bounding box center [254, 301] width 190 height 33
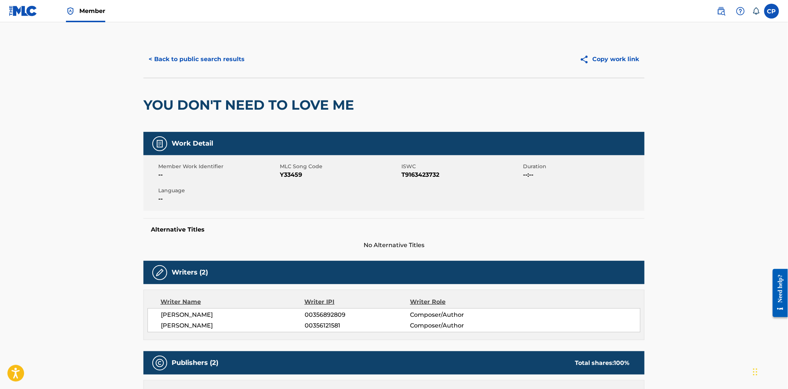
drag, startPoint x: 205, startPoint y: 47, endPoint x: 211, endPoint y: 76, distance: 29.6
click at [205, 53] on div "< Back to public search results Copy work link" at bounding box center [393, 59] width 501 height 37
click at [212, 76] on div "< Back to public search results Copy work link" at bounding box center [393, 59] width 501 height 37
click at [216, 62] on button "< Back to public search results" at bounding box center [196, 59] width 106 height 19
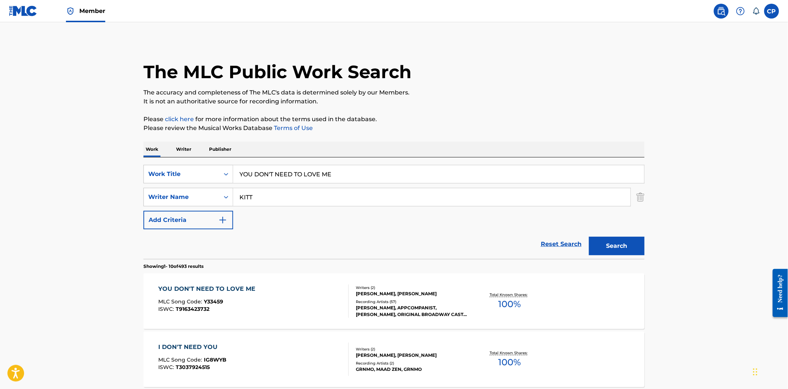
click at [273, 174] on input "YOU DON'T NEED TO LOVE ME" at bounding box center [438, 174] width 411 height 18
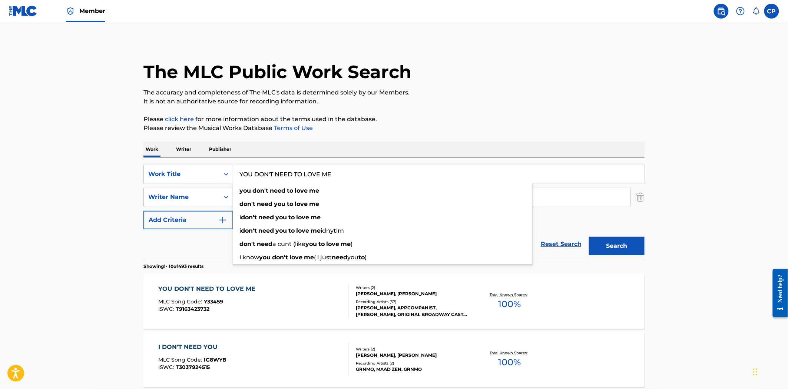
click at [273, 174] on input "YOU DON'T NEED TO LOVE ME" at bounding box center [438, 174] width 411 height 18
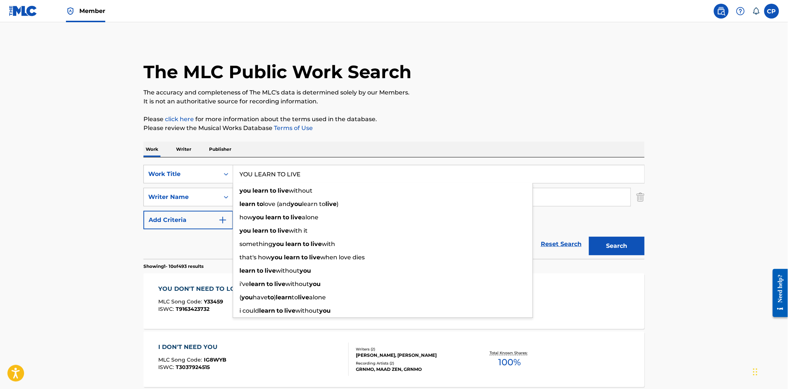
type input "YOU LEARN TO LIVE"
click at [589, 237] on button "Search" at bounding box center [617, 246] width 56 height 19
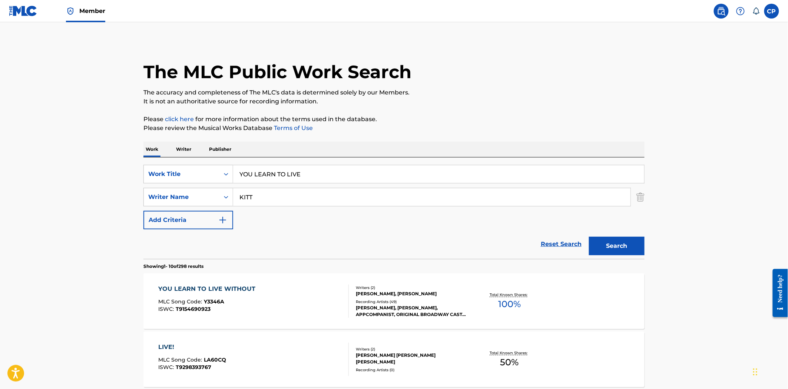
click at [405, 290] on div "Writers ( 2 )" at bounding box center [412, 288] width 112 height 6
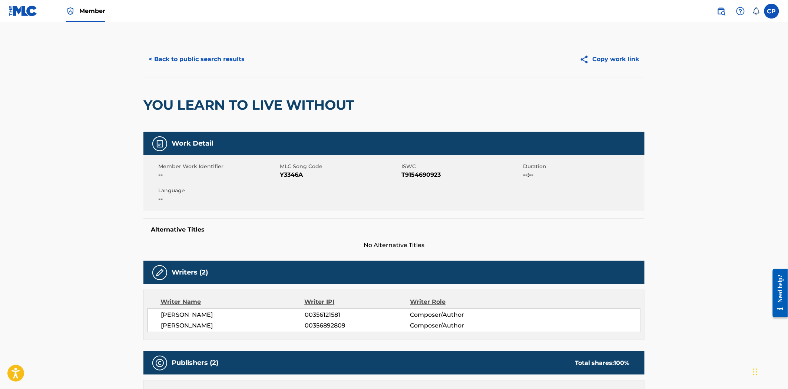
click at [171, 50] on button "< Back to public search results" at bounding box center [196, 59] width 106 height 19
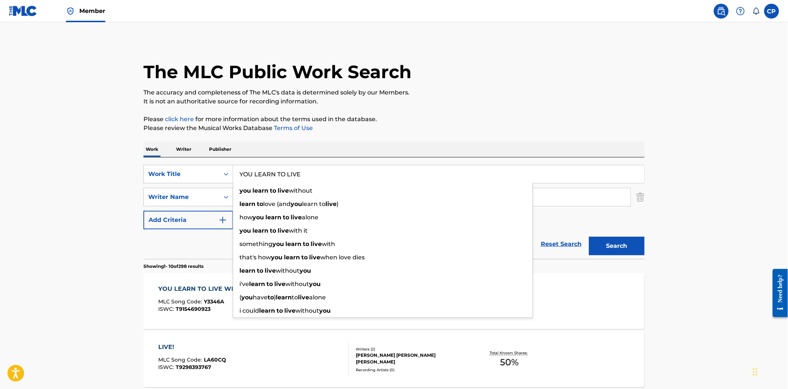
drag, startPoint x: 255, startPoint y: 175, endPoint x: 374, endPoint y: 190, distance: 120.6
click at [373, 183] on div "YOU LEARN TO LIVE you learn to live without learn to love (and you learn to liv…" at bounding box center [438, 174] width 411 height 18
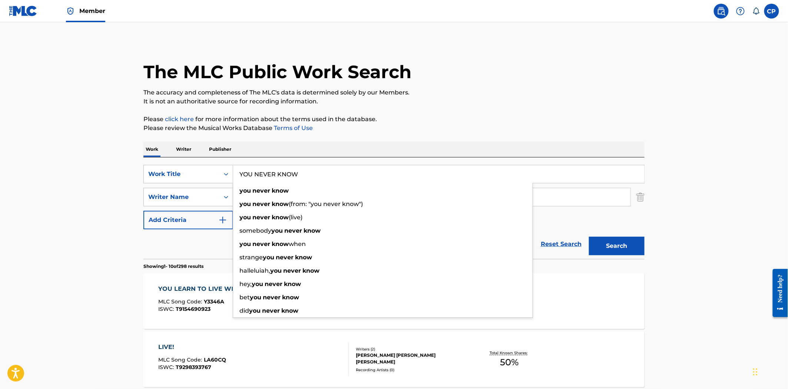
type input "YOU NEVER KNOW"
click at [589, 237] on button "Search" at bounding box center [617, 246] width 56 height 19
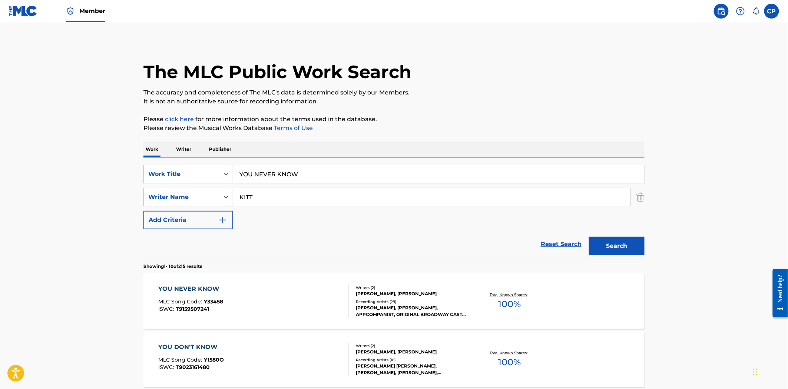
click at [357, 285] on div "Writers ( 2 )" at bounding box center [412, 288] width 112 height 6
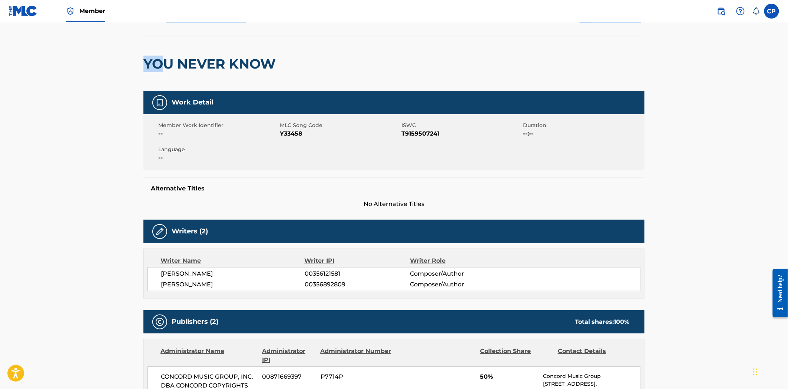
scroll to position [7, 0]
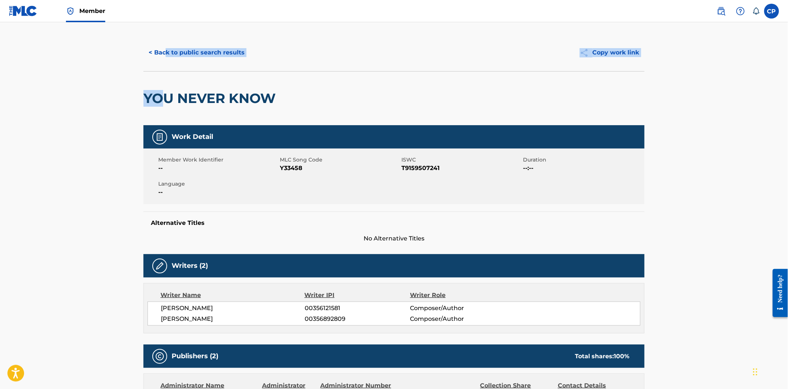
click at [164, 50] on div "< Back to public search results Copy work link YOU NEVER KNOW" at bounding box center [393, 79] width 501 height 91
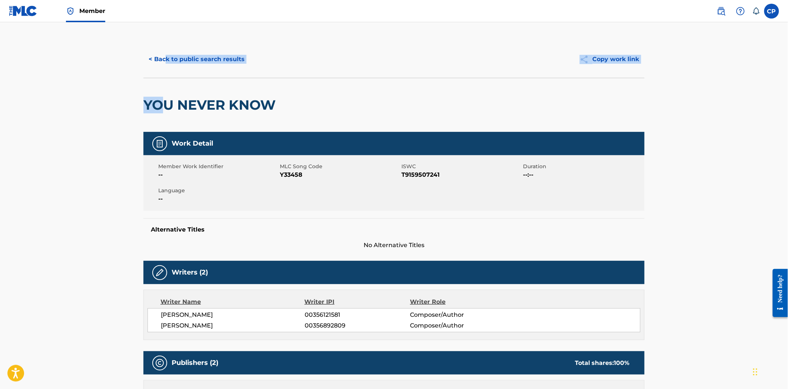
click at [164, 50] on button "< Back to public search results" at bounding box center [196, 59] width 106 height 19
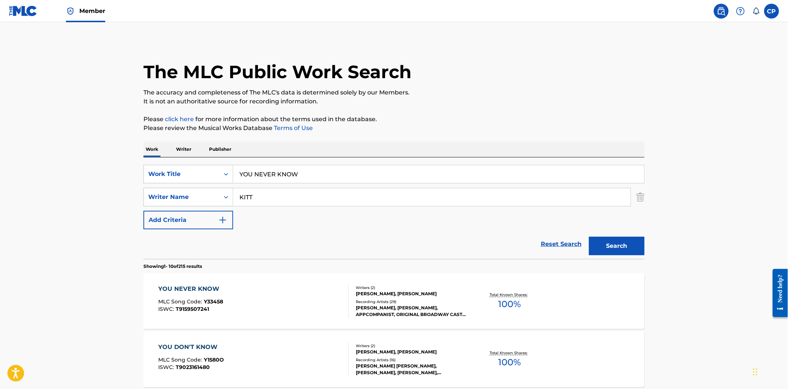
click at [299, 172] on input "YOU NEVER KNOW" at bounding box center [438, 174] width 411 height 18
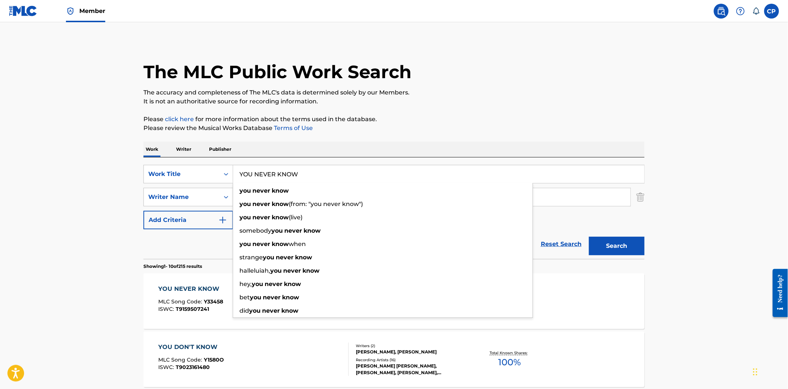
click at [299, 172] on input "YOU NEVER KNOW" at bounding box center [438, 174] width 411 height 18
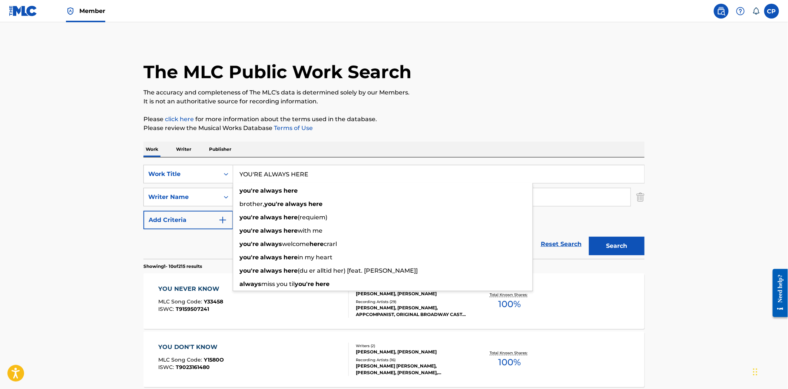
type input "YOU'RE ALWAYS HERE"
click at [589, 237] on button "Search" at bounding box center [617, 246] width 56 height 19
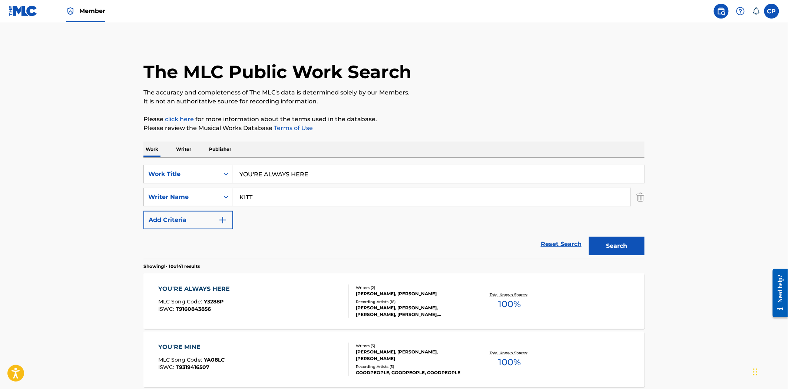
click at [406, 320] on div "YOU'RE ALWAYS HERE MLC Song Code : Y3288P ISWC : T9160843856 Writers ( 2 ) THOM…" at bounding box center [393, 301] width 501 height 56
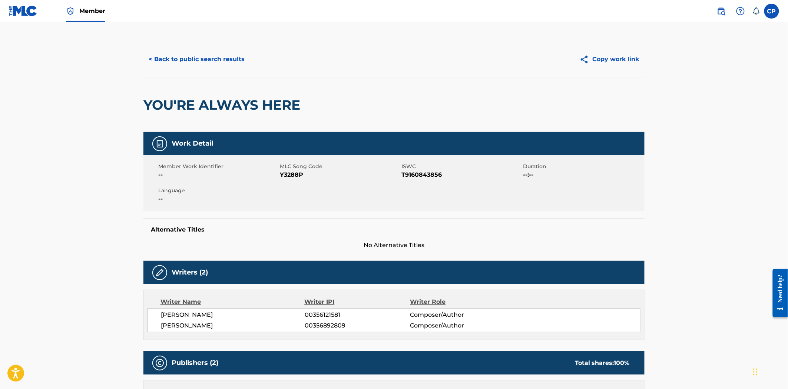
click at [193, 65] on button "< Back to public search results" at bounding box center [196, 59] width 106 height 19
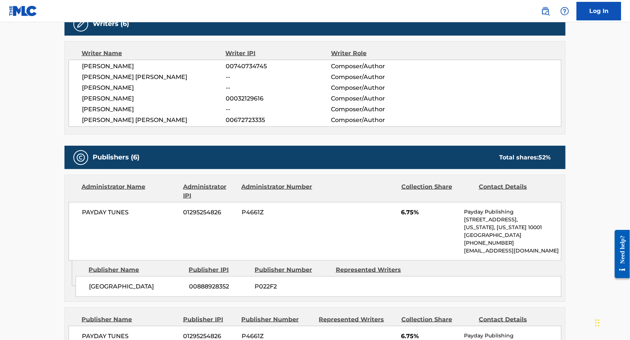
scroll to position [288, 0]
